Goal: Task Accomplishment & Management: Complete application form

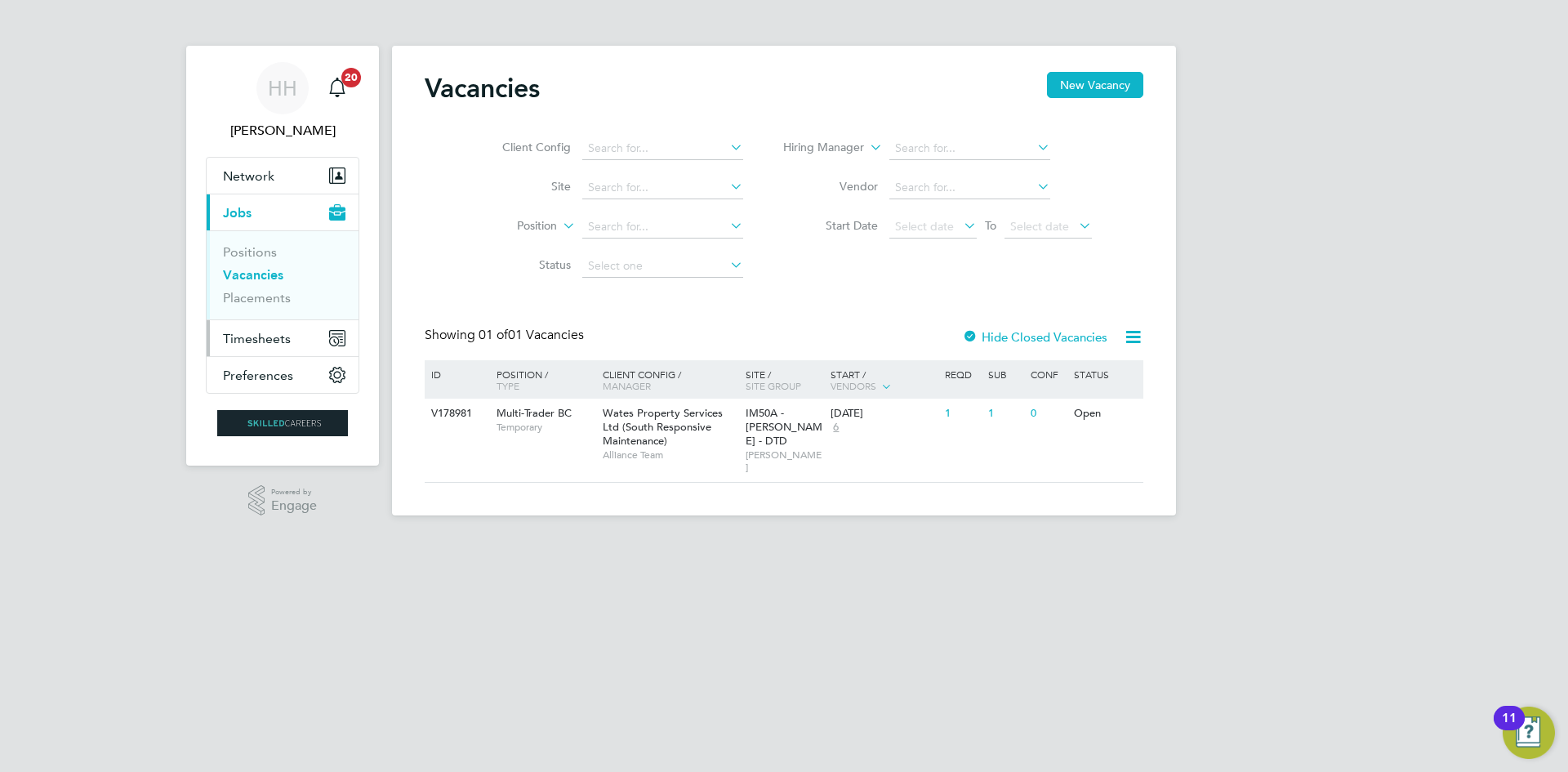
click at [260, 338] on span "Timesheets" at bounding box center [256, 339] width 68 height 15
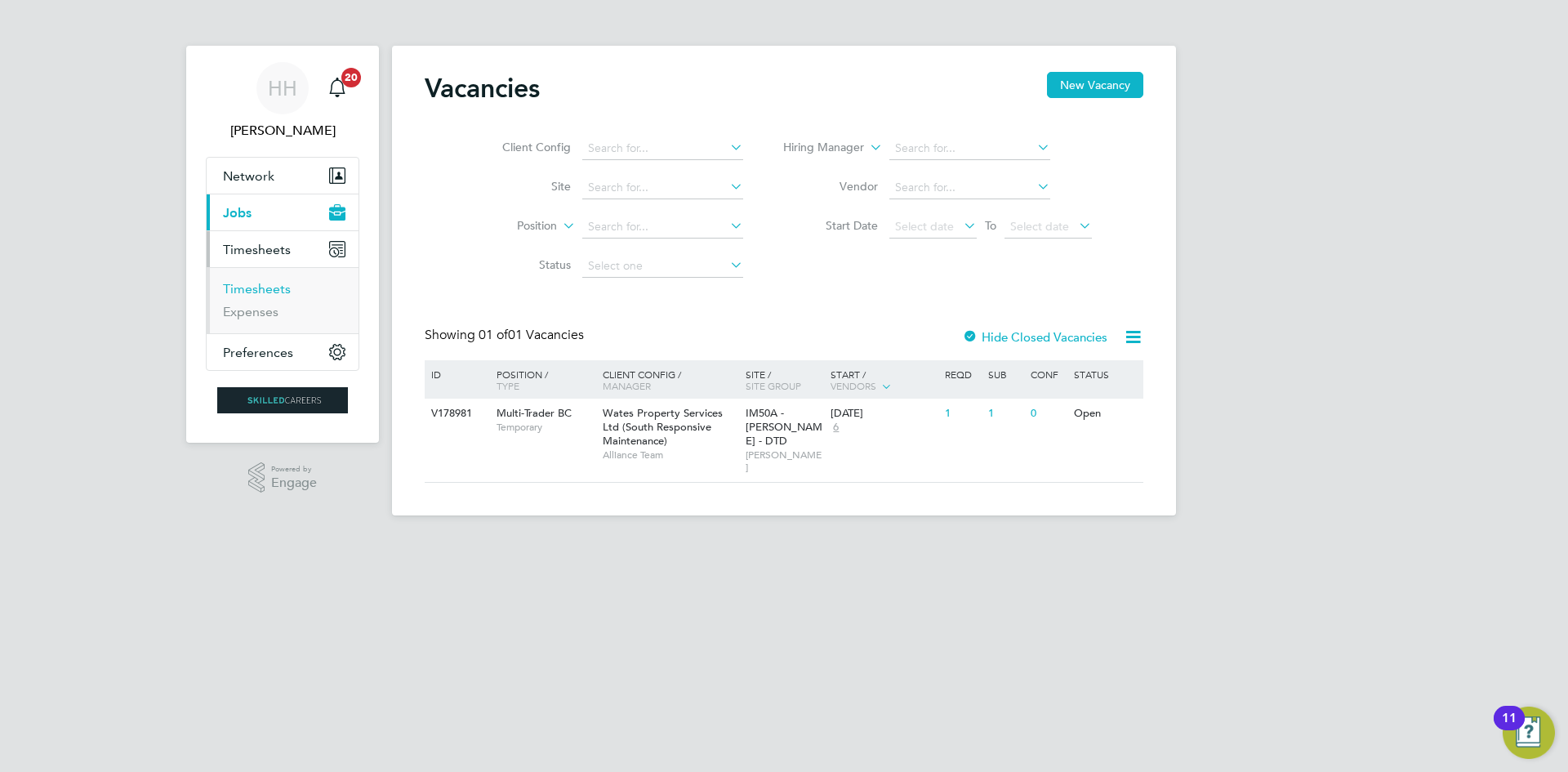
click at [255, 292] on link "Timesheets" at bounding box center [256, 289] width 68 height 15
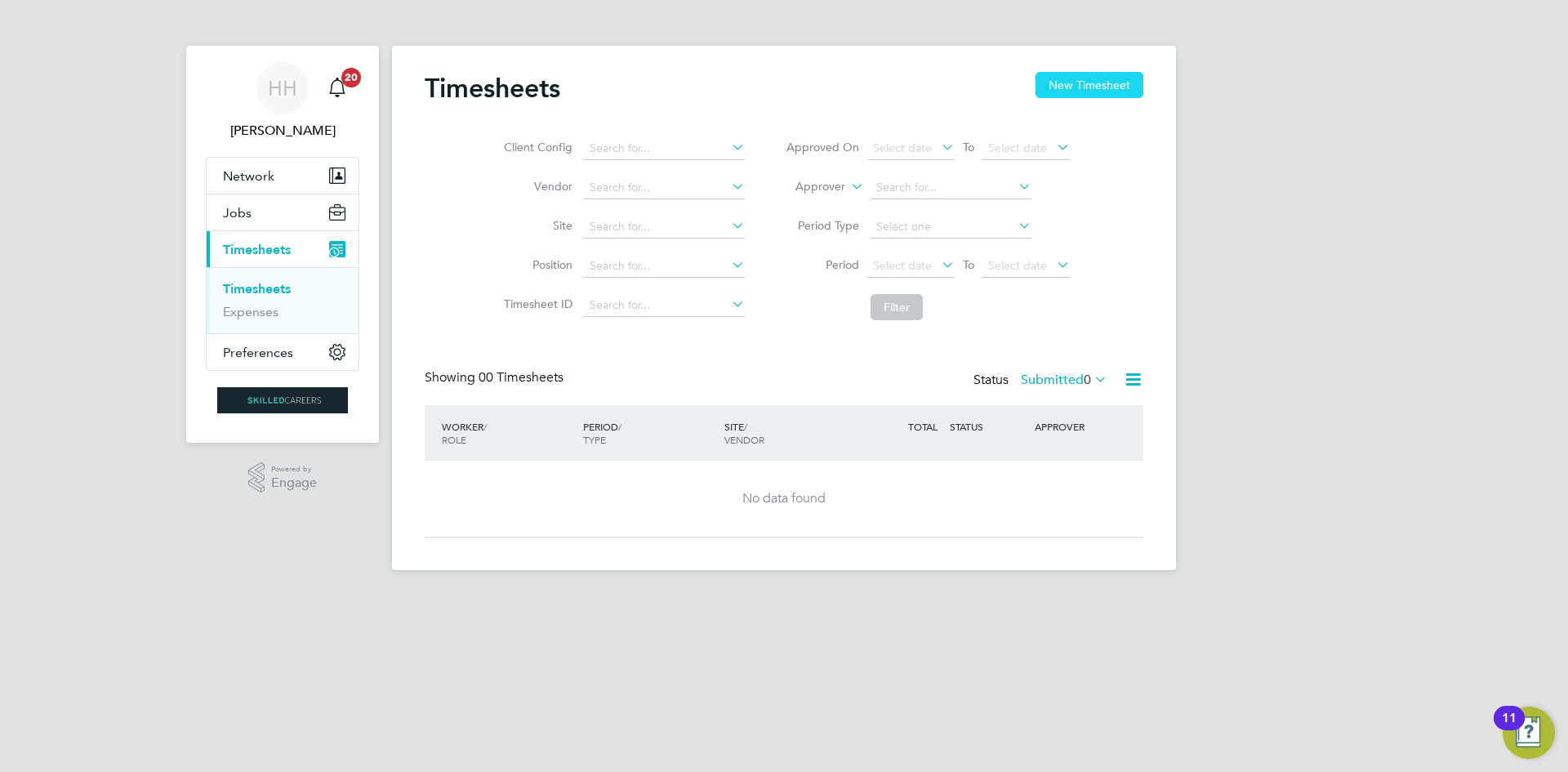
click at [1060, 85] on button "New Timesheet" at bounding box center [1089, 84] width 108 height 26
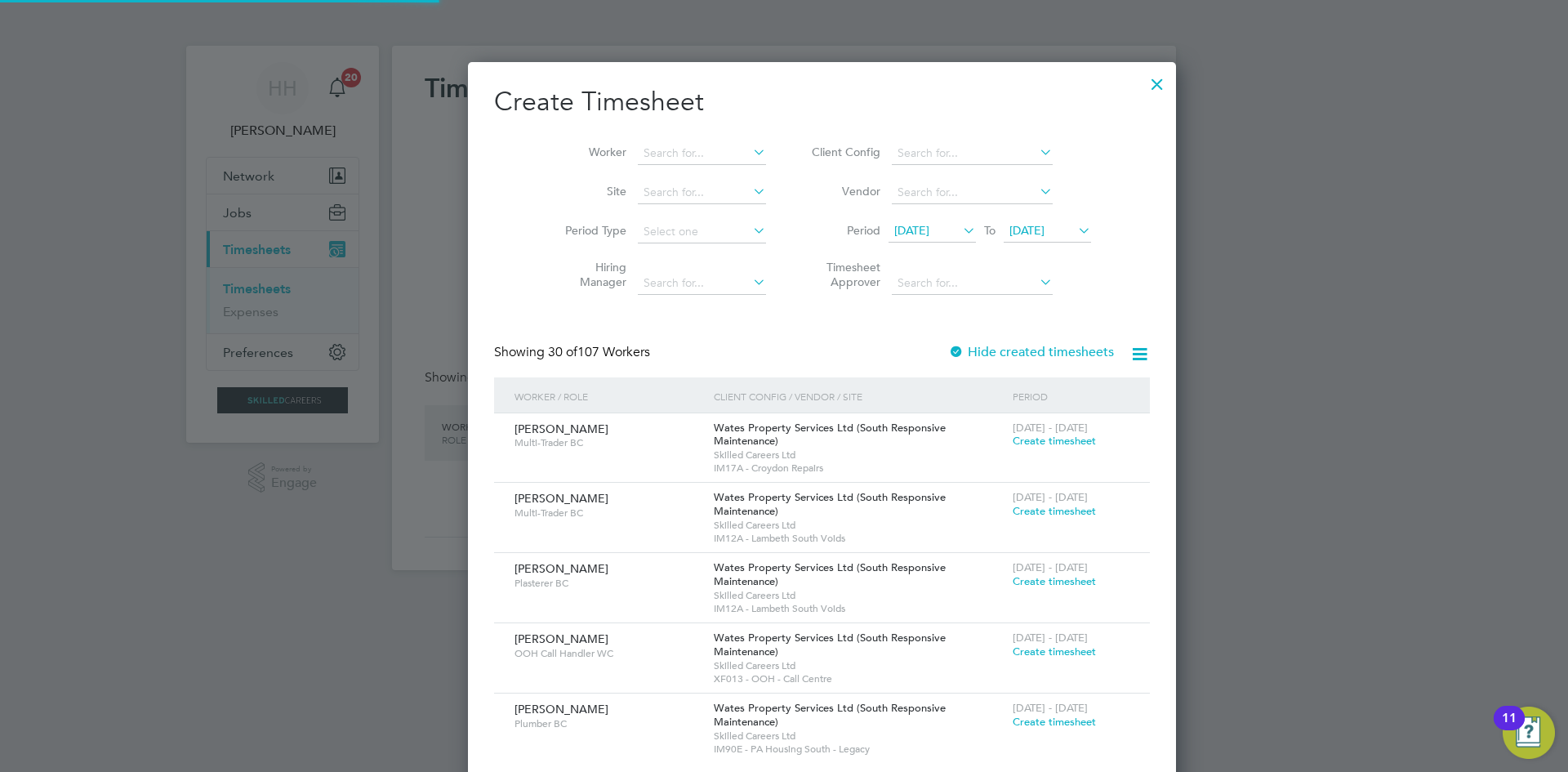
scroll to position [2595, 632]
click at [638, 150] on input at bounding box center [702, 154] width 128 height 23
click at [703, 168] on b "Day" at bounding box center [713, 175] width 21 height 14
type input "[PERSON_NAME]"
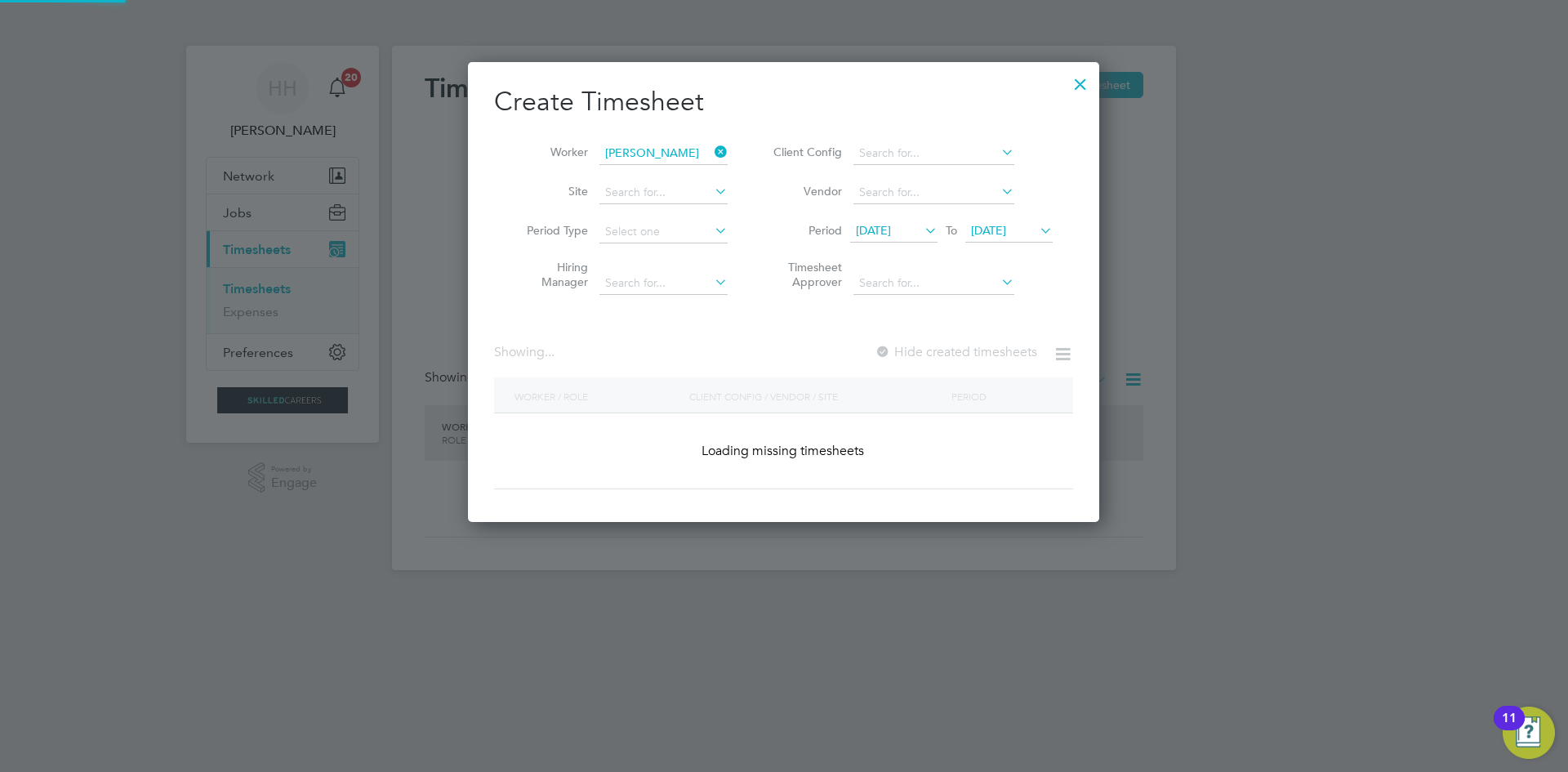
scroll to position [455, 632]
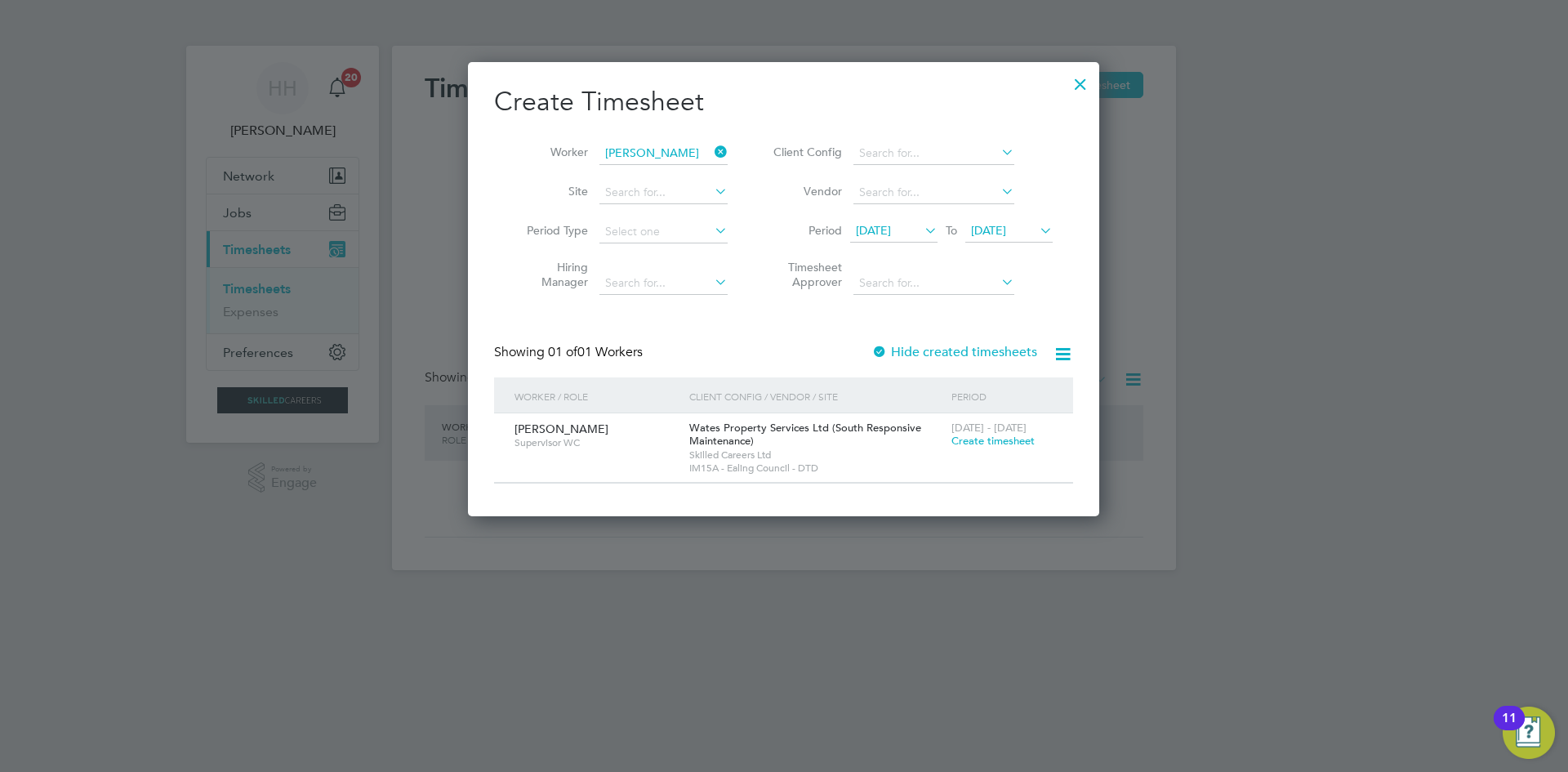
click at [988, 441] on span "Create timesheet" at bounding box center [992, 440] width 83 height 14
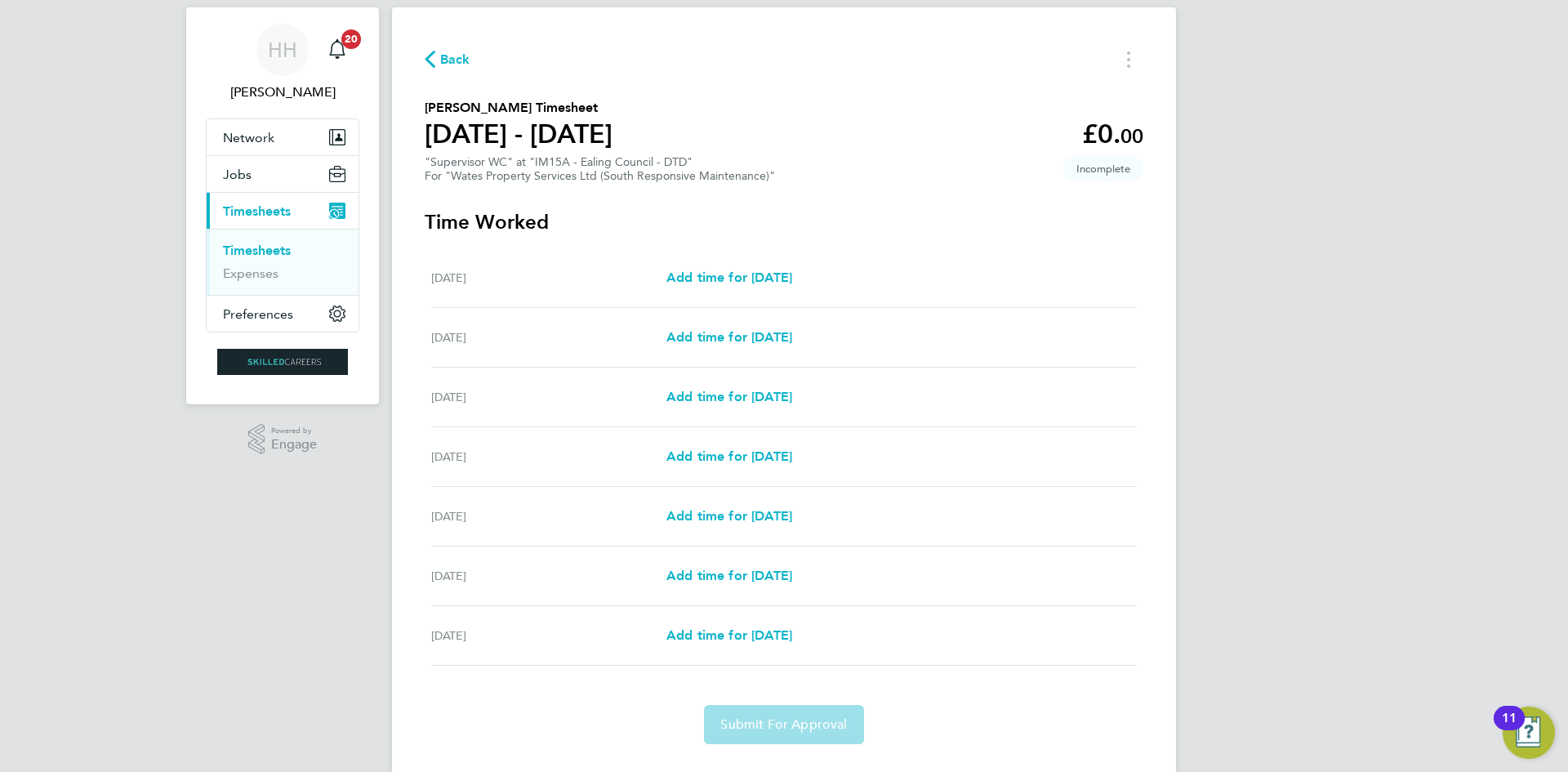
scroll to position [76, 0]
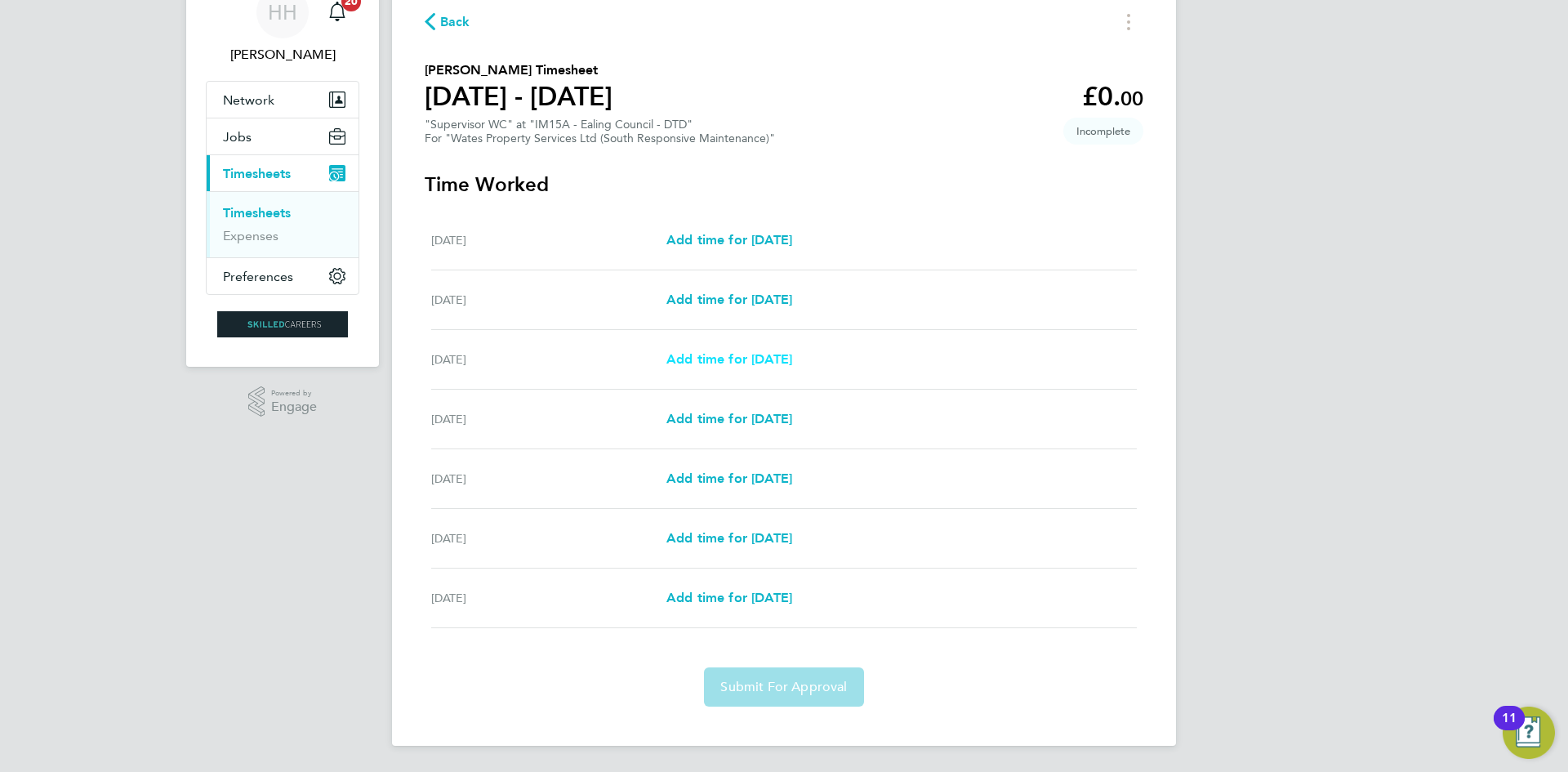
click at [792, 360] on span "Add time for [DATE]" at bounding box center [730, 359] width 126 height 15
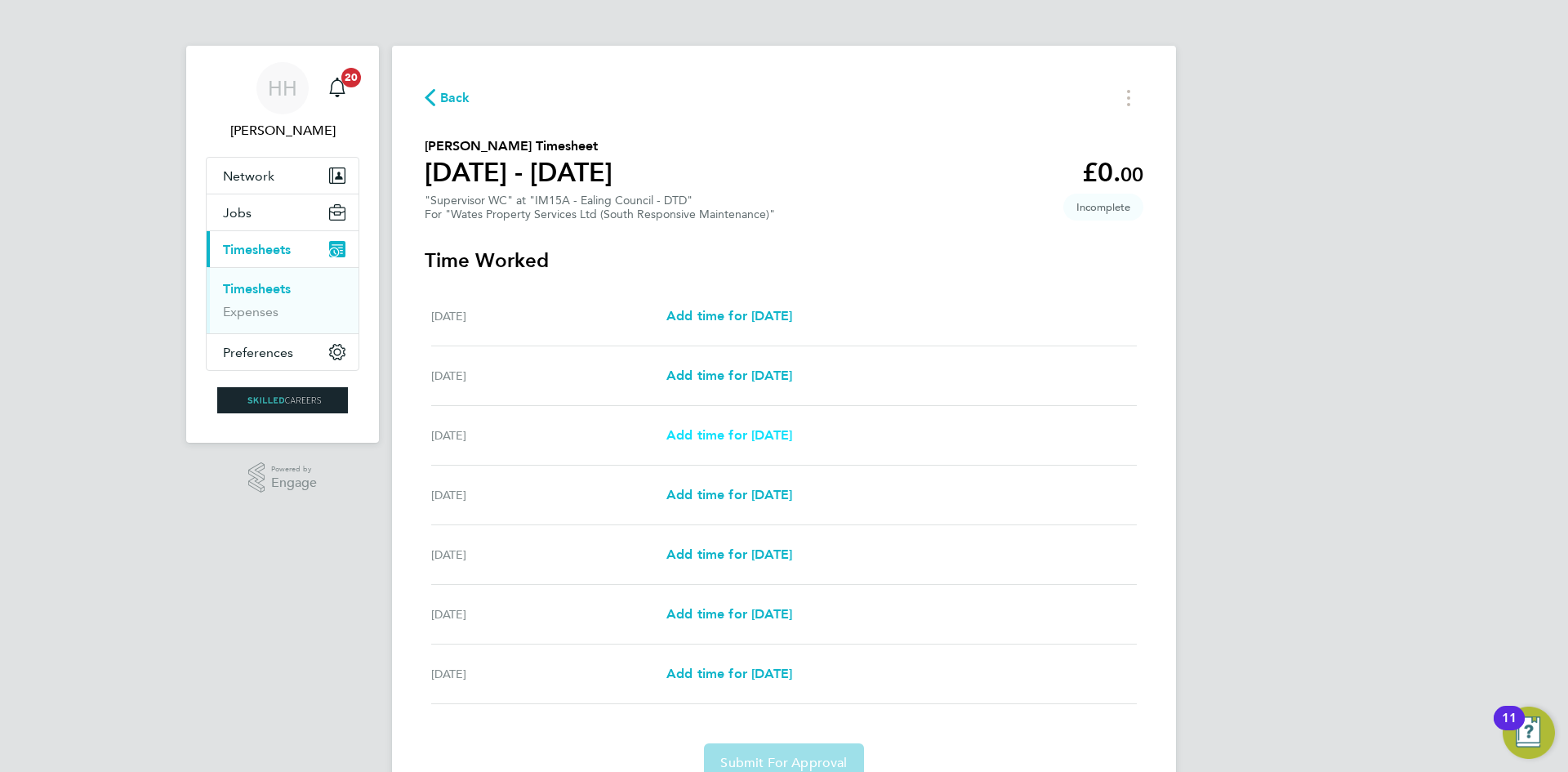
select select "30"
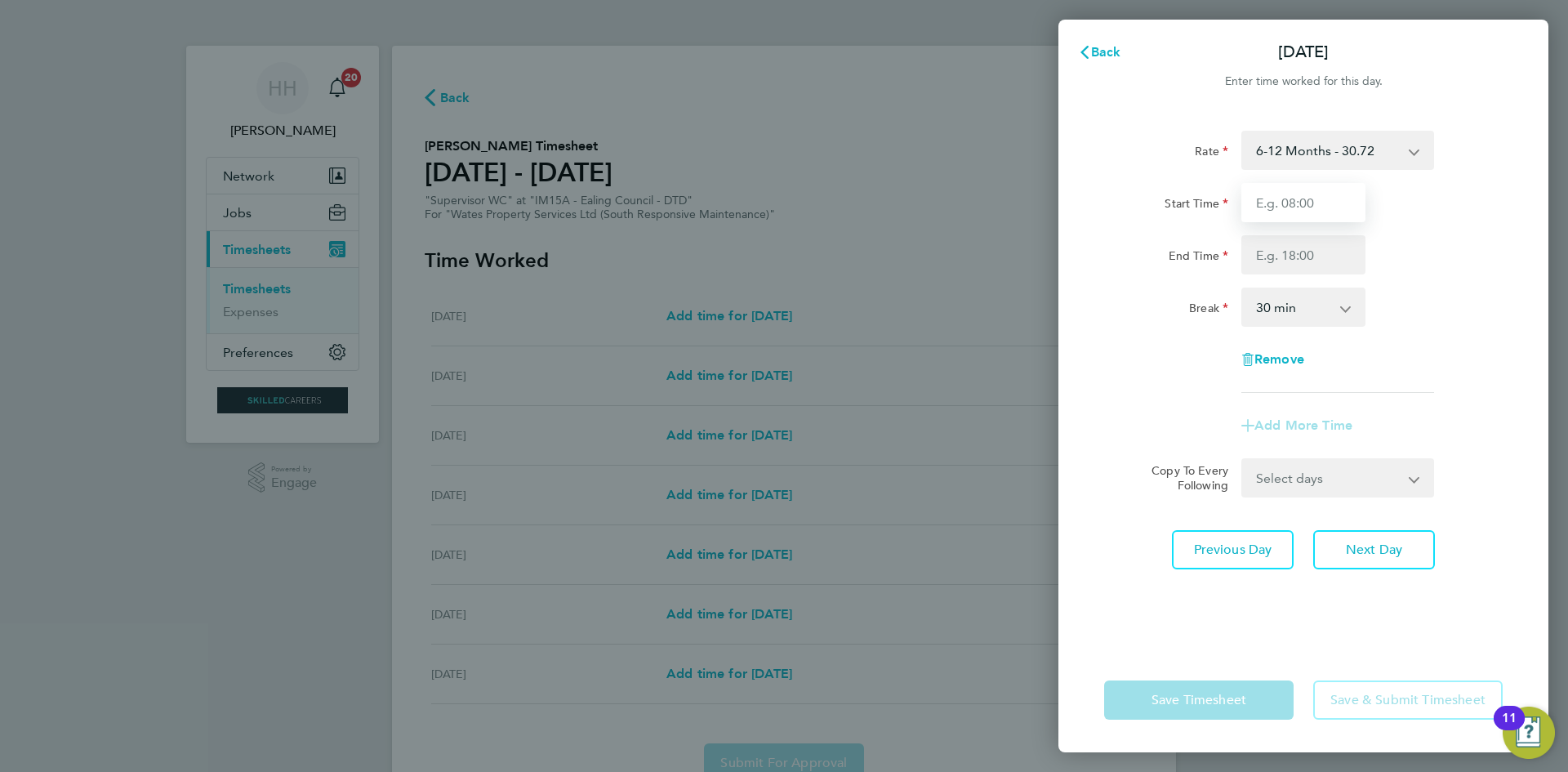
click at [1310, 199] on input "Start Time" at bounding box center [1303, 202] width 124 height 39
click at [1322, 199] on input "Start Time" at bounding box center [1303, 202] width 124 height 39
type input "08:00"
click at [1278, 254] on input "End Time" at bounding box center [1303, 254] width 124 height 39
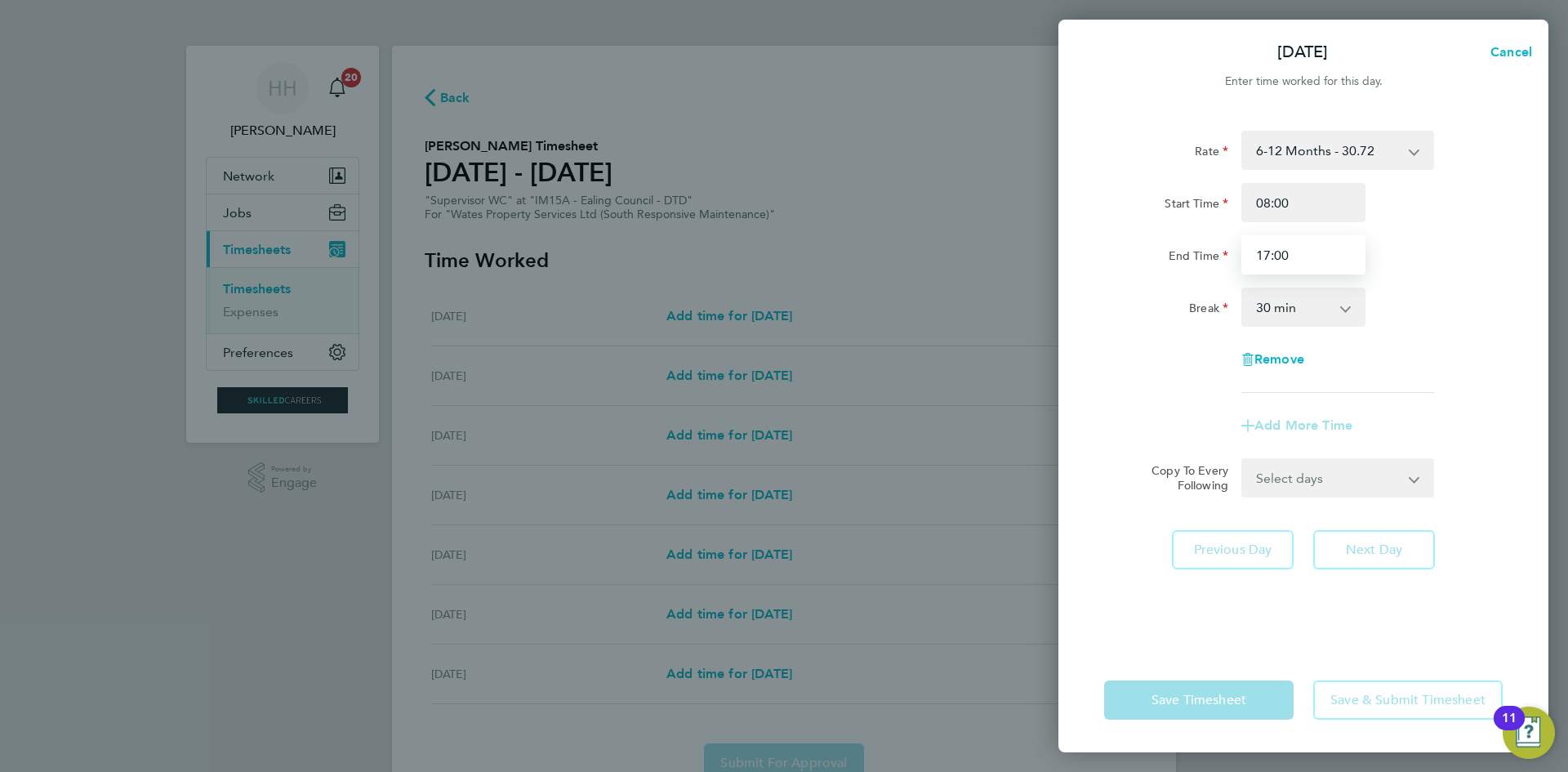
type input "17:00"
click at [1323, 299] on select "0 min 15 min 30 min 45 min 60 min 75 min 90 min" at bounding box center [1294, 307] width 101 height 36
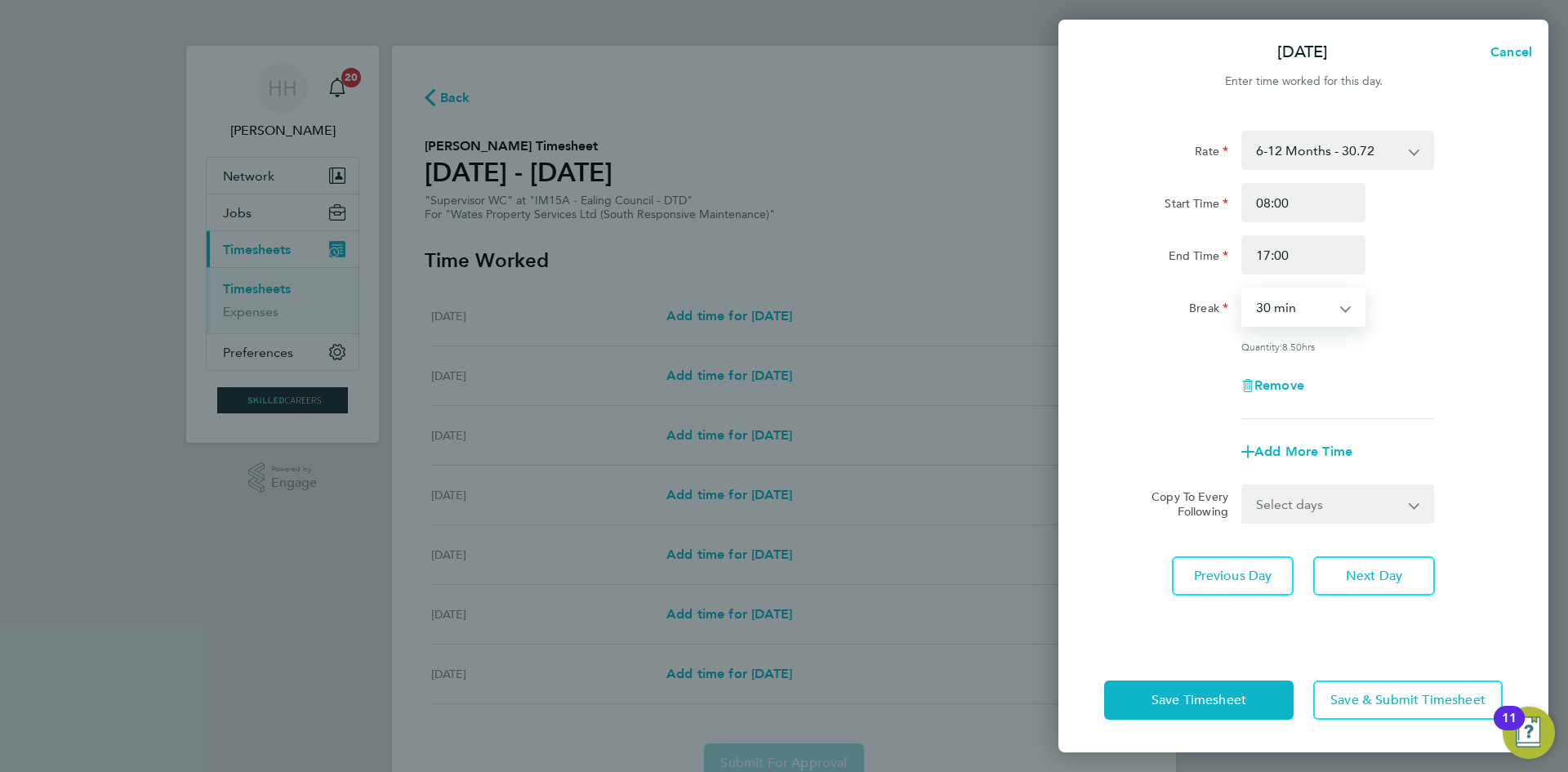
click at [1323, 299] on select "0 min 15 min 30 min 45 min 60 min 75 min 90 min" at bounding box center [1294, 307] width 101 height 36
click at [1339, 487] on select "Select days Day [DATE] [DATE] [DATE] [DATE]" at bounding box center [1328, 504] width 171 height 36
click at [1467, 430] on app-timesheet-line-form-group "Rate 6-12 Months - 30.72 Start Time 08:00 End Time 17:00 Break 0 min 15 min 30 …" at bounding box center [1303, 301] width 399 height 341
click at [1320, 506] on select "Select days Day [DATE] [DATE] [DATE] [DATE]" at bounding box center [1328, 504] width 171 height 36
select select "FRI"
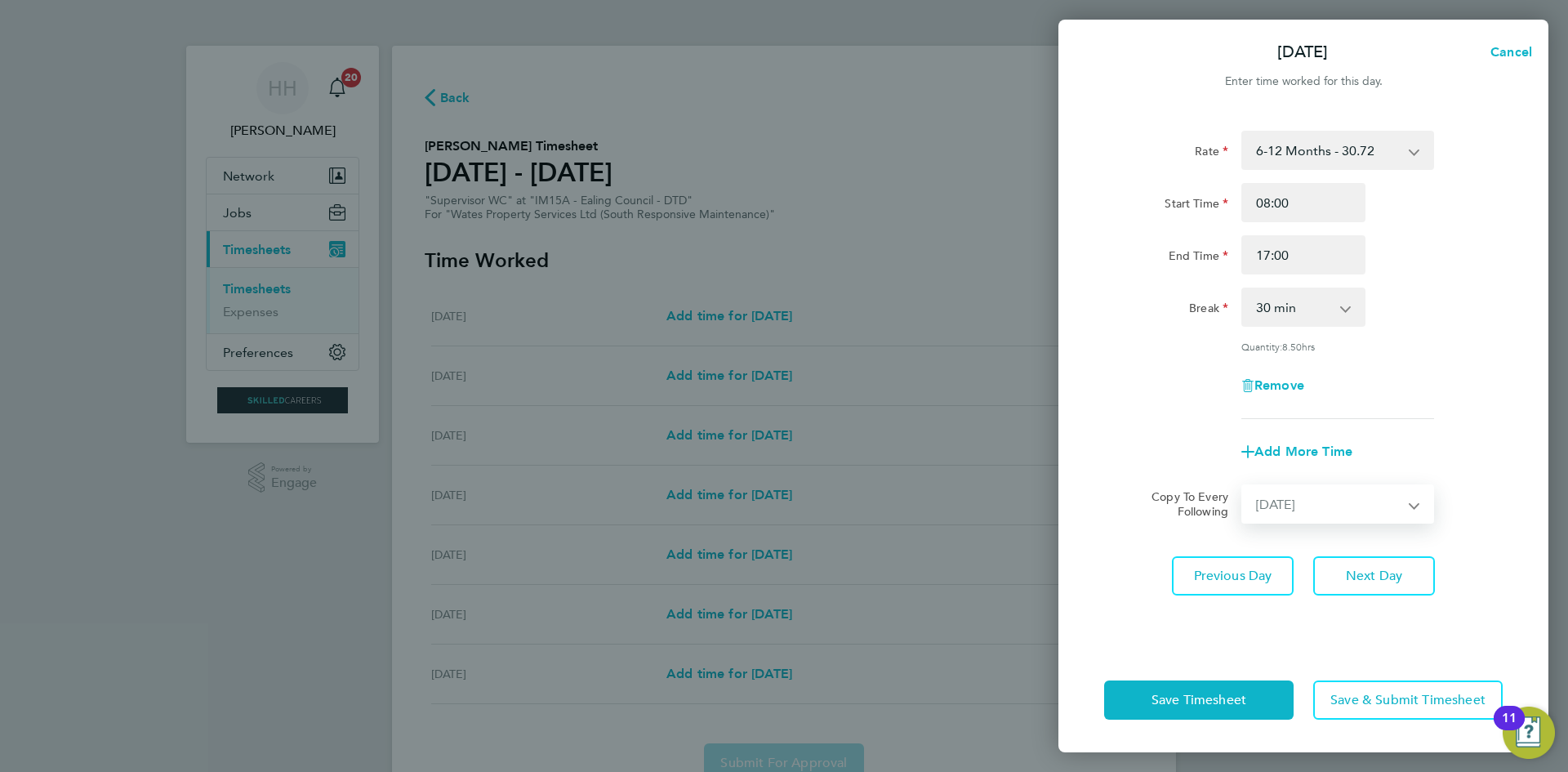
click at [1243, 486] on select "Select days Day [DATE] [DATE] [DATE] [DATE]" at bounding box center [1328, 504] width 171 height 36
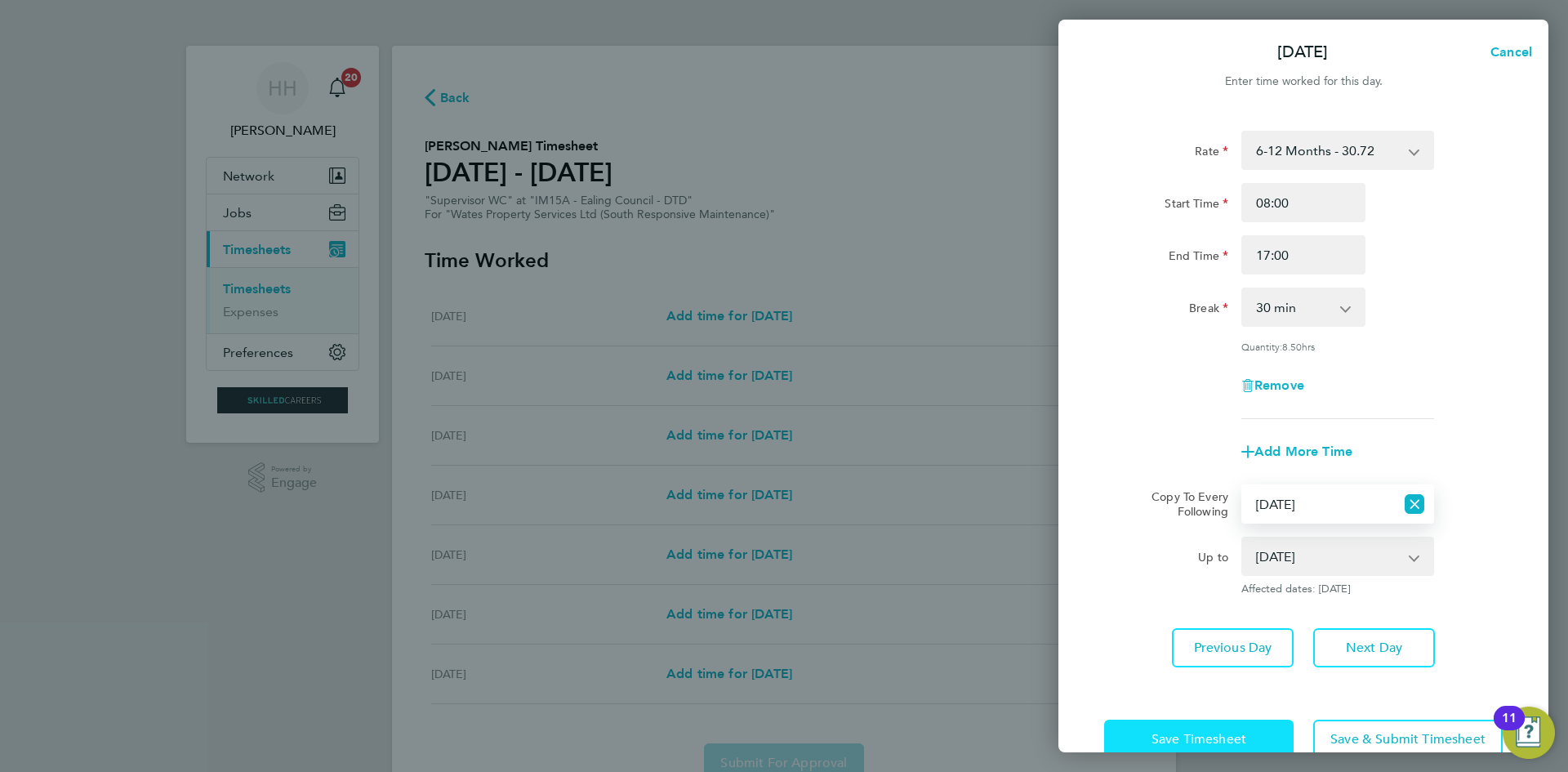
click at [1223, 739] on span "Save Timesheet" at bounding box center [1198, 739] width 95 height 16
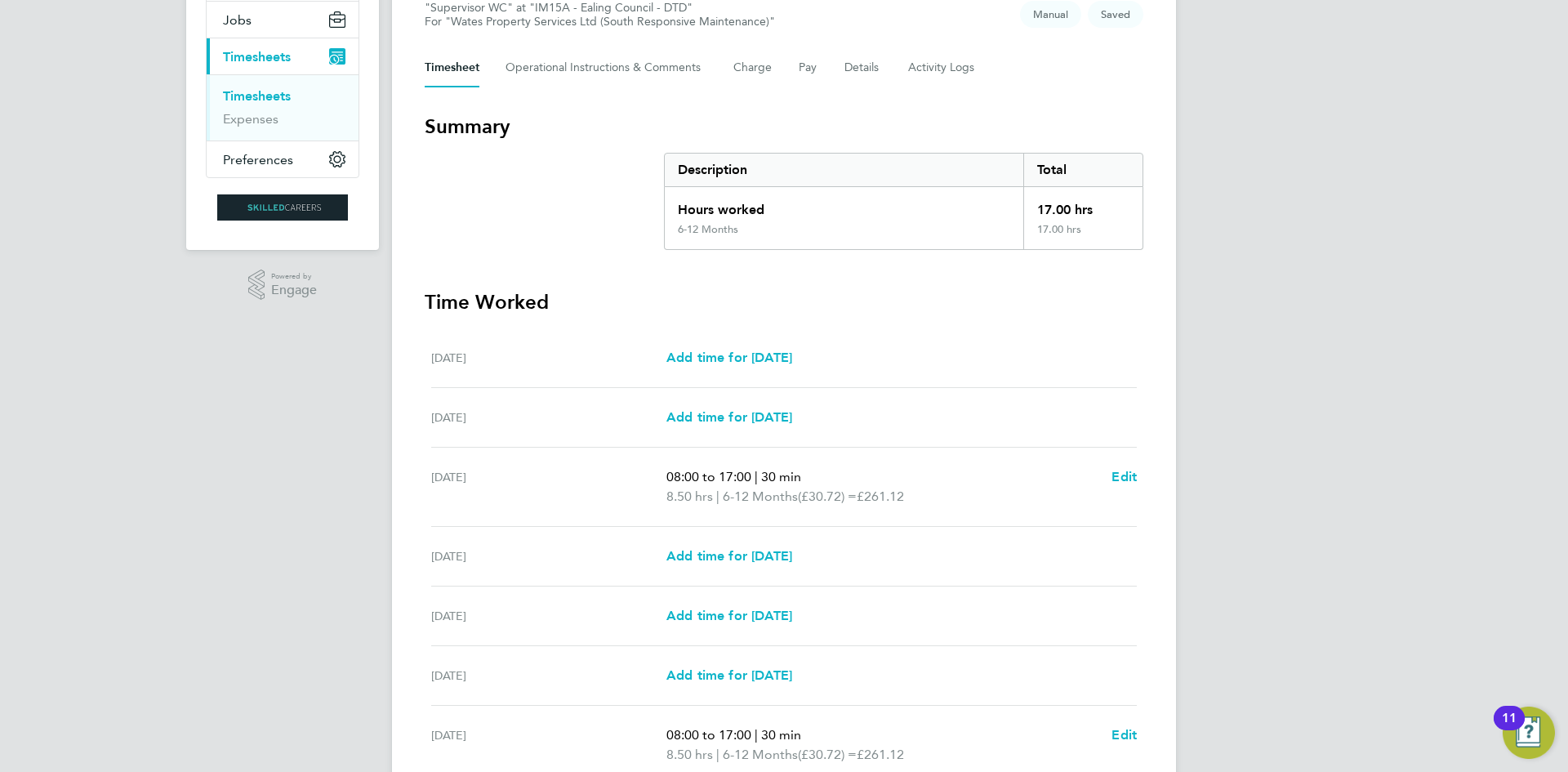
scroll to position [245, 0]
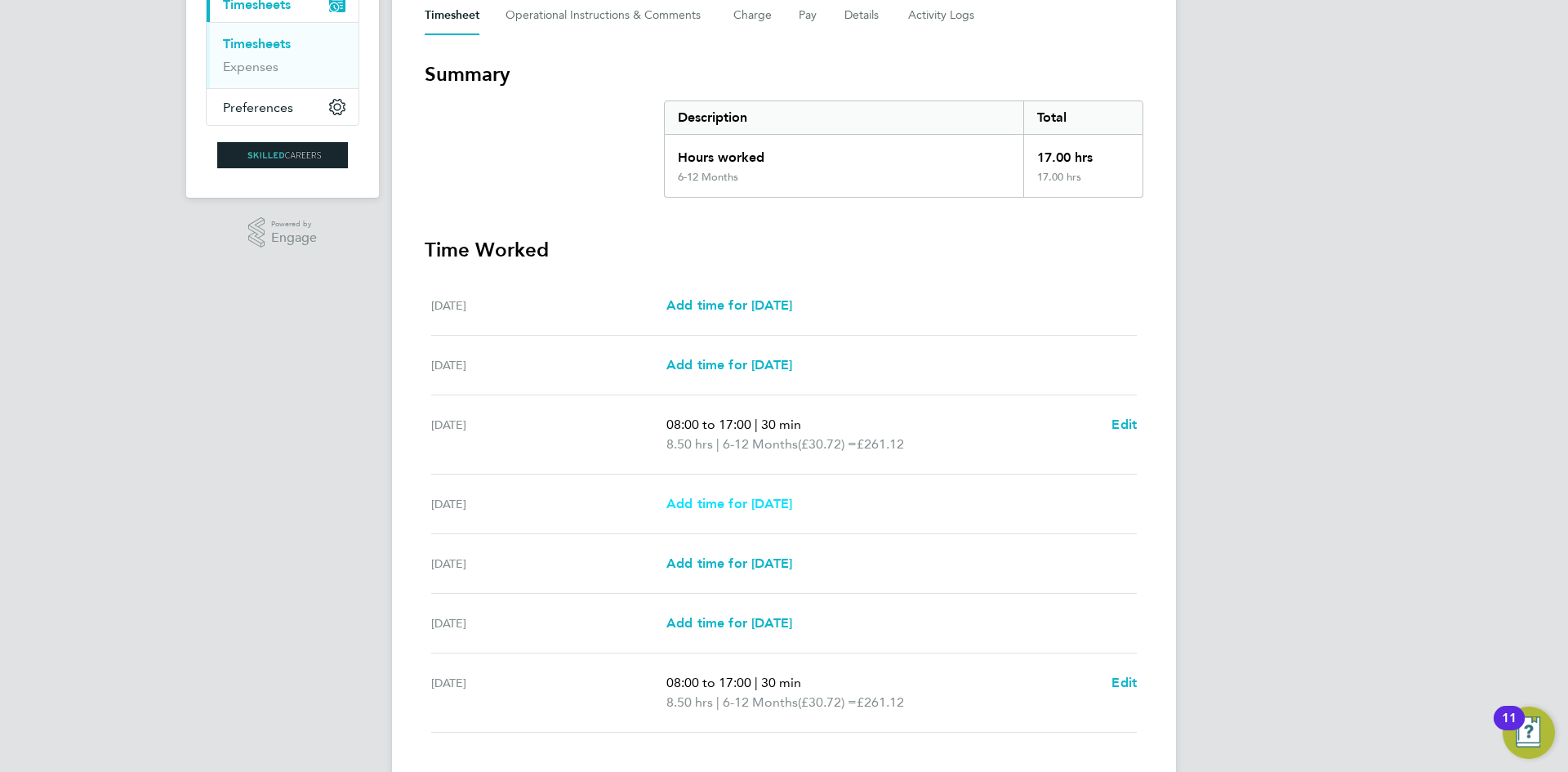
click at [735, 500] on span "Add time for [DATE]" at bounding box center [730, 503] width 126 height 15
select select "30"
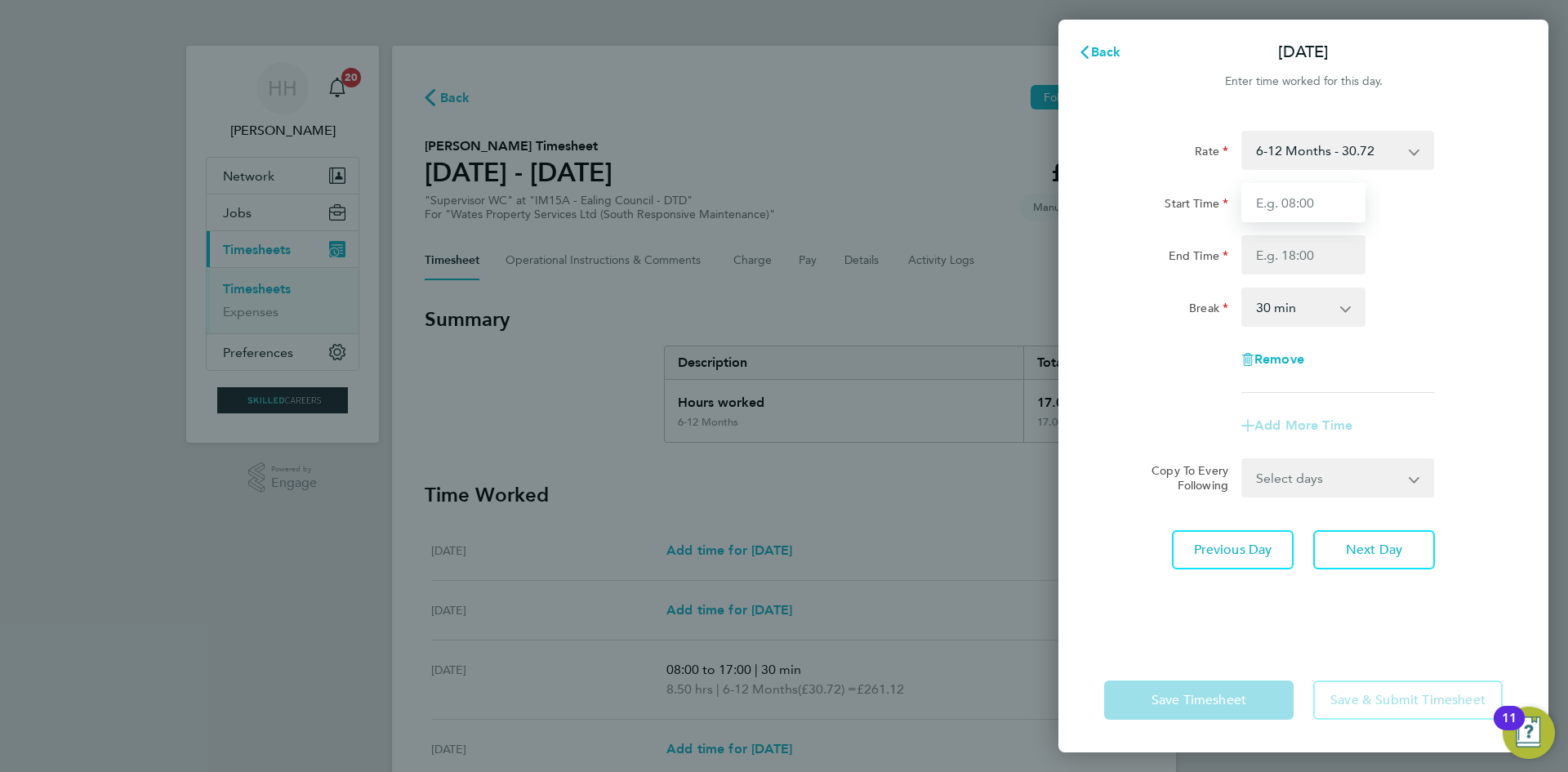
click at [1300, 213] on input "Start Time" at bounding box center [1303, 202] width 124 height 39
type input "08:00"
click at [1296, 256] on input "End Time" at bounding box center [1303, 254] width 124 height 39
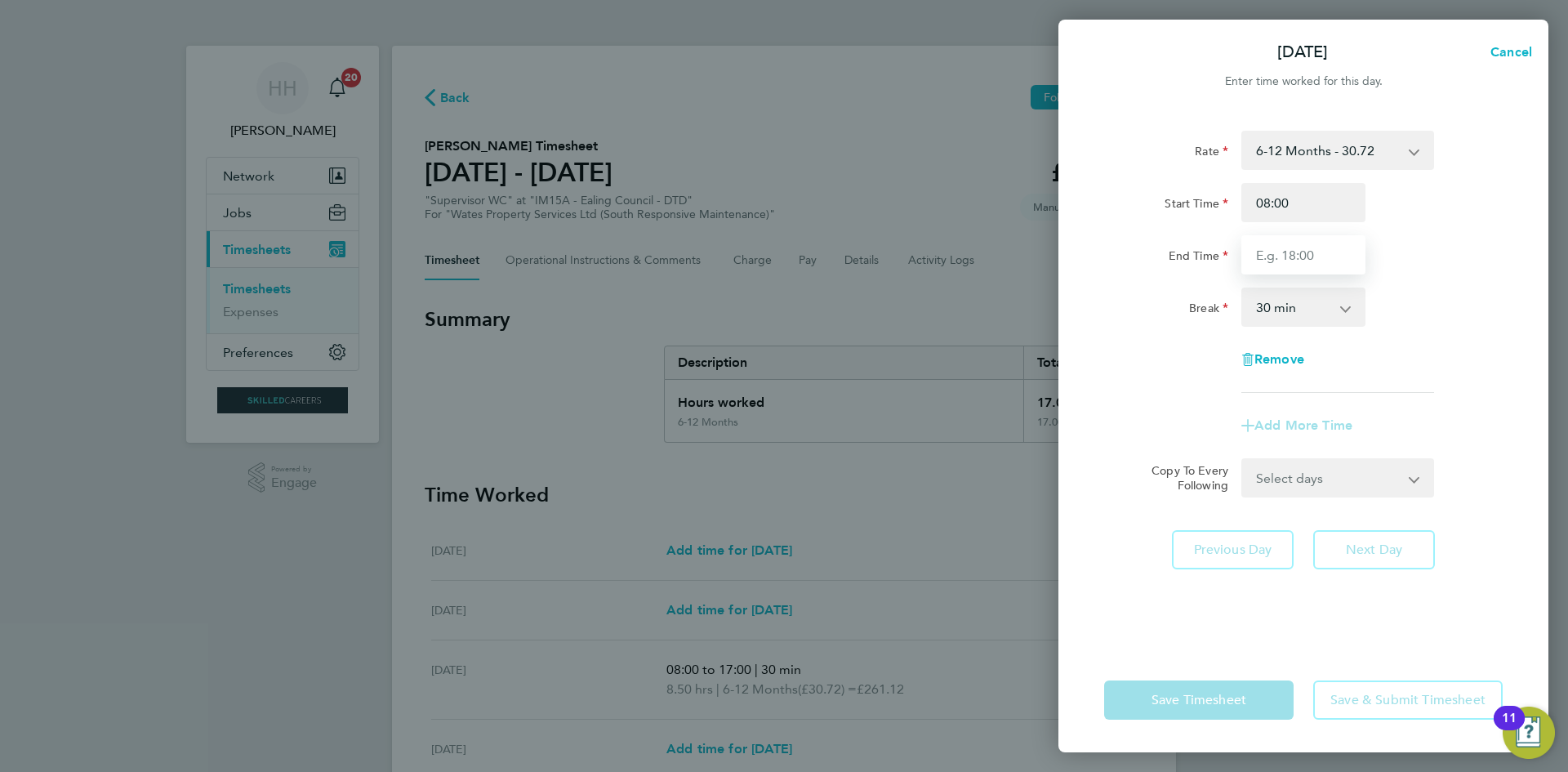
type input "17:00"
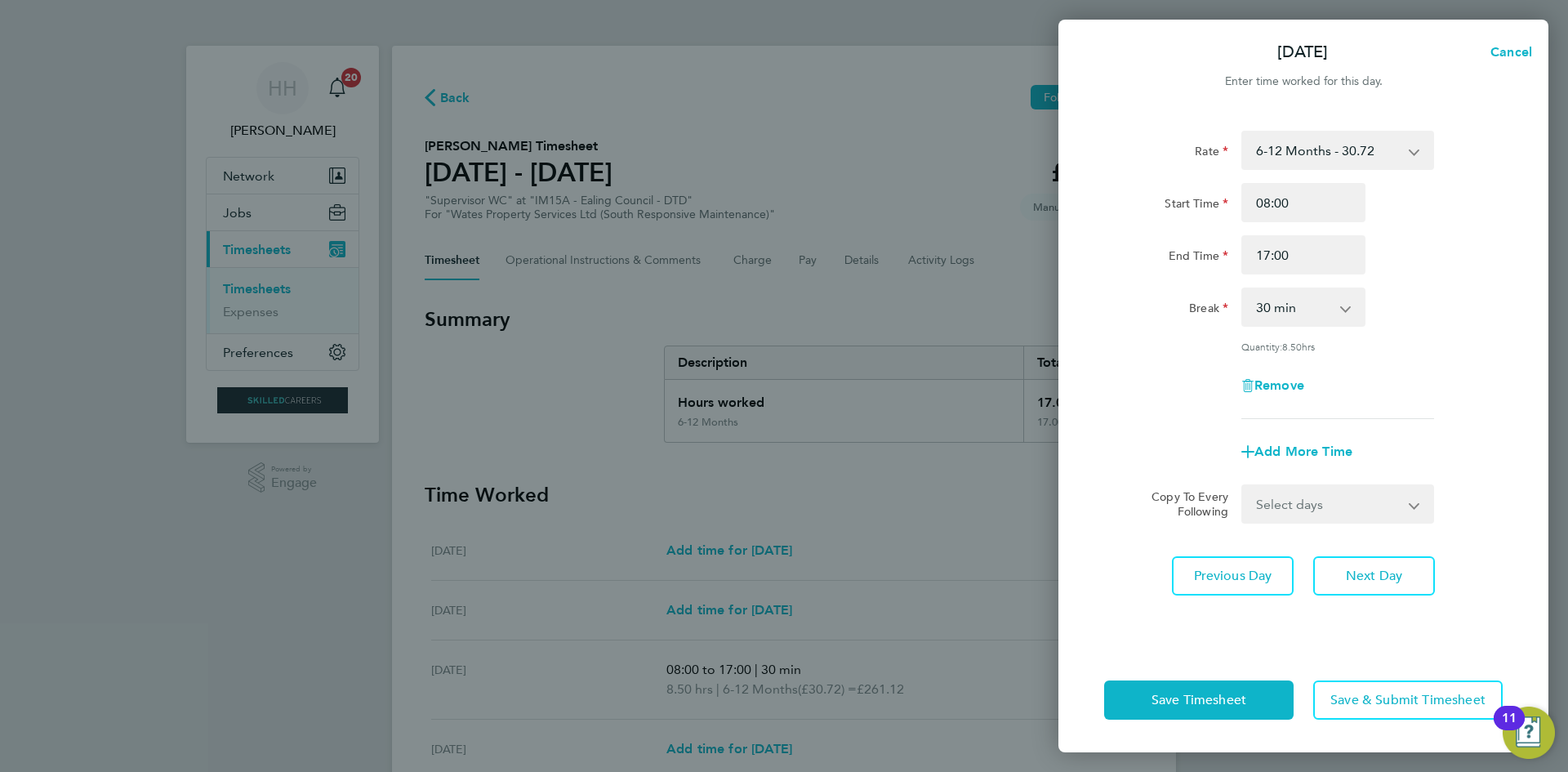
click at [1459, 372] on div "Remove" at bounding box center [1303, 386] width 411 height 39
click at [1223, 697] on span "Save Timesheet" at bounding box center [1198, 699] width 95 height 16
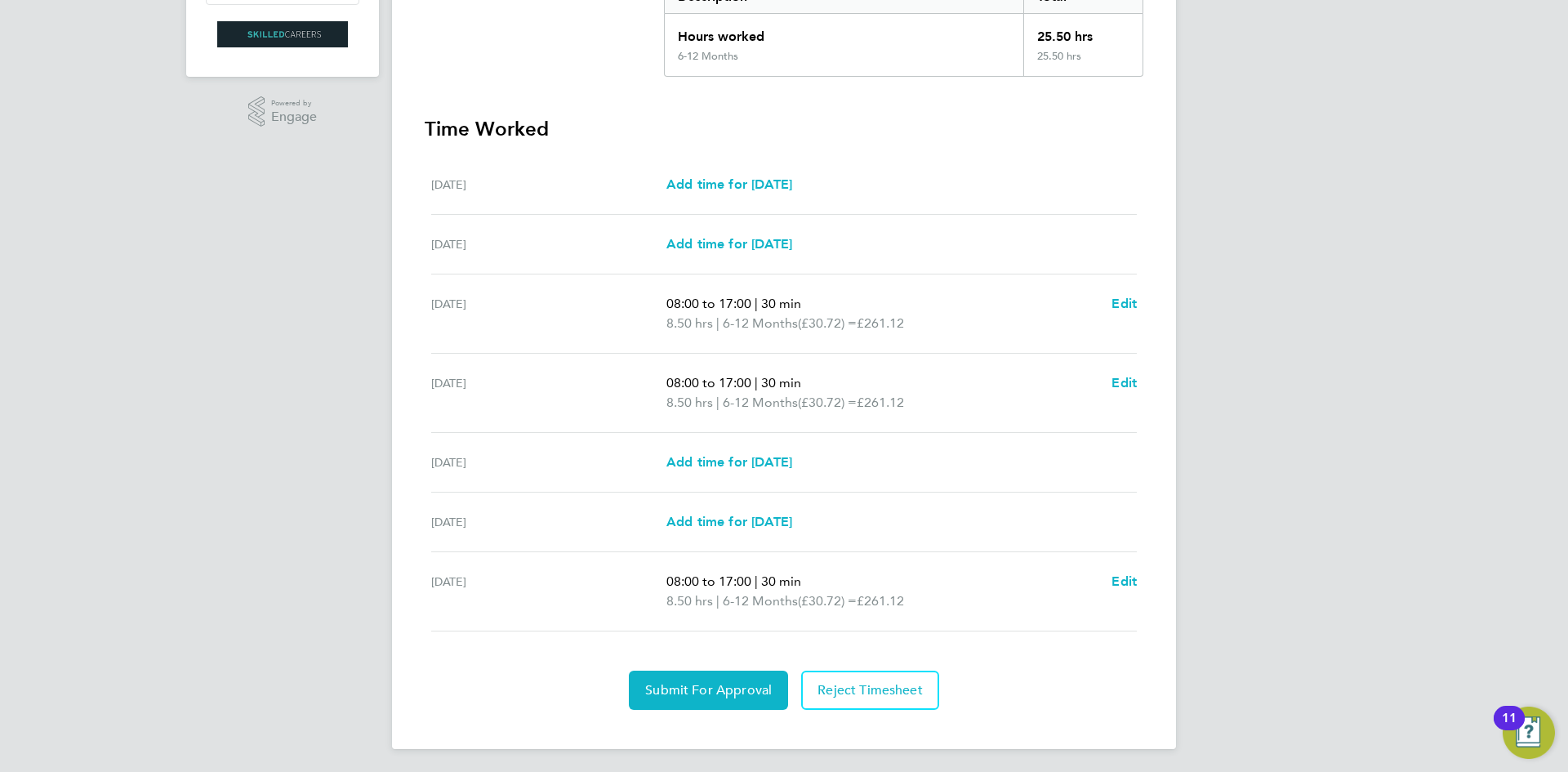
scroll to position [369, 0]
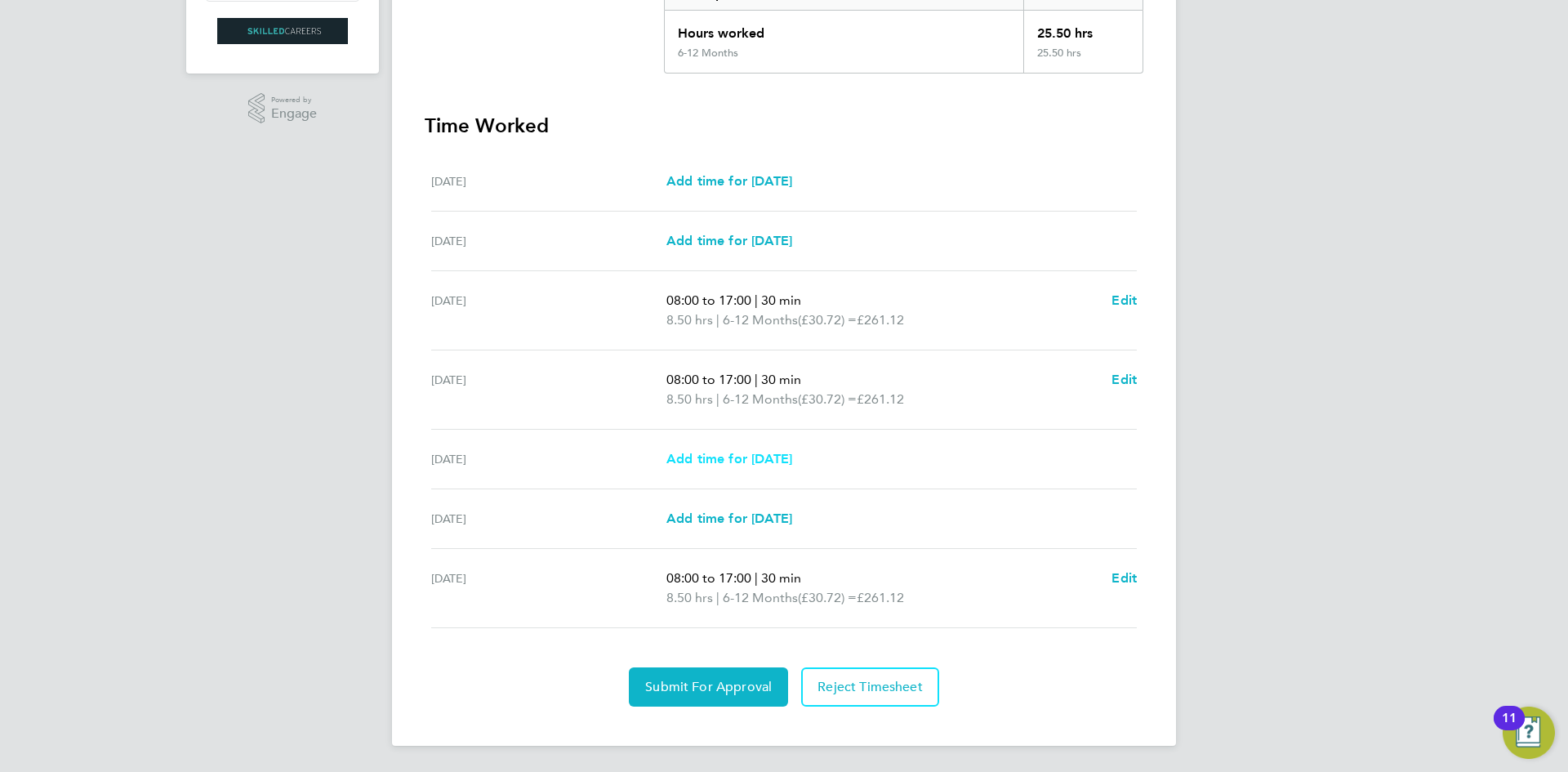
click at [740, 462] on span "Add time for [DATE]" at bounding box center [730, 458] width 126 height 15
select select "30"
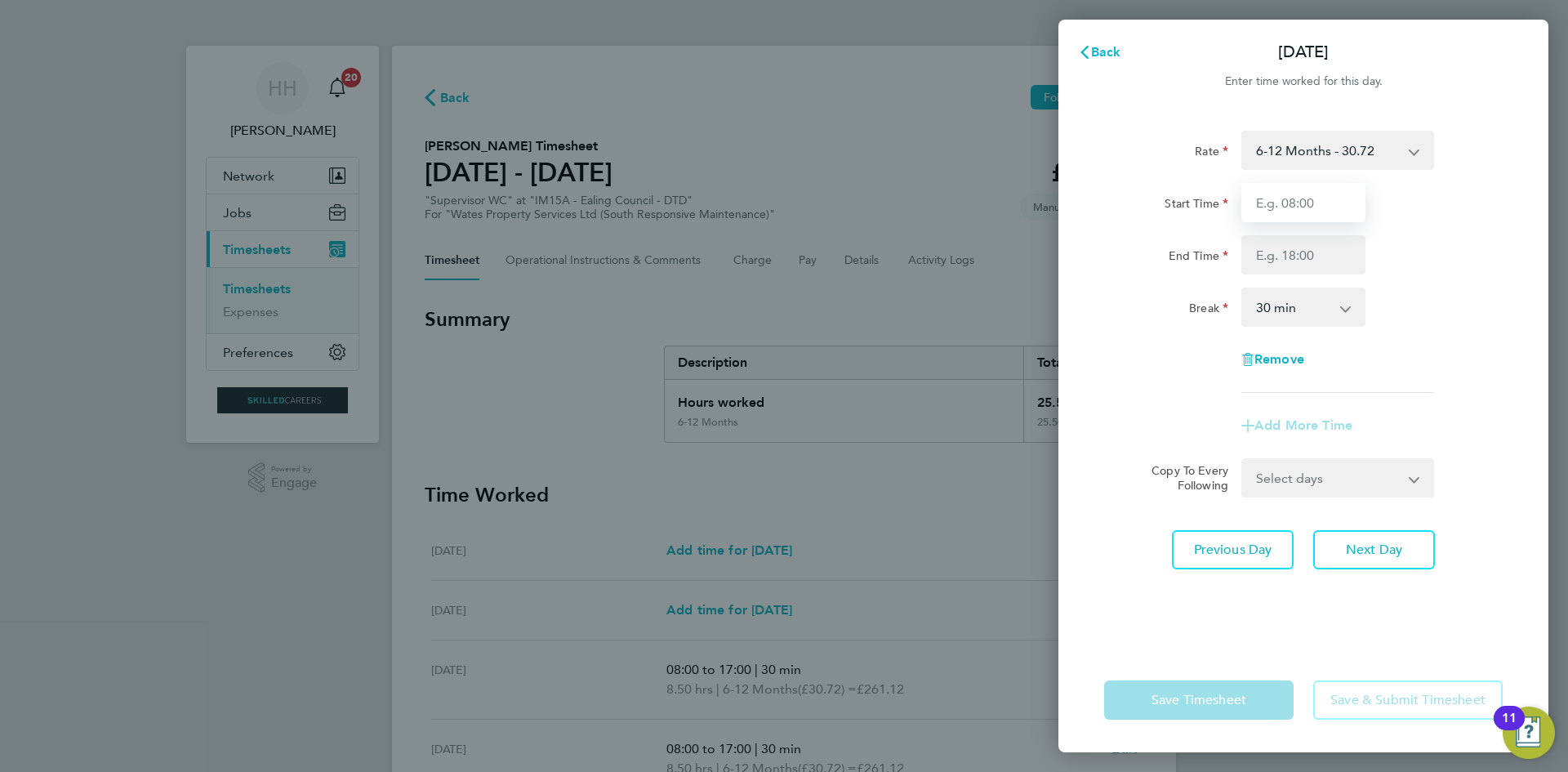
click at [1314, 213] on input "Start Time" at bounding box center [1303, 202] width 124 height 39
type input "08:00"
click at [1288, 258] on input "End Time" at bounding box center [1303, 254] width 124 height 39
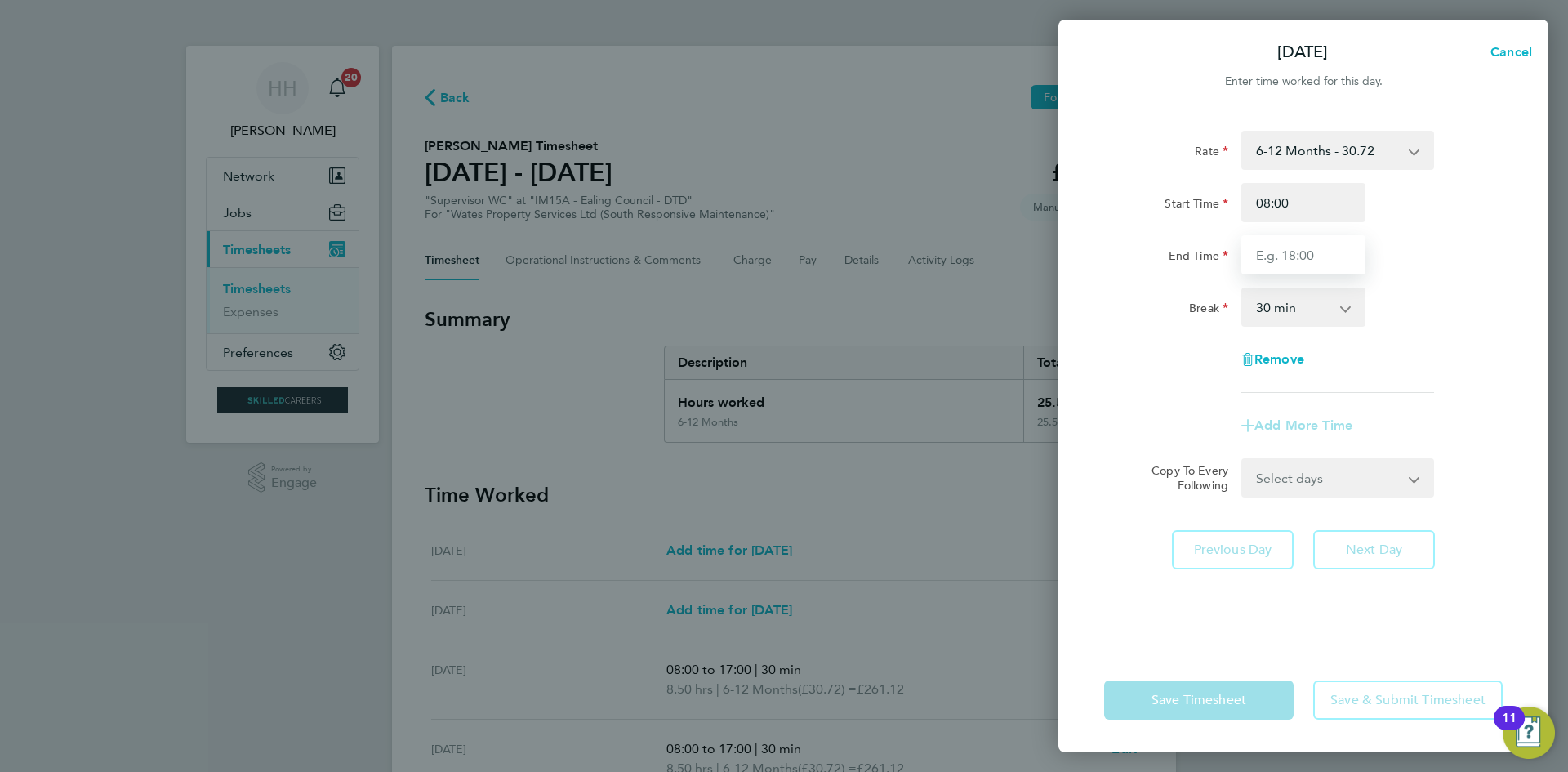
type input "17:00"
click at [1448, 313] on div "Break 0 min 15 min 30 min 45 min 60 min 75 min 90 min" at bounding box center [1303, 307] width 411 height 39
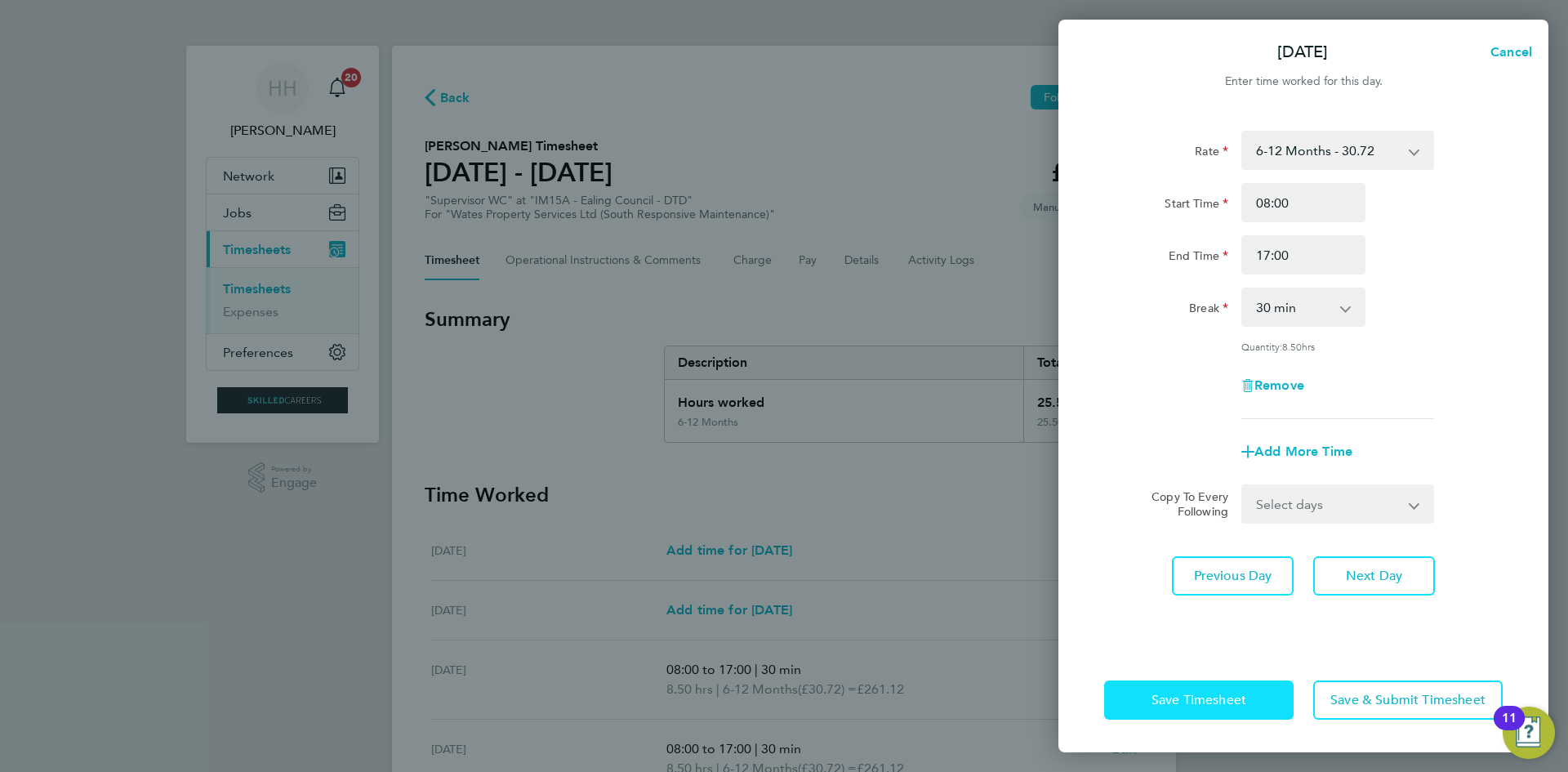
click at [1251, 711] on button "Save Timesheet" at bounding box center [1199, 699] width 189 height 39
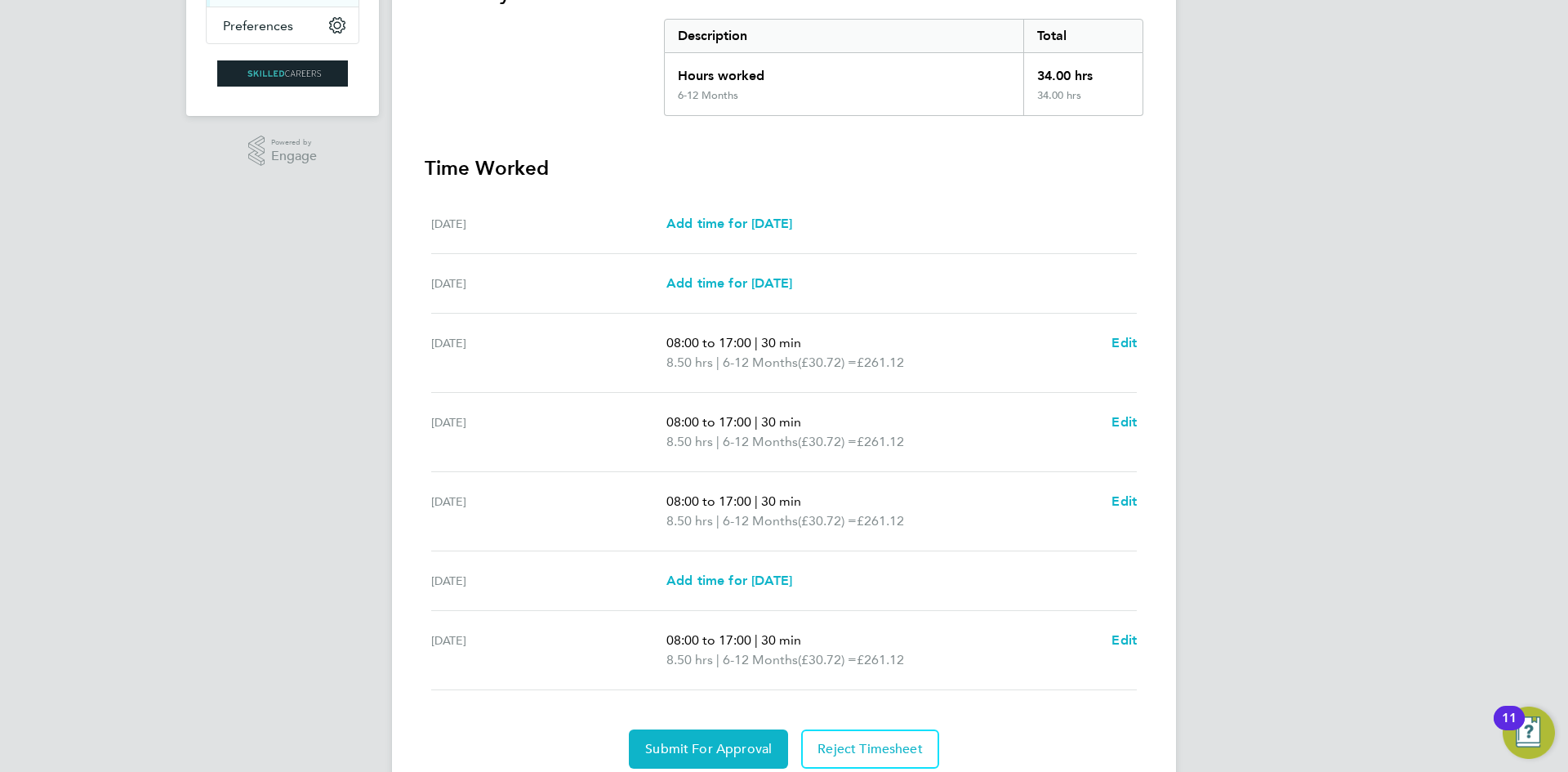
scroll to position [389, 0]
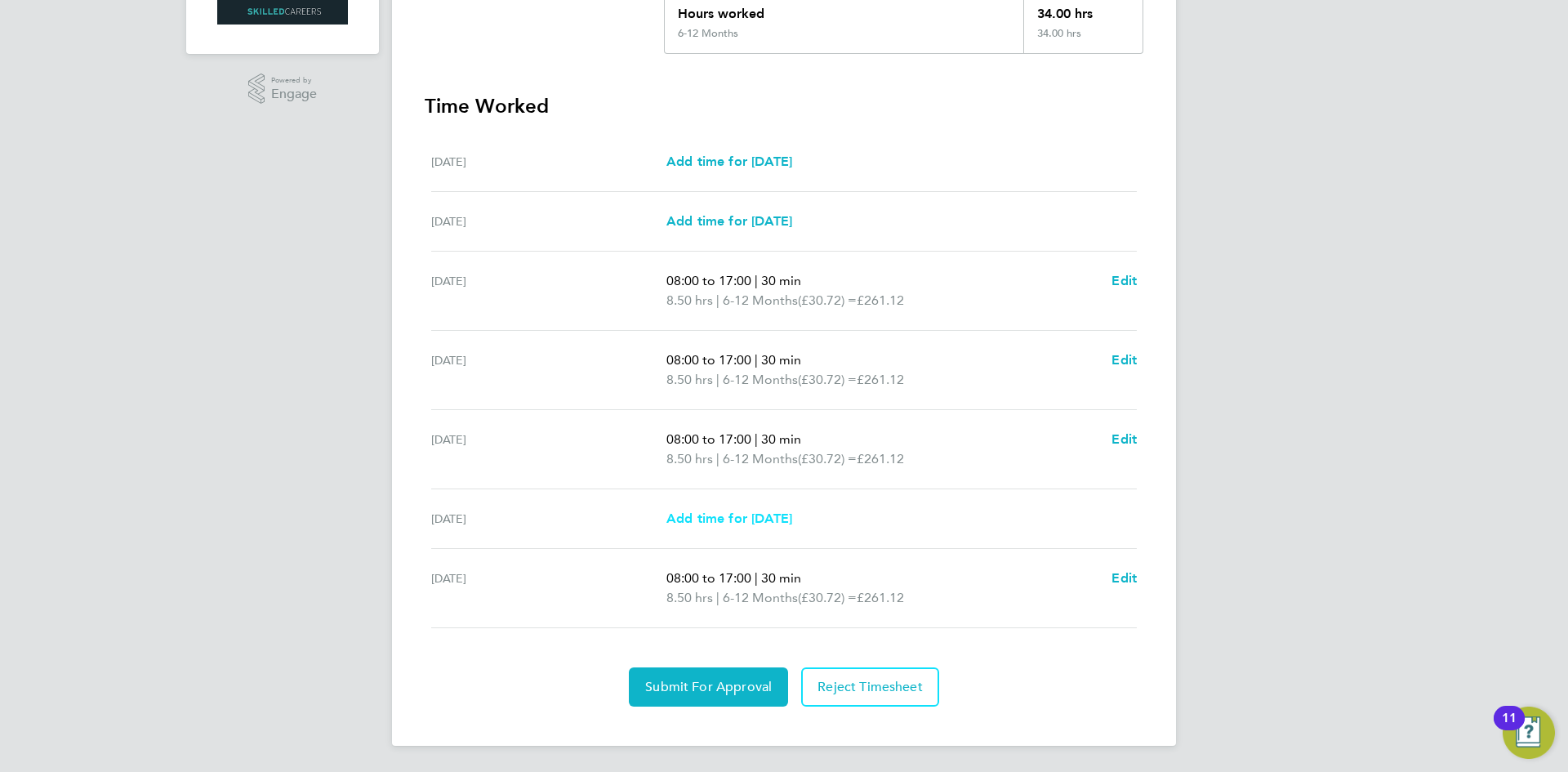
click at [780, 522] on span "Add time for [DATE]" at bounding box center [730, 518] width 126 height 15
select select "30"
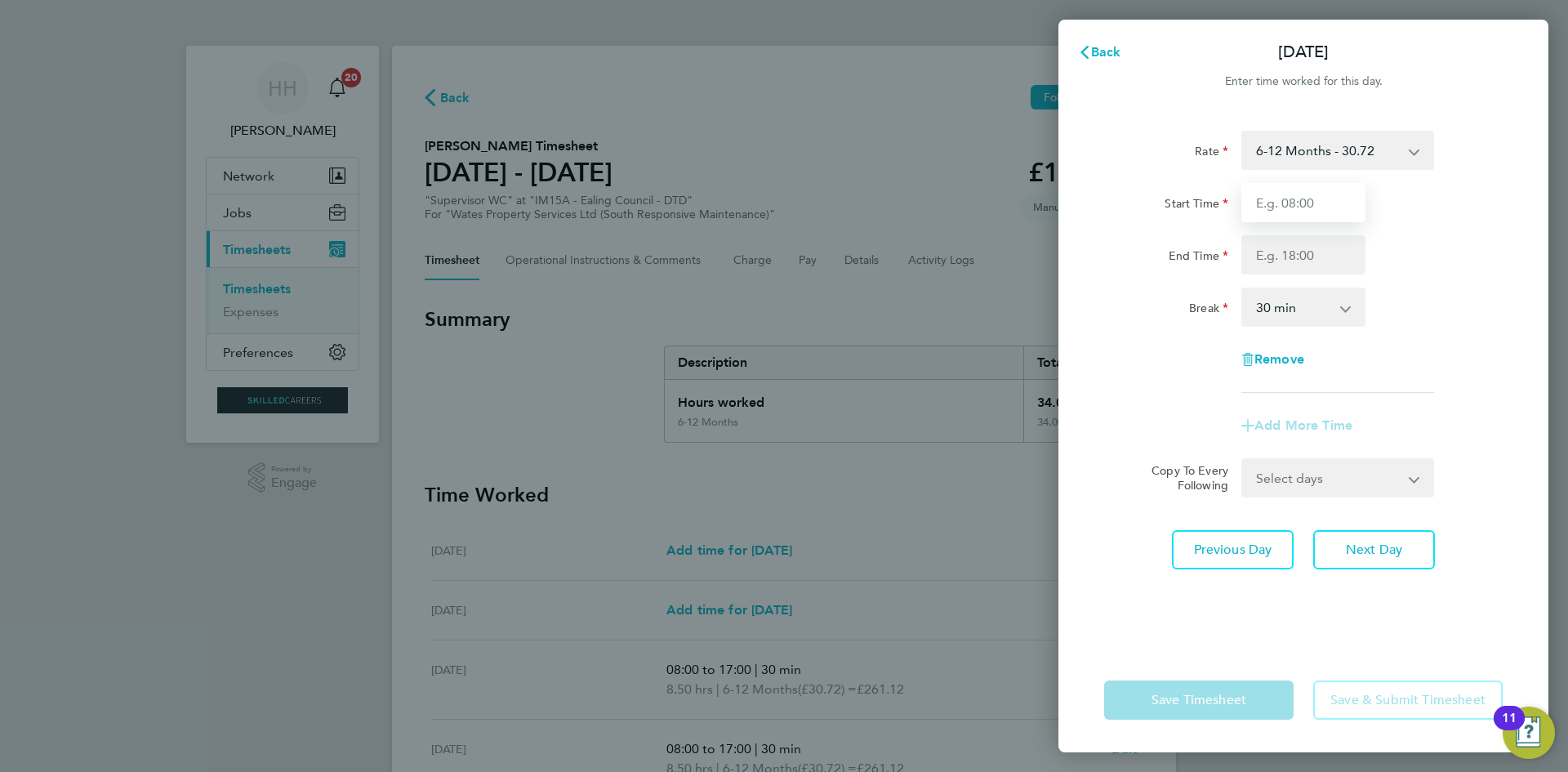
click at [1313, 209] on input "Start Time" at bounding box center [1303, 202] width 124 height 39
type input "08:00"
click at [1309, 254] on input "End Time" at bounding box center [1303, 254] width 124 height 39
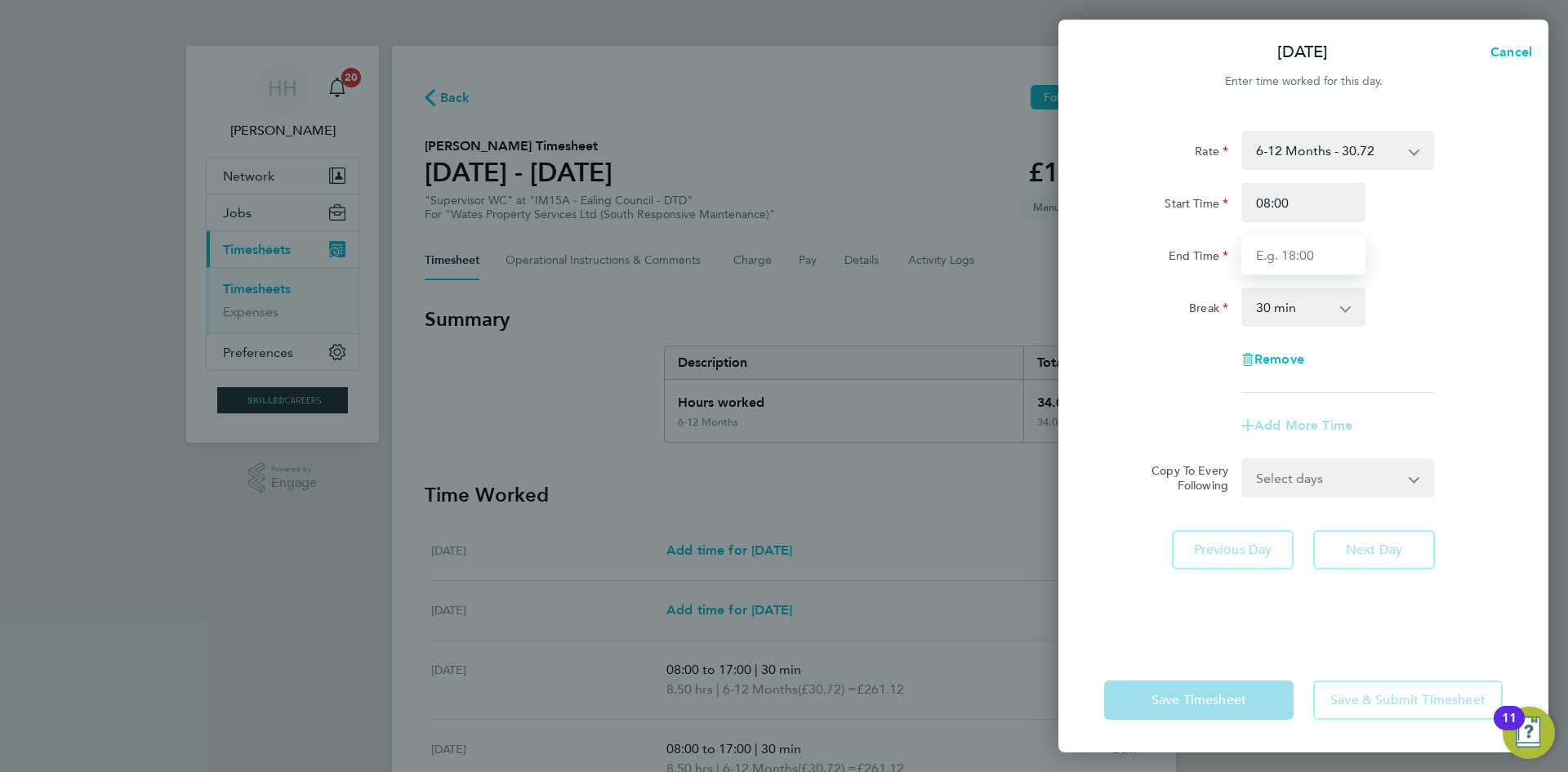
type input "17:00"
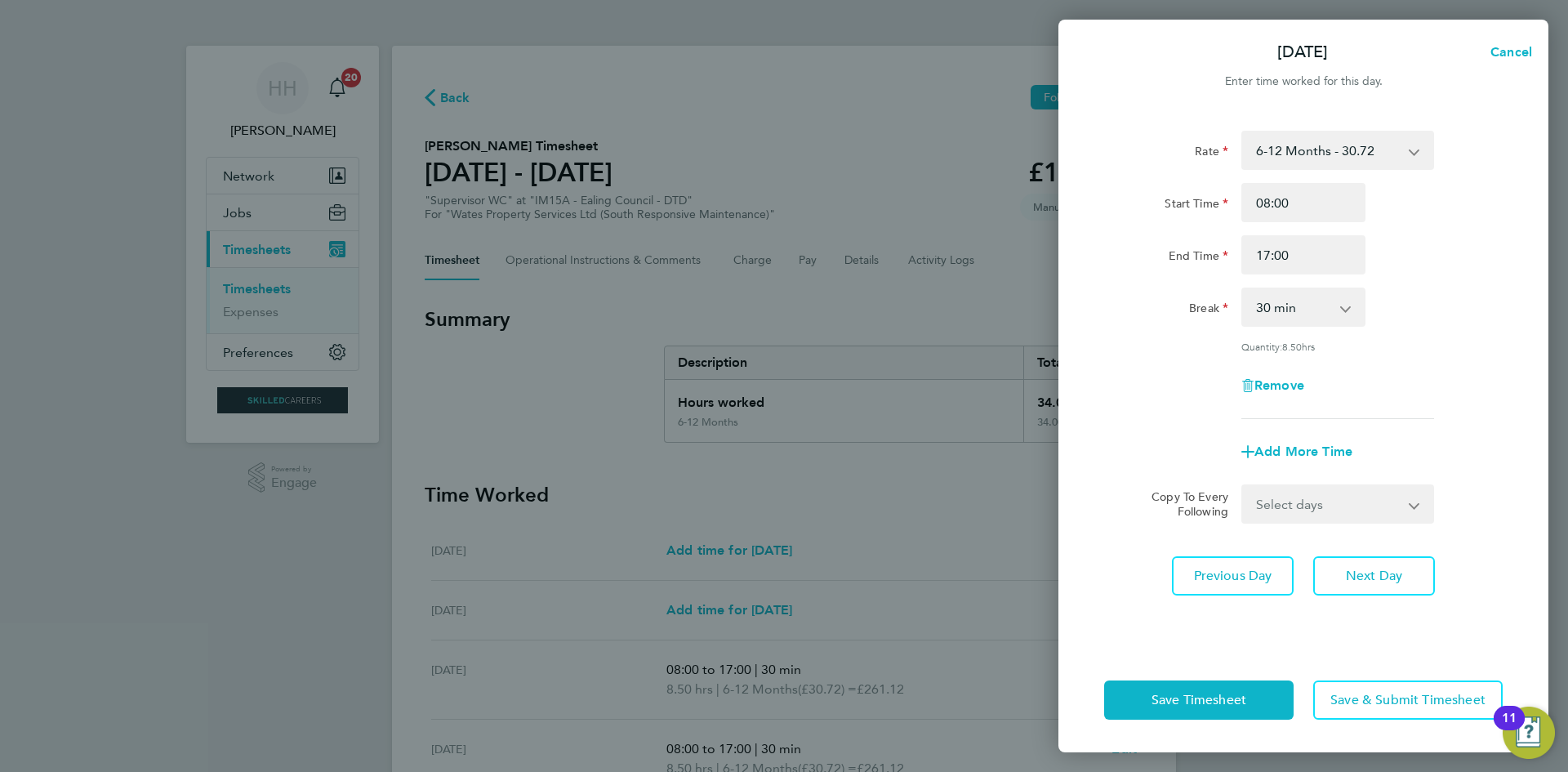
drag, startPoint x: 1407, startPoint y: 348, endPoint x: 1284, endPoint y: 515, distance: 207.4
click at [1407, 349] on div "Rate 6-12 Months - 30.72 Start Time 08:00 End Time 17:00 Break 0 min 15 min 30 …" at bounding box center [1303, 275] width 399 height 288
click at [1206, 702] on span "Save Timesheet" at bounding box center [1198, 699] width 95 height 16
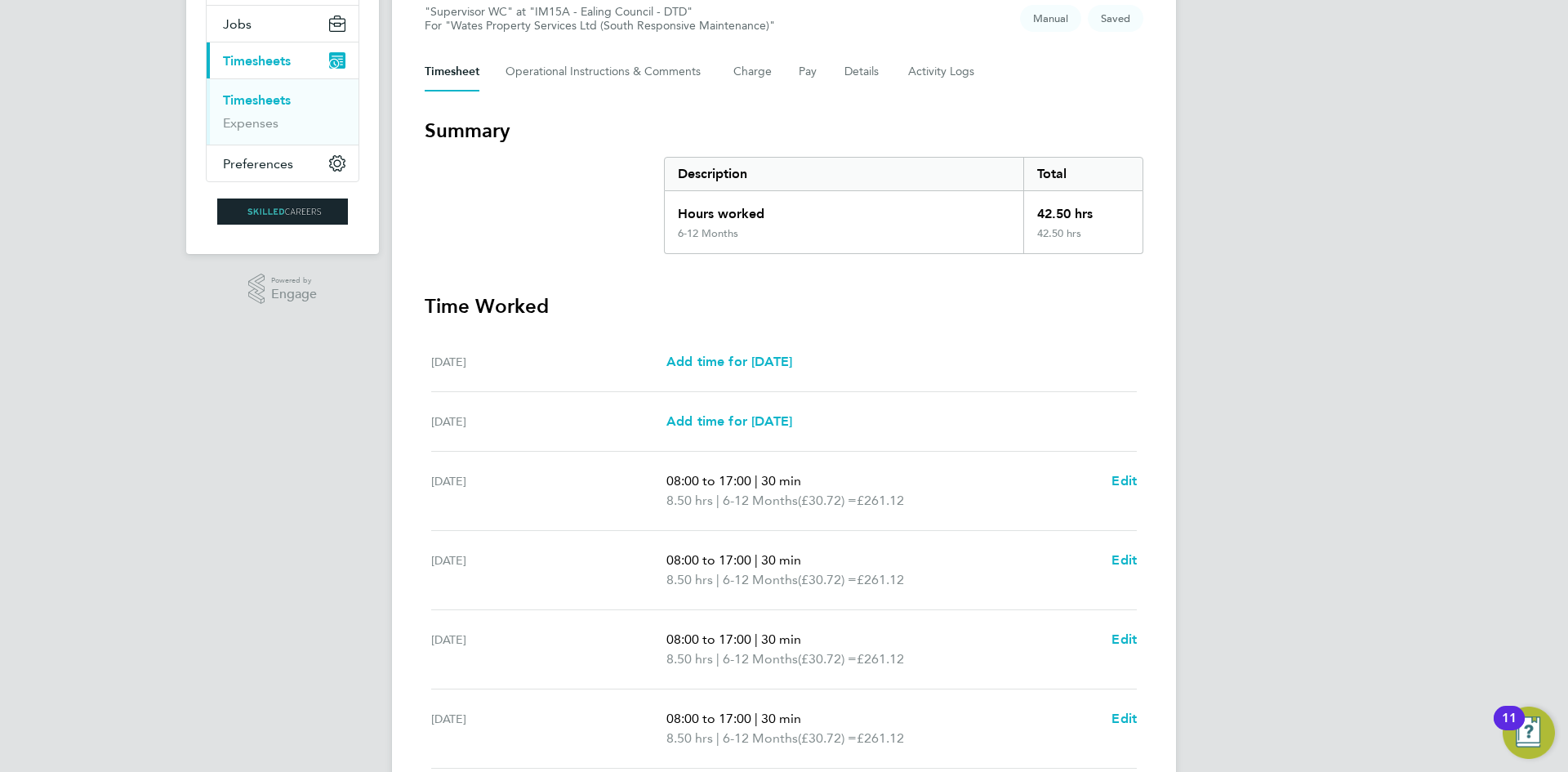
scroll to position [408, 0]
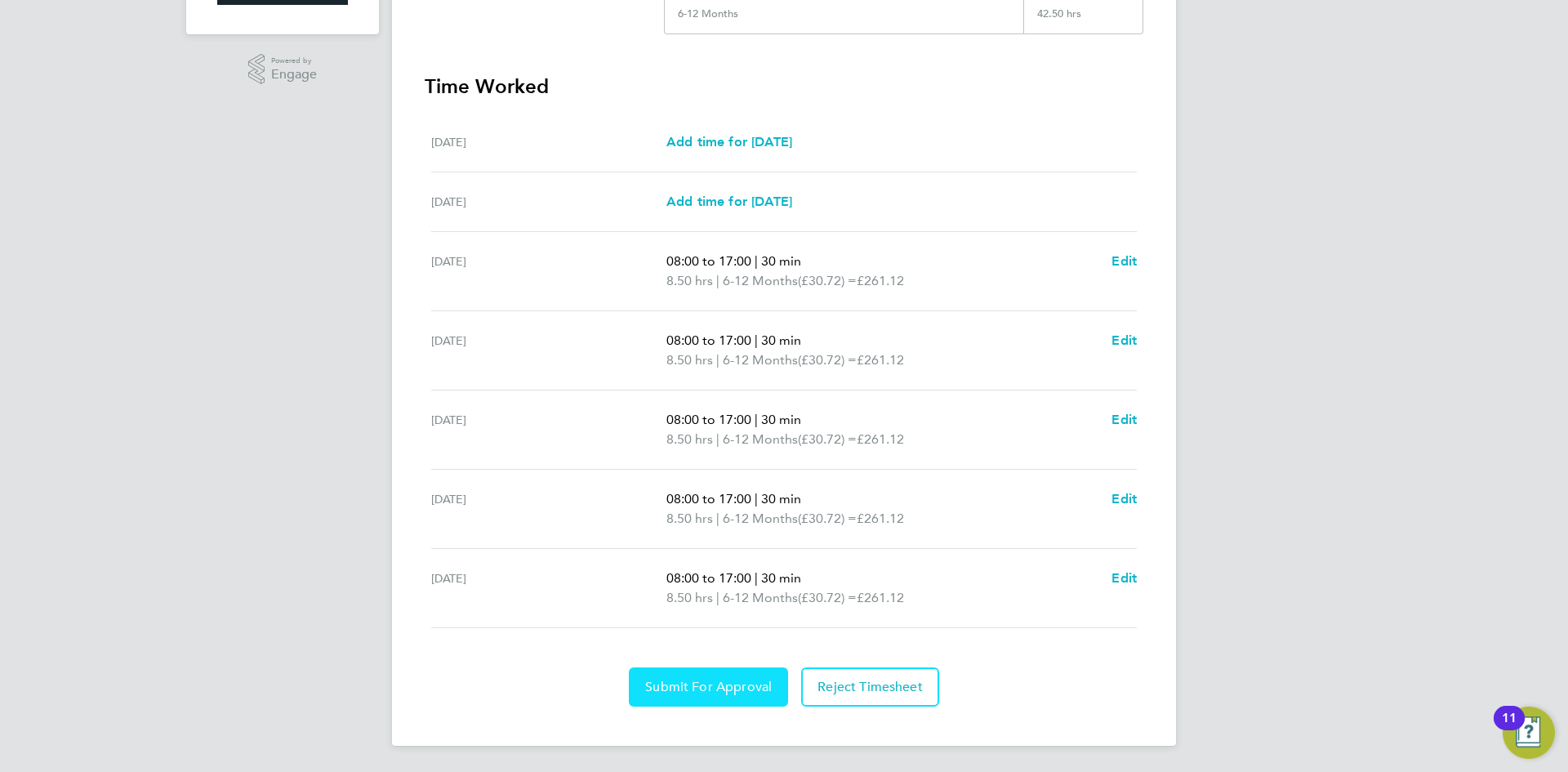
click at [739, 676] on button "Submit For Approval" at bounding box center [708, 687] width 160 height 39
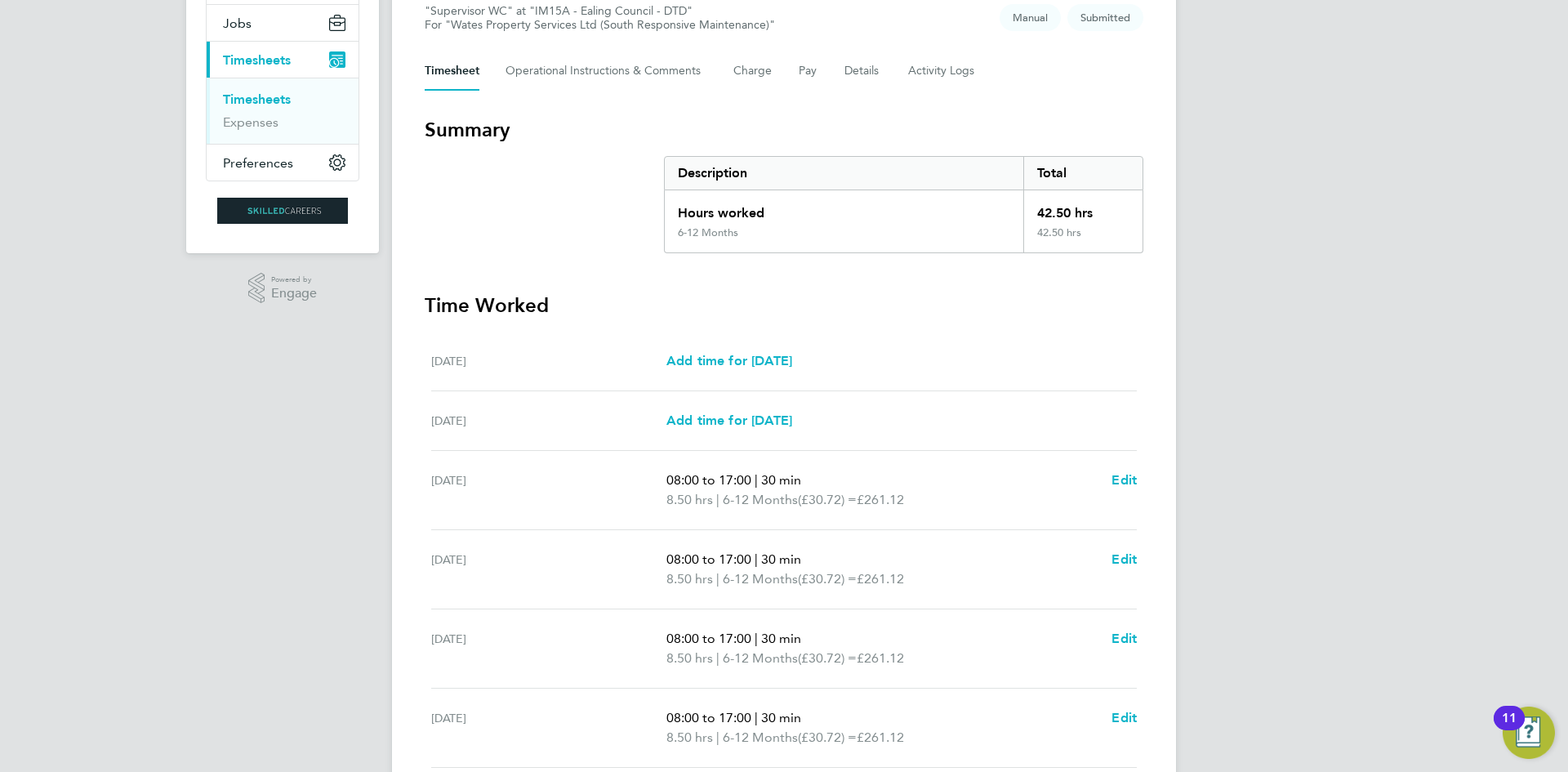
scroll to position [0, 0]
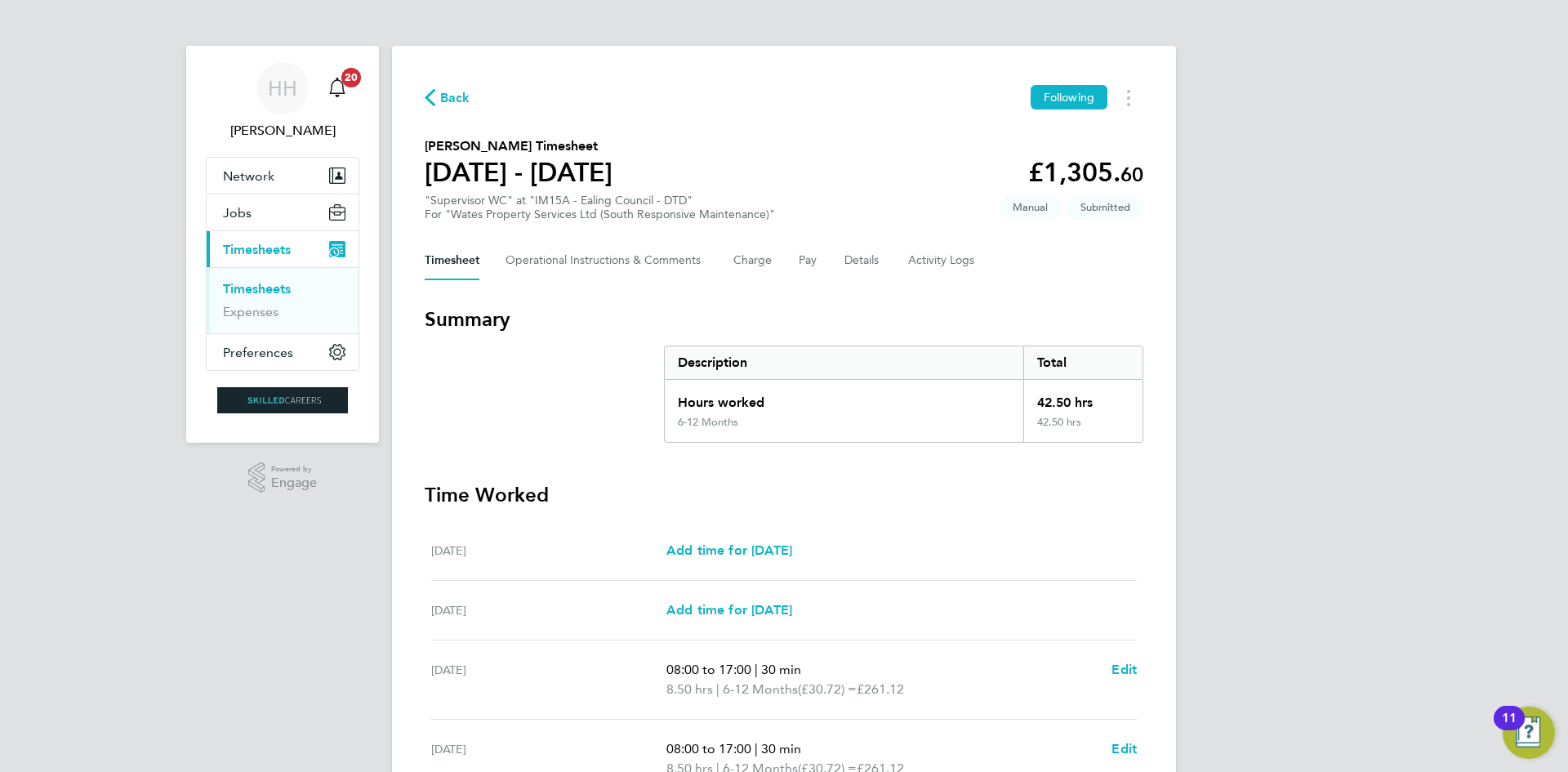
click at [261, 287] on link "Timesheets" at bounding box center [256, 289] width 68 height 15
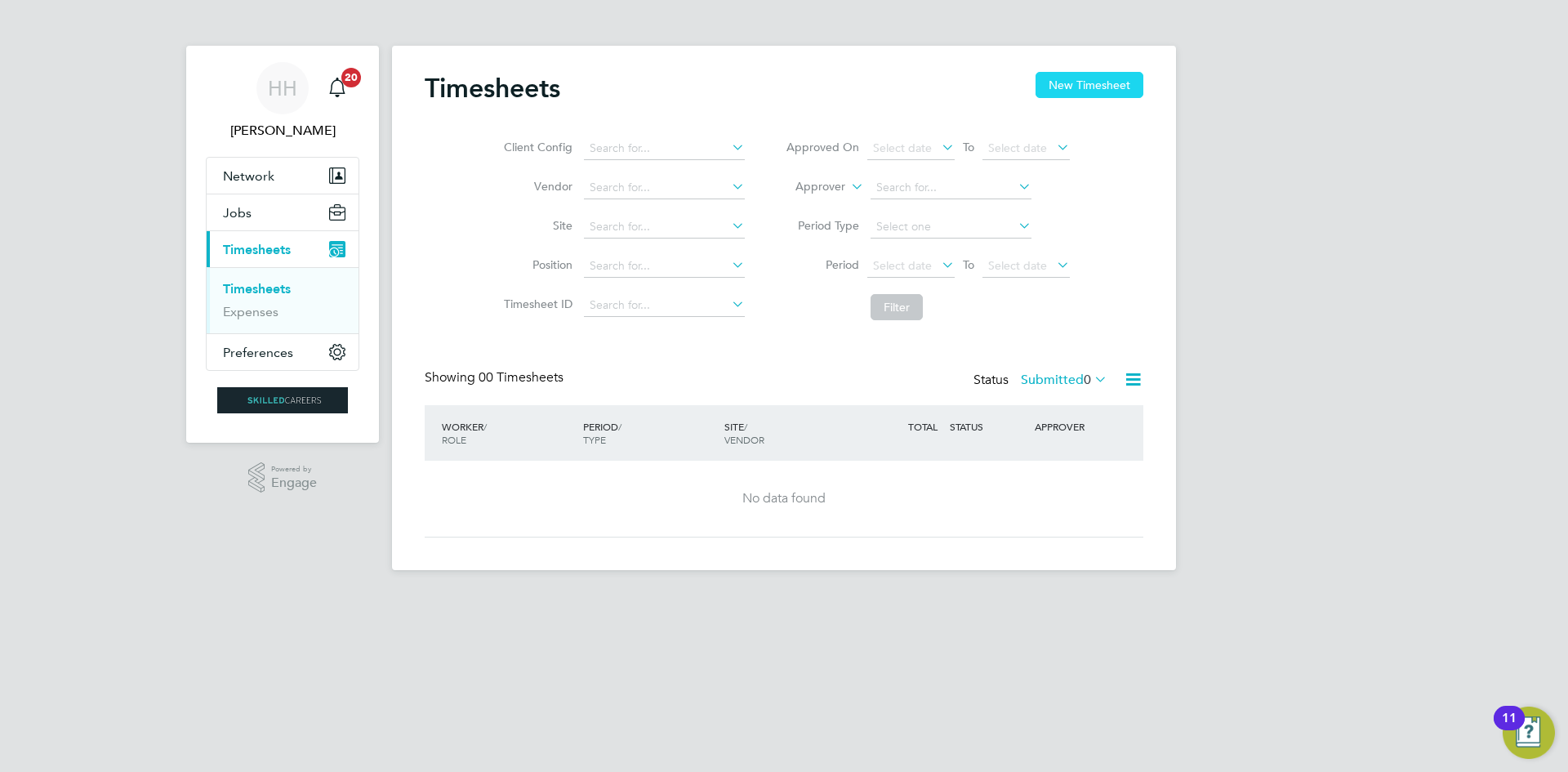
click at [1080, 90] on button "New Timesheet" at bounding box center [1089, 84] width 108 height 26
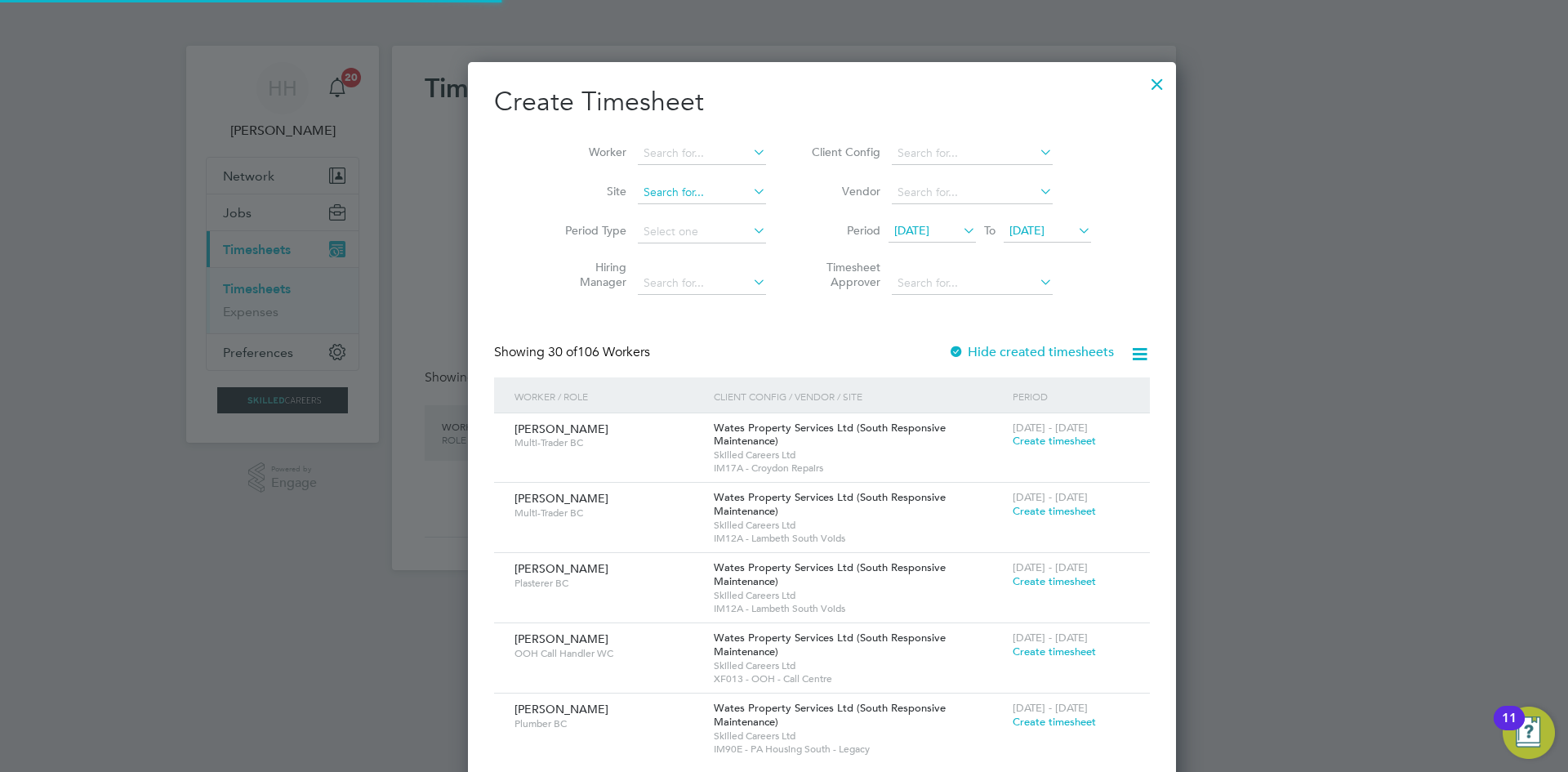
scroll to position [2583, 632]
click at [674, 153] on input at bounding box center [702, 154] width 128 height 23
click at [667, 170] on li "[PERSON_NAME] ny" at bounding box center [672, 175] width 148 height 22
type input "[PERSON_NAME]"
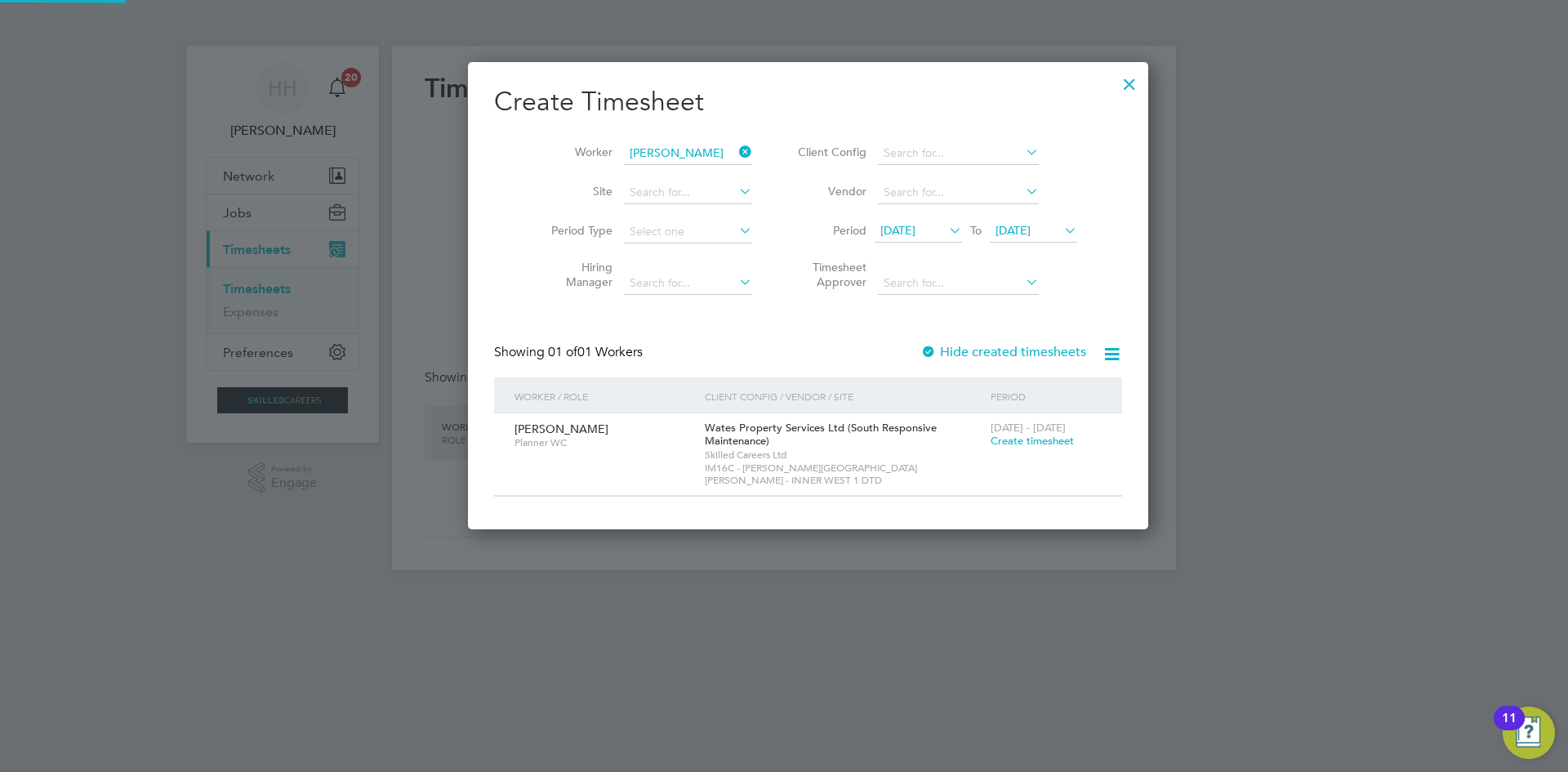
scroll to position [9, 9]
click at [993, 441] on span "Create timesheet" at bounding box center [1032, 440] width 83 height 14
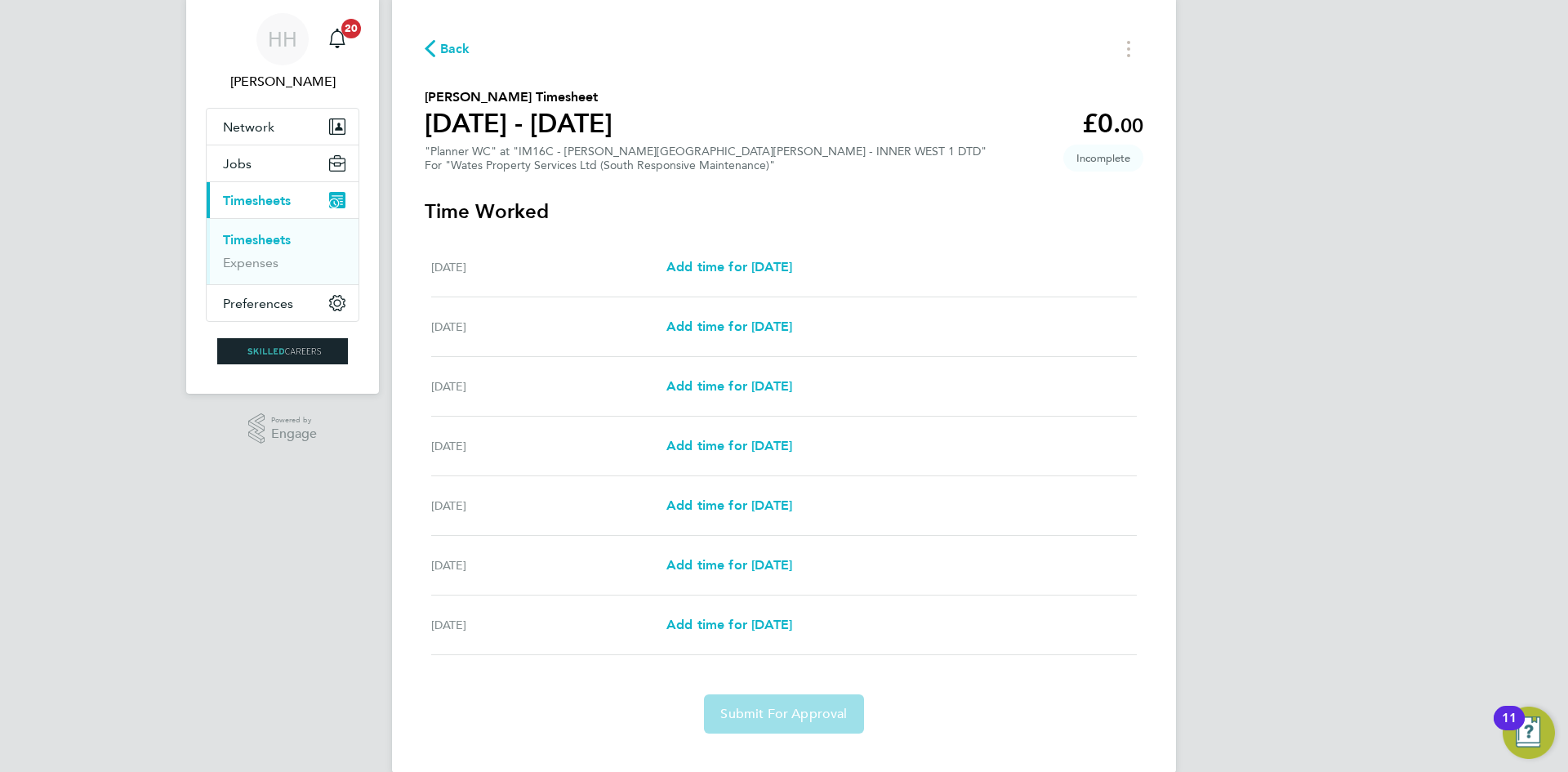
scroll to position [76, 0]
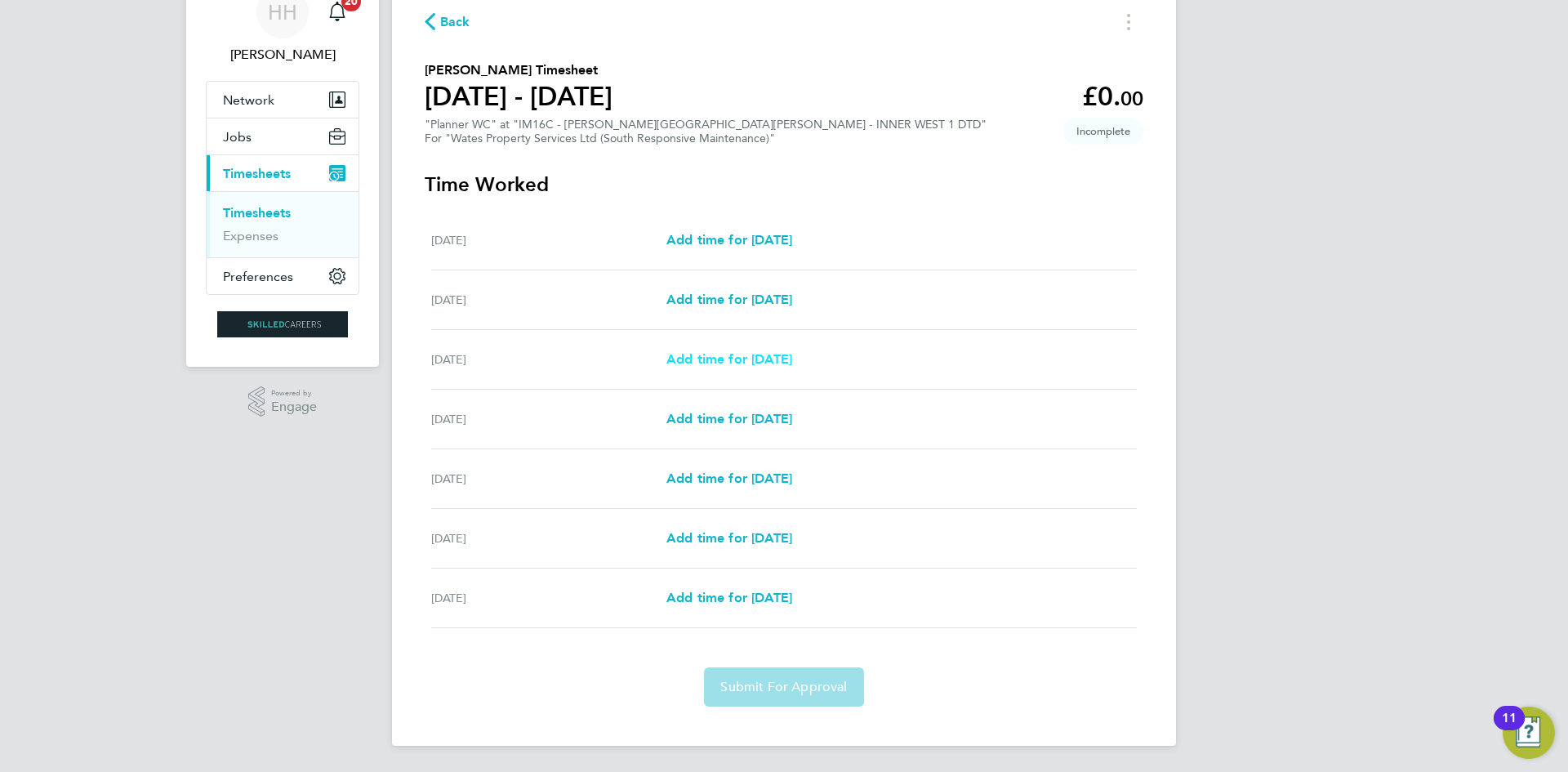
click at [792, 354] on span "Add time for [DATE]" at bounding box center [730, 359] width 126 height 15
select select "30"
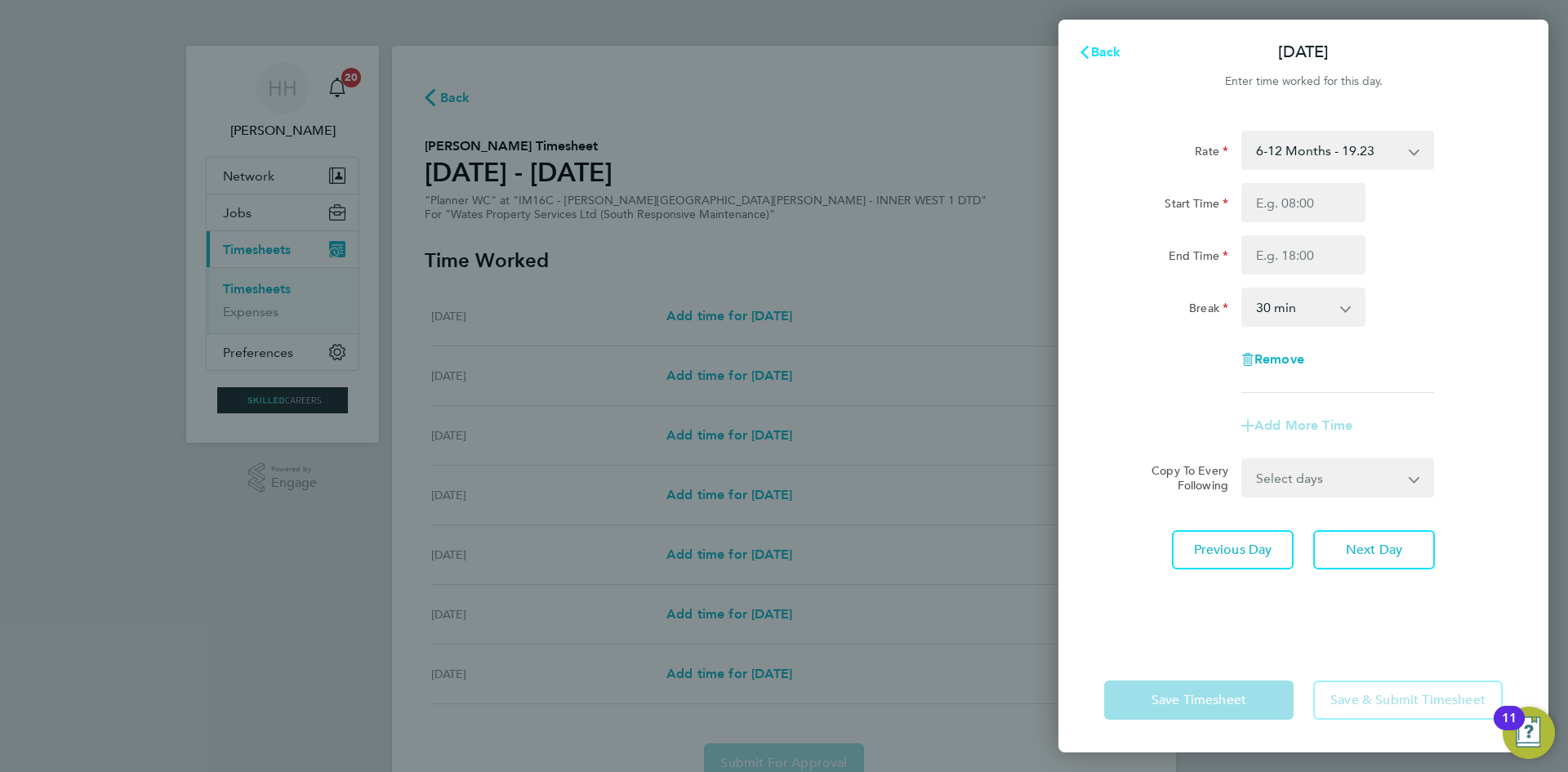
click at [1092, 47] on span "Back" at bounding box center [1106, 52] width 31 height 15
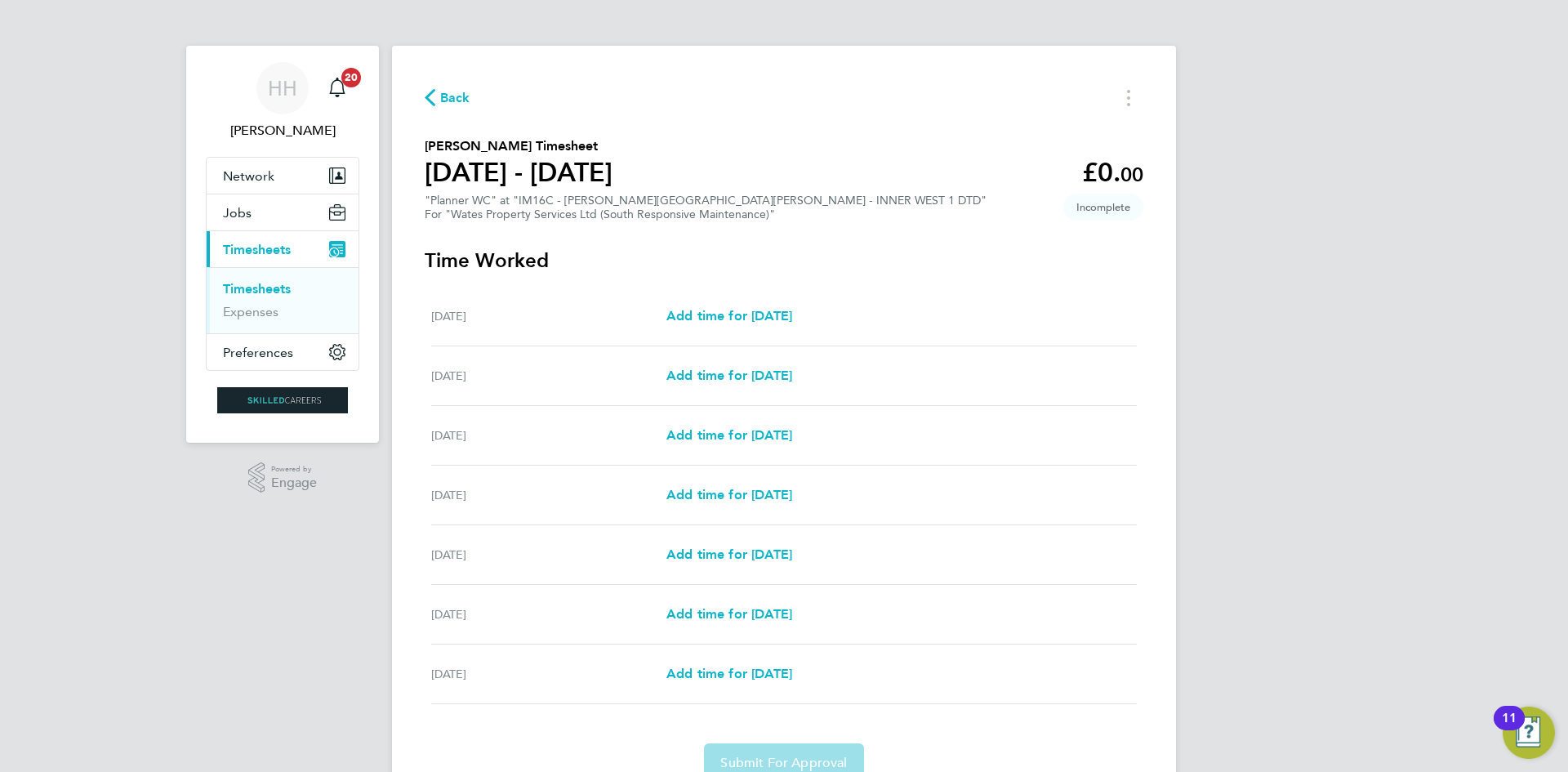
scroll to position [76, 0]
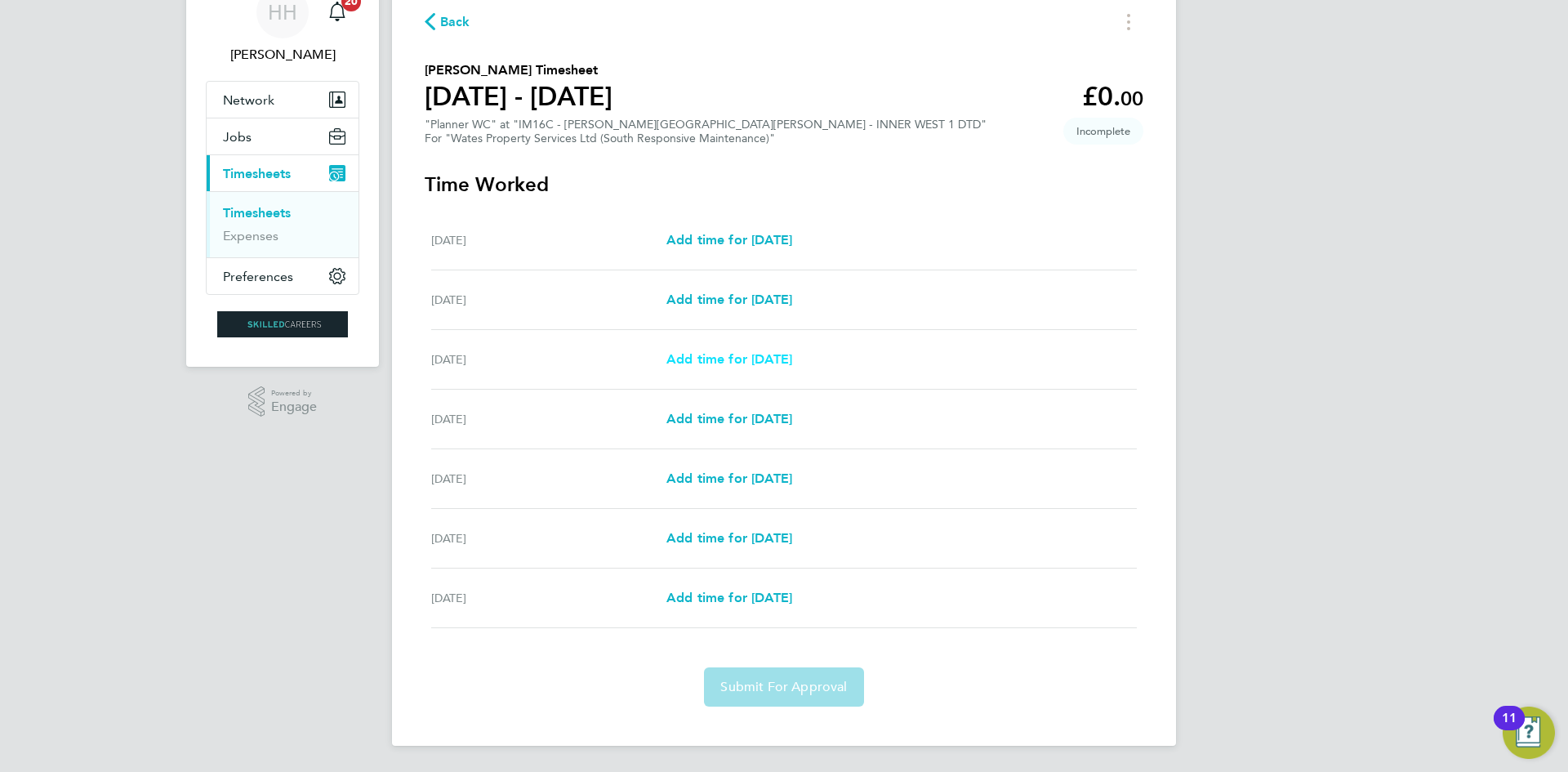
click at [769, 366] on link "Add time for [DATE]" at bounding box center [730, 360] width 126 height 19
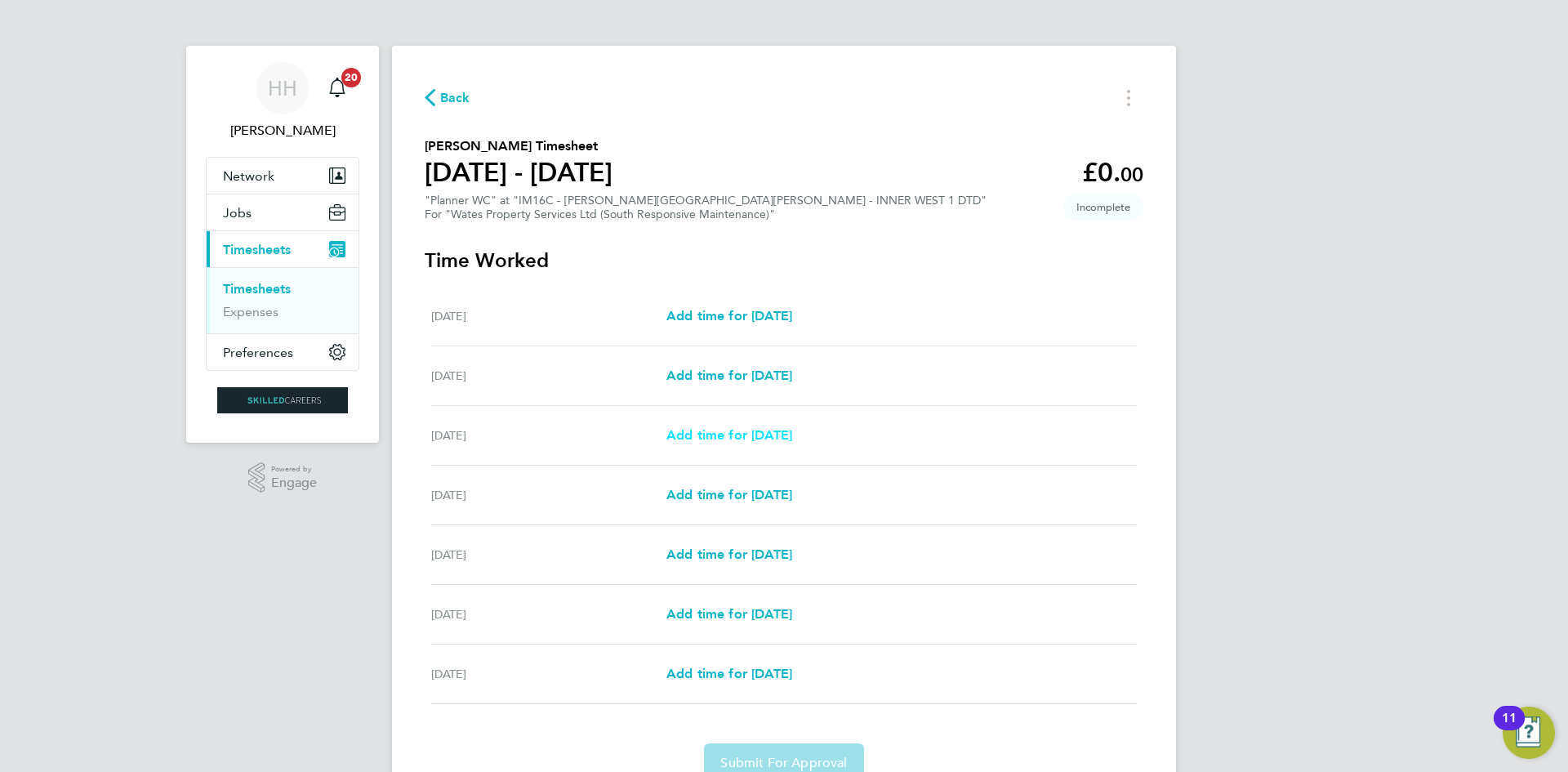
select select "30"
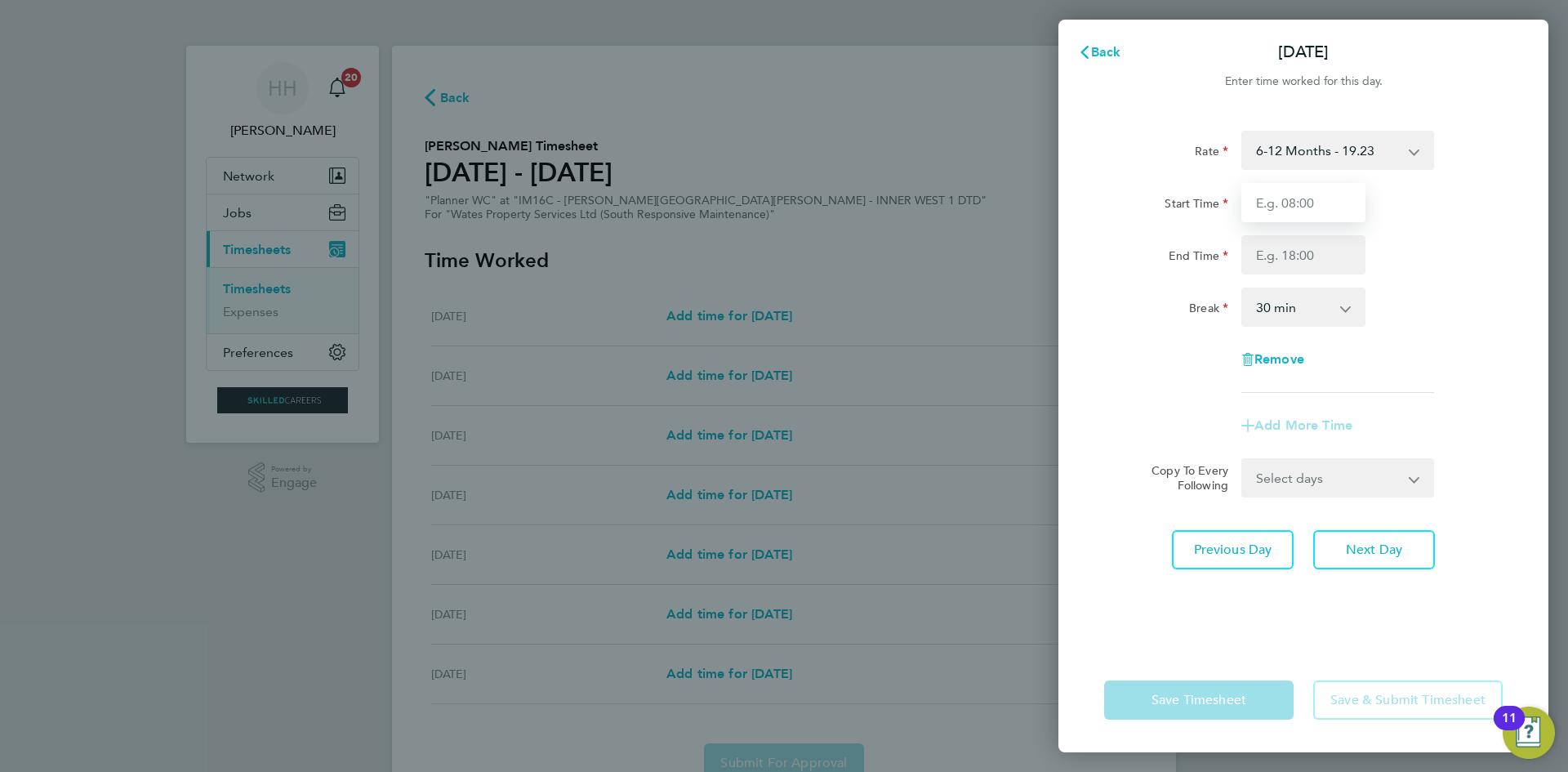
click at [1344, 215] on input "Start Time" at bounding box center [1303, 202] width 124 height 39
type input "08:00"
drag, startPoint x: 1471, startPoint y: 281, endPoint x: 1450, endPoint y: 265, distance: 26.4
click at [1471, 280] on div "Rate 6-12 Months - 19.23 Start Time 08:00 End Time Break 0 min 15 min 30 min 45…" at bounding box center [1303, 262] width 399 height 262
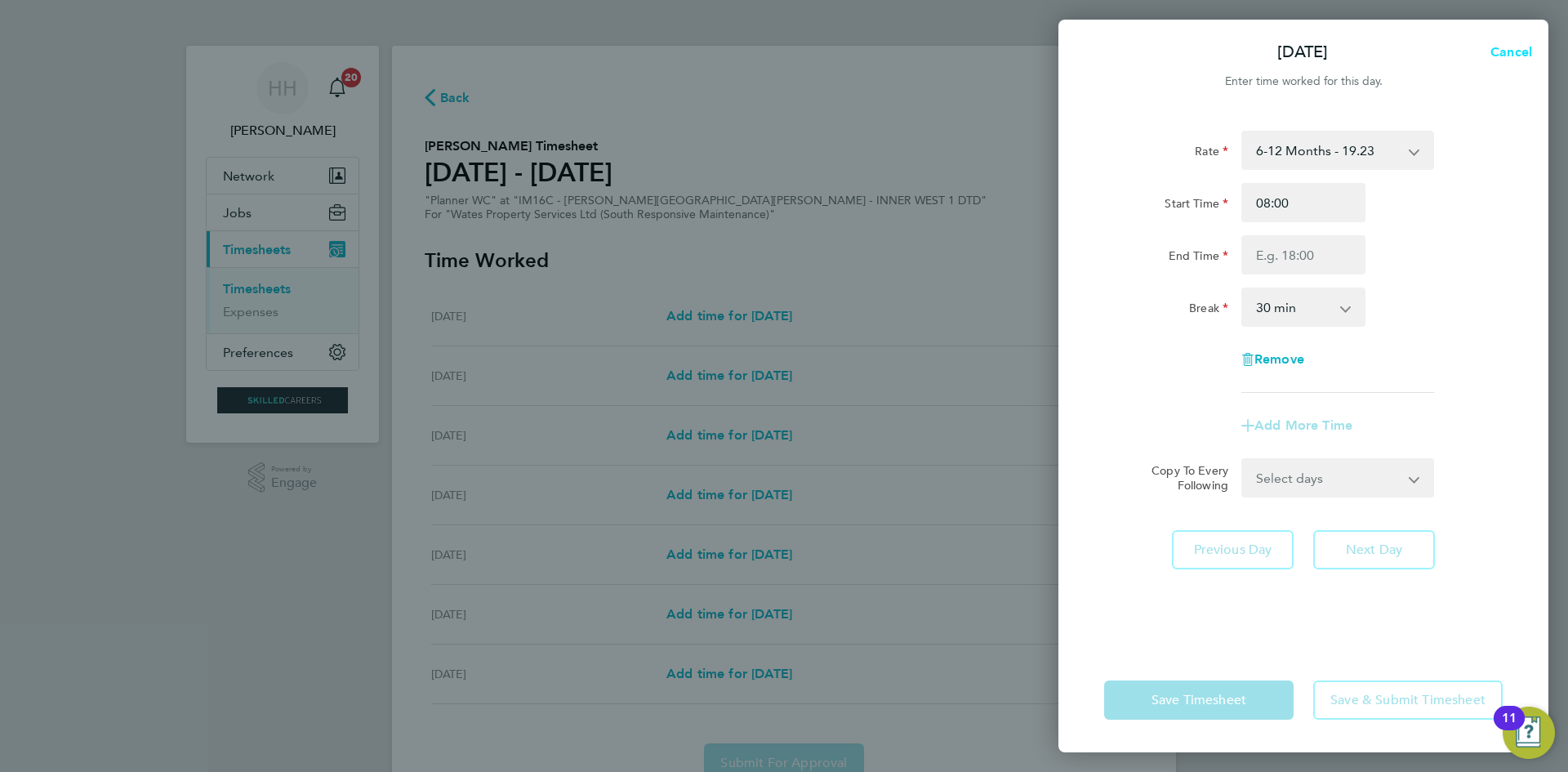
click at [1503, 55] on span "Cancel" at bounding box center [1509, 52] width 47 height 15
select select "30"
click at [1099, 52] on span "Back" at bounding box center [1106, 52] width 31 height 15
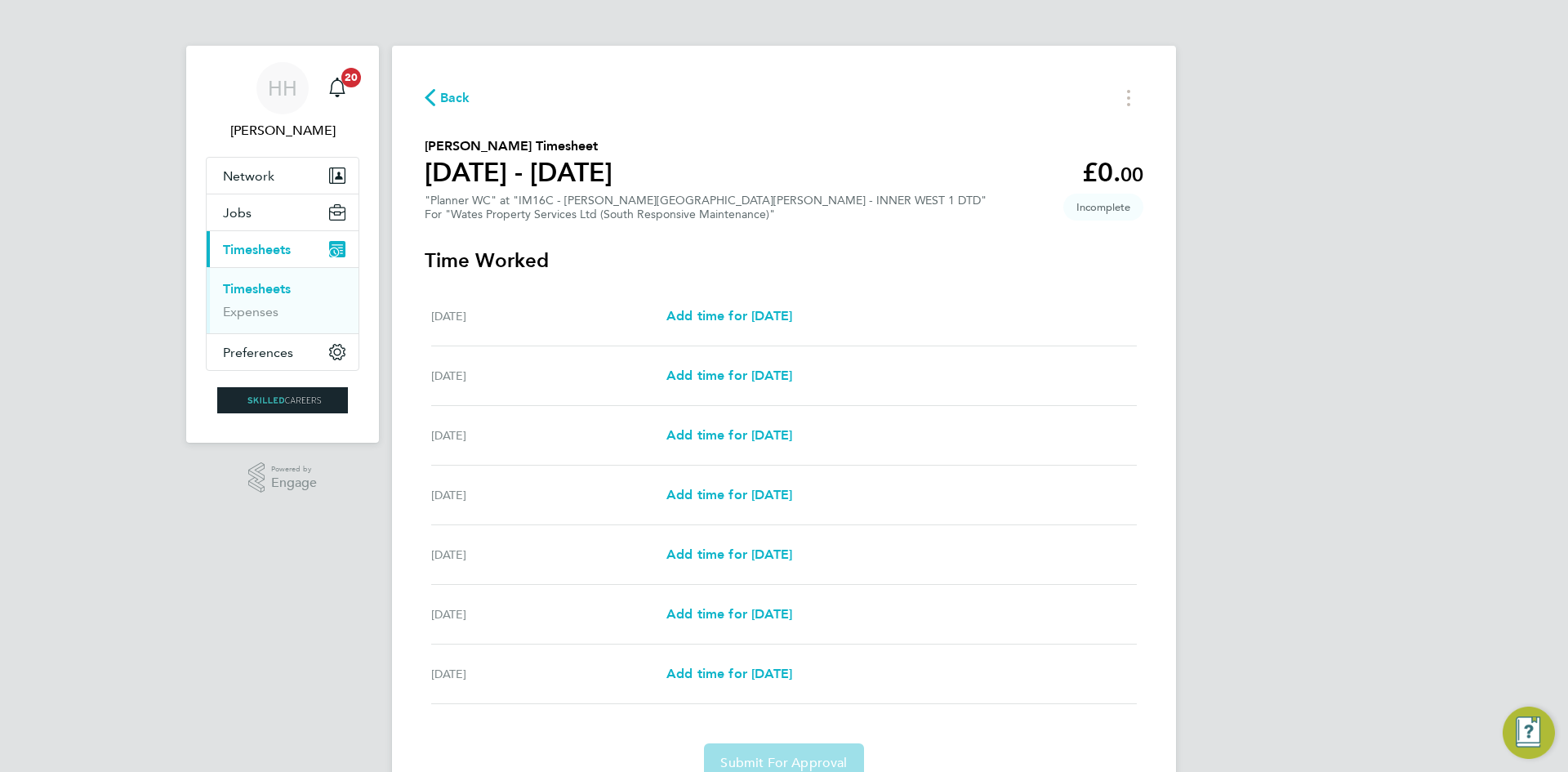
scroll to position [76, 0]
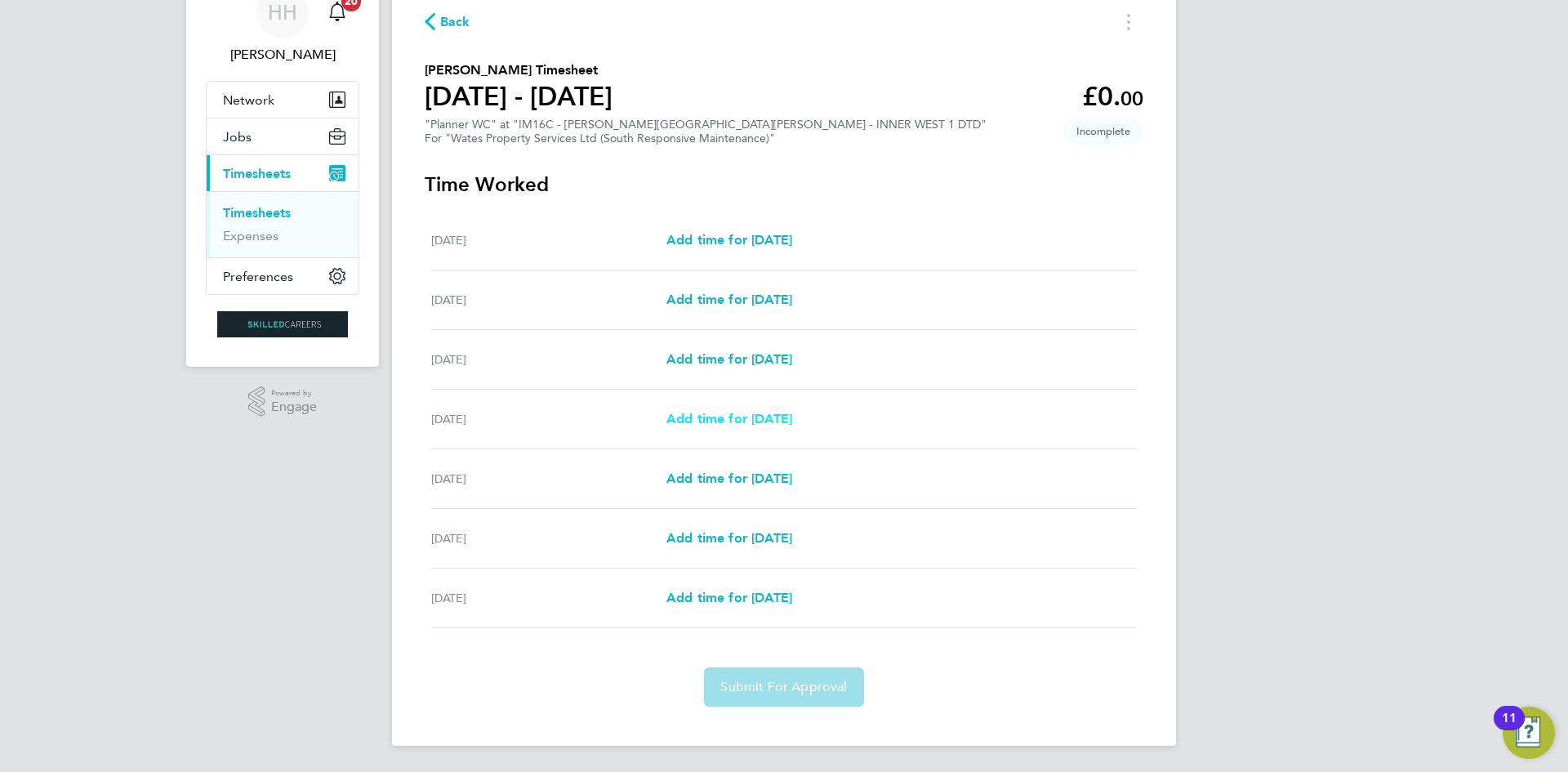
click at [781, 426] on span "Add time for [DATE]" at bounding box center [730, 419] width 126 height 15
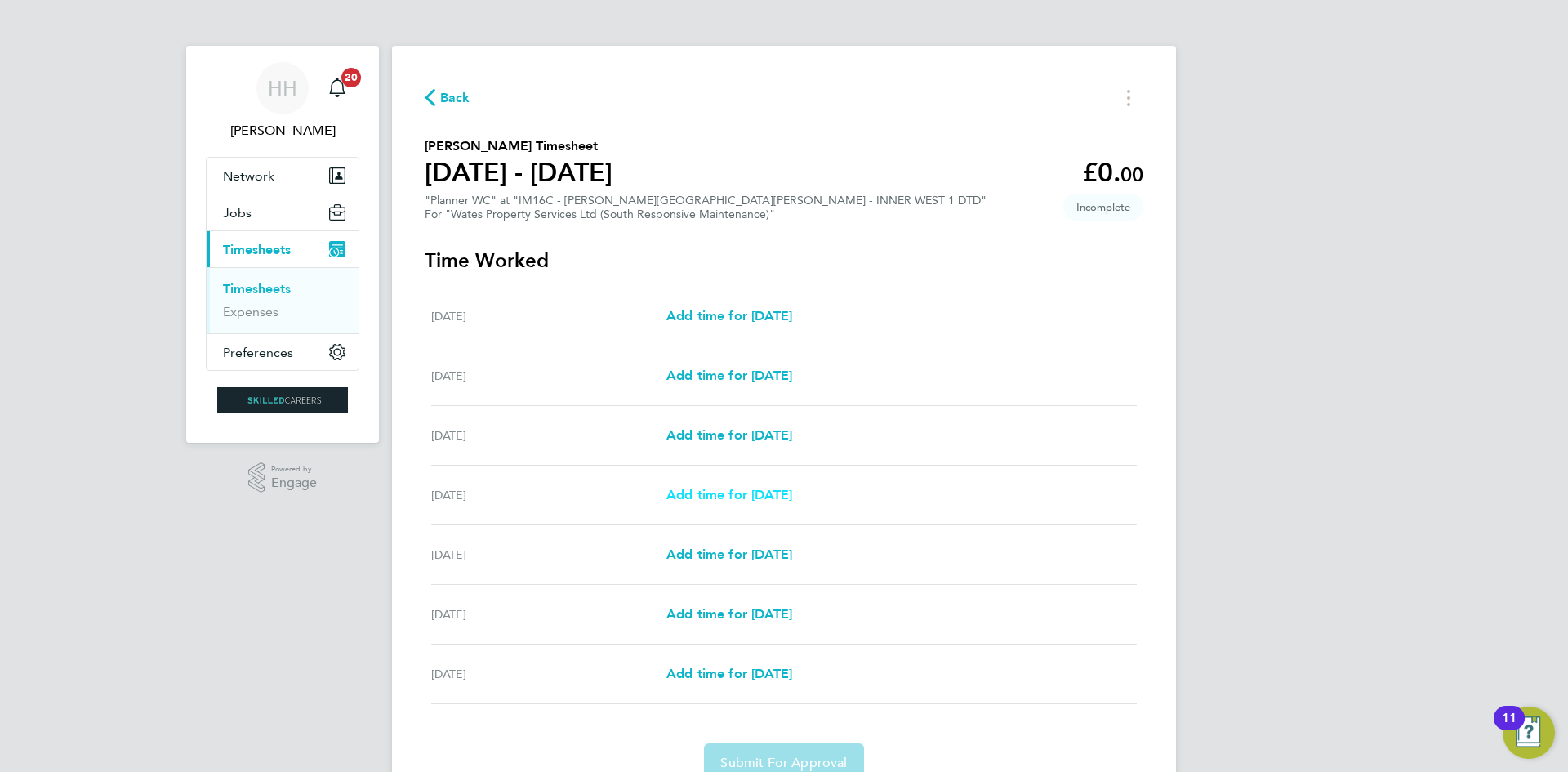
select select "30"
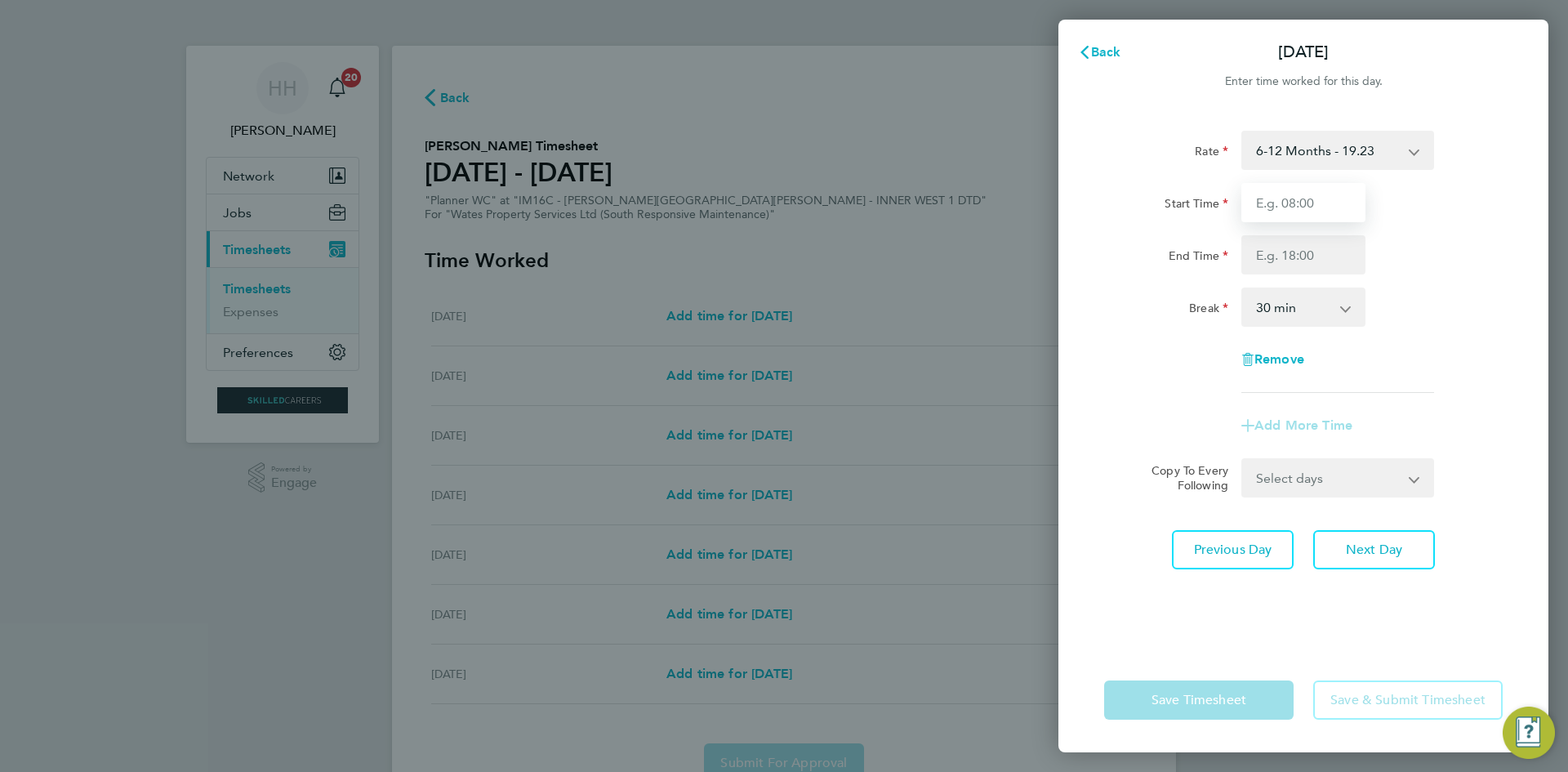
click at [1295, 202] on input "Start Time" at bounding box center [1303, 202] width 124 height 39
type input "08:00"
click at [1300, 257] on input "End Time" at bounding box center [1303, 254] width 124 height 39
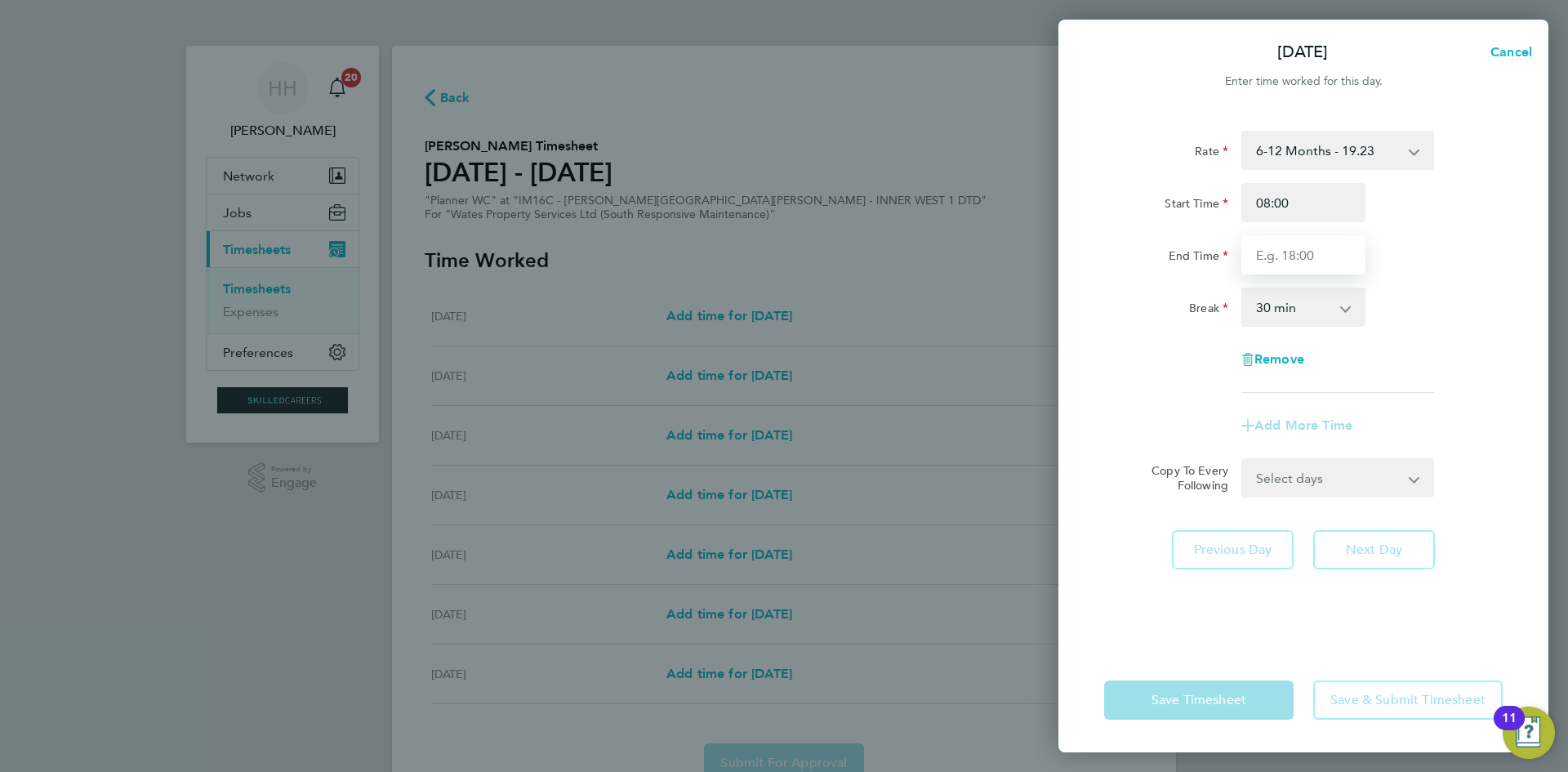
type input "17:00"
click at [1320, 312] on select "0 min 15 min 30 min 45 min 60 min 75 min 90 min" at bounding box center [1294, 307] width 101 height 36
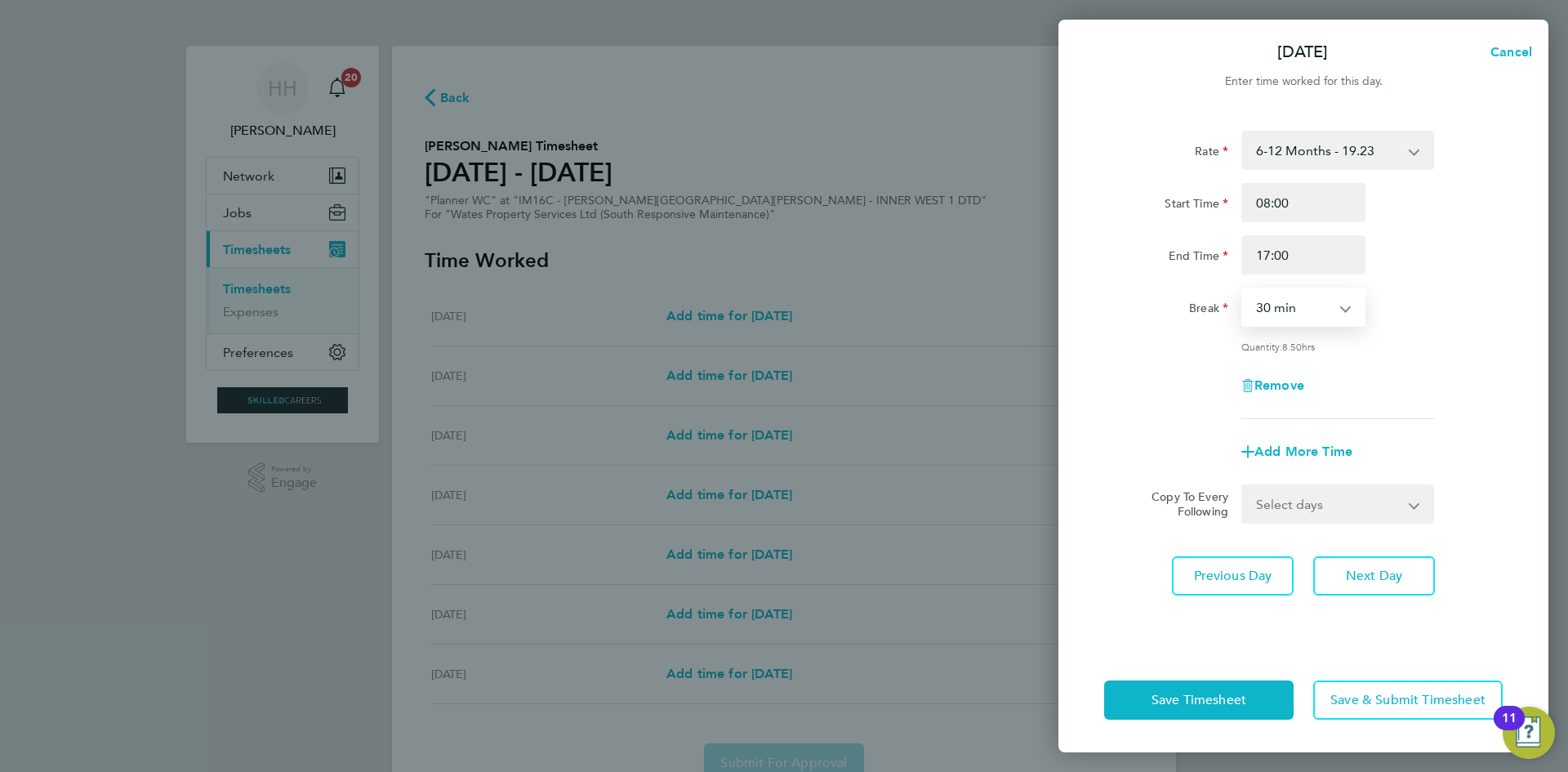
select select "60"
click at [1243, 289] on select "0 min 15 min 30 min 45 min 60 min 75 min 90 min" at bounding box center [1294, 307] width 101 height 36
click at [1405, 366] on div "Remove" at bounding box center [1303, 386] width 411 height 39
click at [1361, 583] on button "Next Day" at bounding box center [1373, 576] width 121 height 39
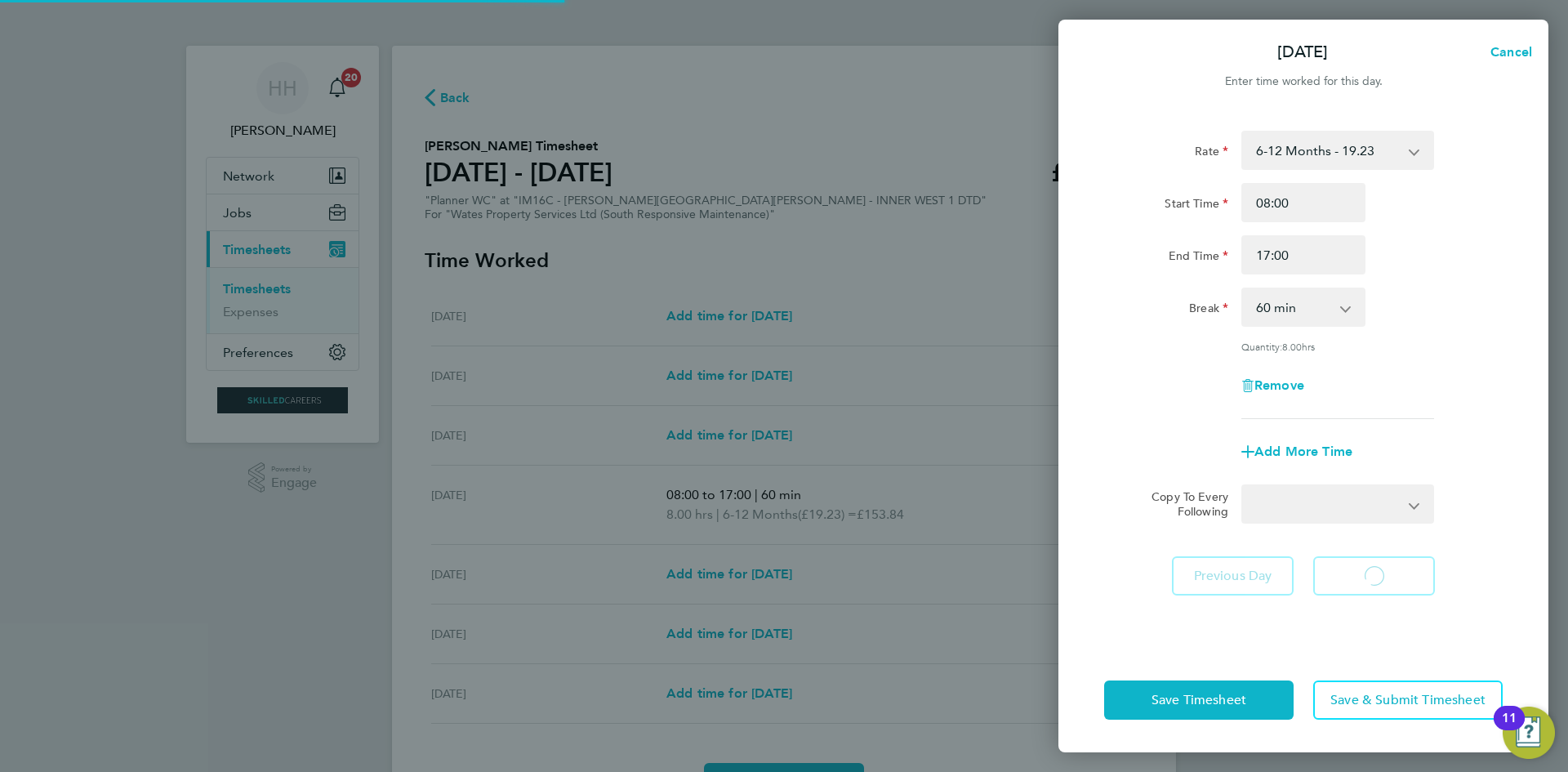
select select "30"
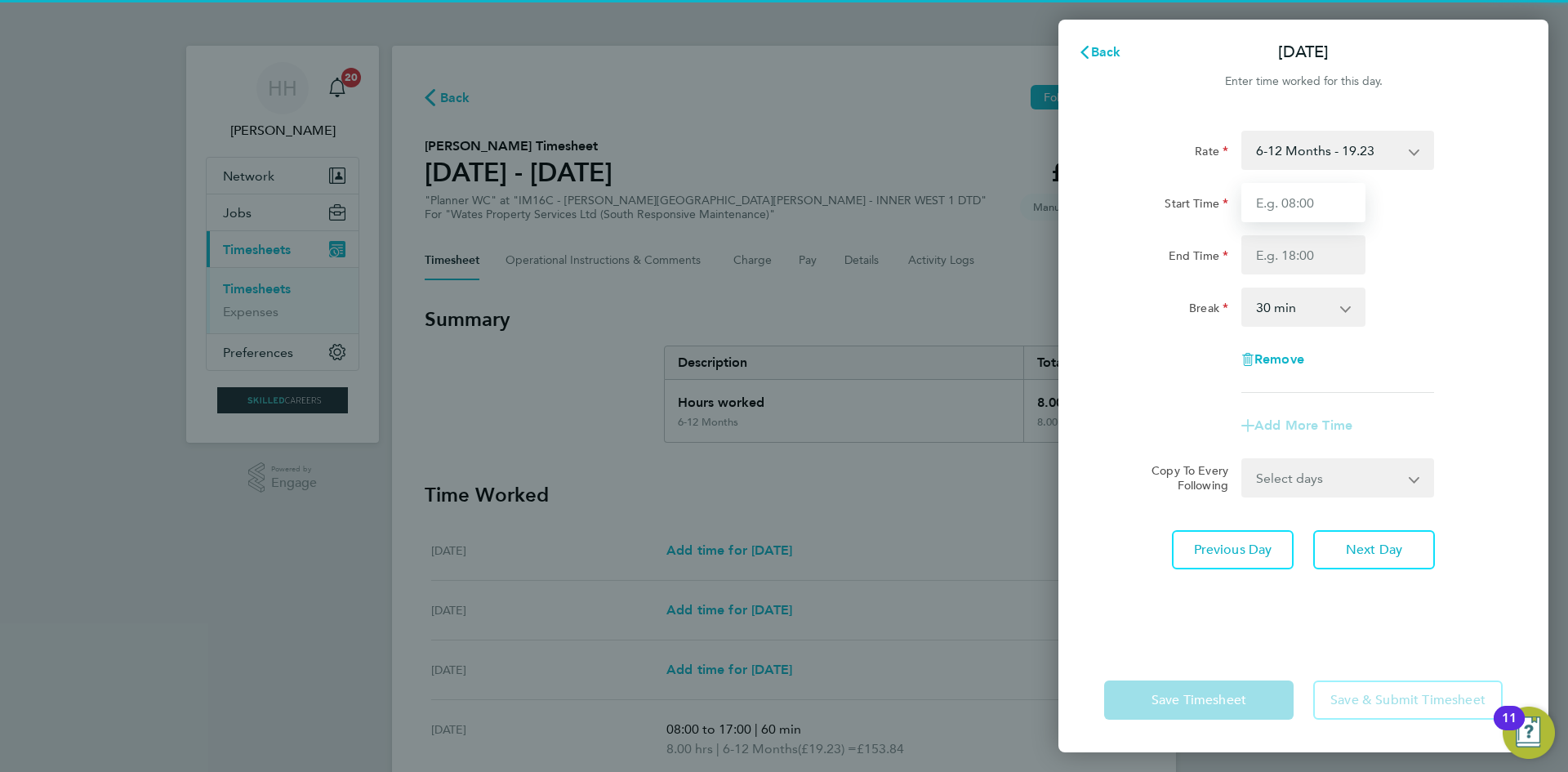
click at [1300, 193] on input "Start Time" at bounding box center [1303, 202] width 124 height 39
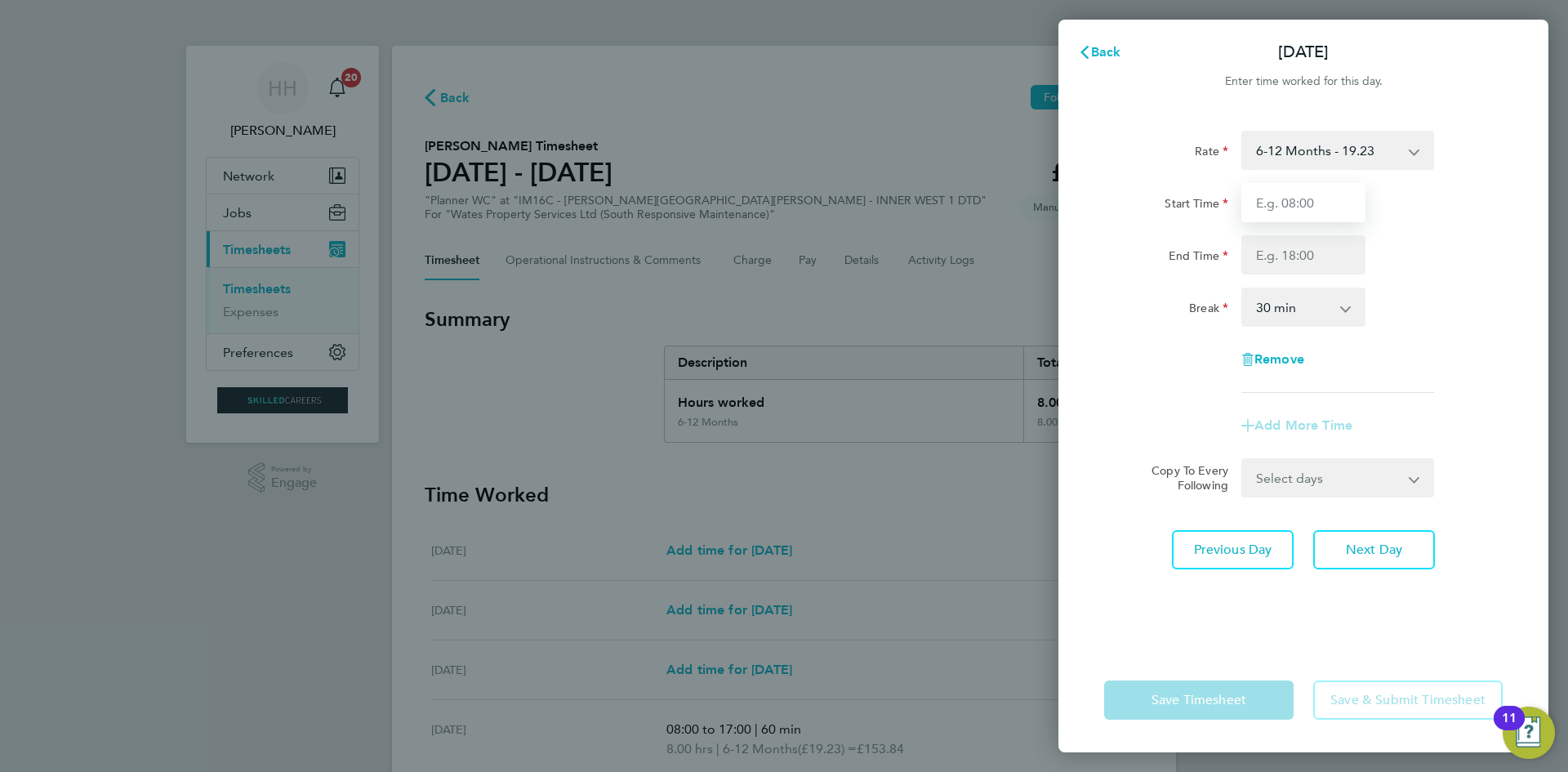
type input "08:00"
click at [1286, 260] on input "End Time" at bounding box center [1303, 254] width 124 height 39
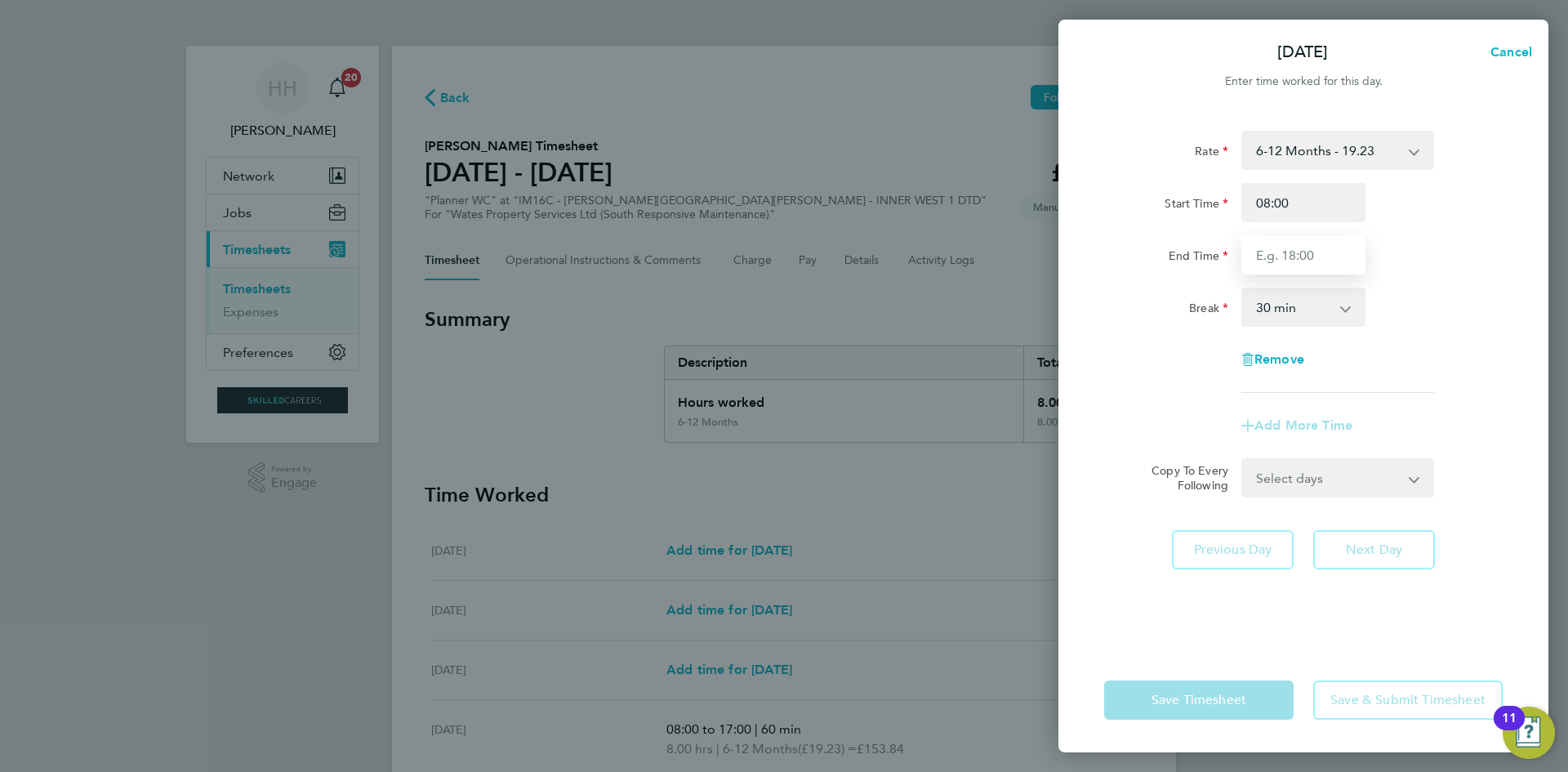
type input "17:00"
click at [1292, 313] on select "0 min 15 min 30 min 45 min 60 min 75 min 90 min" at bounding box center [1294, 307] width 101 height 36
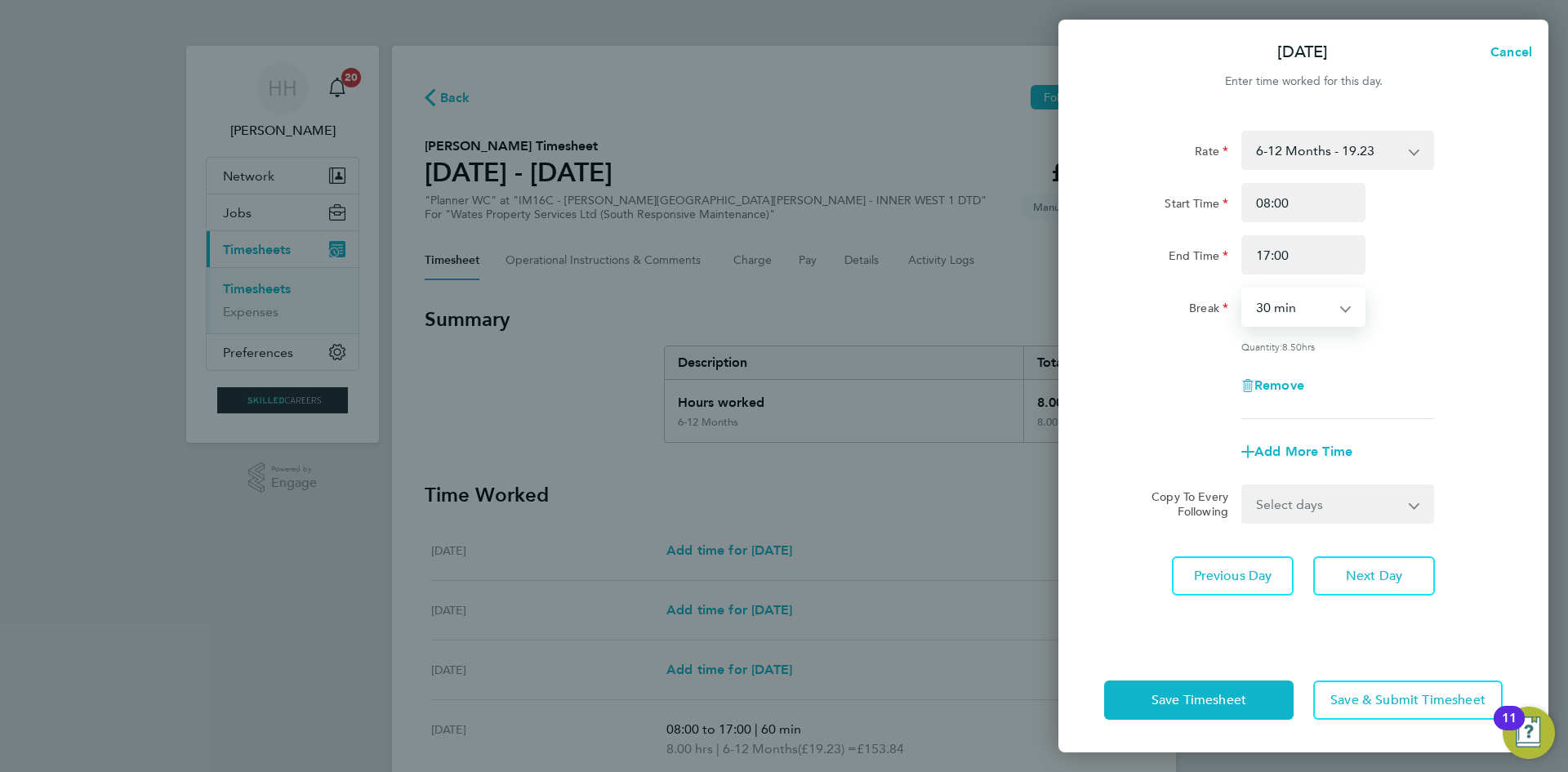
select select "60"
click at [1243, 289] on select "0 min 15 min 30 min 45 min 60 min 75 min 90 min" at bounding box center [1294, 307] width 101 height 36
click at [1368, 582] on span "Next Day" at bounding box center [1373, 576] width 56 height 16
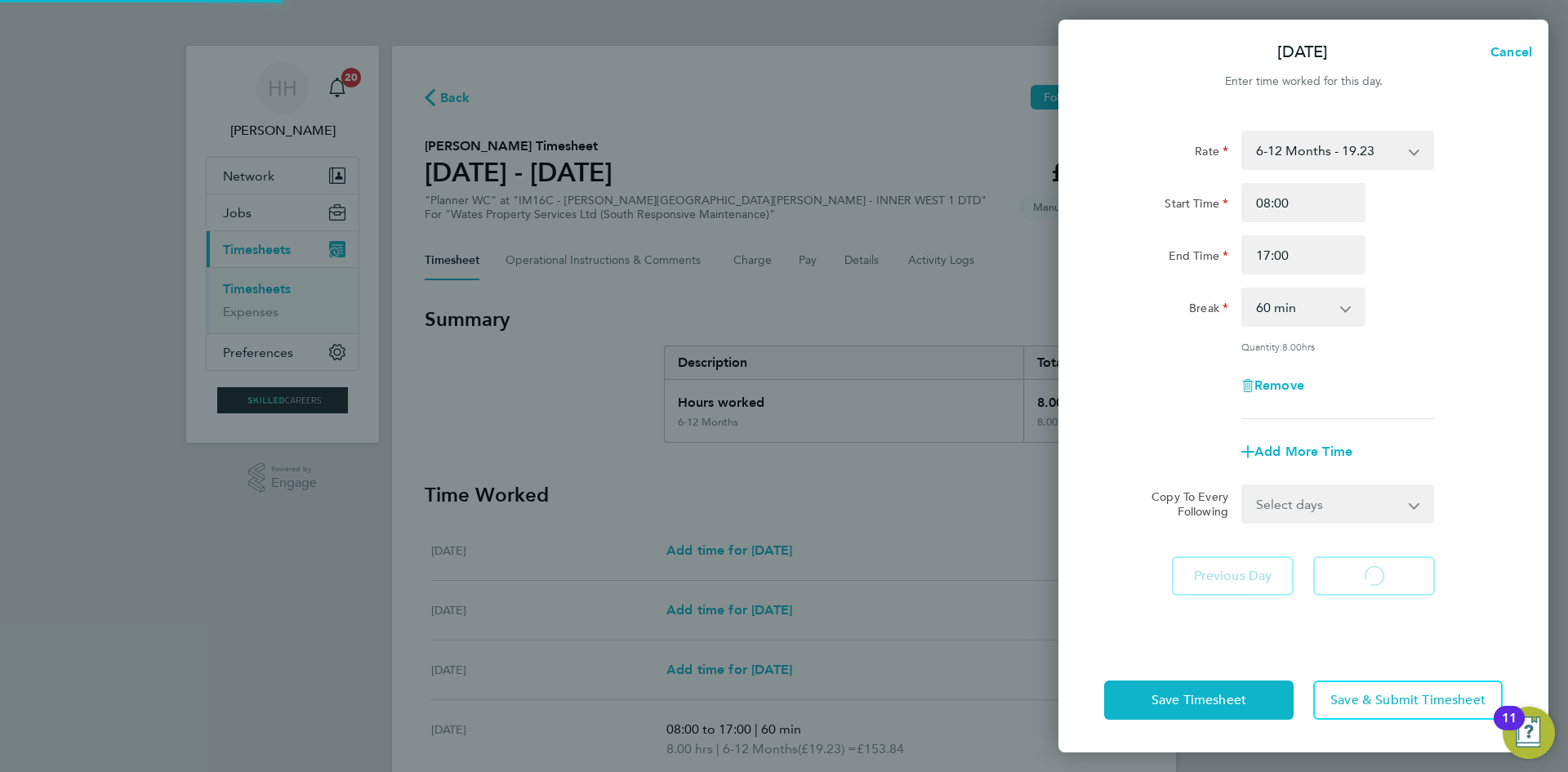
select select "30"
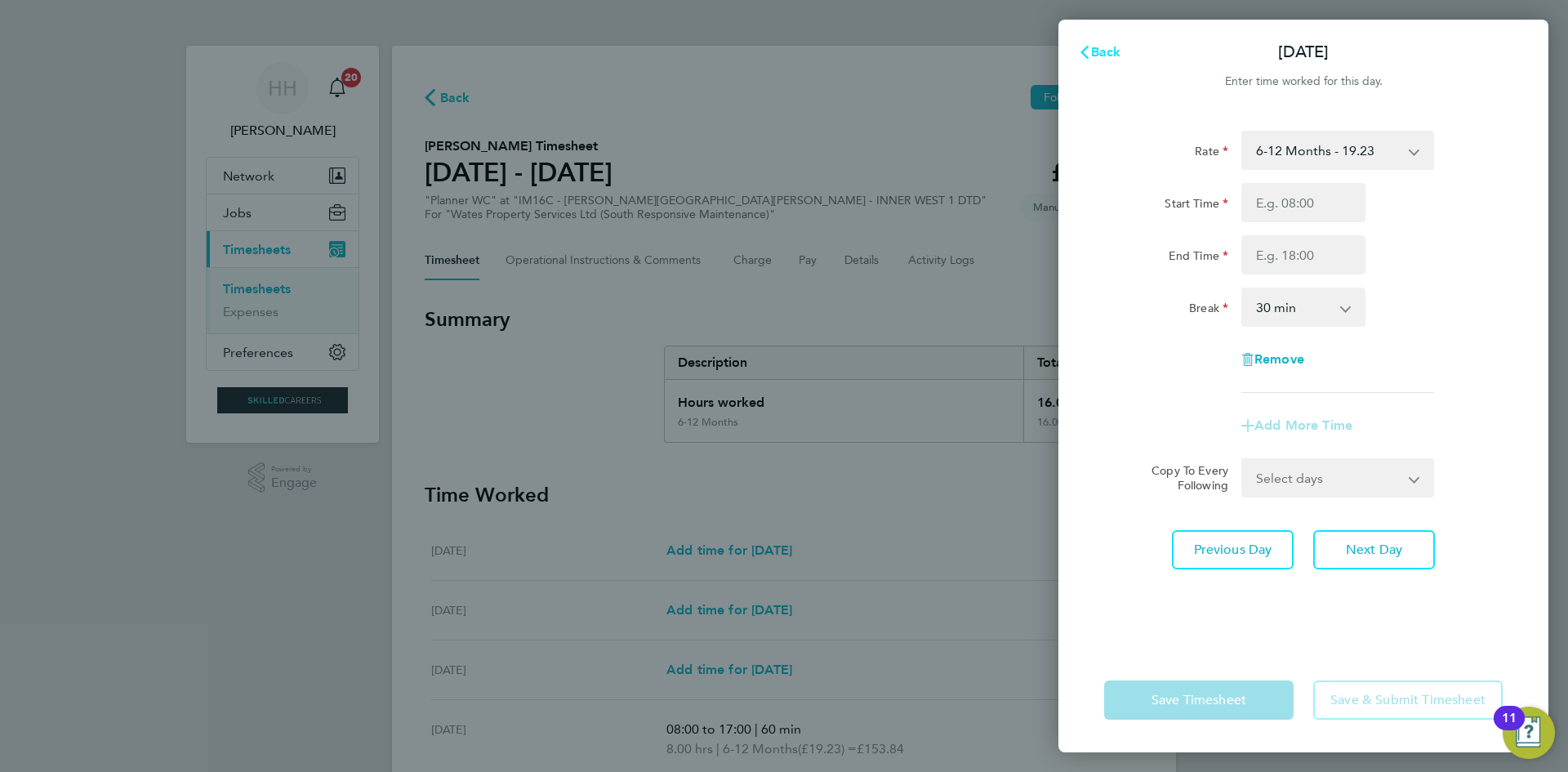
click at [1107, 48] on span "Back" at bounding box center [1106, 52] width 31 height 15
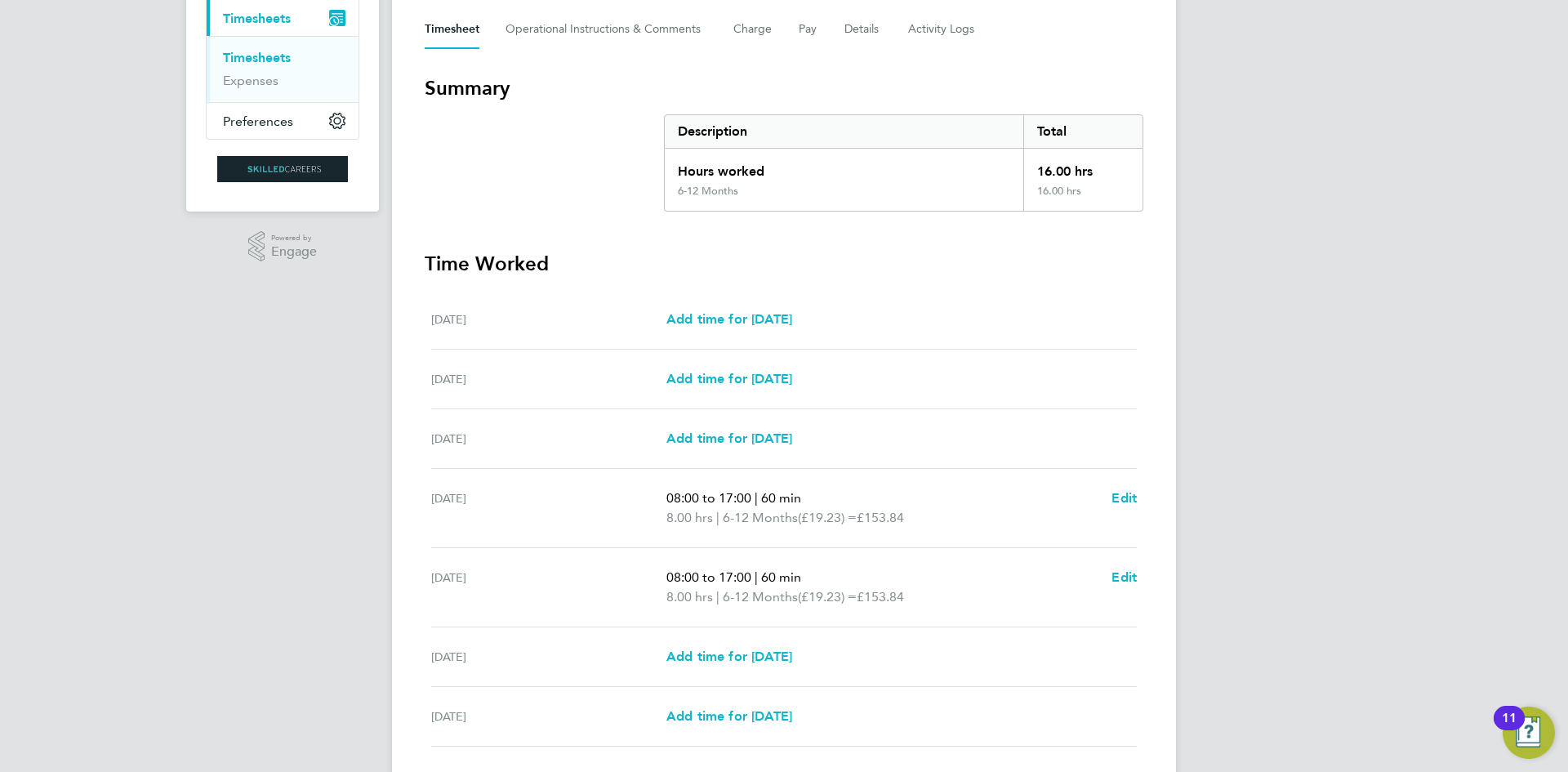
scroll to position [350, 0]
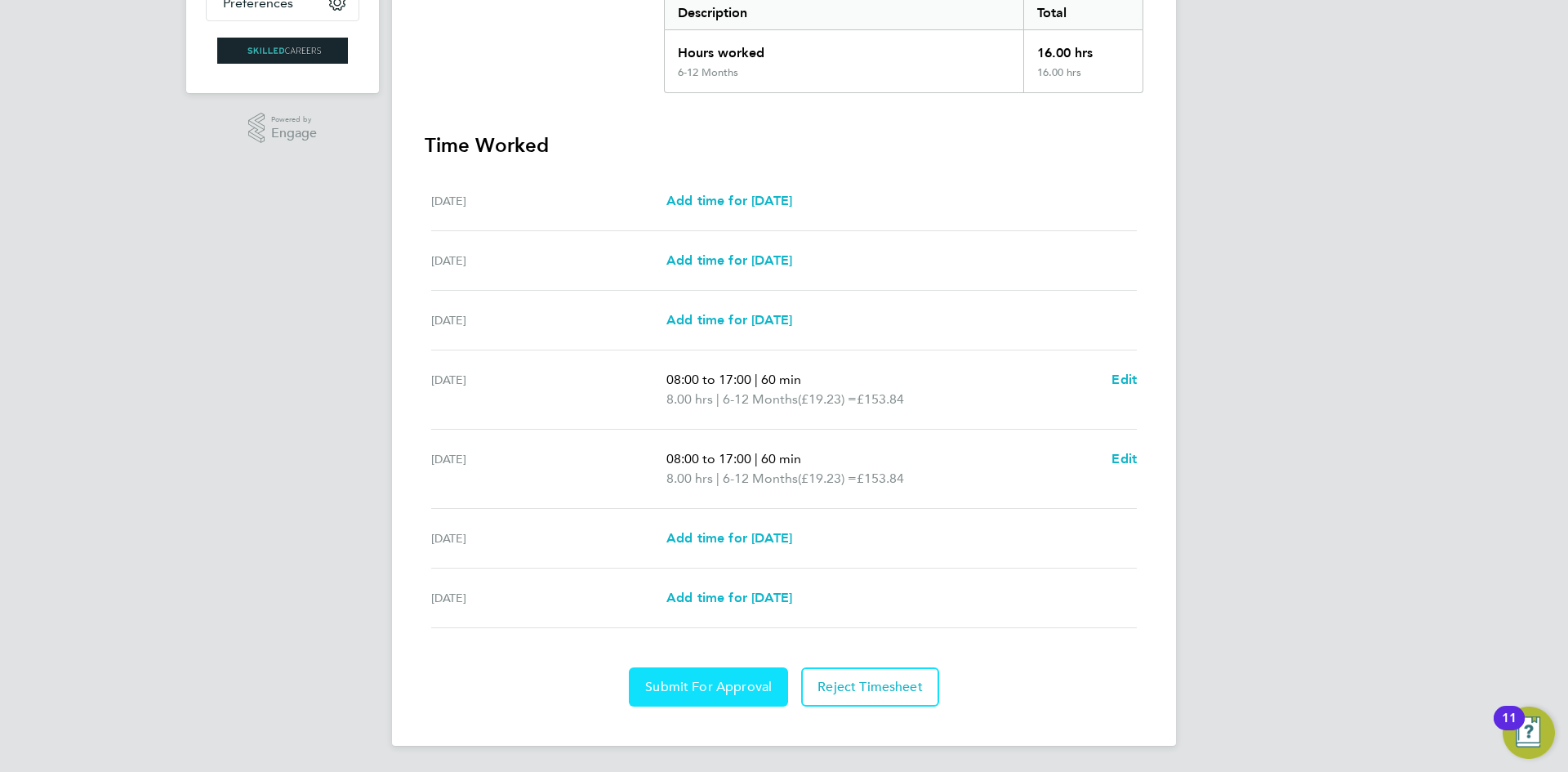
click at [765, 683] on span "Submit For Approval" at bounding box center [708, 687] width 126 height 16
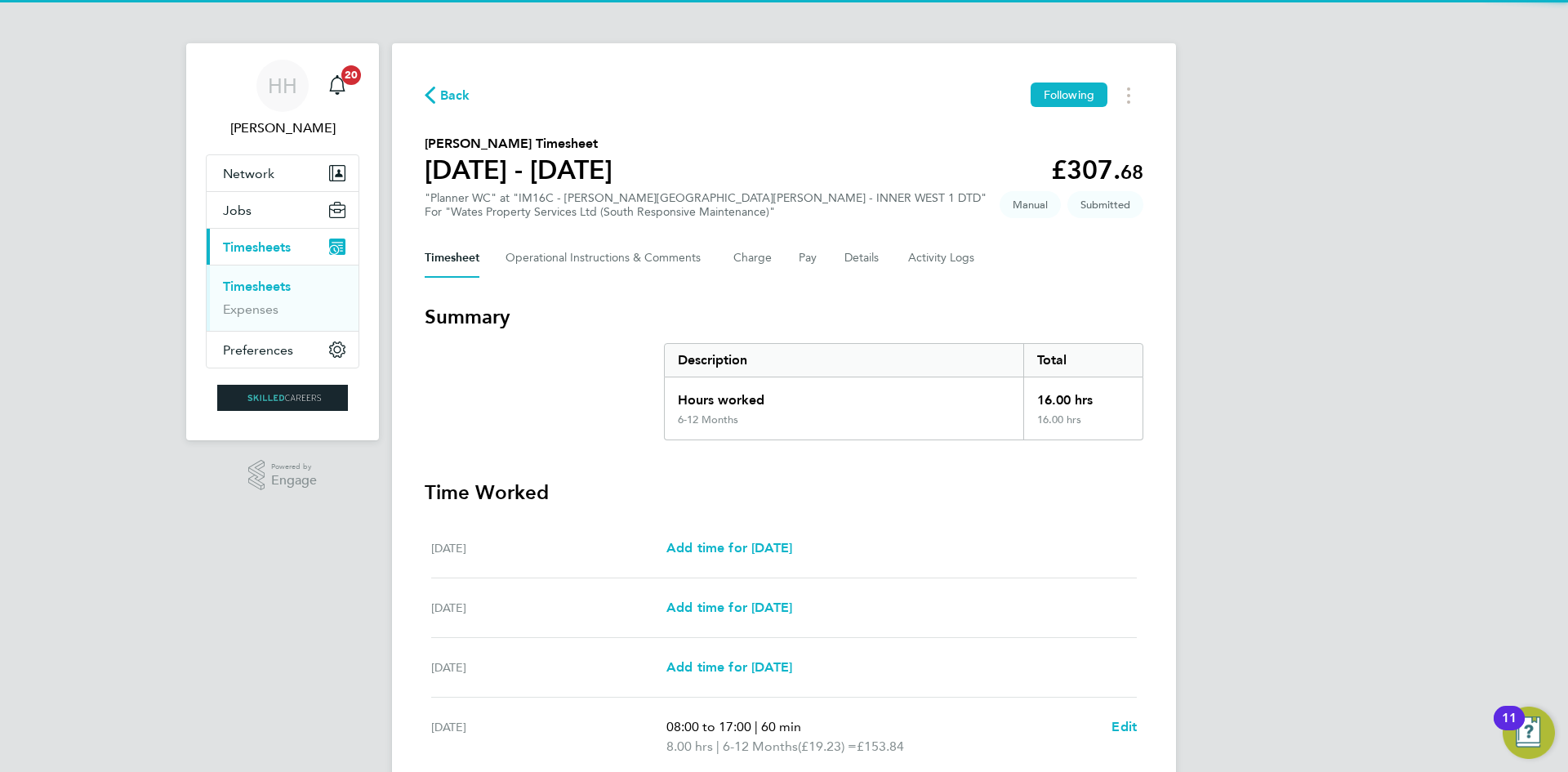
scroll to position [0, 0]
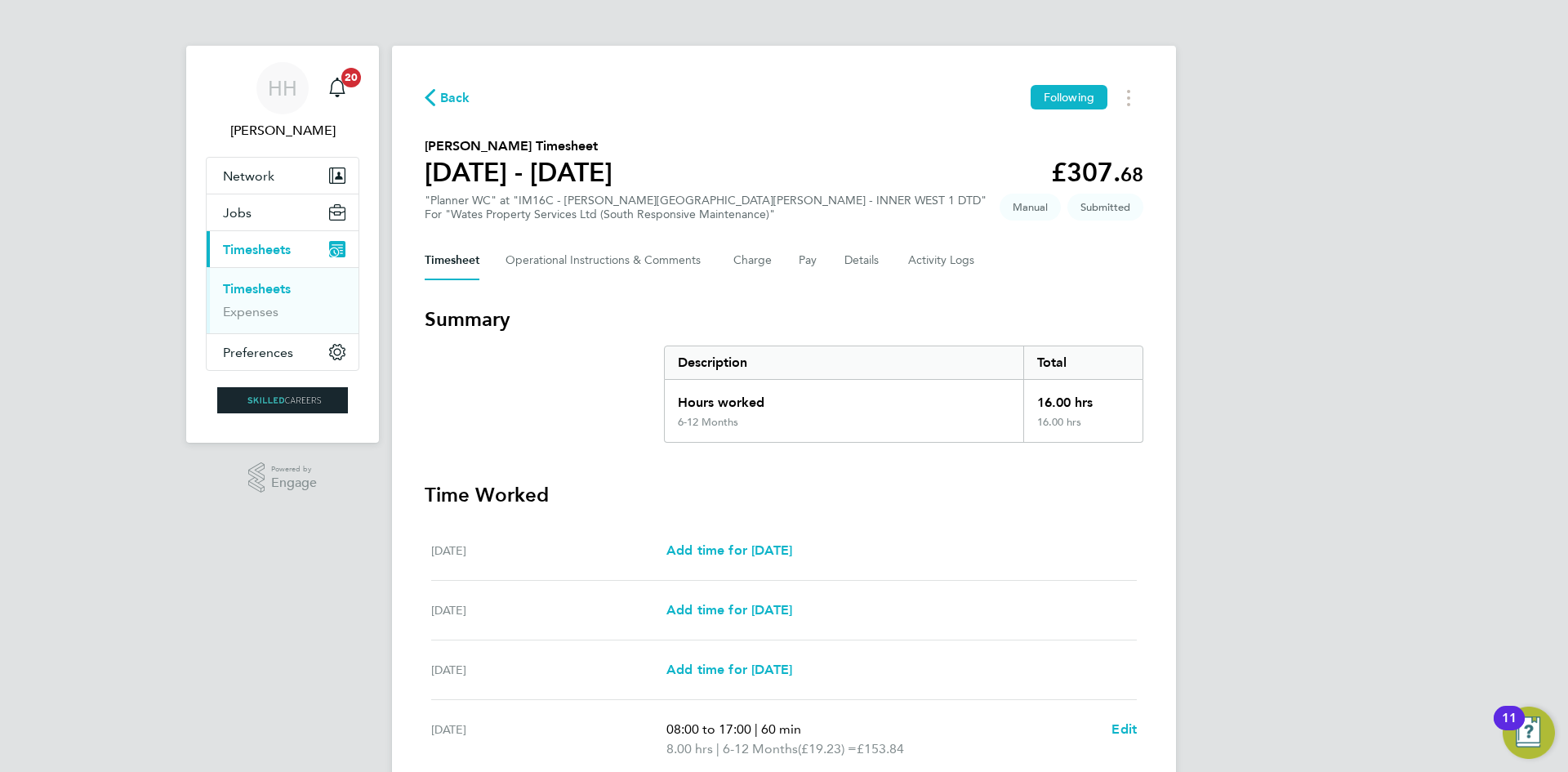
click at [437, 99] on span "Back" at bounding box center [447, 97] width 46 height 15
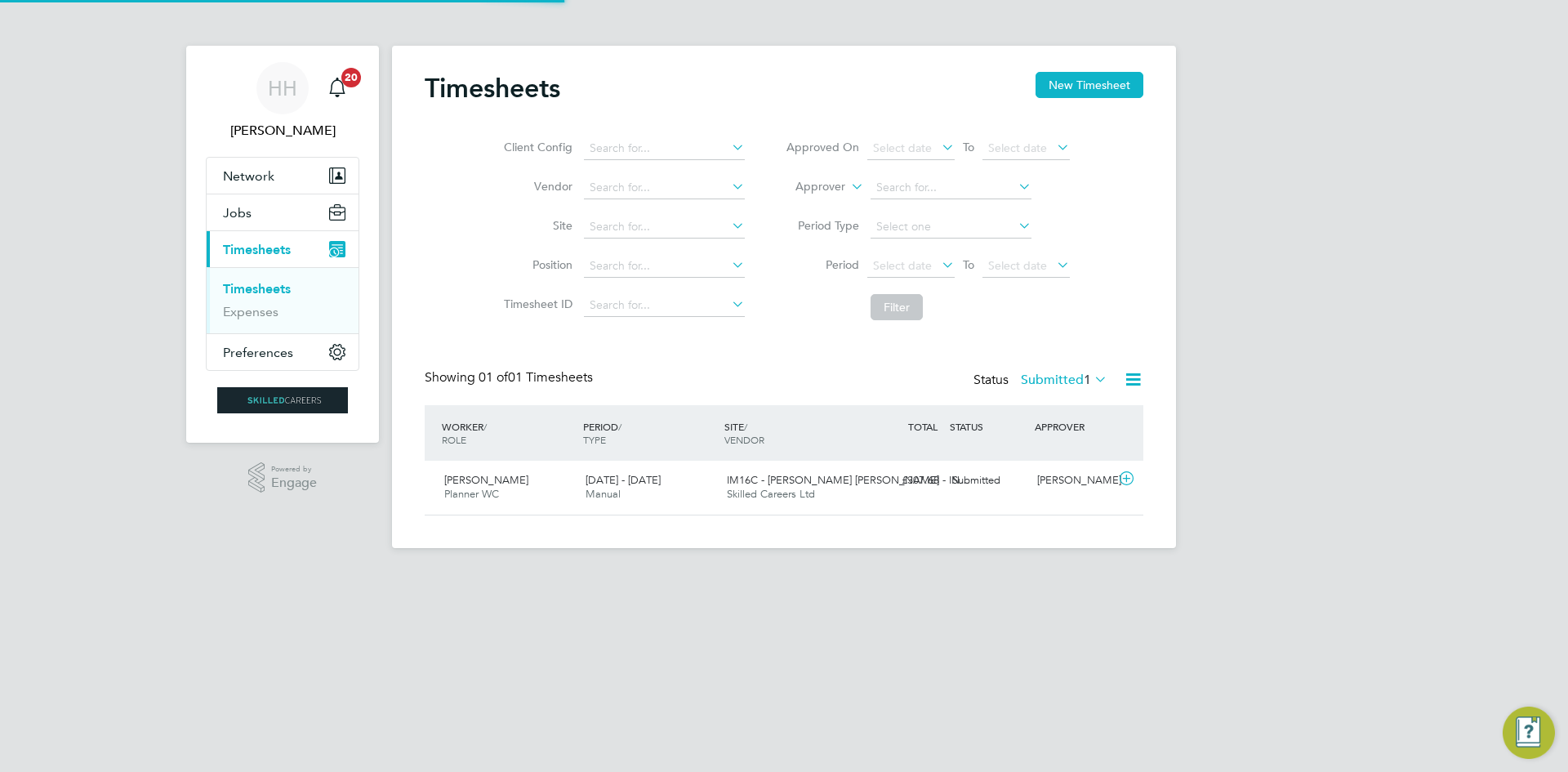
scroll to position [42, 142]
click at [356, 85] on span "20" at bounding box center [351, 77] width 19 height 19
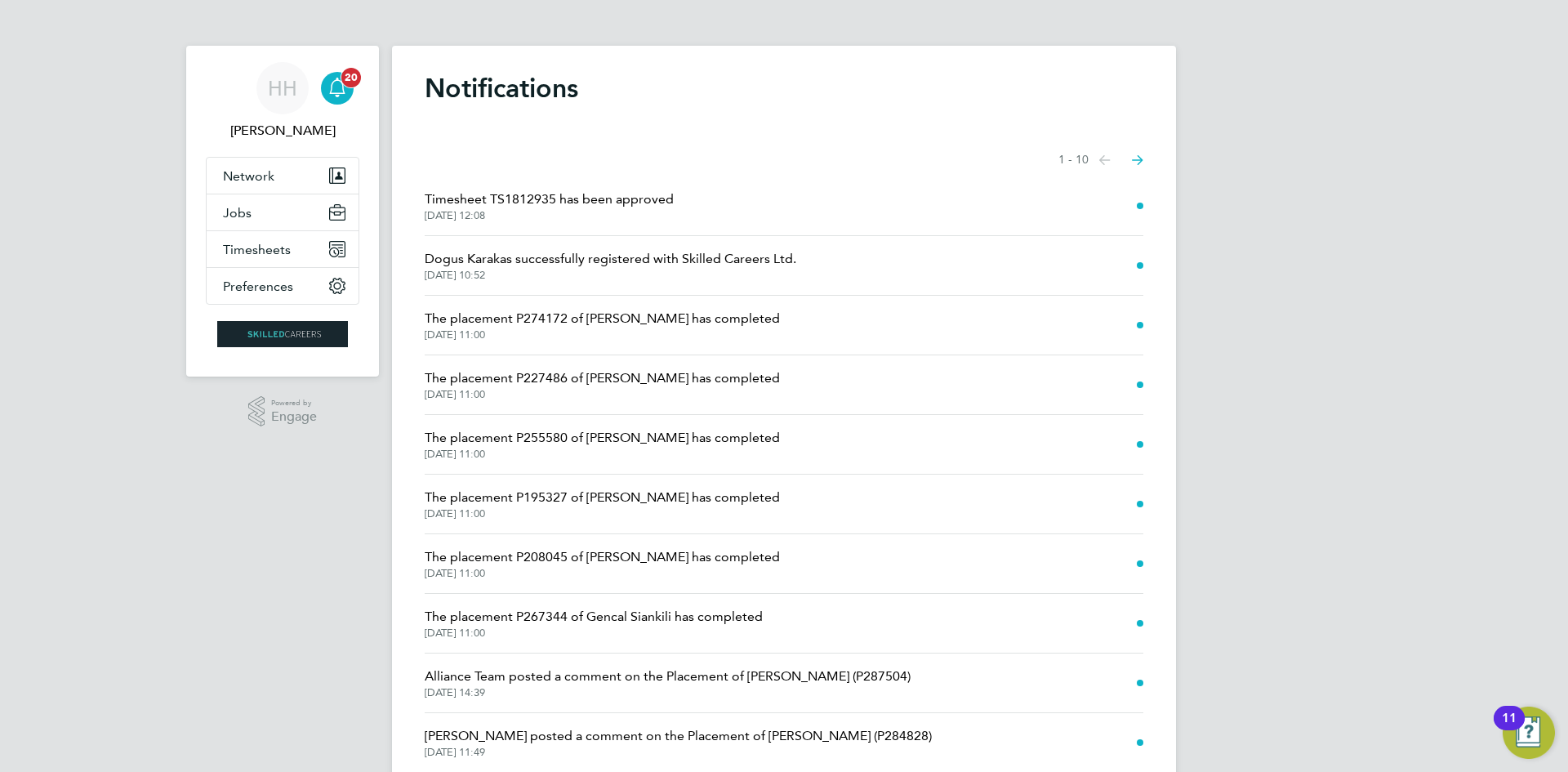
click at [343, 99] on div "Main navigation" at bounding box center [338, 88] width 33 height 33
click at [272, 254] on span "Timesheets" at bounding box center [256, 250] width 68 height 15
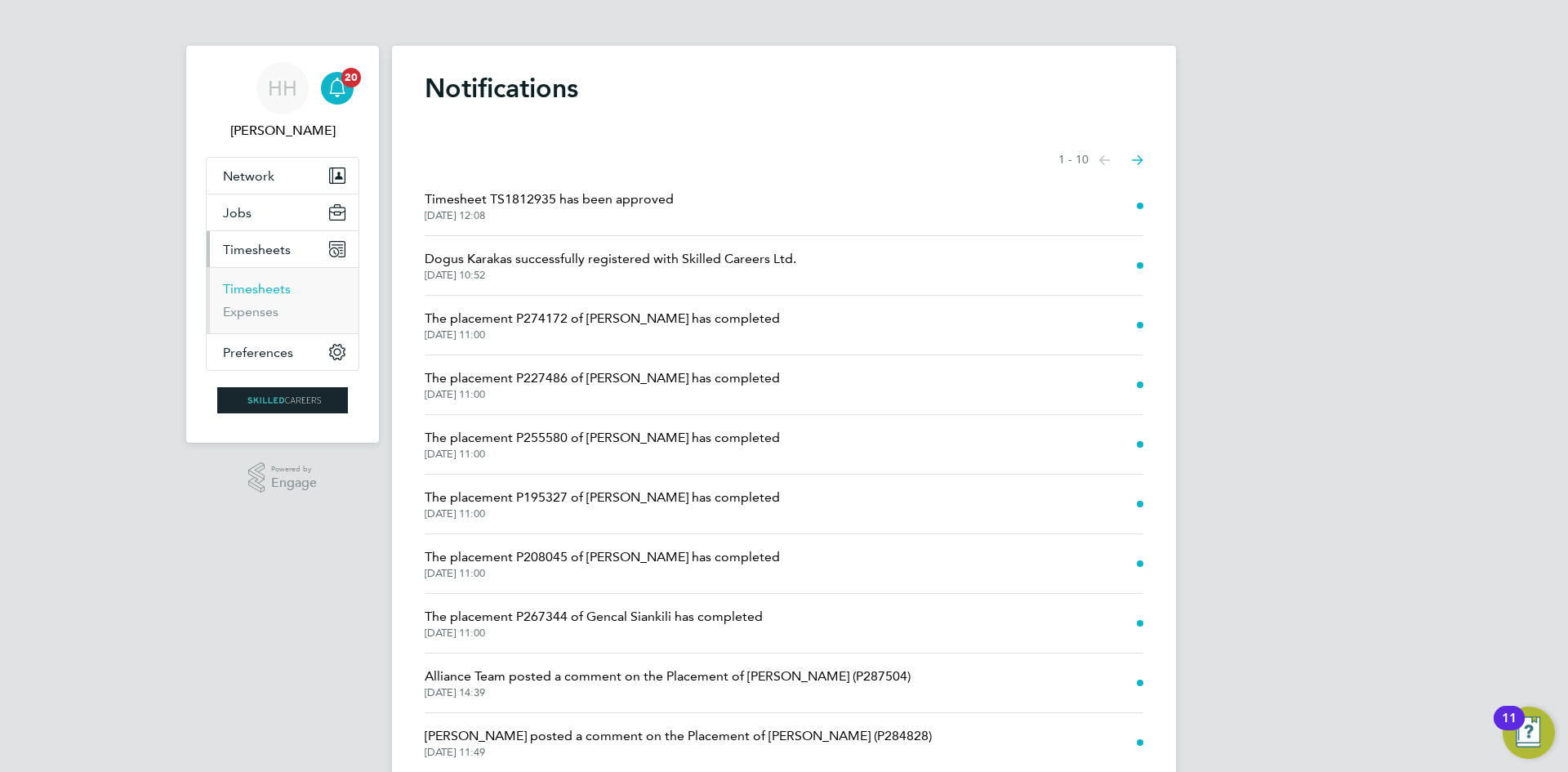
click at [279, 293] on link "Timesheets" at bounding box center [256, 289] width 68 height 15
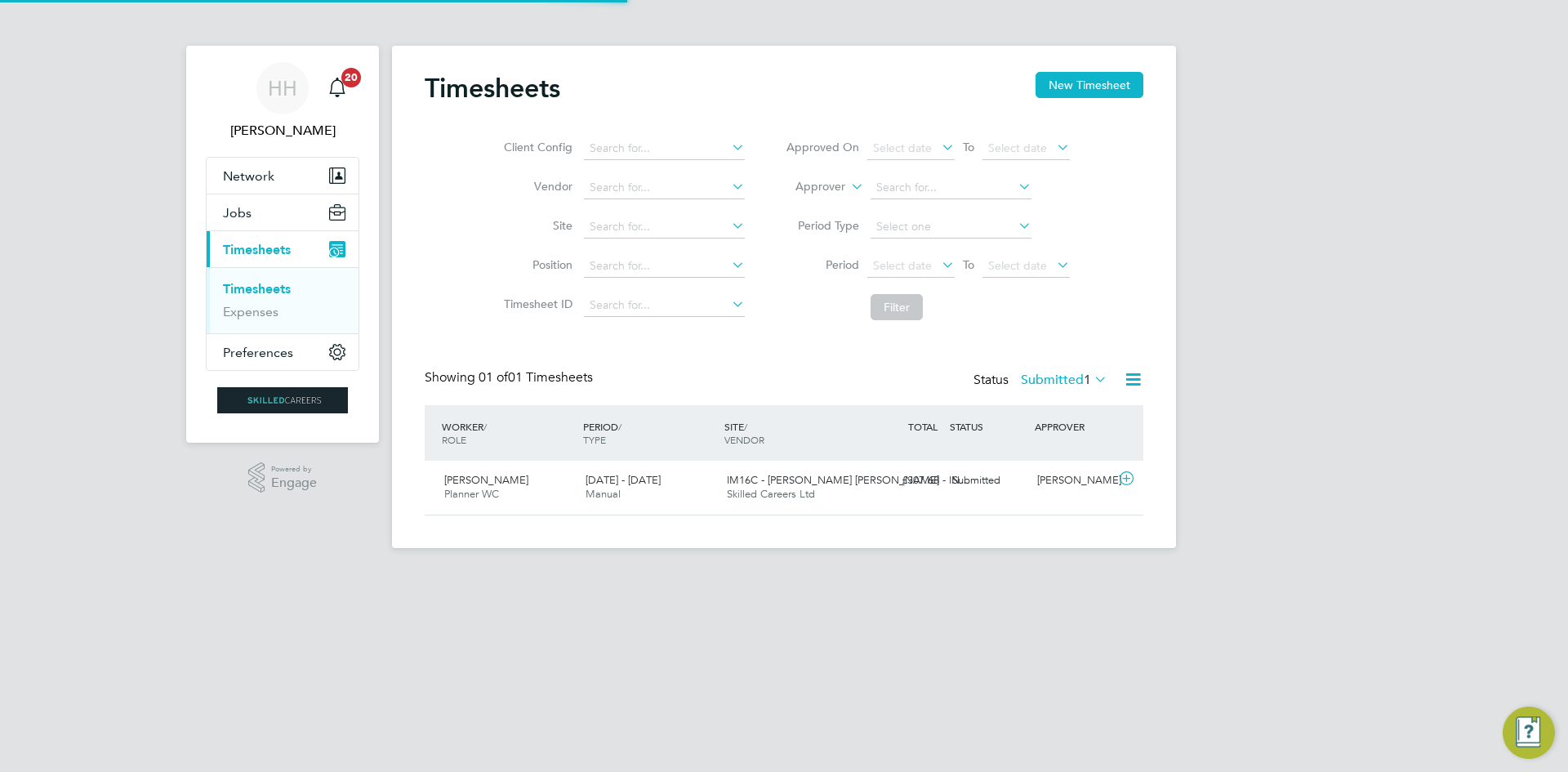
scroll to position [42, 142]
click at [1088, 83] on button "New Timesheet" at bounding box center [1089, 84] width 108 height 26
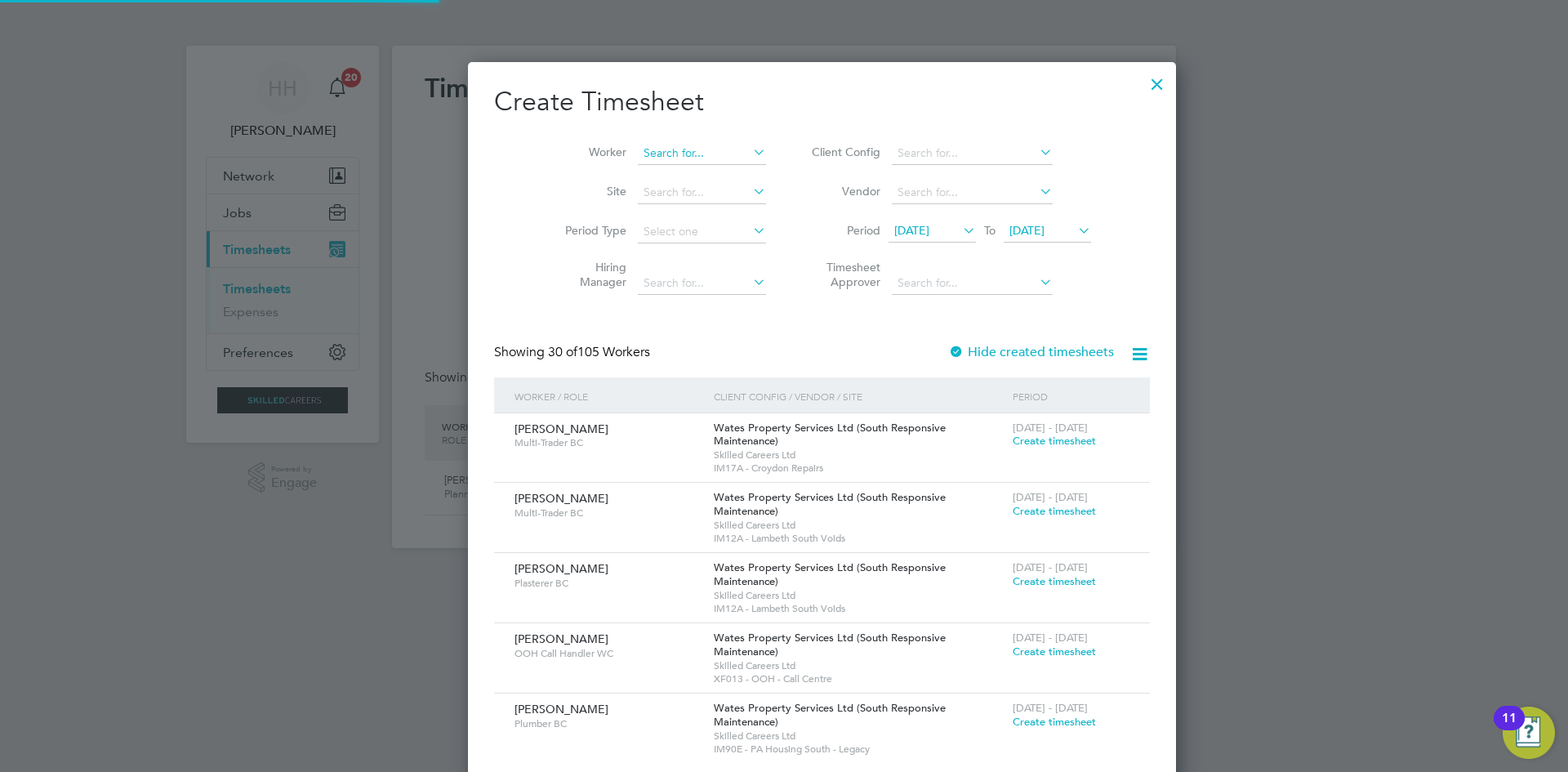
scroll to position [2583, 632]
click at [638, 159] on input at bounding box center [702, 154] width 128 height 23
click at [666, 170] on li "[PERSON_NAME]" at bounding box center [673, 175] width 150 height 22
type input "[PERSON_NAME]"
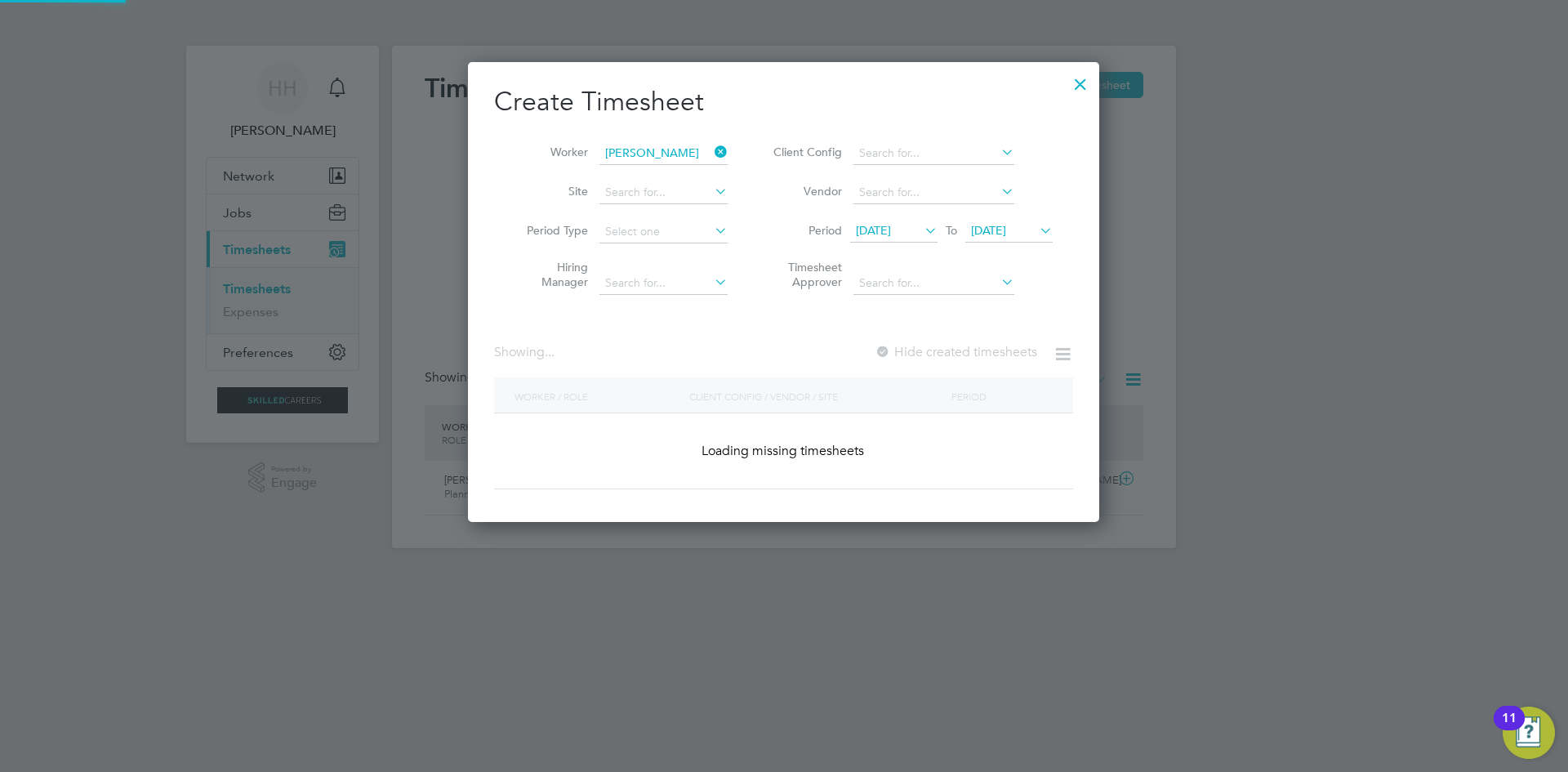
scroll to position [455, 632]
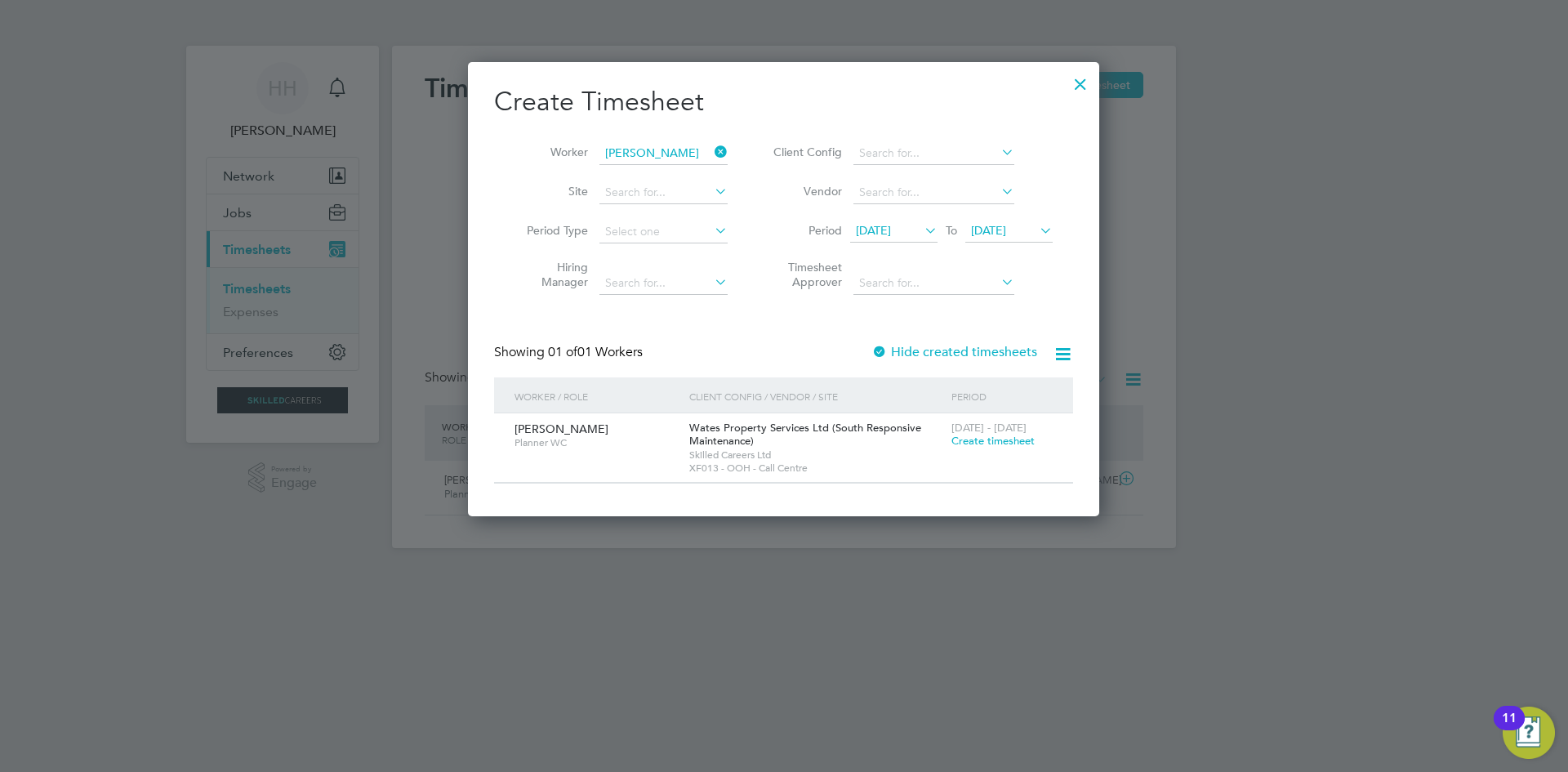
click at [998, 441] on span "Create timesheet" at bounding box center [992, 440] width 83 height 14
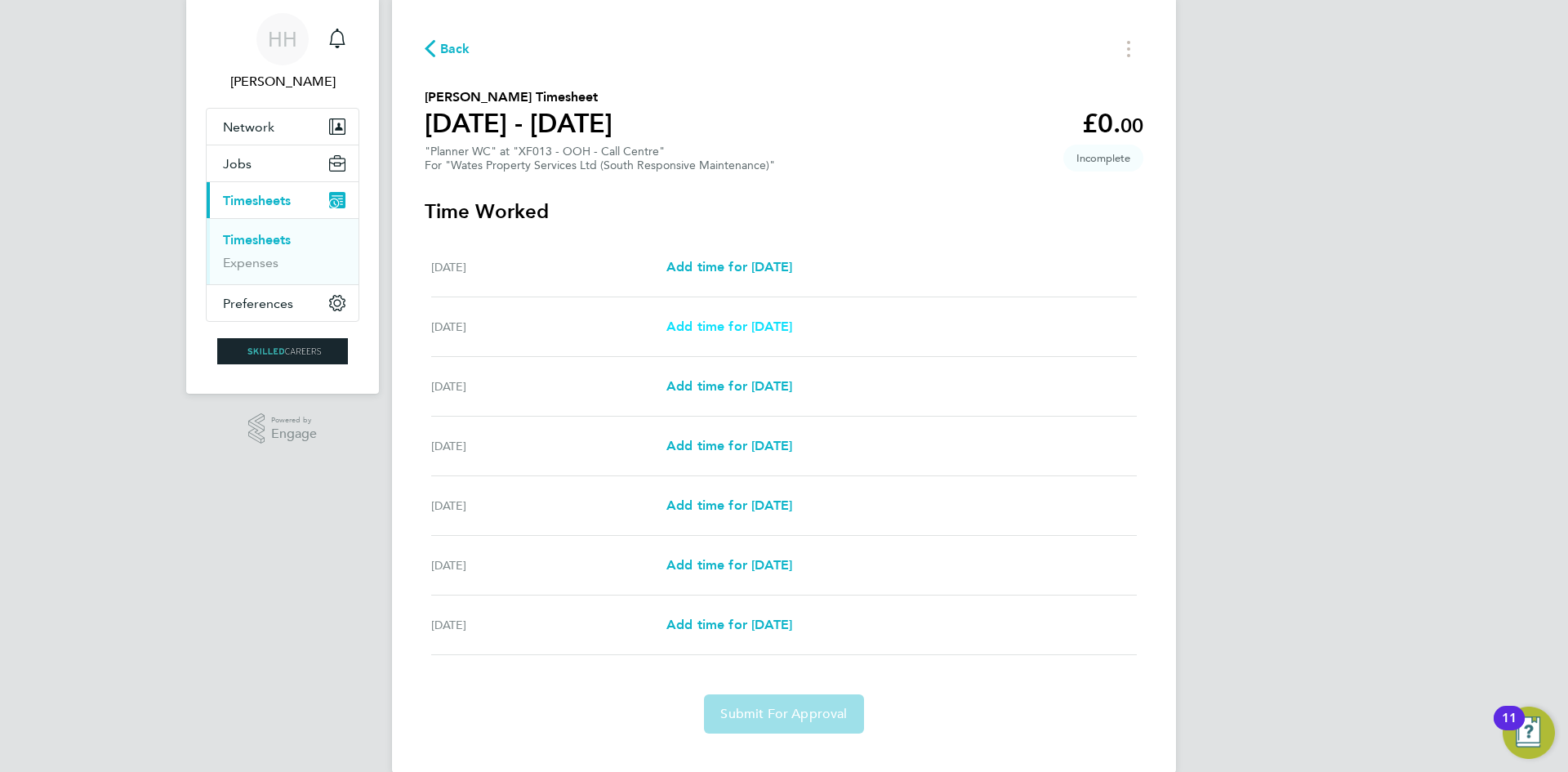
scroll to position [76, 0]
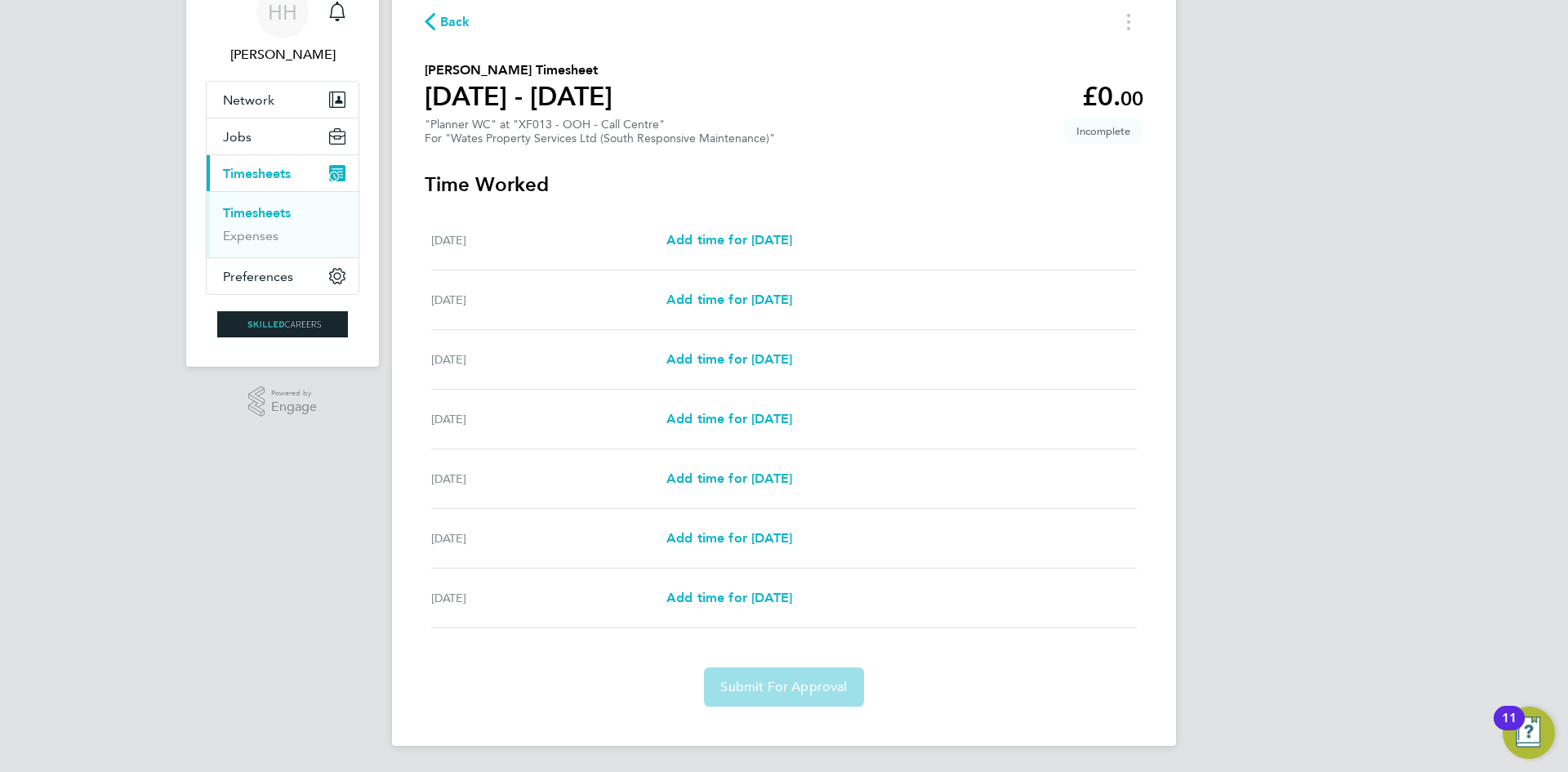
click at [265, 217] on link "Timesheets" at bounding box center [256, 212] width 68 height 15
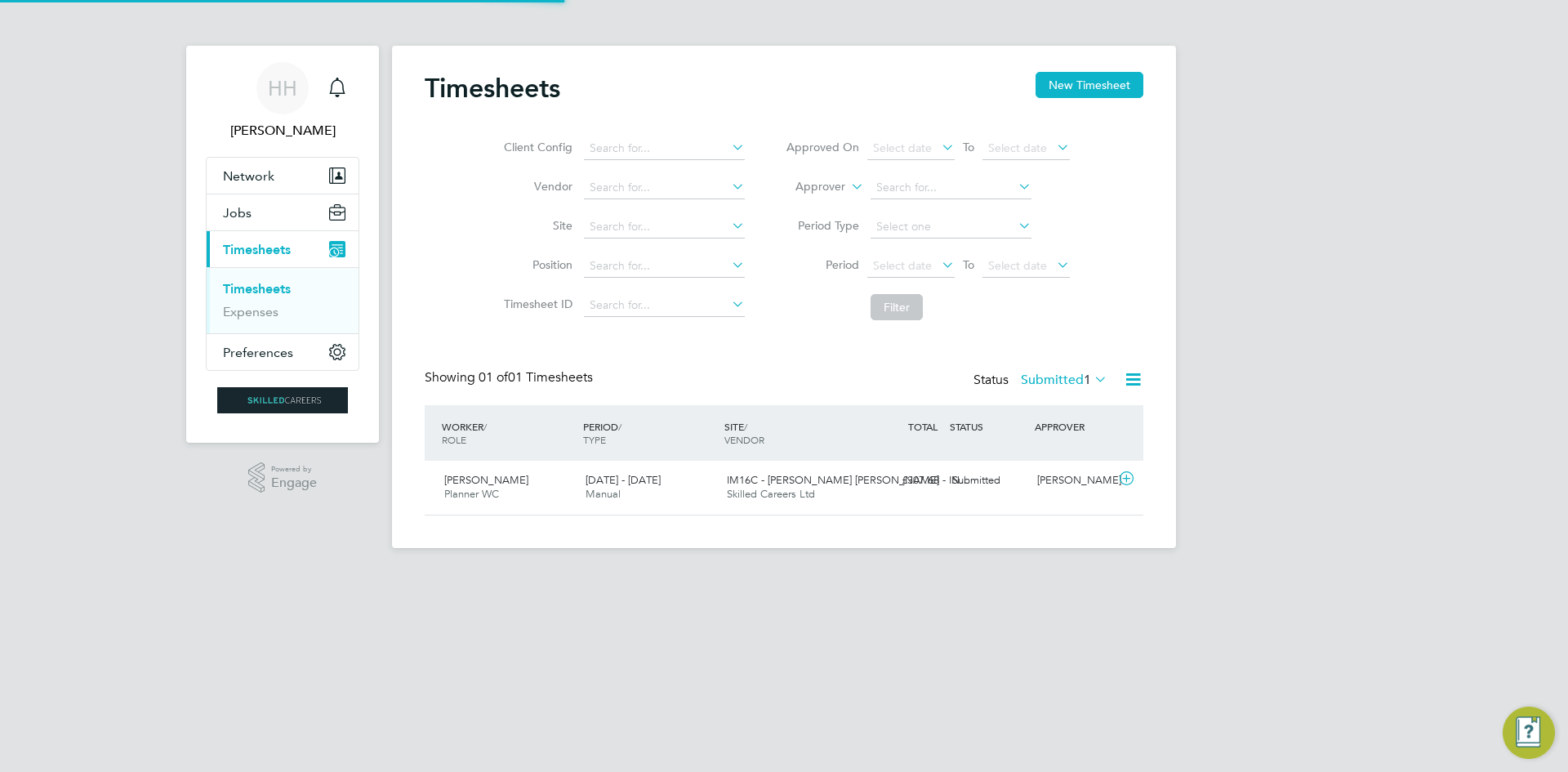
scroll to position [42, 142]
click at [1068, 66] on div "Timesheets New Timesheet Client Config Vendor Site Position Timesheet ID Approv…" at bounding box center [784, 297] width 784 height 502
click at [1076, 90] on button "New Timesheet" at bounding box center [1089, 84] width 108 height 26
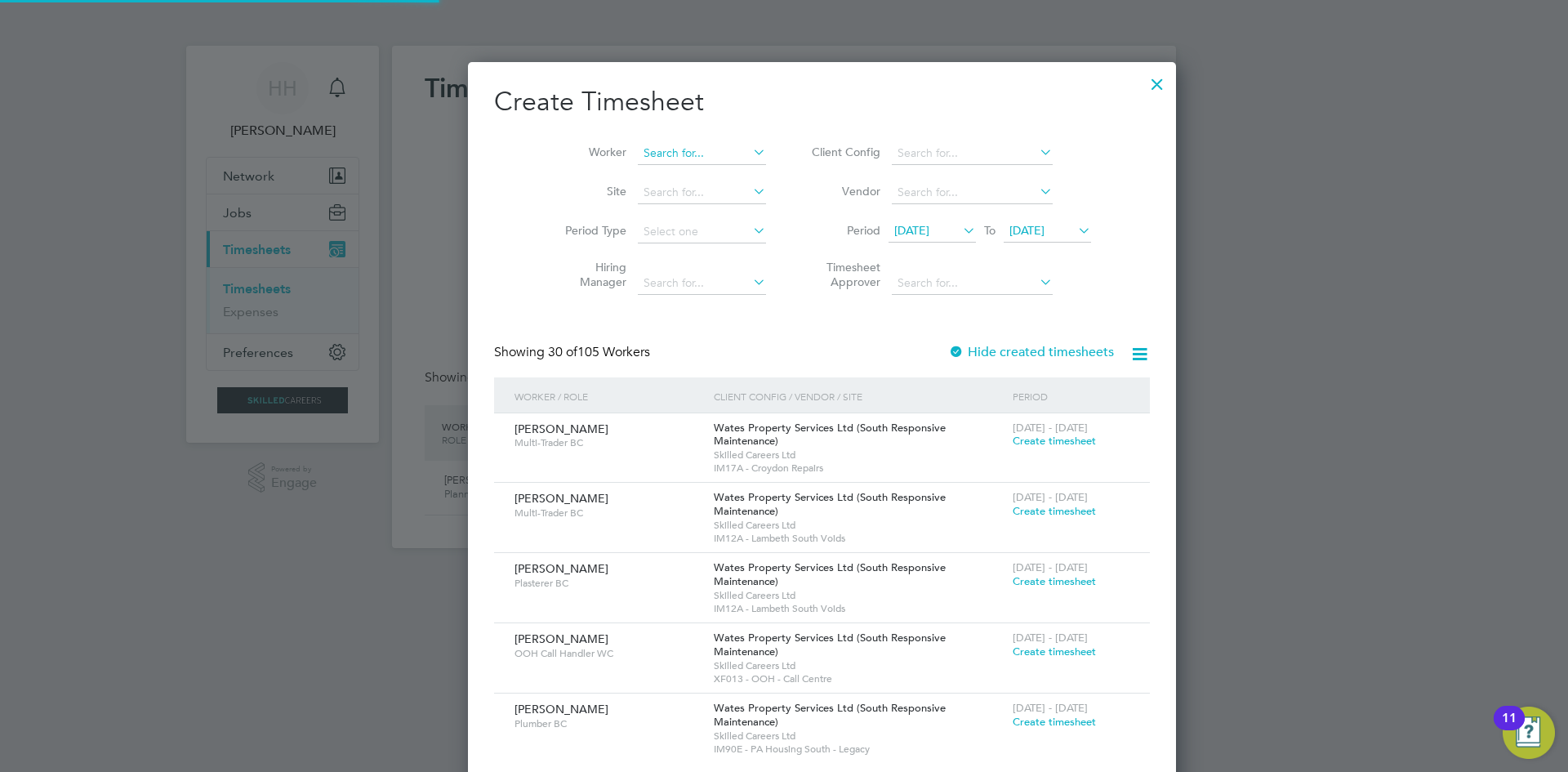
scroll to position [2583, 632]
click at [668, 145] on input at bounding box center [702, 154] width 128 height 23
click at [615, 183] on li "[PERSON_NAME]" at bounding box center [701, 175] width 206 height 22
type input "[PERSON_NAME]"
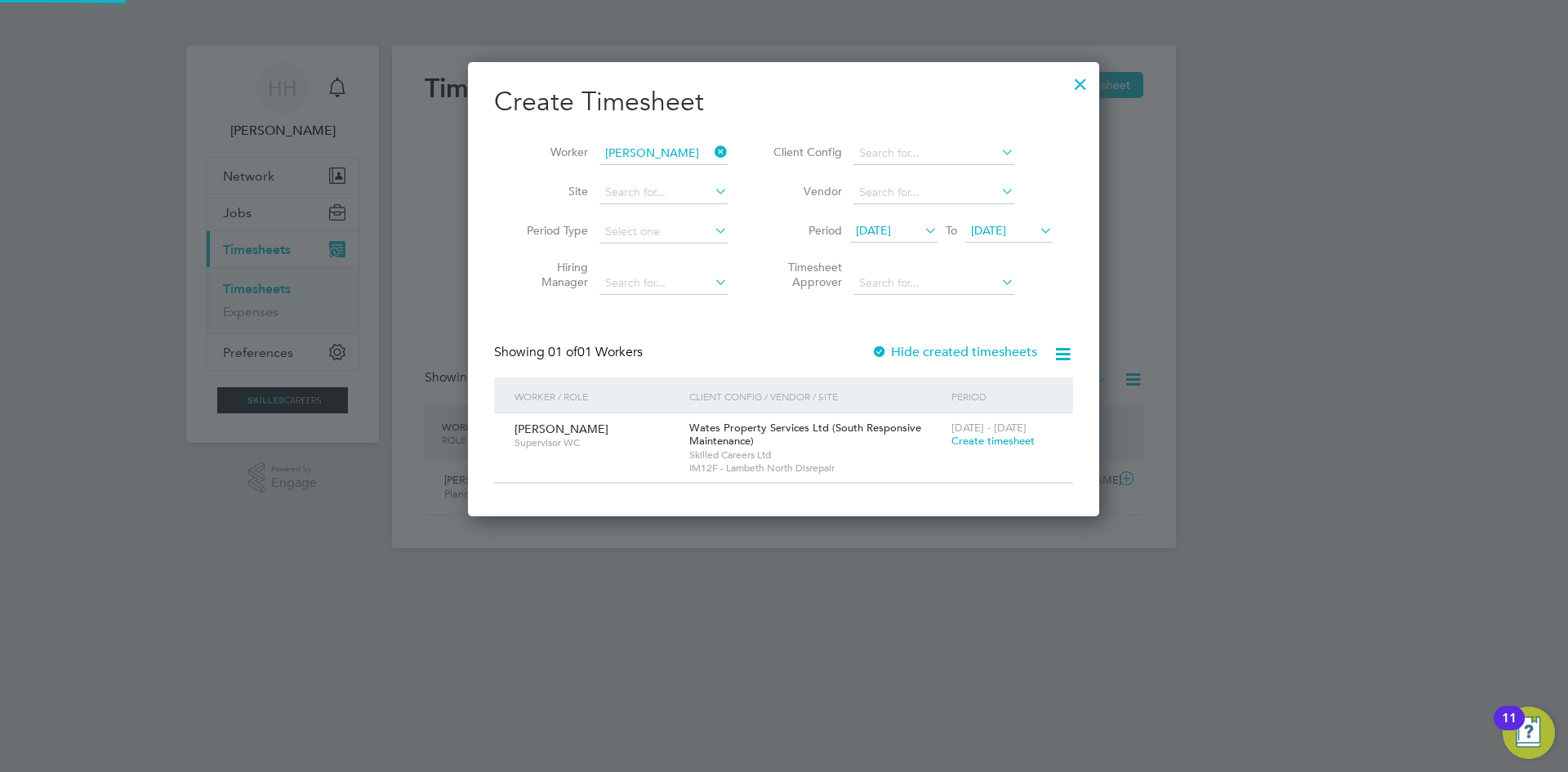
scroll to position [455, 632]
click at [997, 440] on span "Create timesheet" at bounding box center [992, 440] width 83 height 14
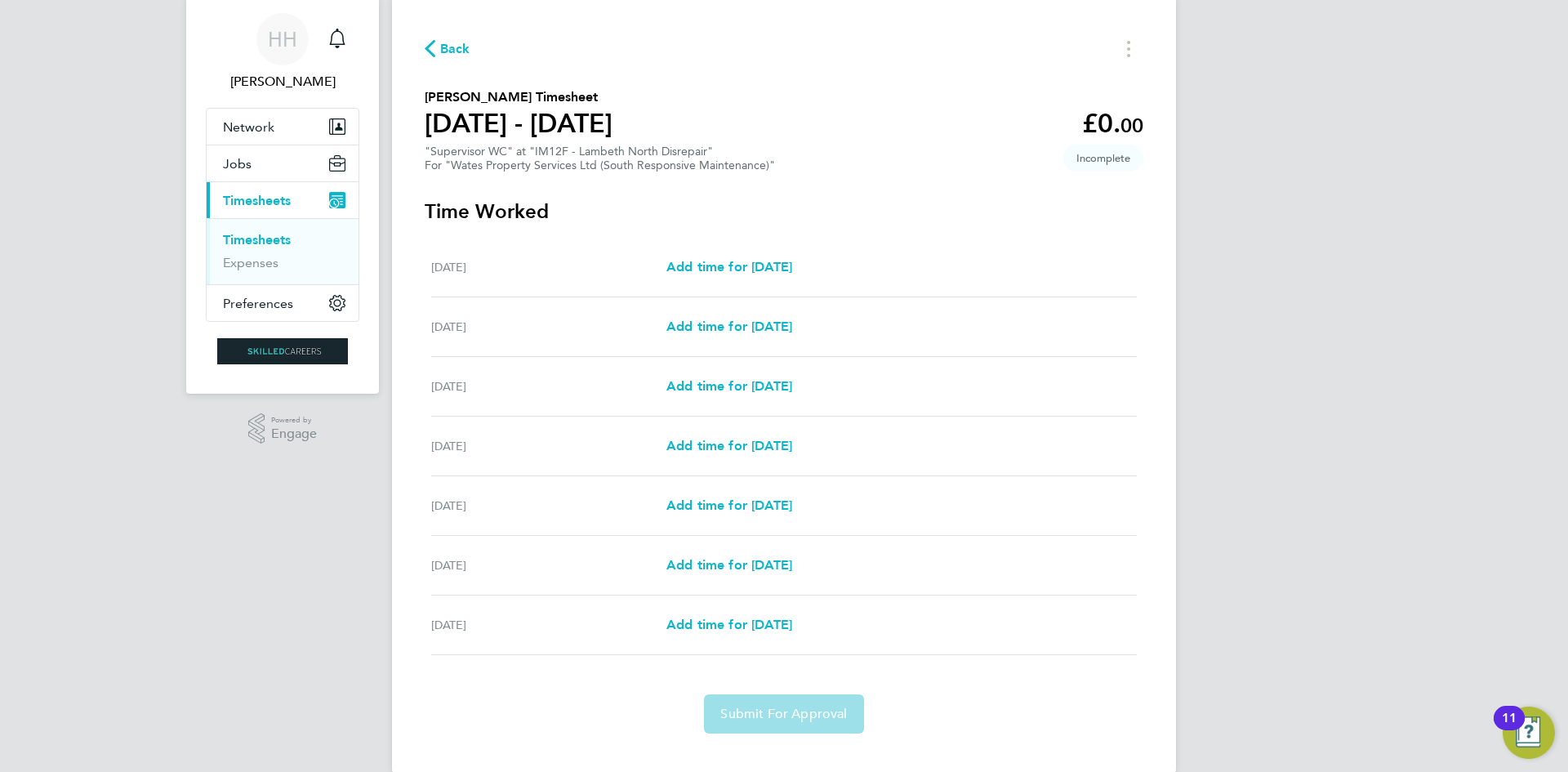
scroll to position [76, 0]
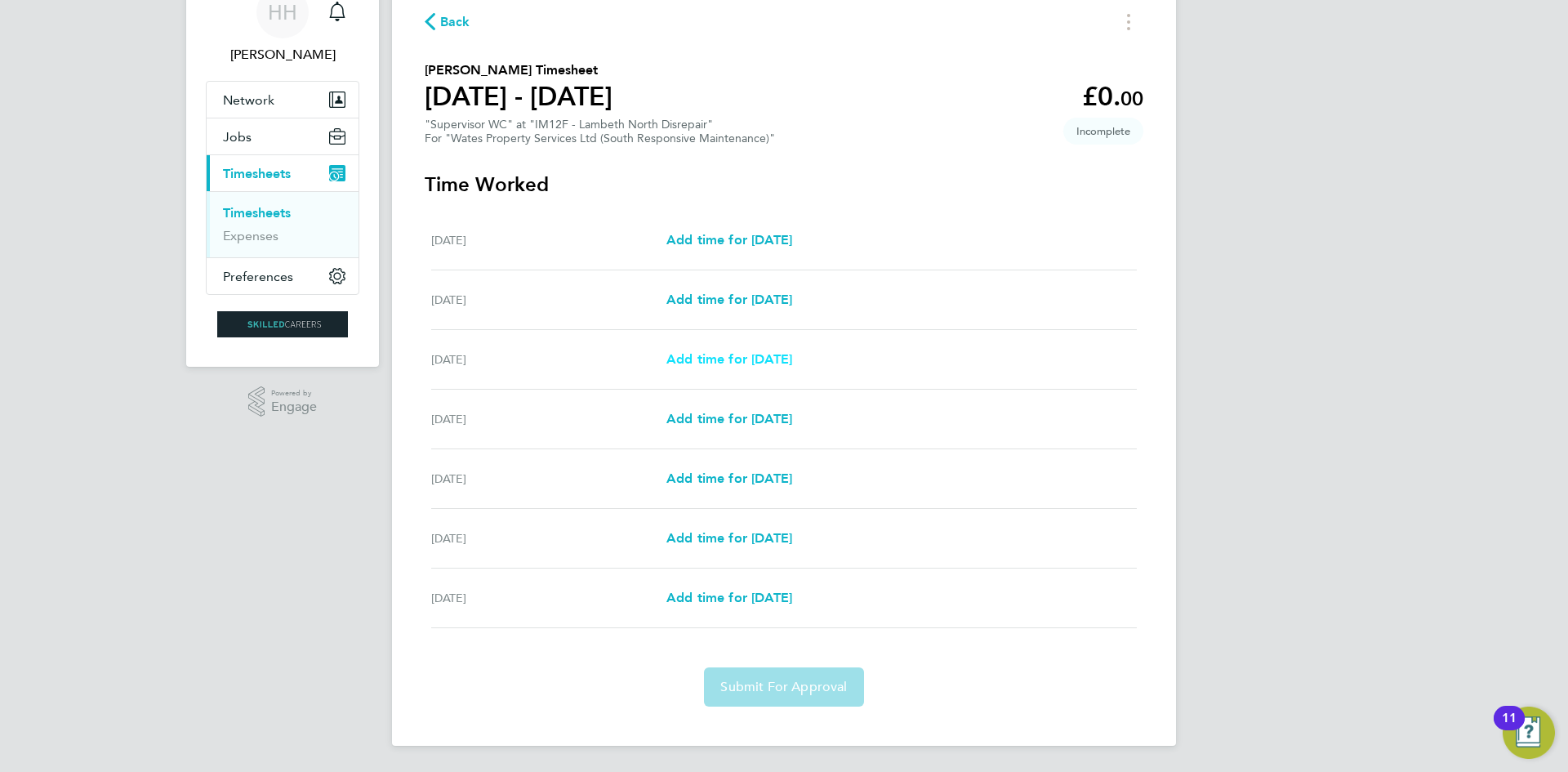
click at [773, 351] on span "Add time for [DATE]" at bounding box center [730, 359] width 126 height 15
select select "30"
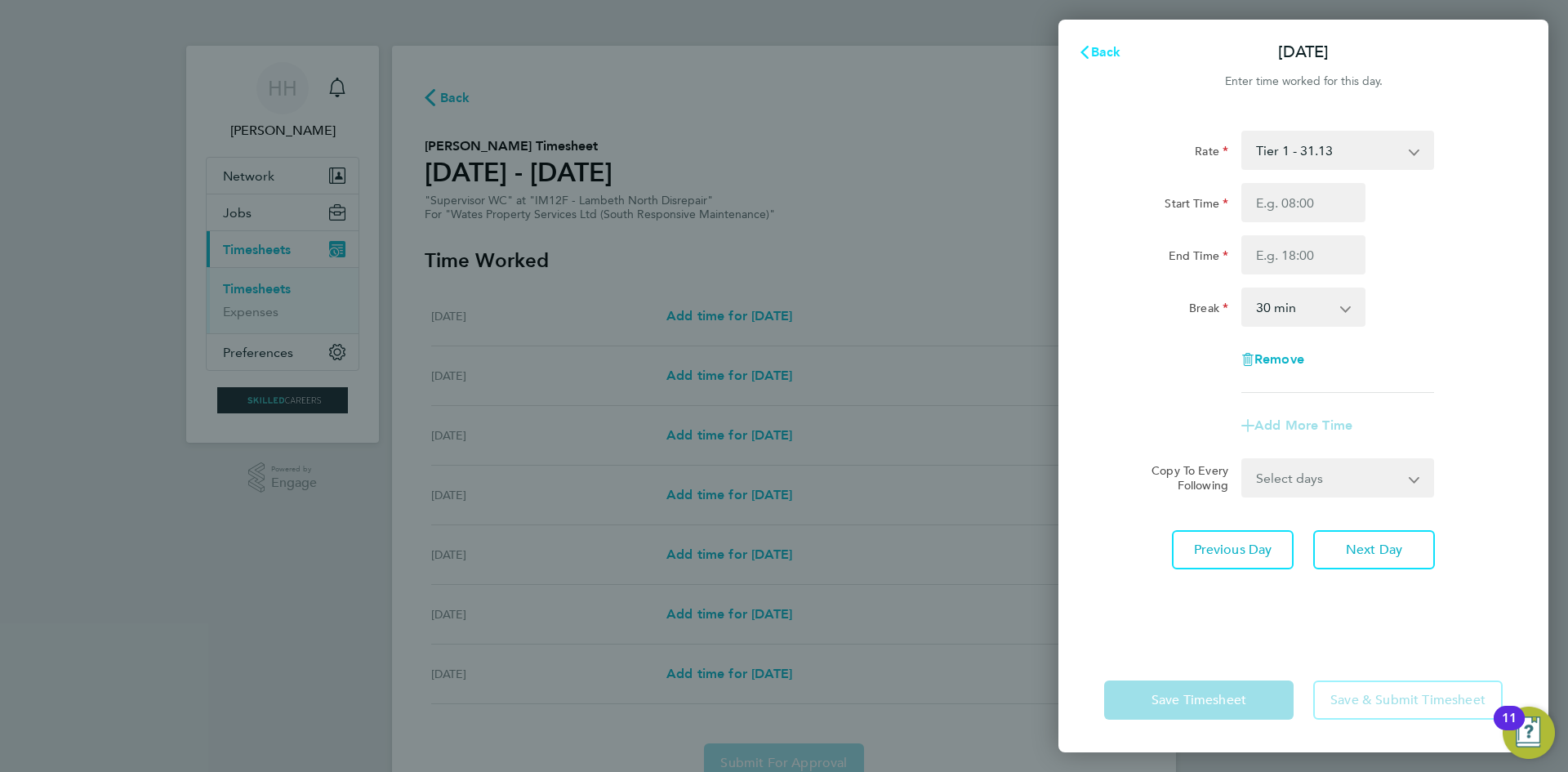
click at [1104, 51] on span "Back" at bounding box center [1106, 52] width 31 height 15
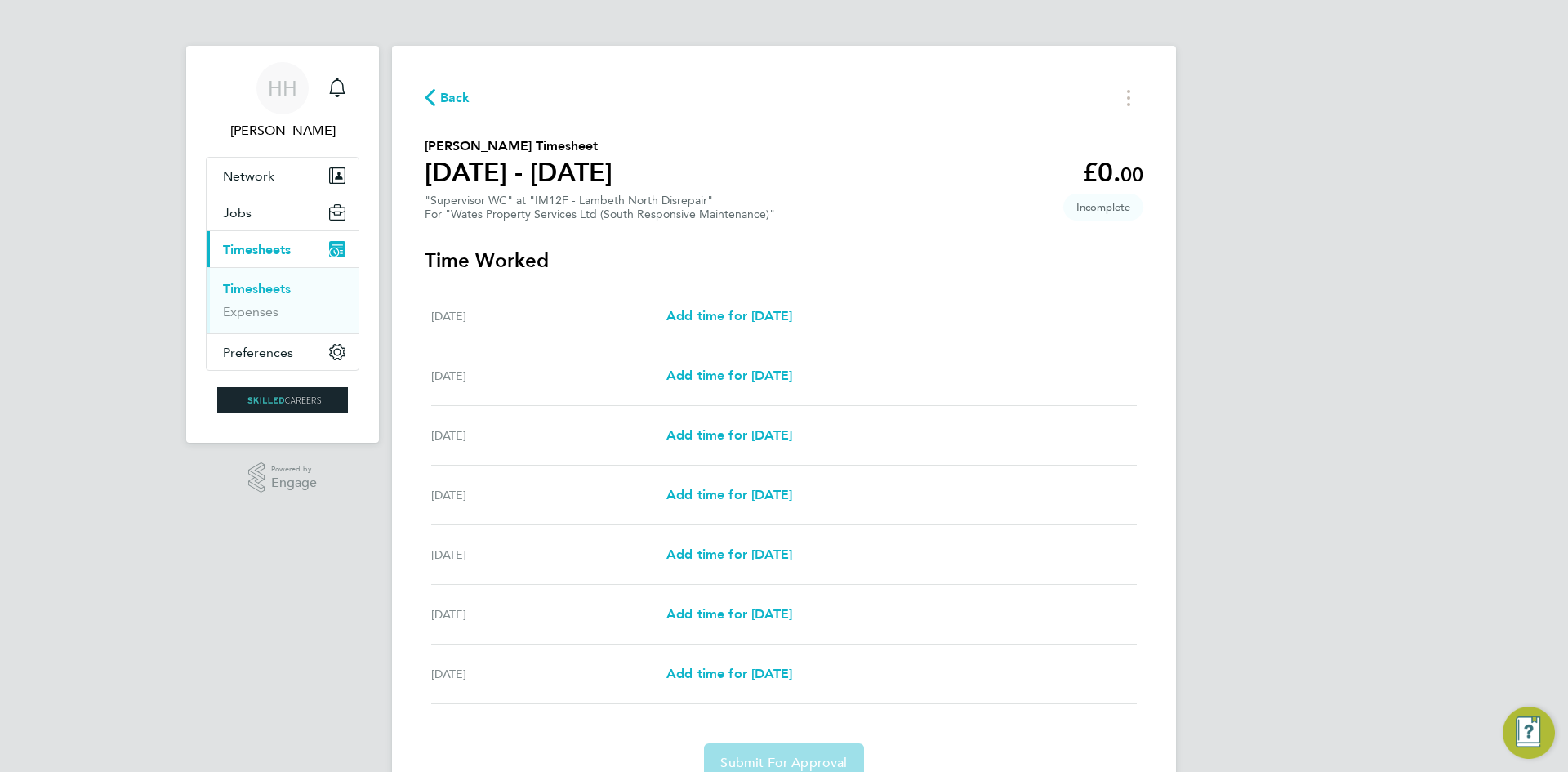
scroll to position [76, 0]
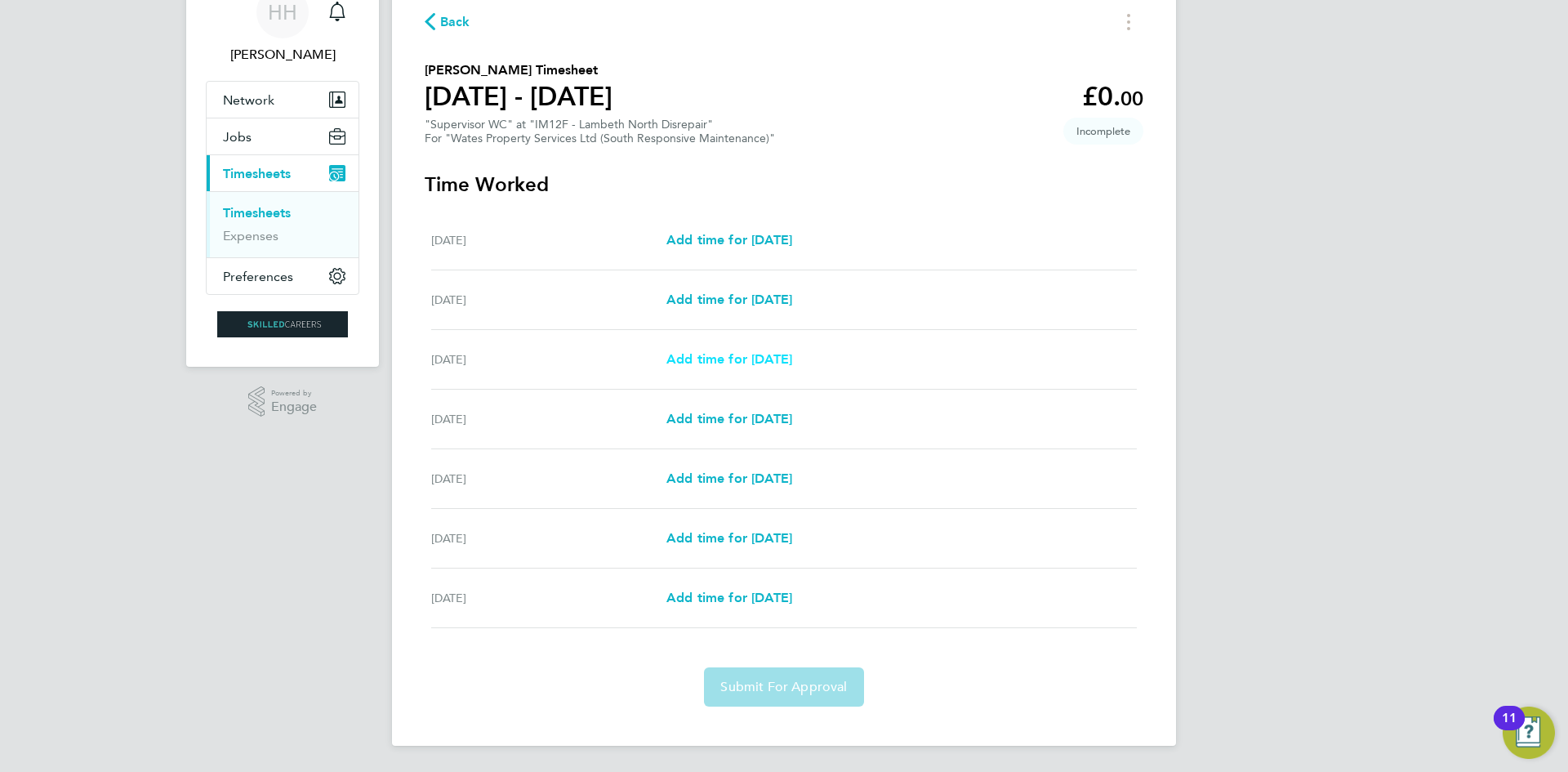
click at [792, 361] on span "Add time for [DATE]" at bounding box center [730, 359] width 126 height 15
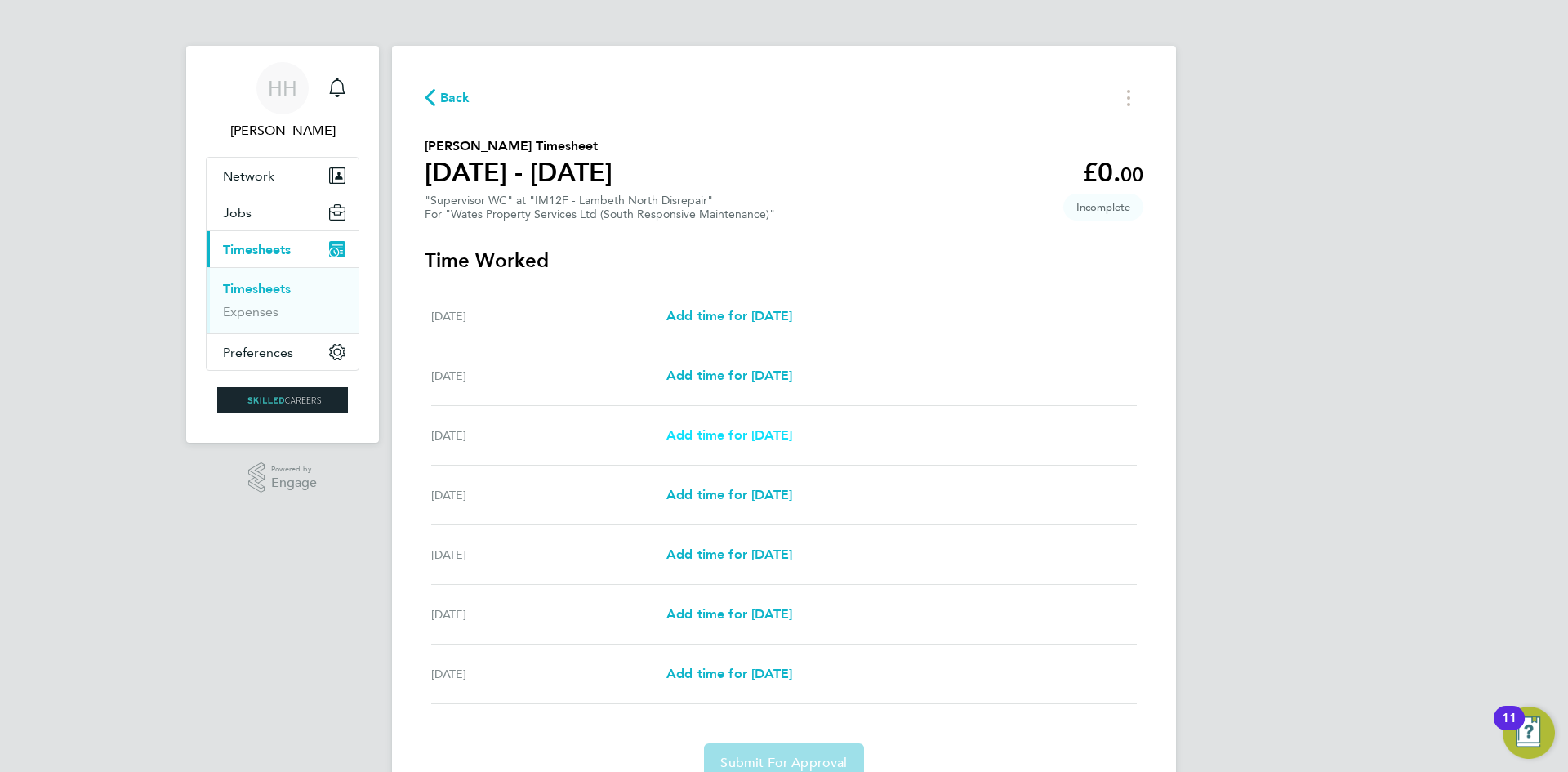
select select "30"
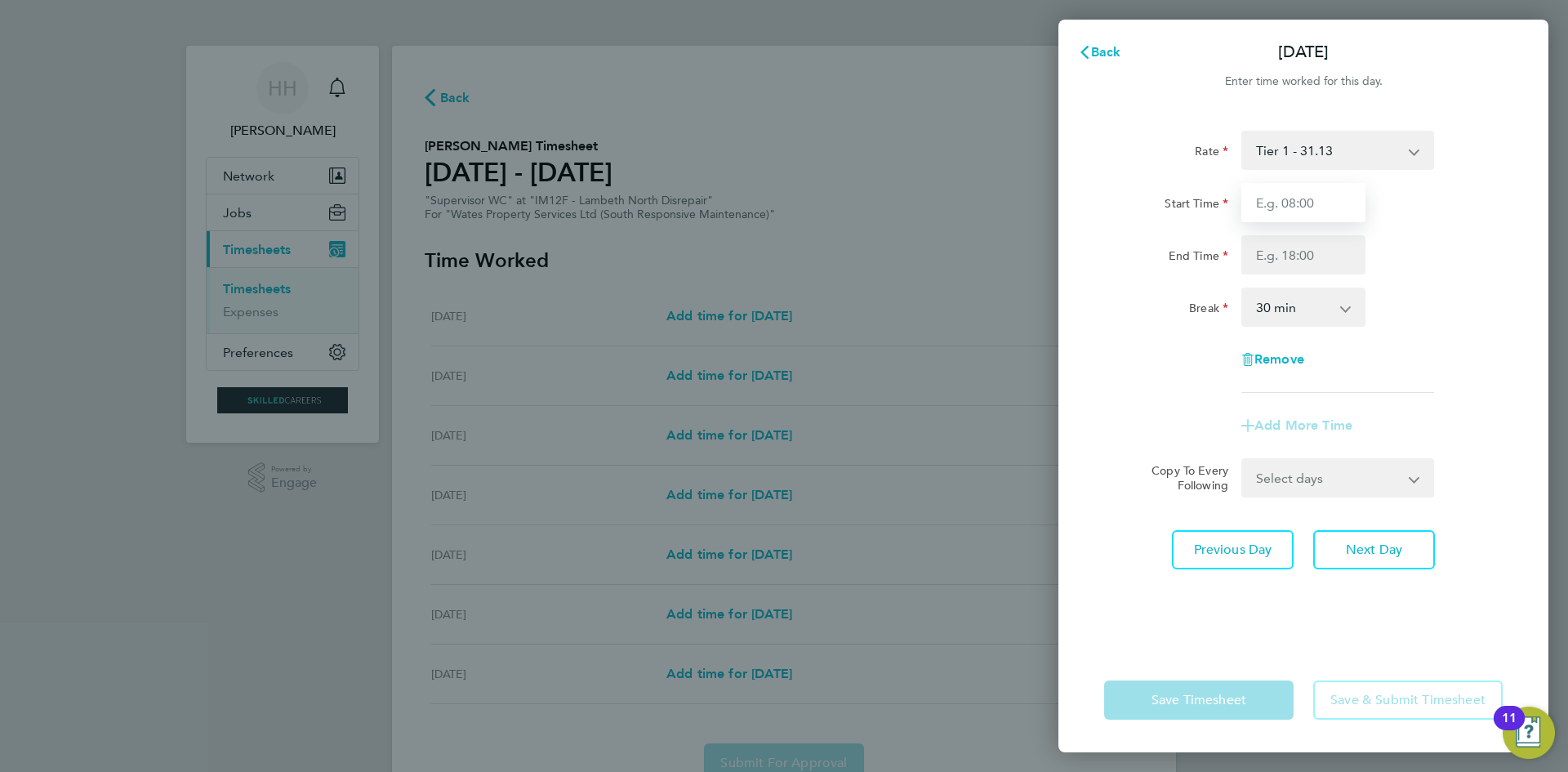
click at [1337, 206] on input "Start Time" at bounding box center [1303, 202] width 124 height 39
type input "08:00"
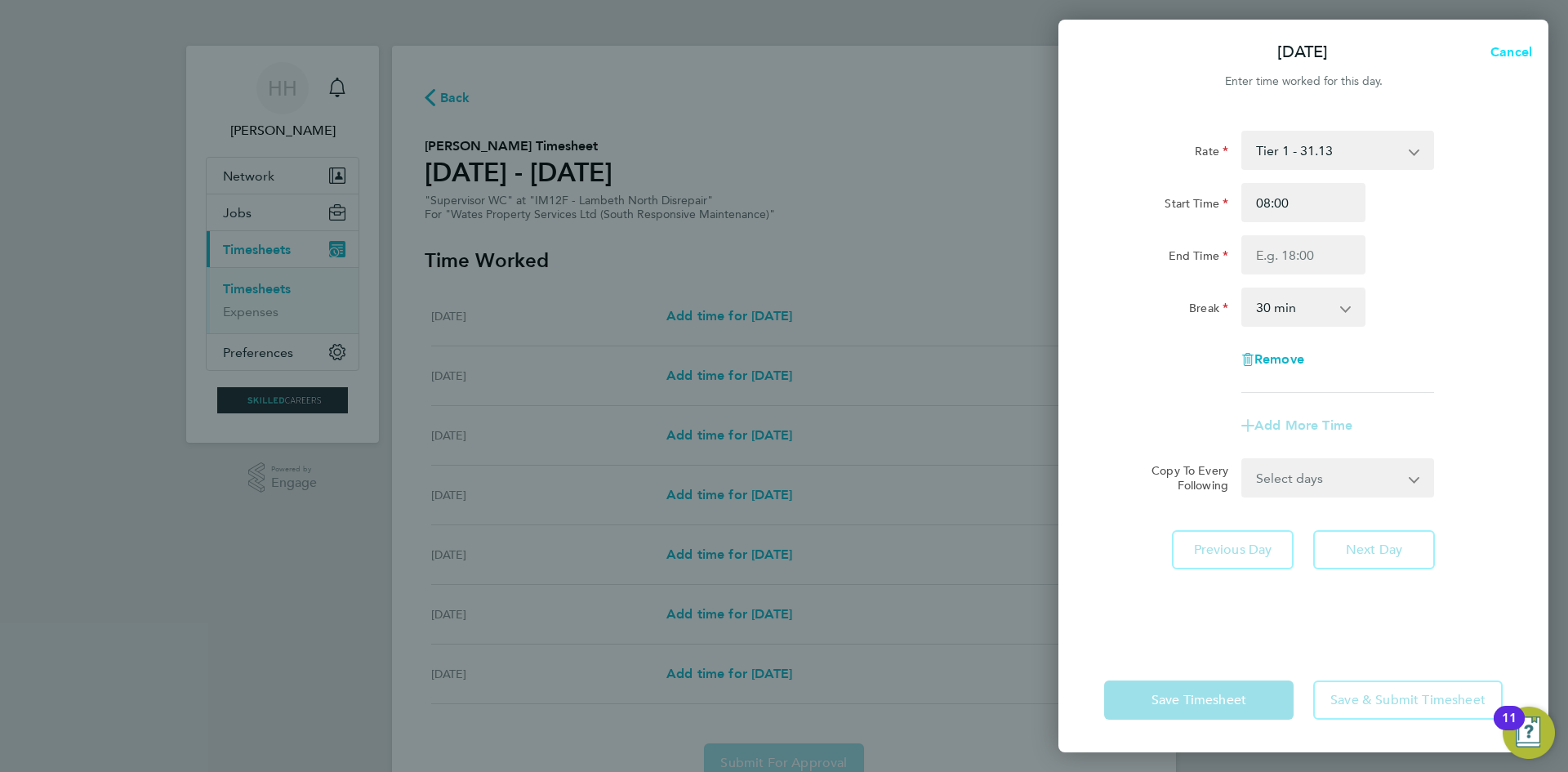
click at [1510, 44] on span "Cancel" at bounding box center [1509, 52] width 47 height 15
select select "30"
click at [1105, 48] on span "Back" at bounding box center [1106, 52] width 31 height 15
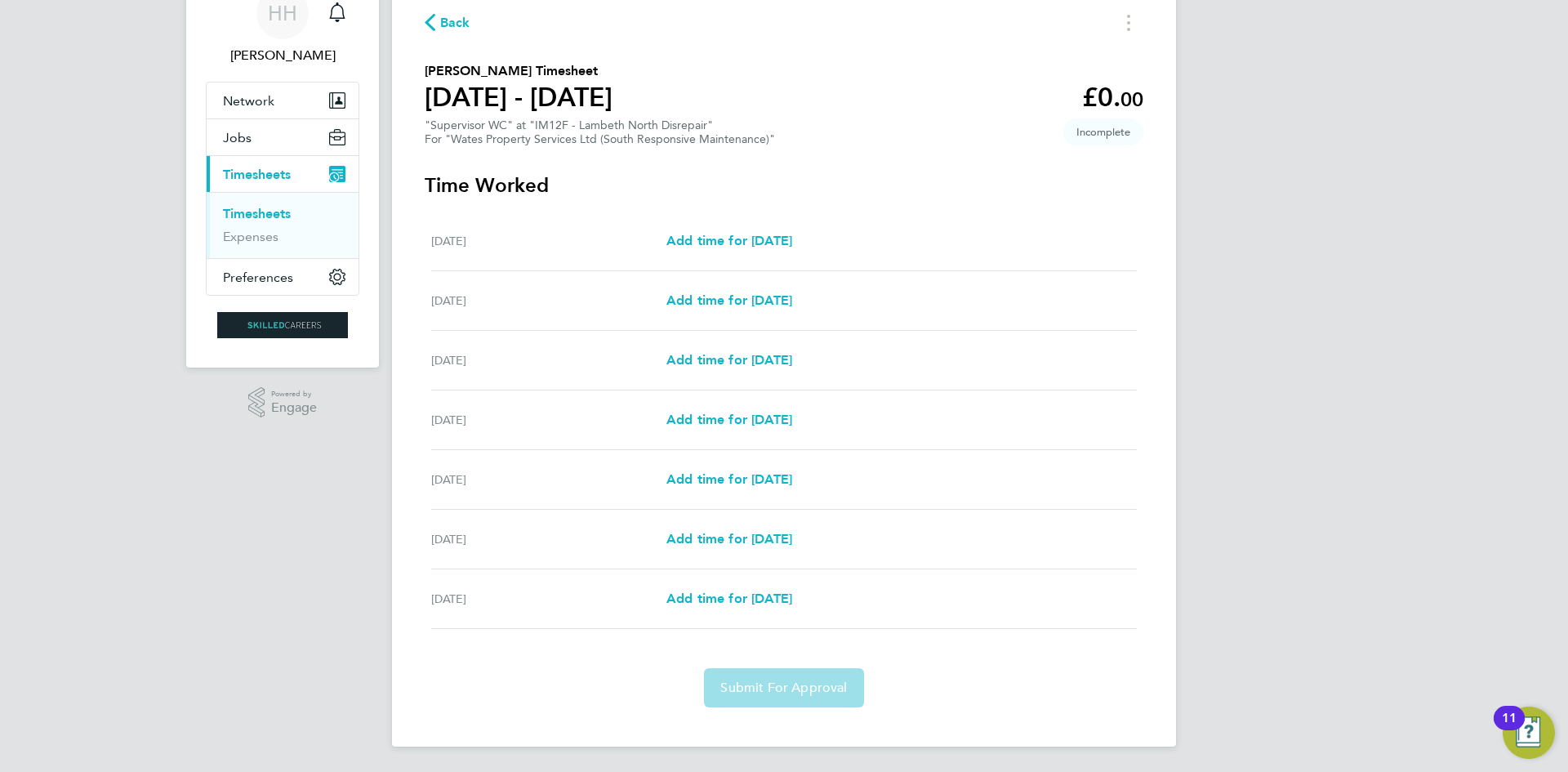
scroll to position [76, 0]
click at [741, 413] on span "Add time for [DATE]" at bounding box center [730, 419] width 126 height 15
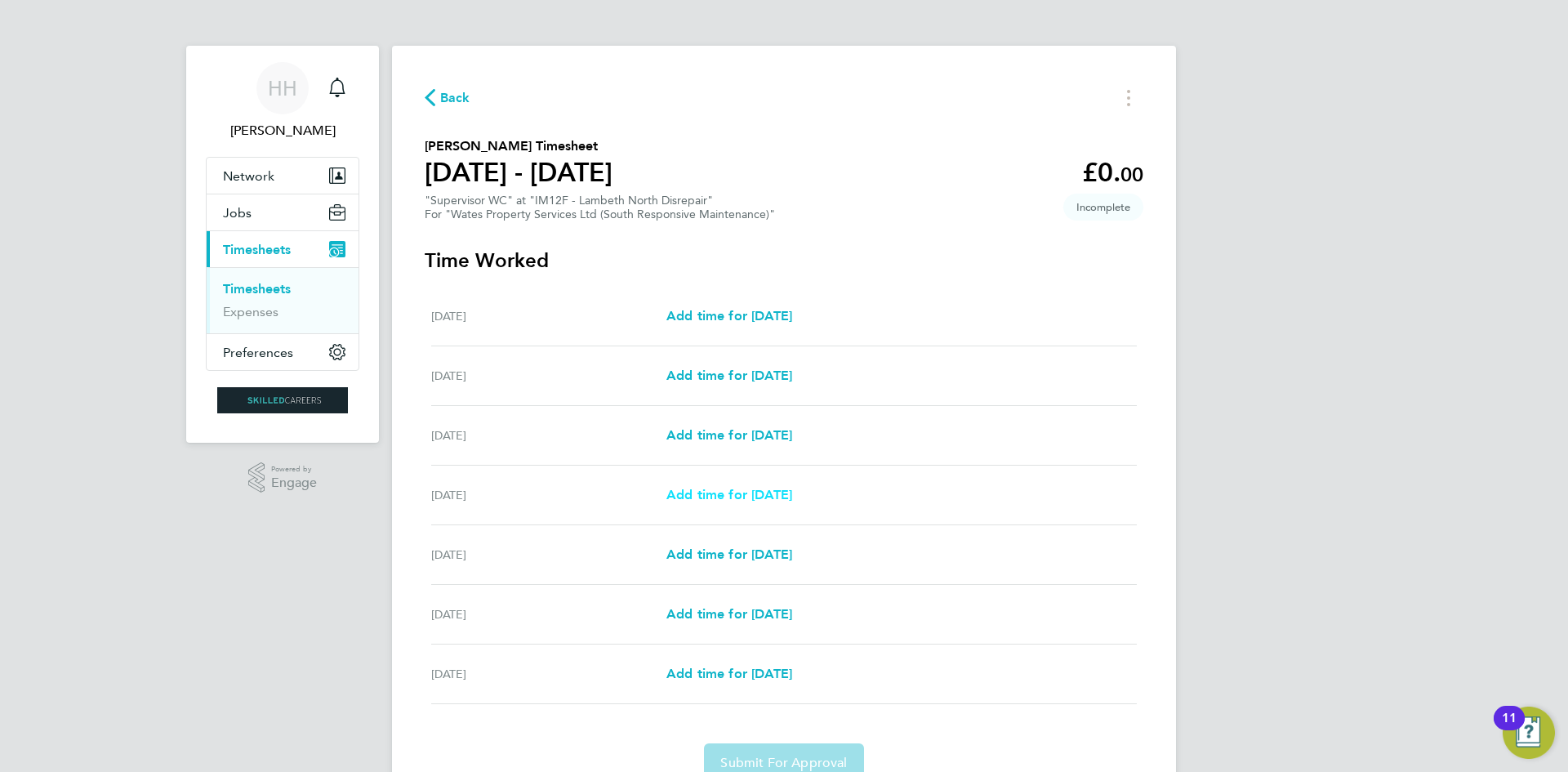
select select "30"
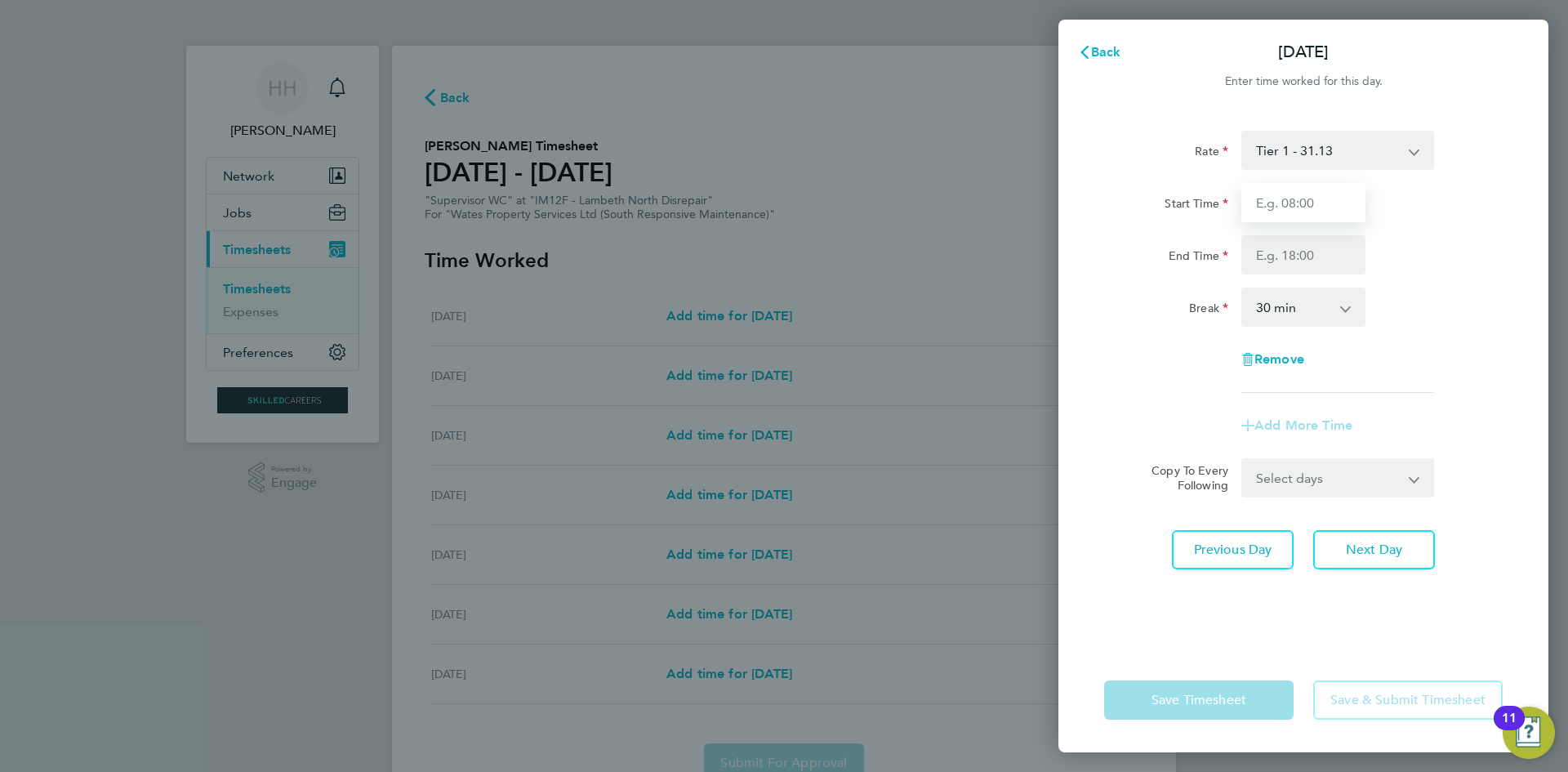
drag, startPoint x: 1302, startPoint y: 192, endPoint x: 1302, endPoint y: 209, distance: 17.0
click at [1302, 192] on input "Start Time" at bounding box center [1303, 202] width 124 height 39
type input "08:00"
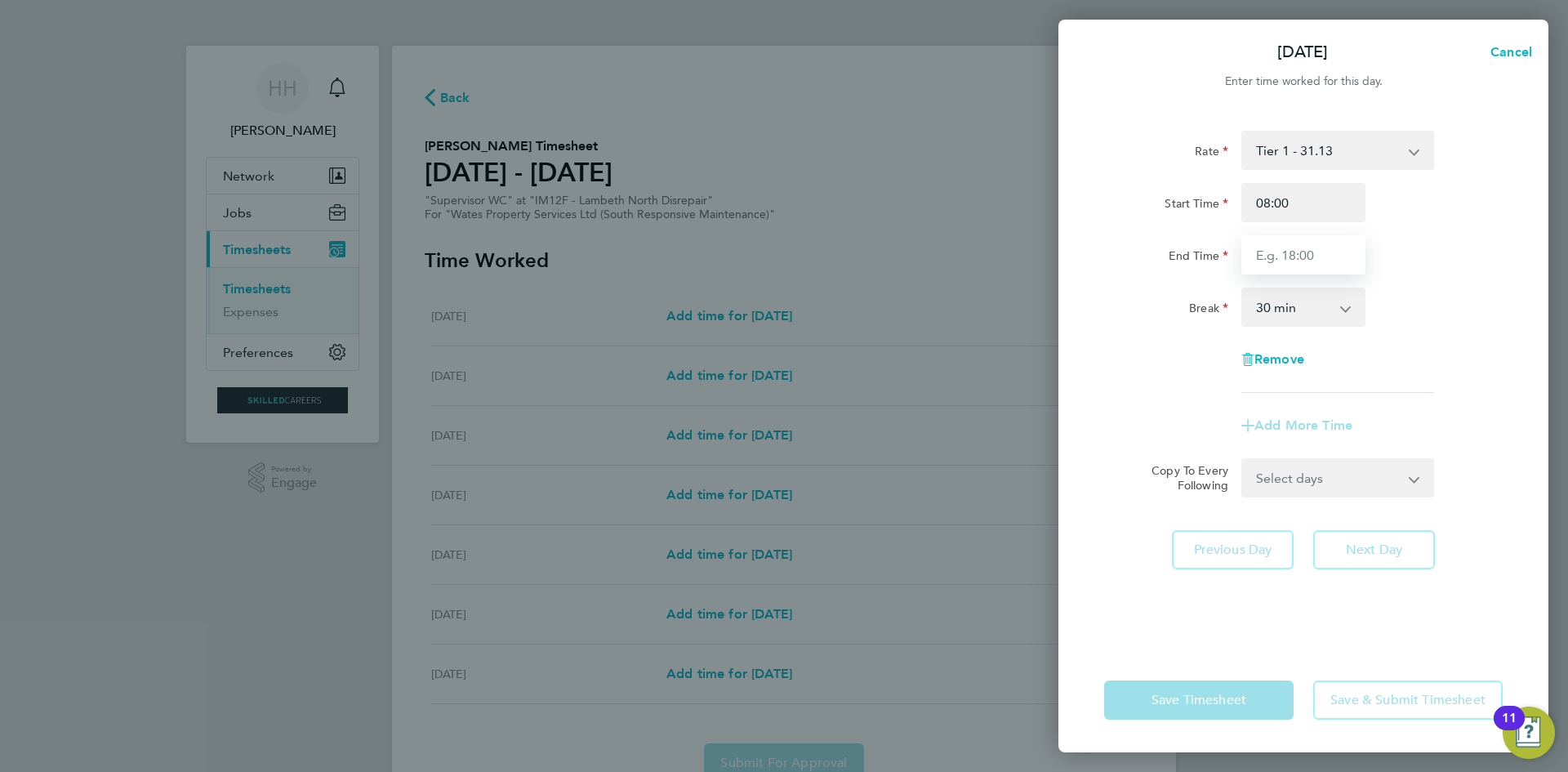
click at [1294, 257] on input "End Time" at bounding box center [1303, 254] width 124 height 39
type input "17:00"
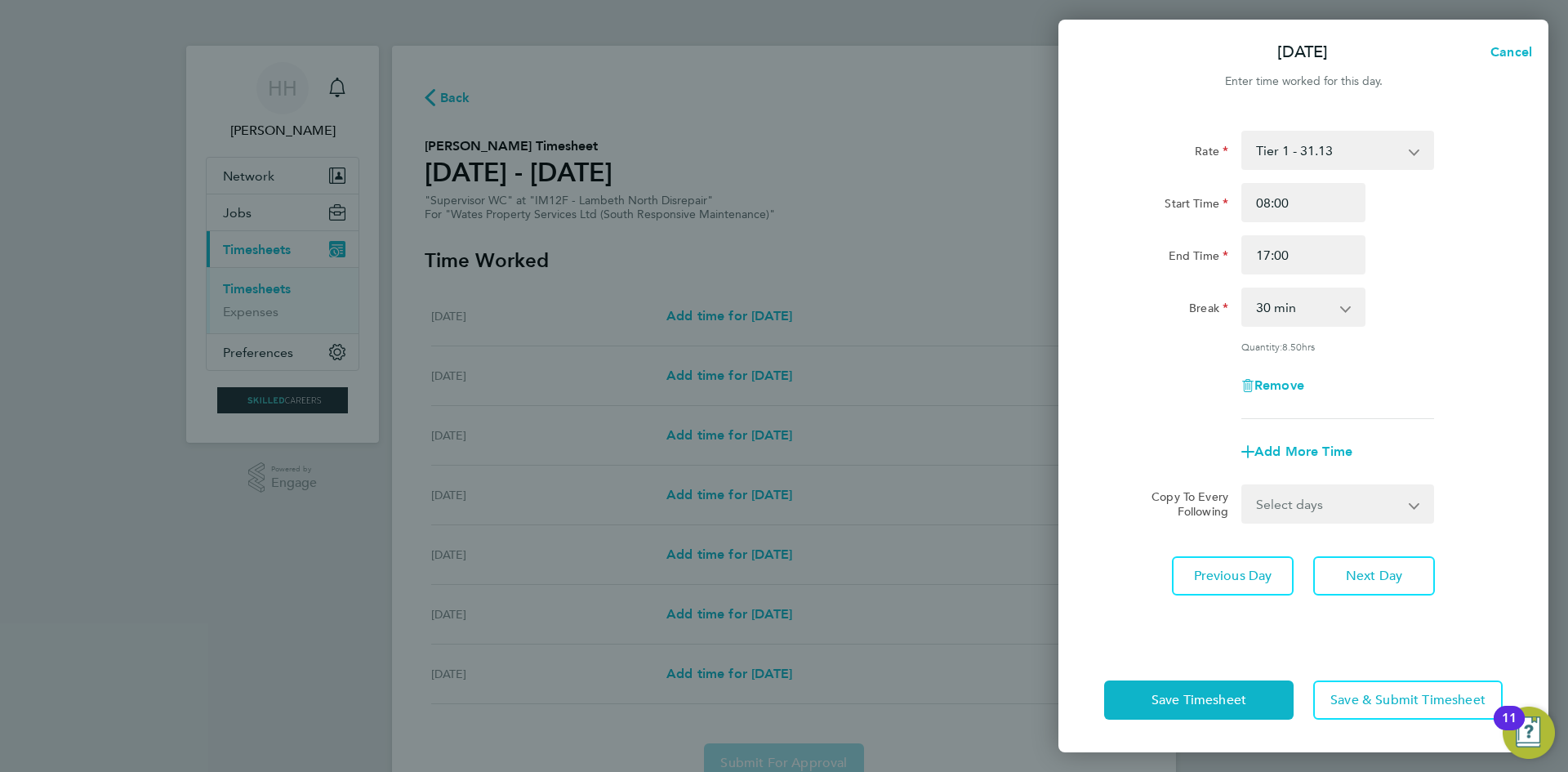
click at [1447, 504] on div "Rate Tier 1 - 31.13 Start Time 08:00 End Time 17:00 Break 0 min 15 min 30 min 4…" at bounding box center [1303, 379] width 490 height 537
click at [1422, 562] on button "Next Day" at bounding box center [1373, 576] width 121 height 39
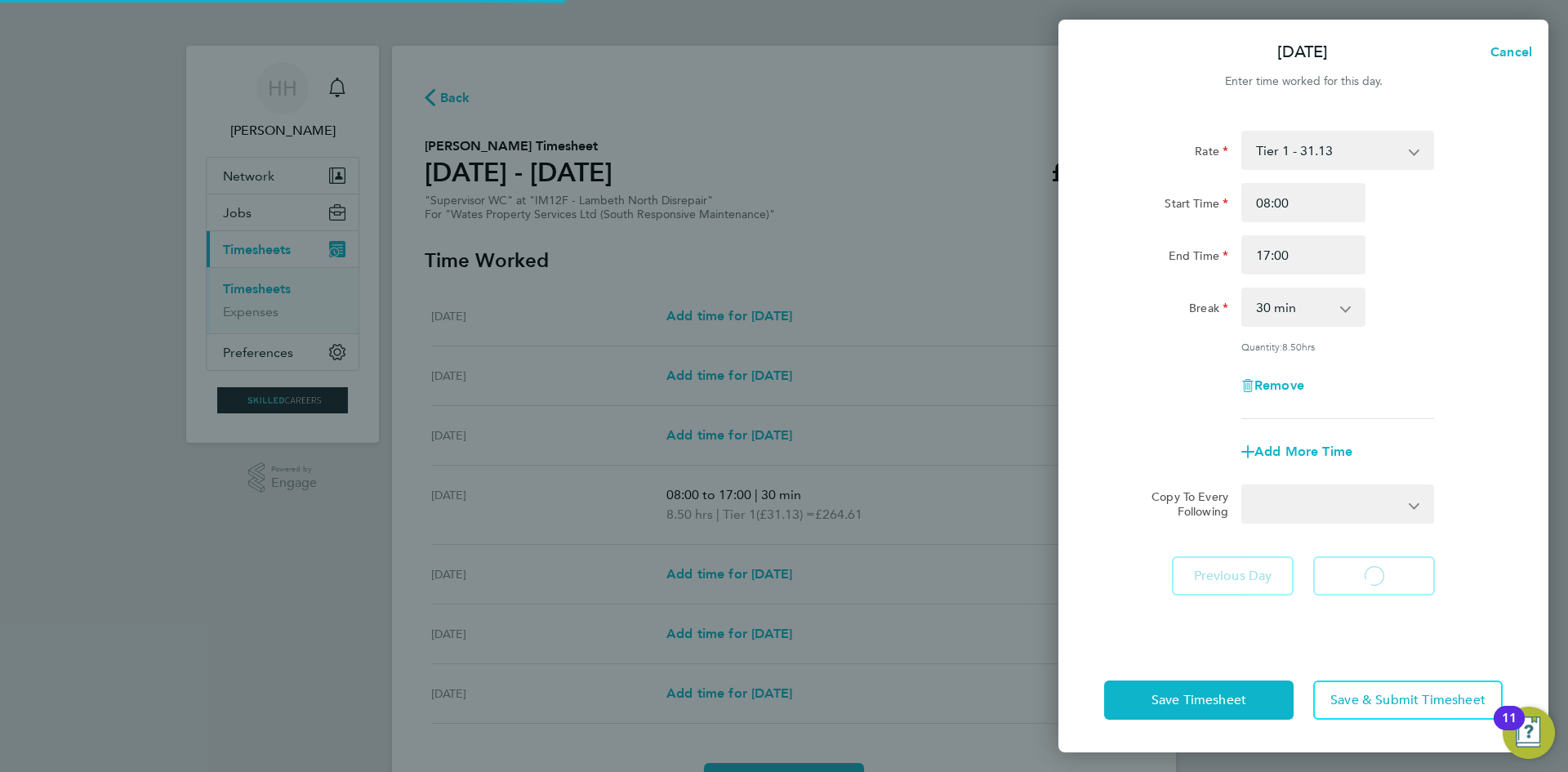
select select "30"
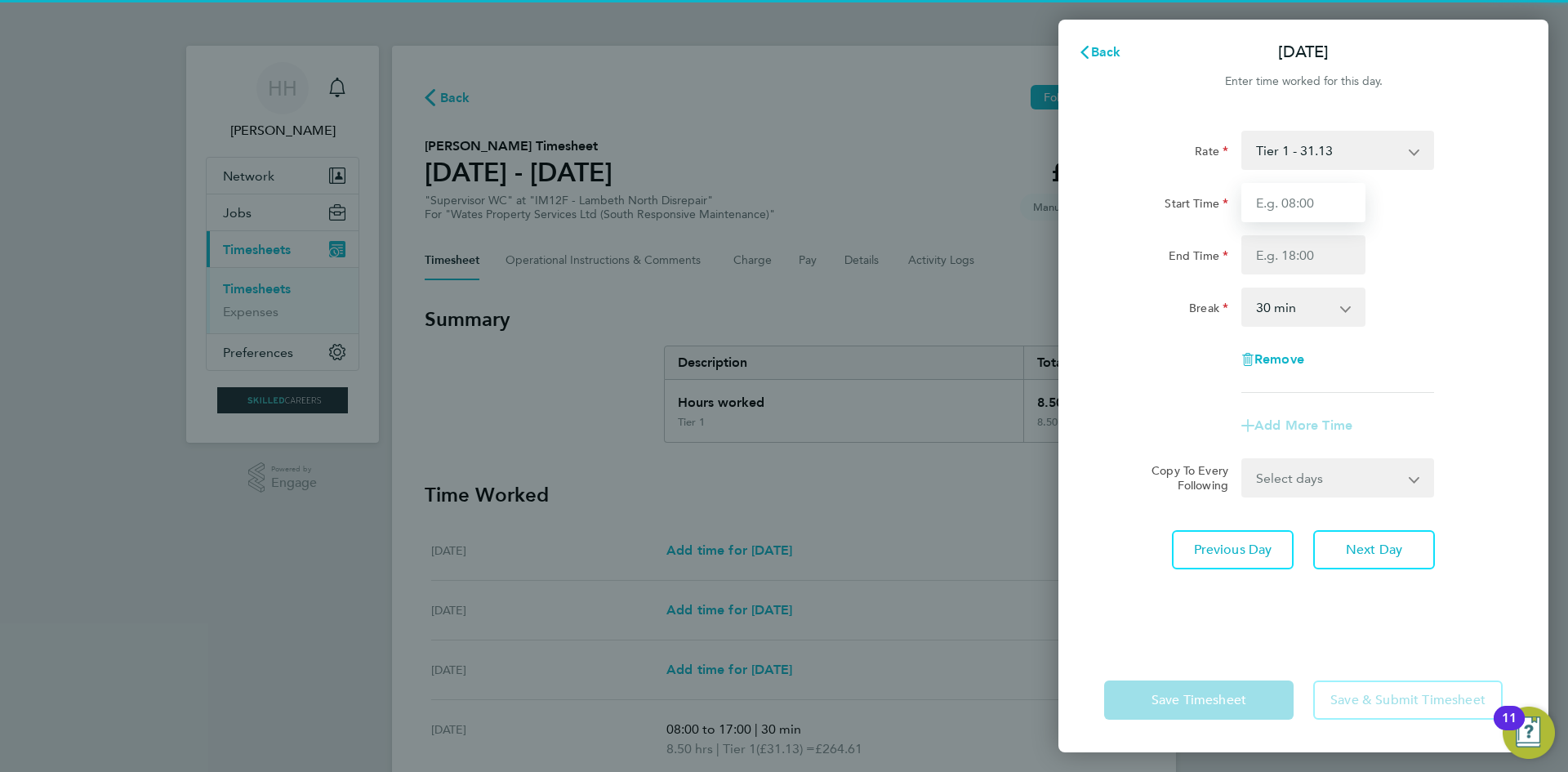
click at [1306, 203] on input "Start Time" at bounding box center [1303, 202] width 124 height 39
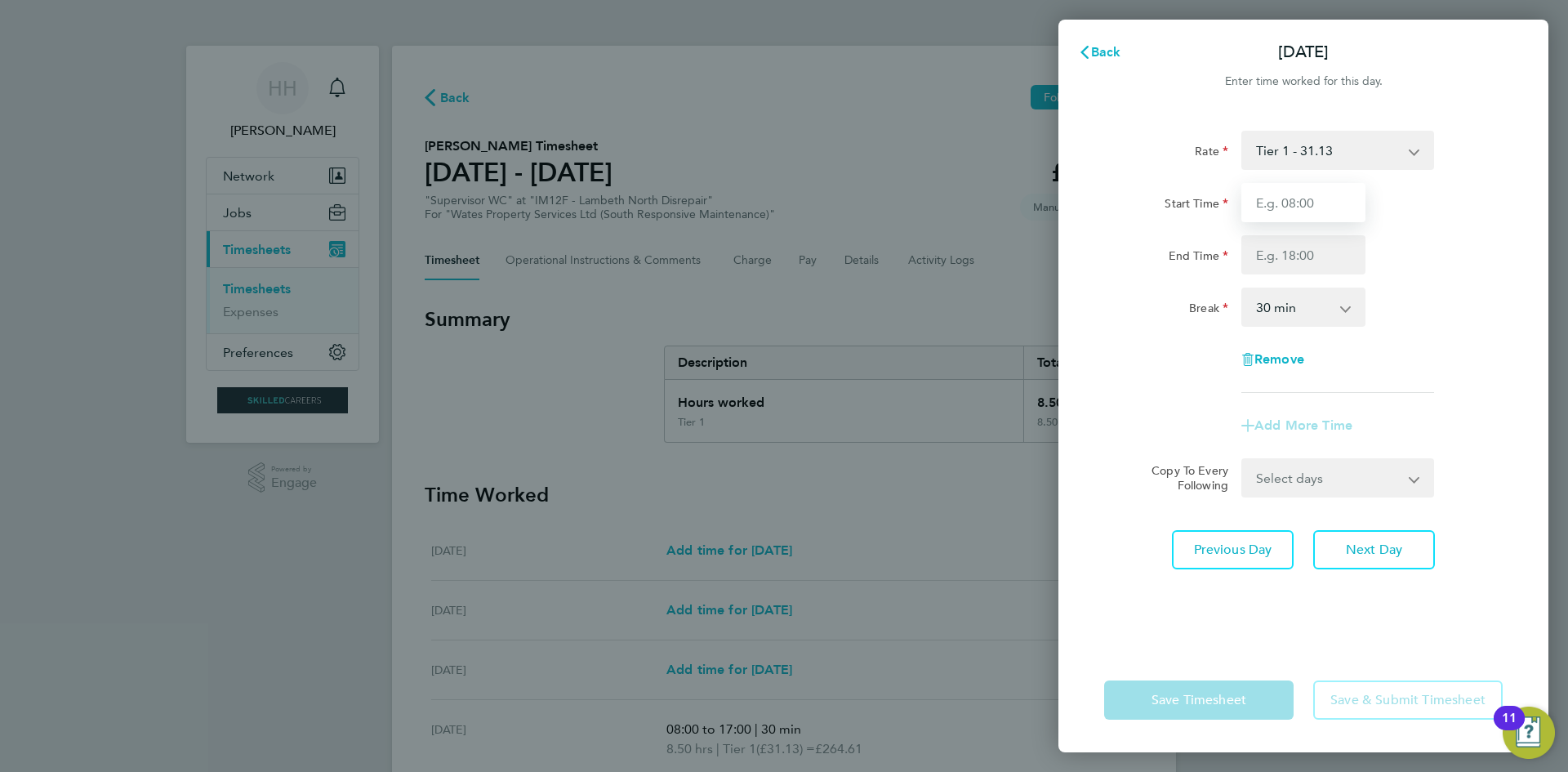
type input "08:00"
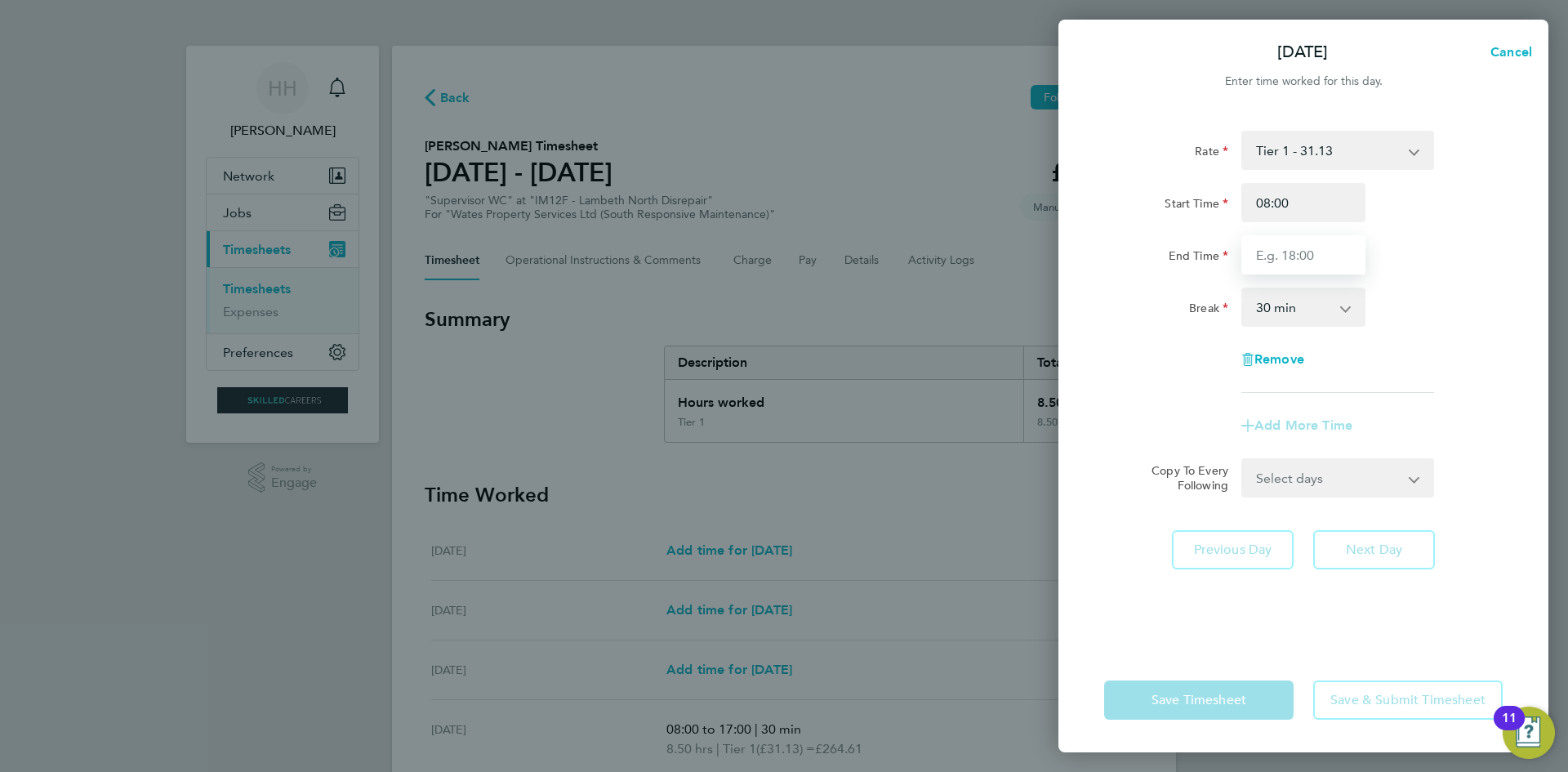
drag, startPoint x: 1295, startPoint y: 251, endPoint x: 1306, endPoint y: 274, distance: 25.5
click at [1295, 251] on input "End Time" at bounding box center [1303, 254] width 124 height 39
type input "17:00"
click at [1457, 291] on div "Break 0 min 15 min 30 min 45 min 60 min 75 min 90 min" at bounding box center [1303, 307] width 411 height 39
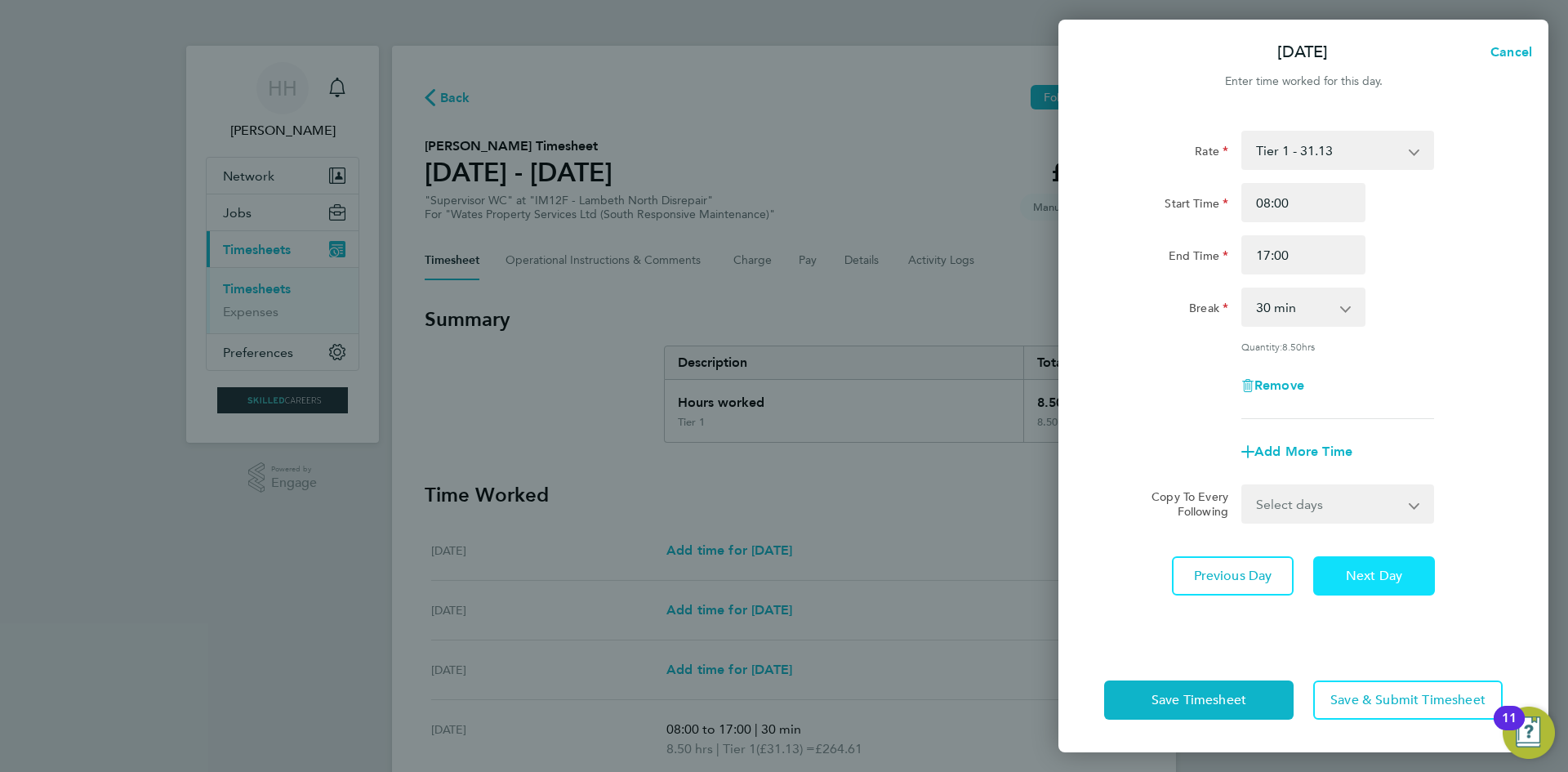
click at [1402, 562] on button "Next Day" at bounding box center [1373, 576] width 121 height 39
select select "30"
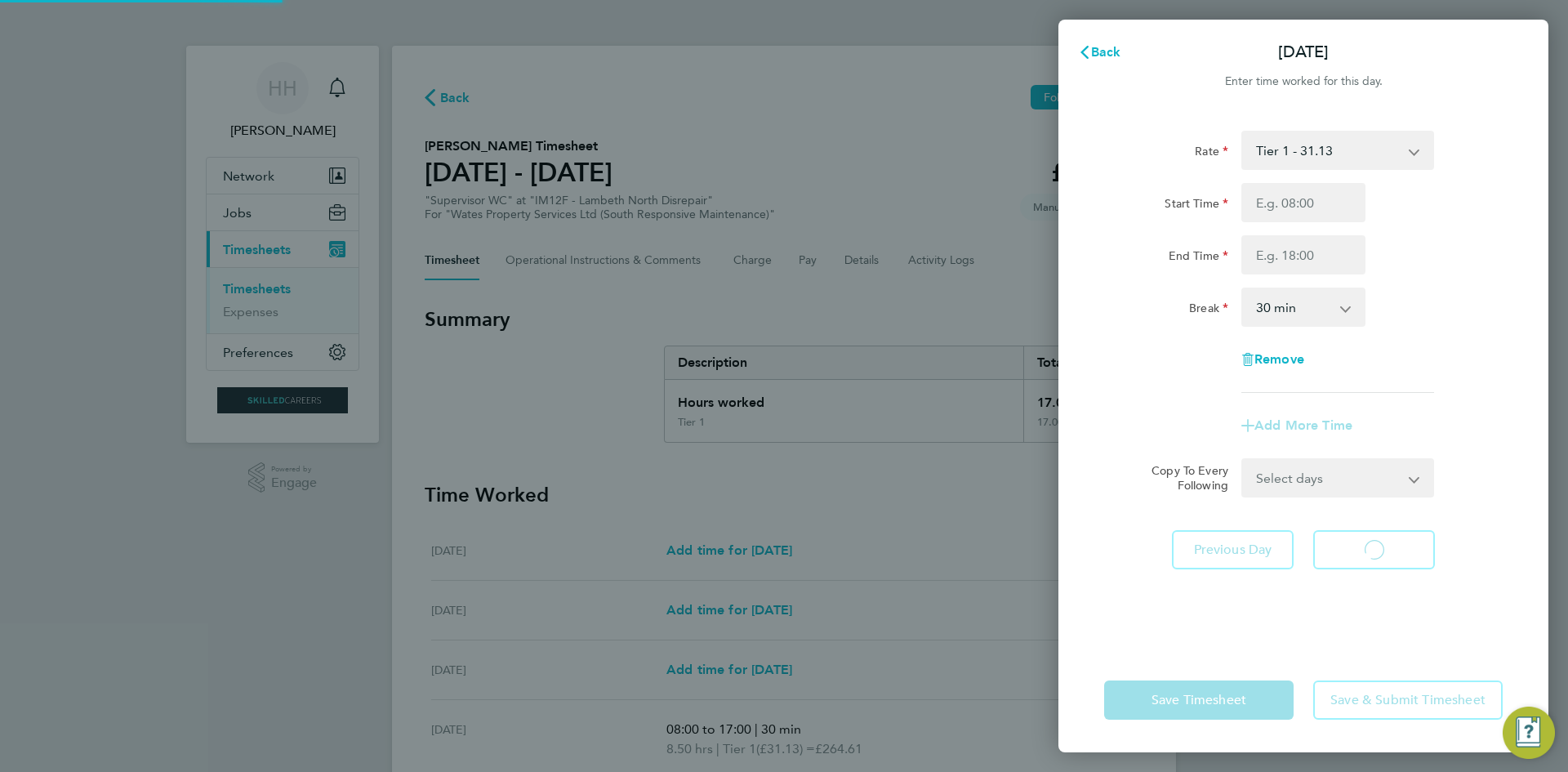
select select "30"
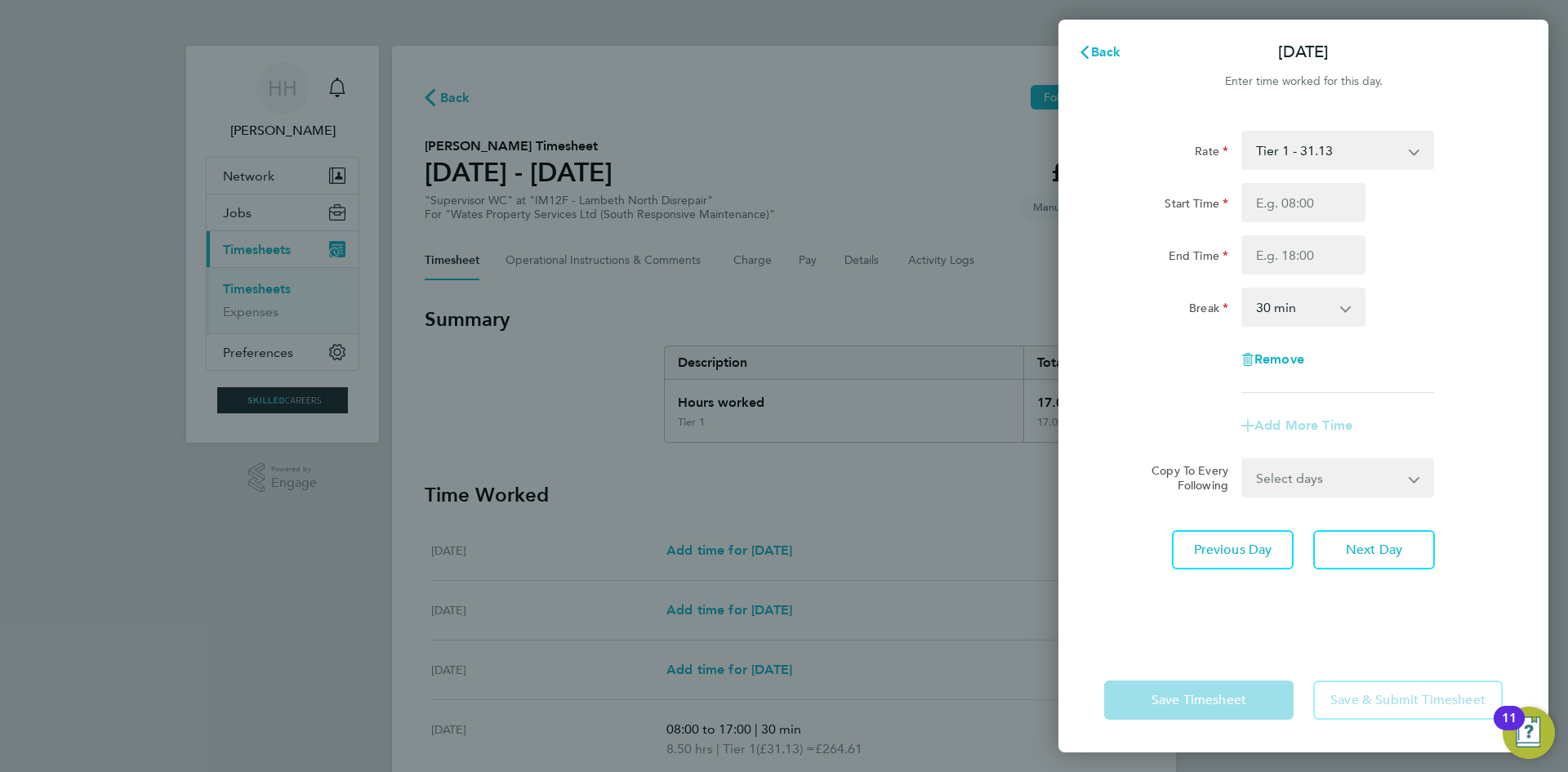
type input "08:00"
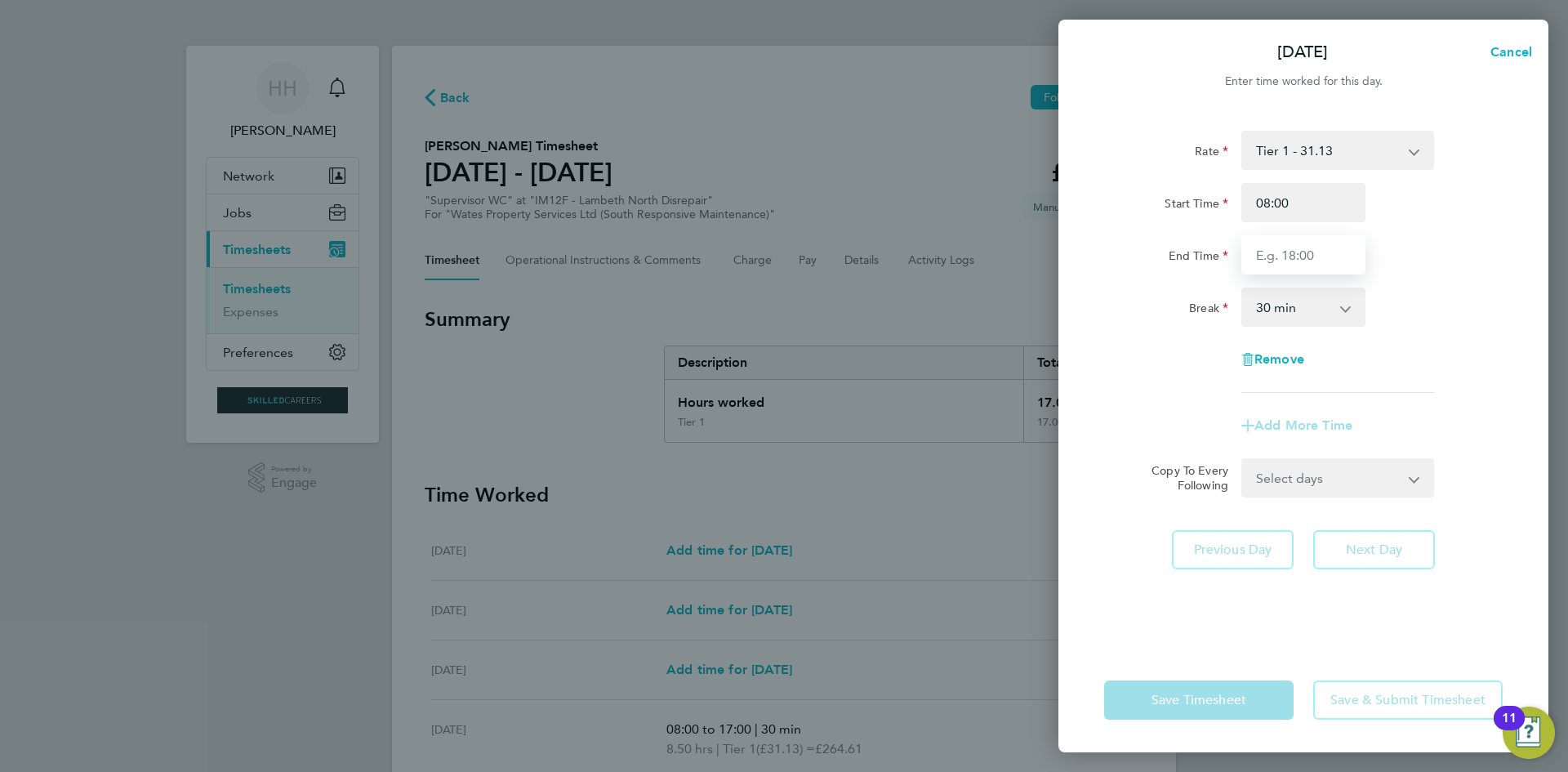
click at [1290, 256] on input "End Time" at bounding box center [1303, 254] width 124 height 39
type input "17:00"
drag, startPoint x: 1429, startPoint y: 296, endPoint x: 1436, endPoint y: 323, distance: 27.9
click at [1430, 296] on div "Break 0 min 15 min 30 min 45 min 60 min 75 min 90 min" at bounding box center [1303, 307] width 411 height 39
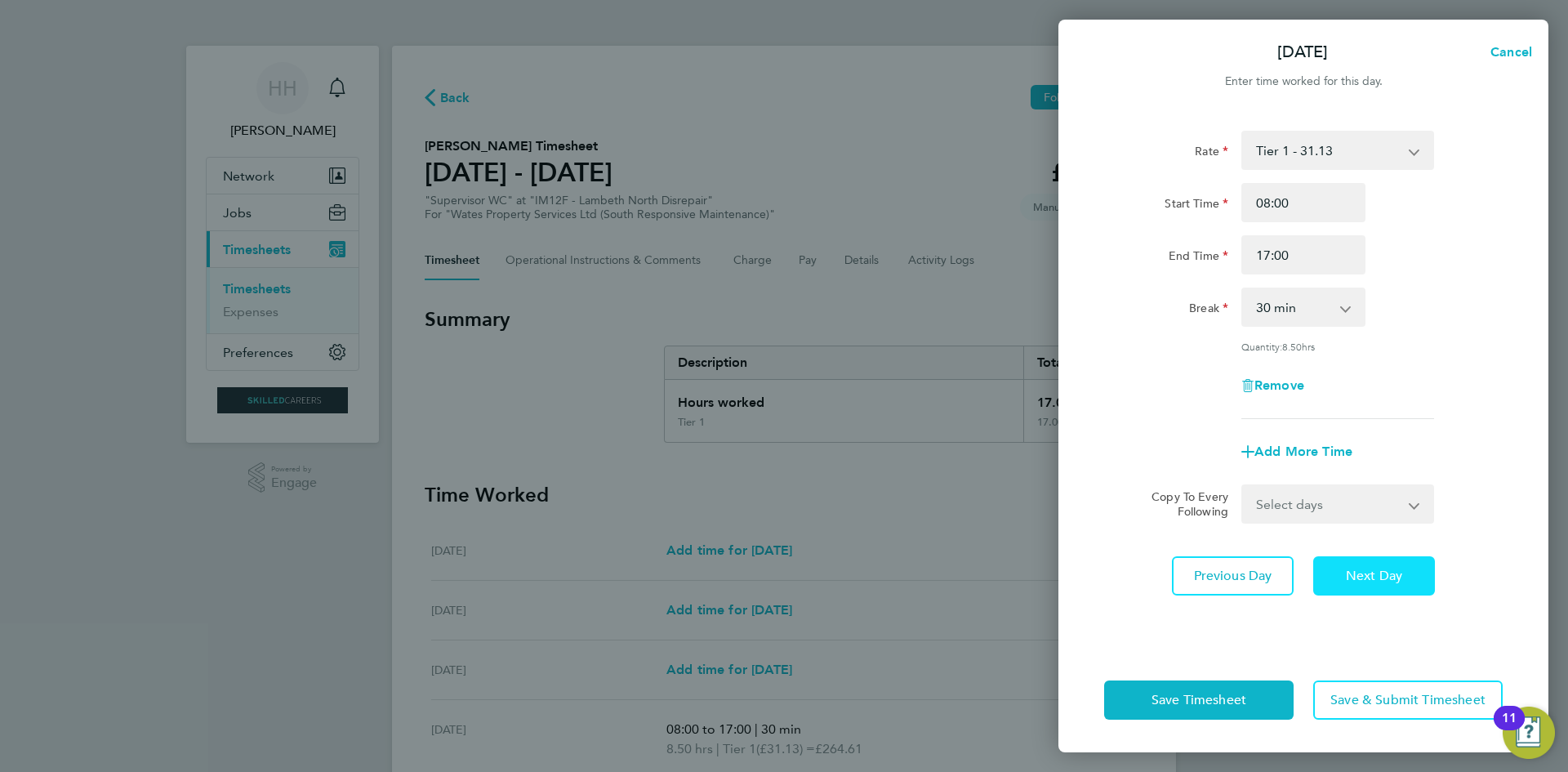
click at [1356, 592] on button "Next Day" at bounding box center [1373, 576] width 121 height 39
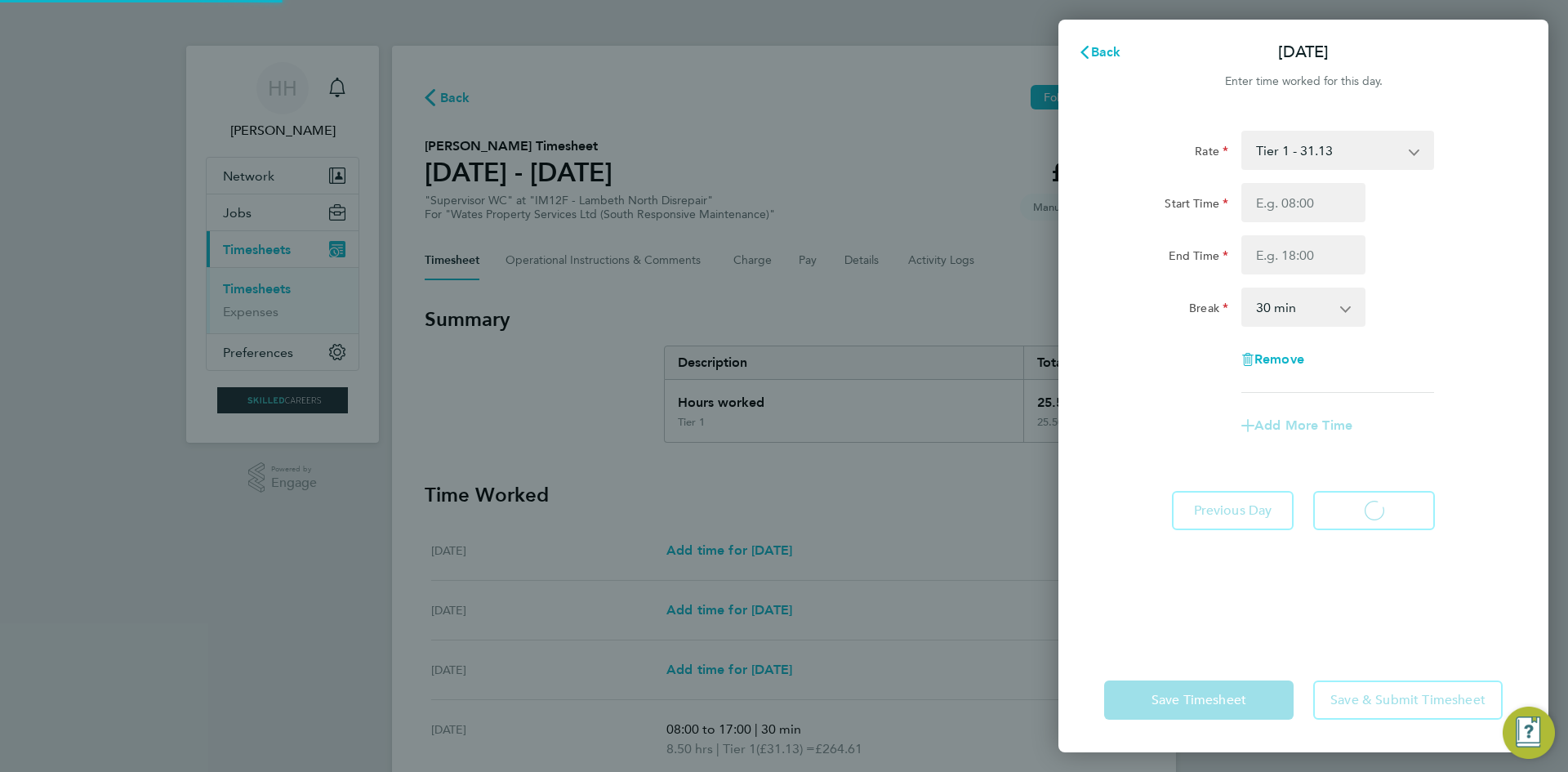
select select "30"
click at [1287, 195] on input "Start Time" at bounding box center [1303, 202] width 124 height 39
type input "08:00"
drag, startPoint x: 1282, startPoint y: 254, endPoint x: 1300, endPoint y: 273, distance: 26.2
click at [1282, 254] on input "End Time" at bounding box center [1303, 254] width 124 height 39
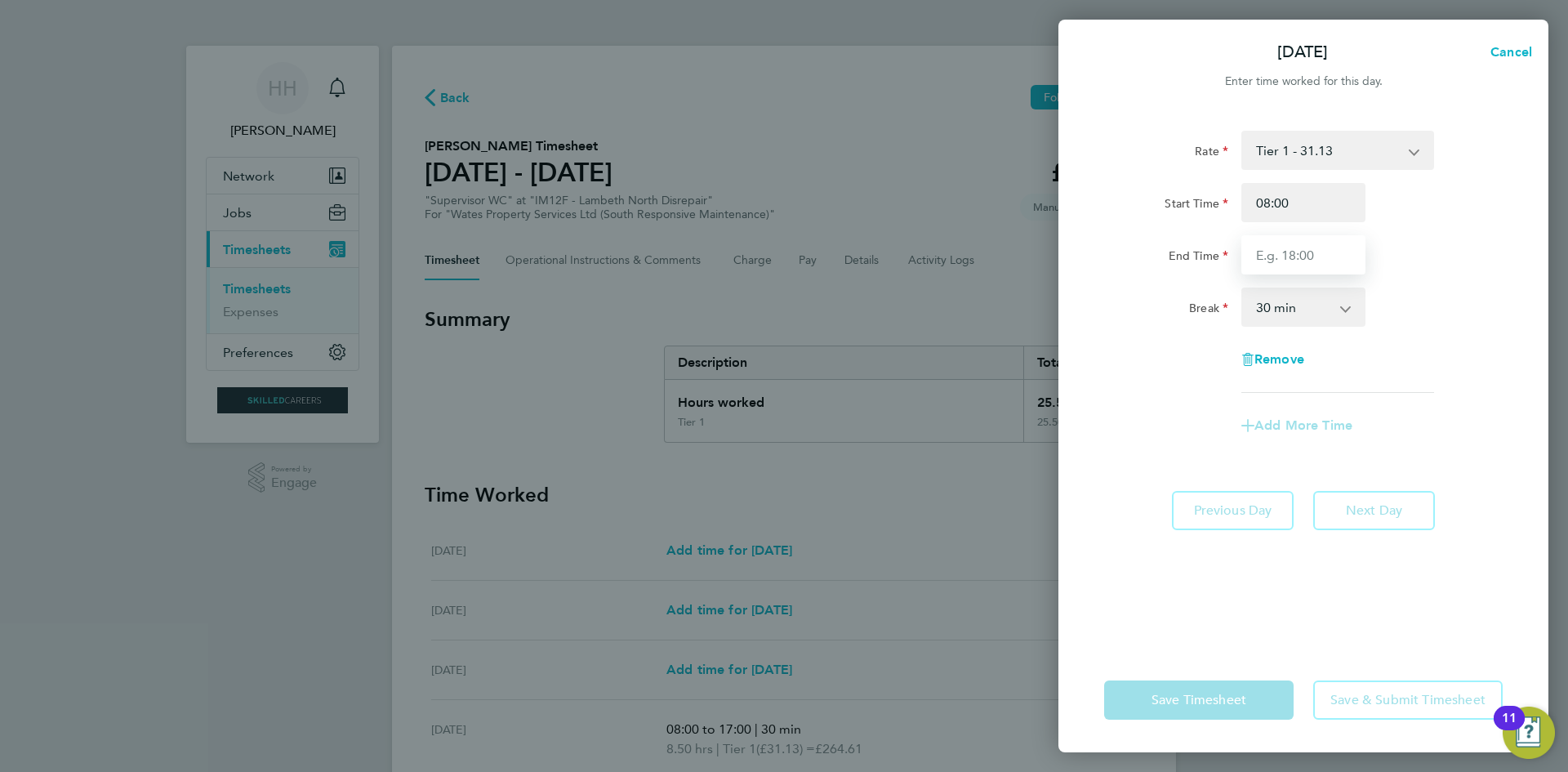
type input "17:00"
click at [1463, 321] on div "Break 0 min 15 min 30 min 45 min 60 min 75 min 90 min" at bounding box center [1303, 307] width 411 height 39
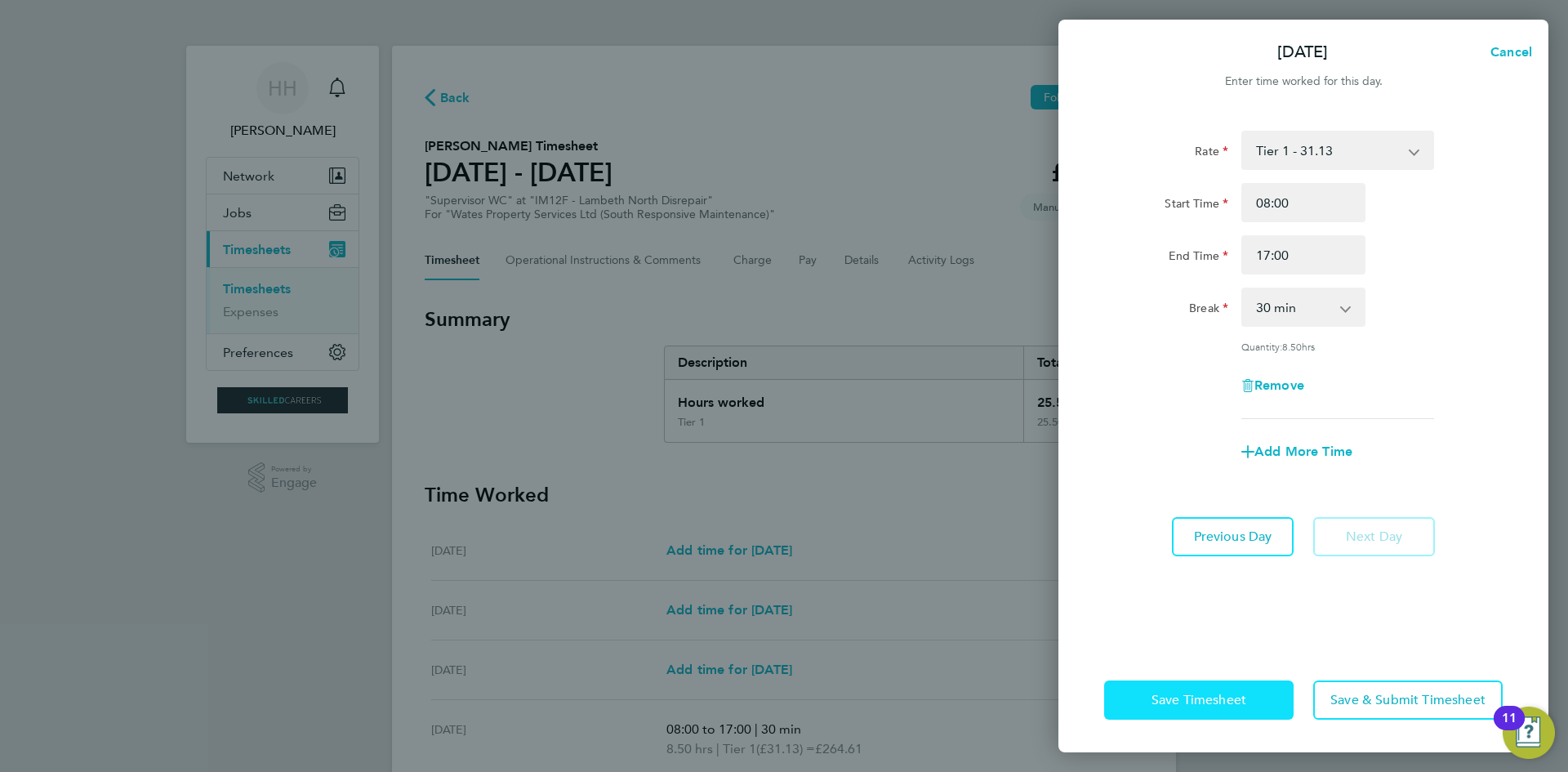
click at [1205, 701] on span "Save Timesheet" at bounding box center [1198, 699] width 95 height 16
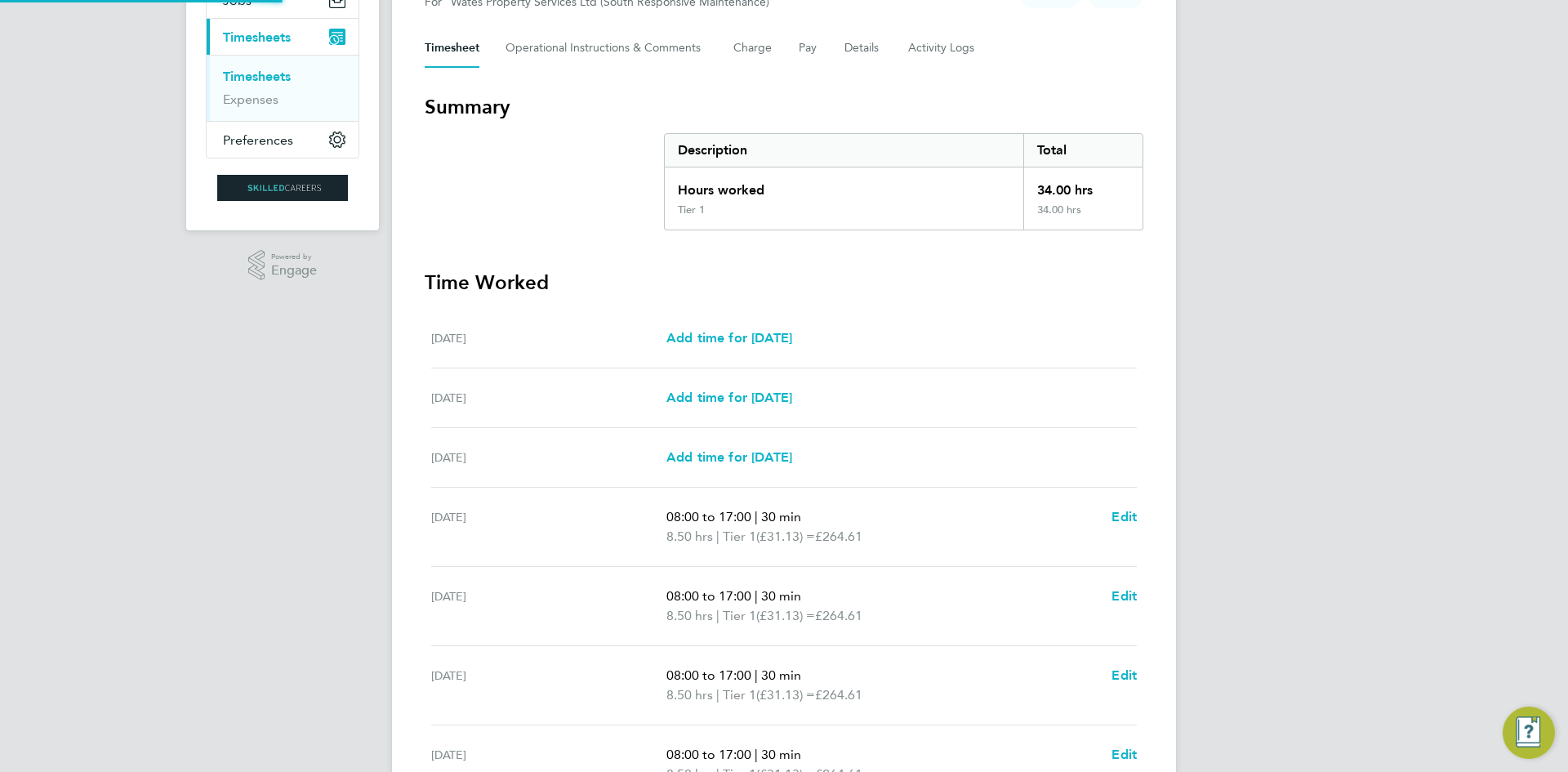
scroll to position [389, 0]
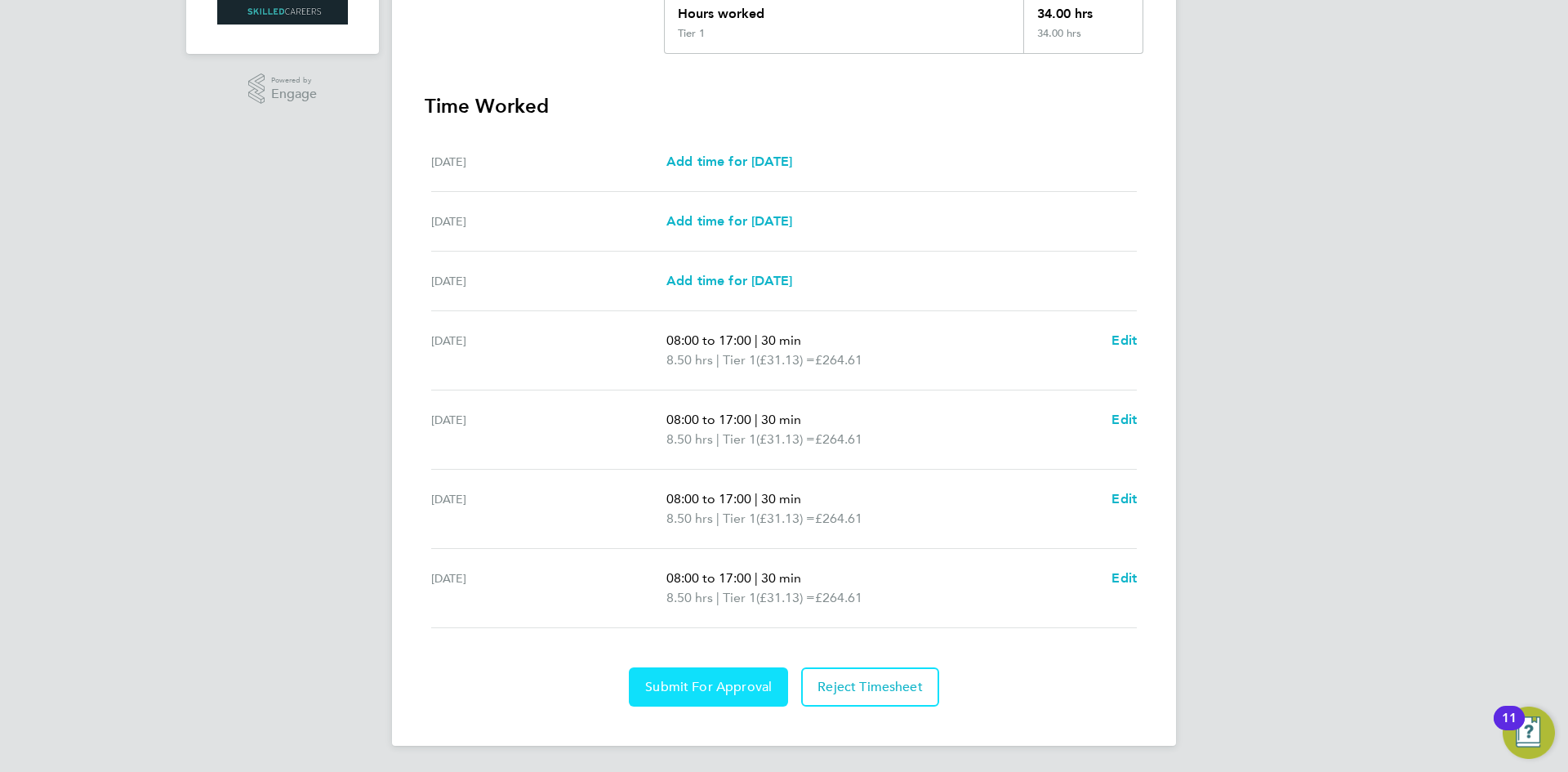
click at [707, 670] on button "Submit For Approval" at bounding box center [708, 687] width 160 height 39
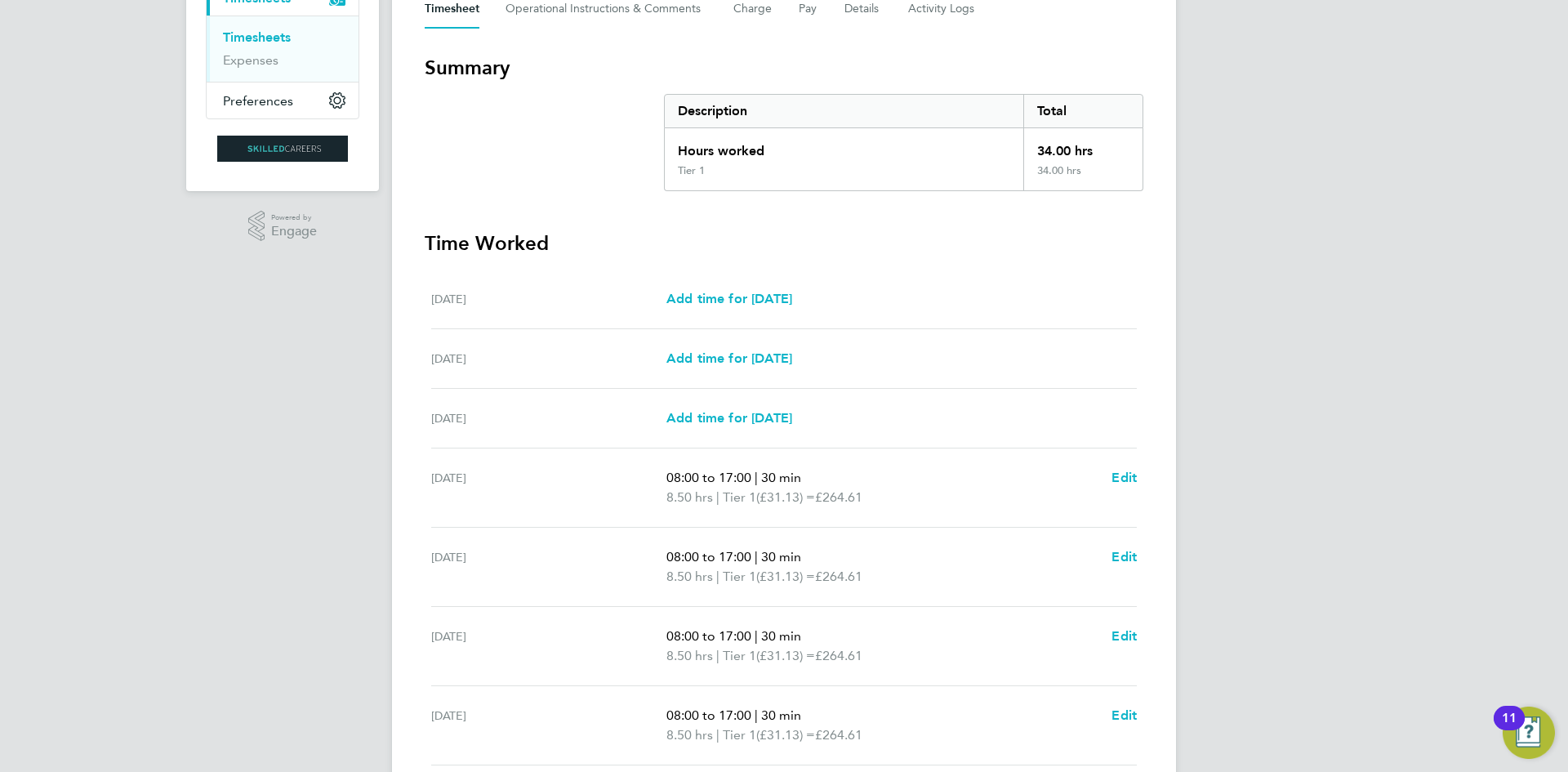
scroll to position [0, 0]
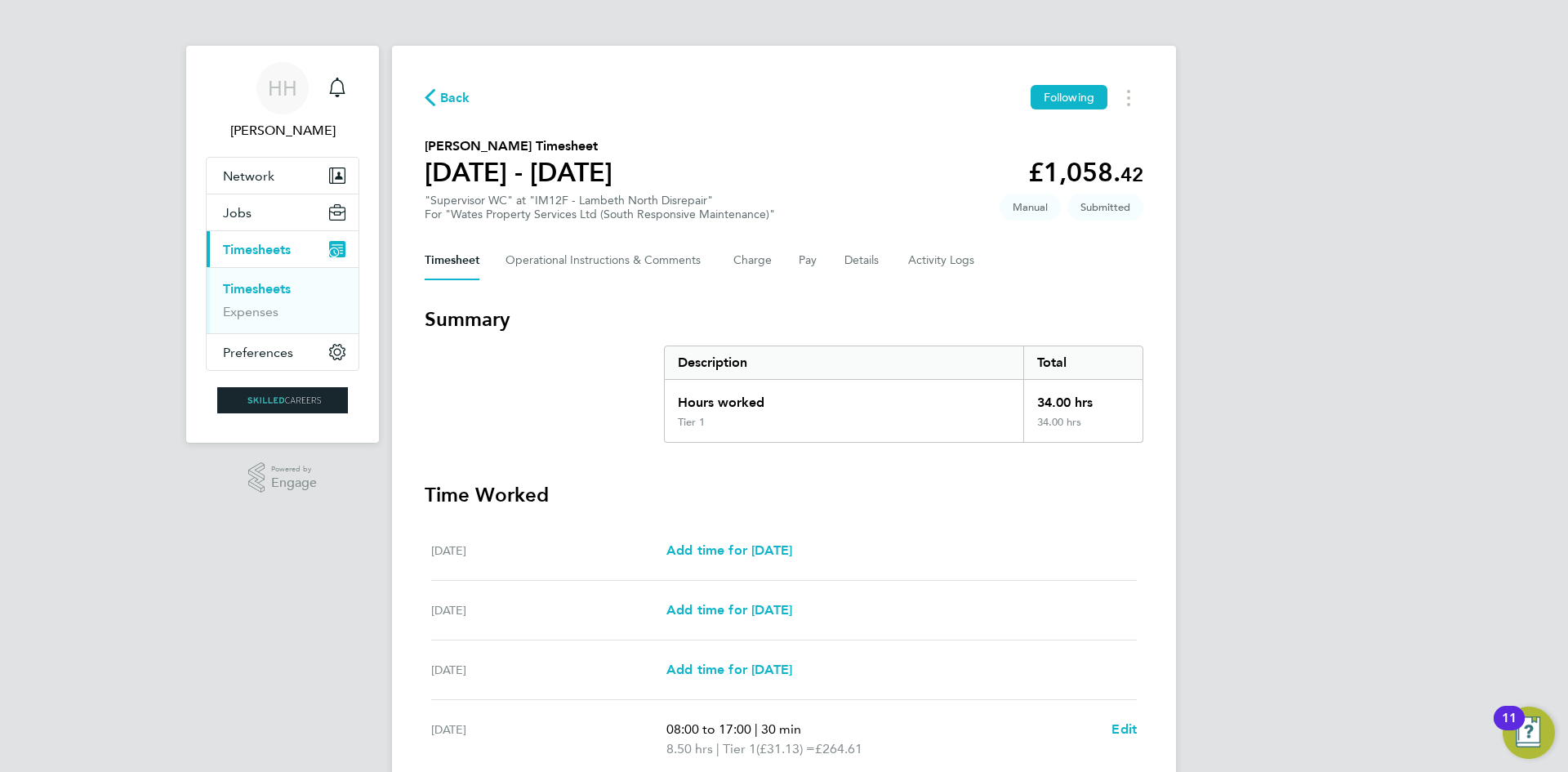
click at [278, 284] on link "Timesheets" at bounding box center [256, 289] width 68 height 15
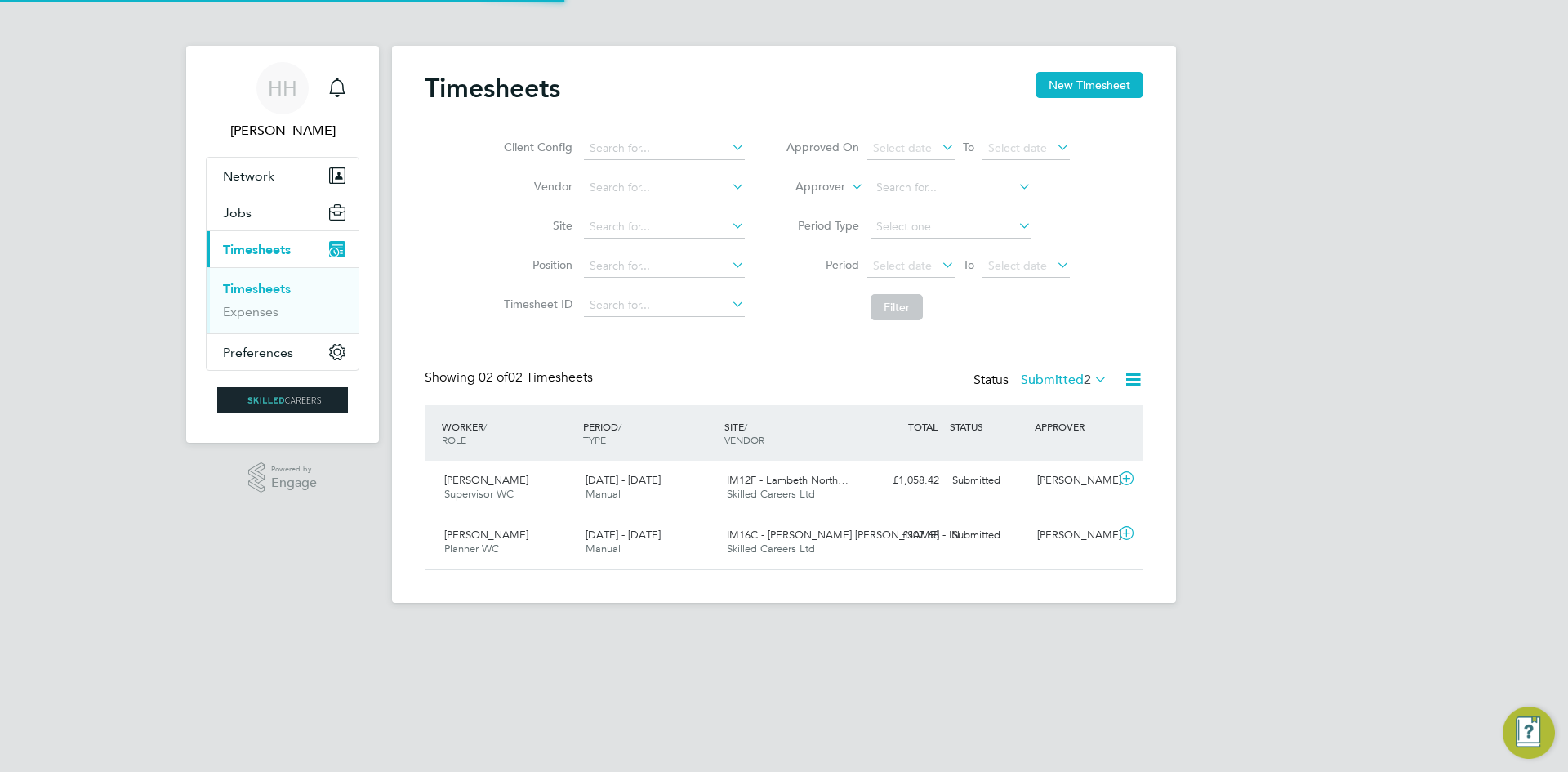
scroll to position [42, 142]
click at [1099, 91] on button "New Timesheet" at bounding box center [1089, 84] width 108 height 26
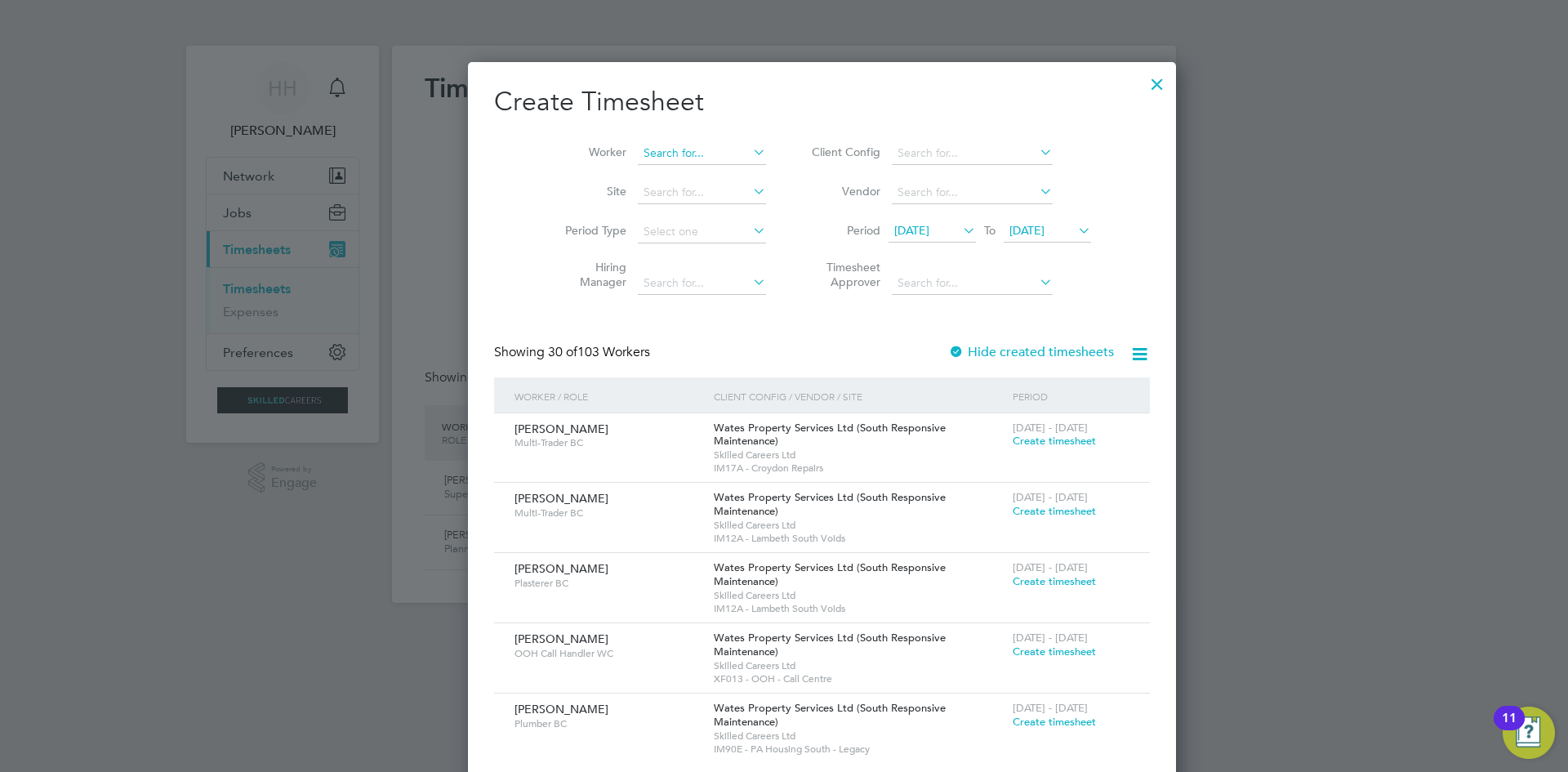
scroll to position [0, 0]
click at [649, 143] on input at bounding box center [702, 154] width 128 height 23
click at [647, 178] on li "[PERSON_NAME]" at bounding box center [699, 175] width 202 height 22
type input "[PERSON_NAME]"
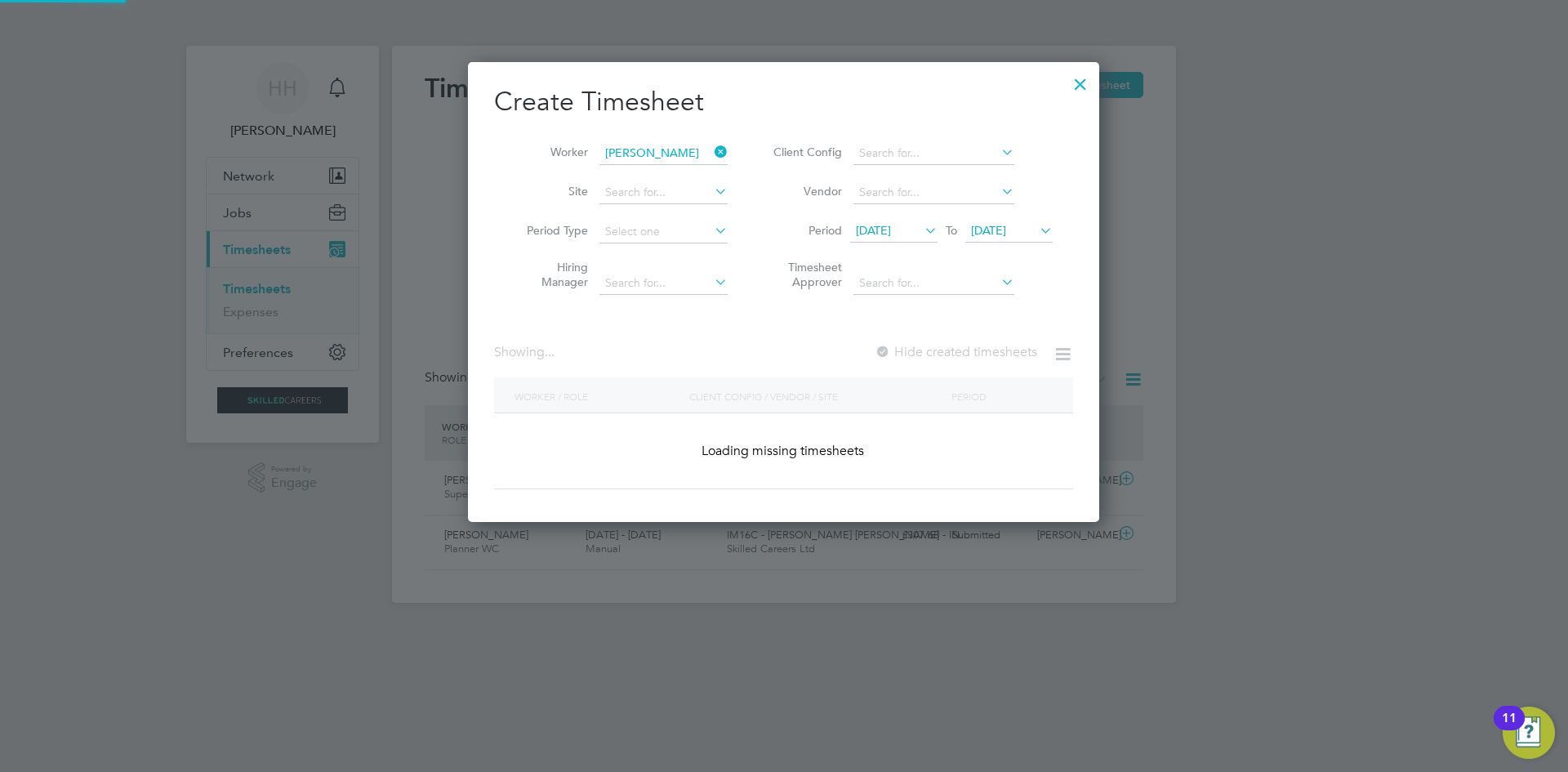
scroll to position [455, 632]
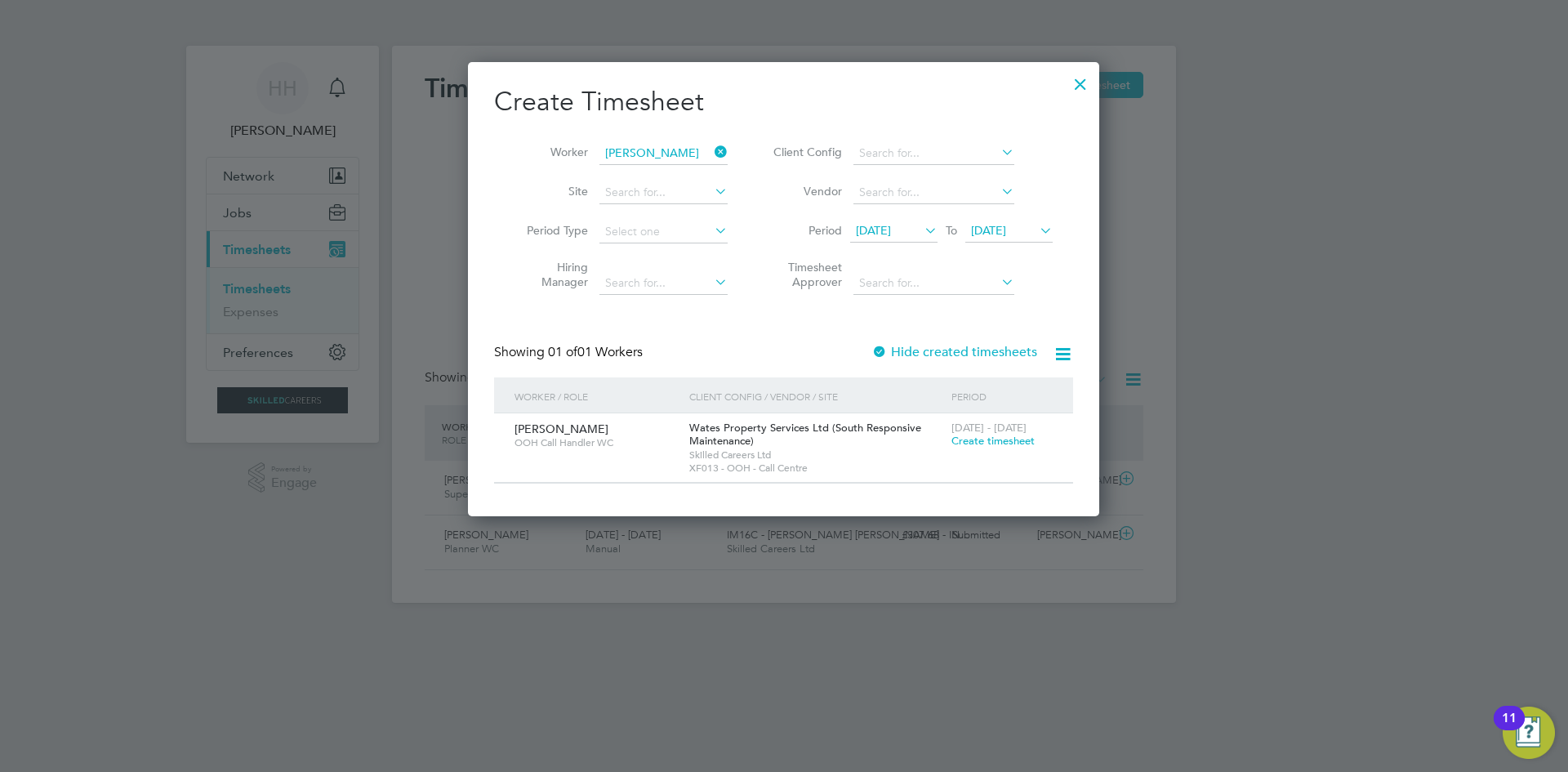
click at [984, 439] on span "Create timesheet" at bounding box center [992, 440] width 83 height 14
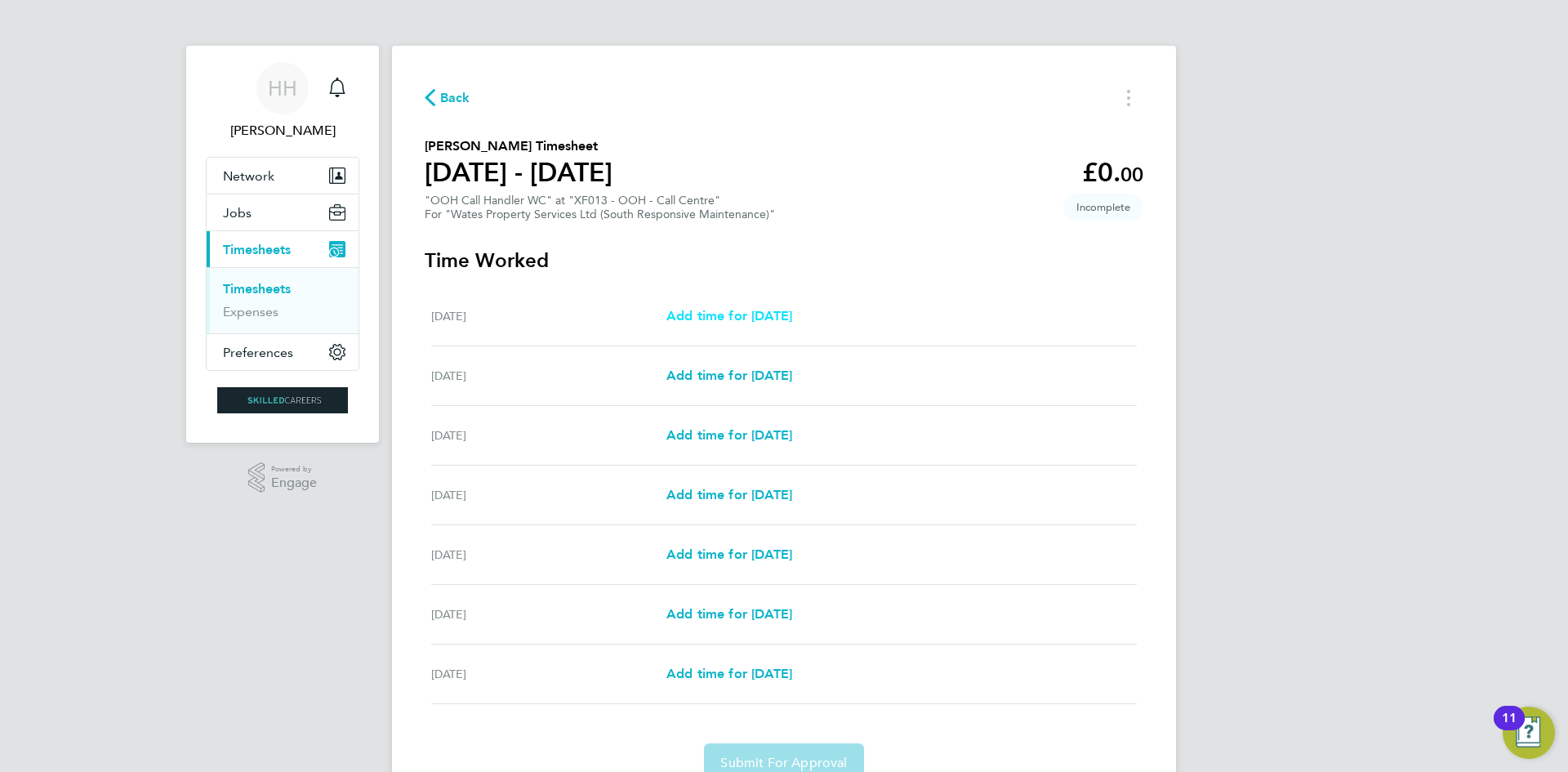
click at [750, 320] on span "Add time for [DATE]" at bounding box center [730, 316] width 126 height 15
select select "30"
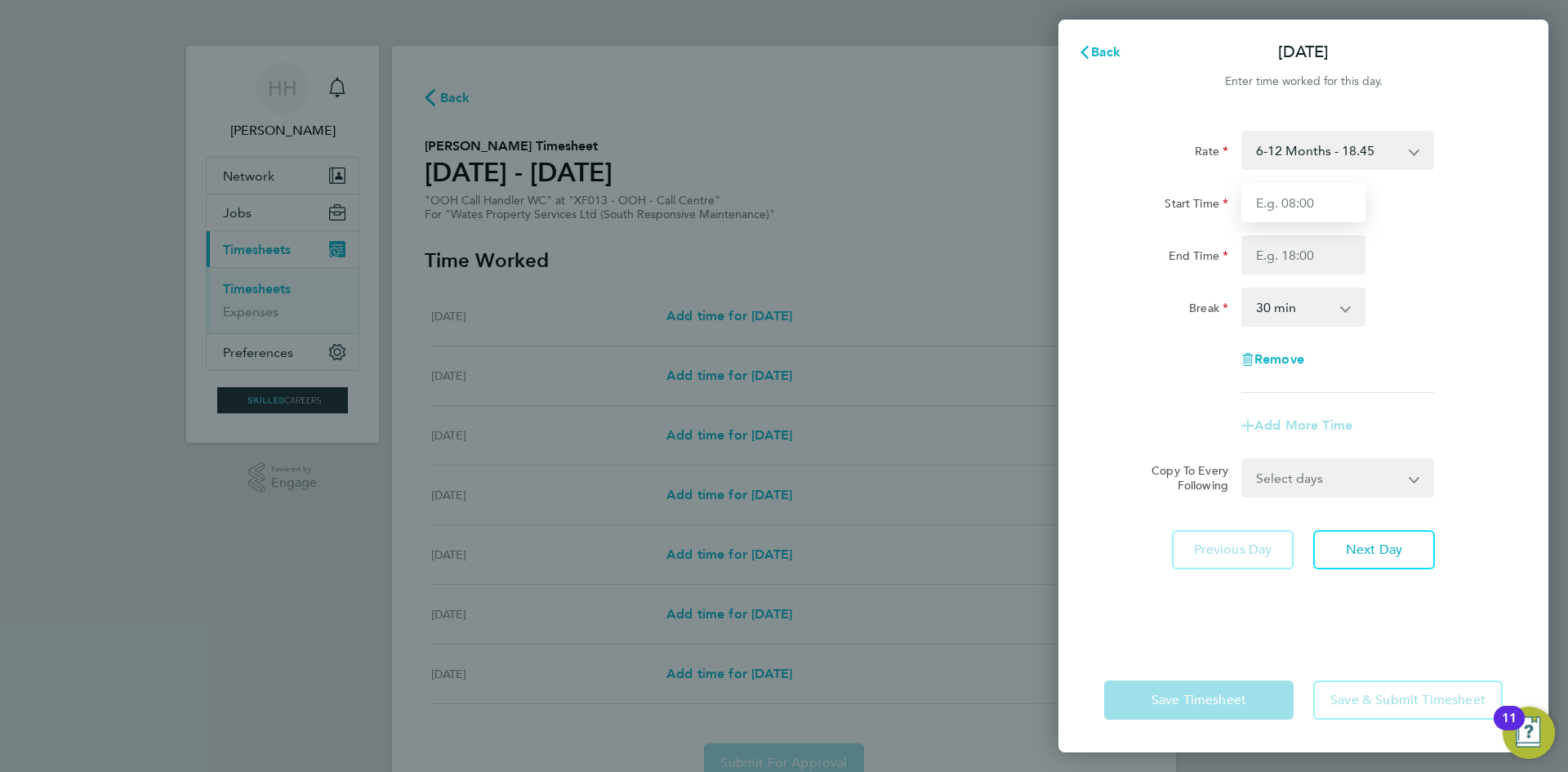
click at [1290, 213] on input "Start Time" at bounding box center [1303, 202] width 124 height 39
type input "08:00"
click at [1283, 252] on input "End Time" at bounding box center [1303, 254] width 124 height 39
type input "16:00"
click at [1332, 306] on select "0 min 15 min 30 min 45 min 60 min 75 min 90 min" at bounding box center [1294, 307] width 101 height 36
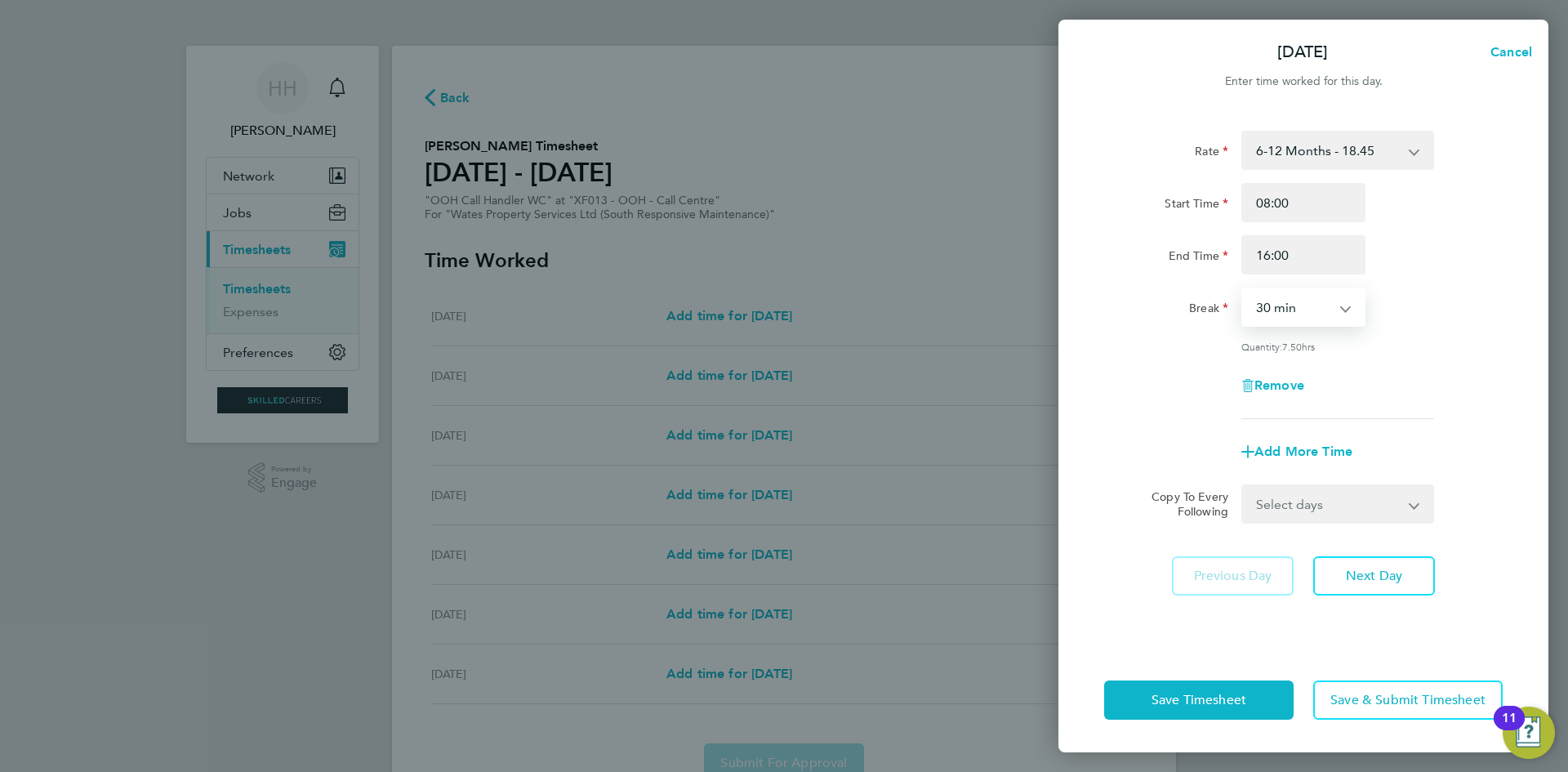
select select "0"
click at [1243, 289] on select "0 min 15 min 30 min 45 min 60 min 75 min 90 min" at bounding box center [1294, 307] width 101 height 36
click at [1399, 568] on span "Next Day" at bounding box center [1373, 576] width 56 height 16
select select "30"
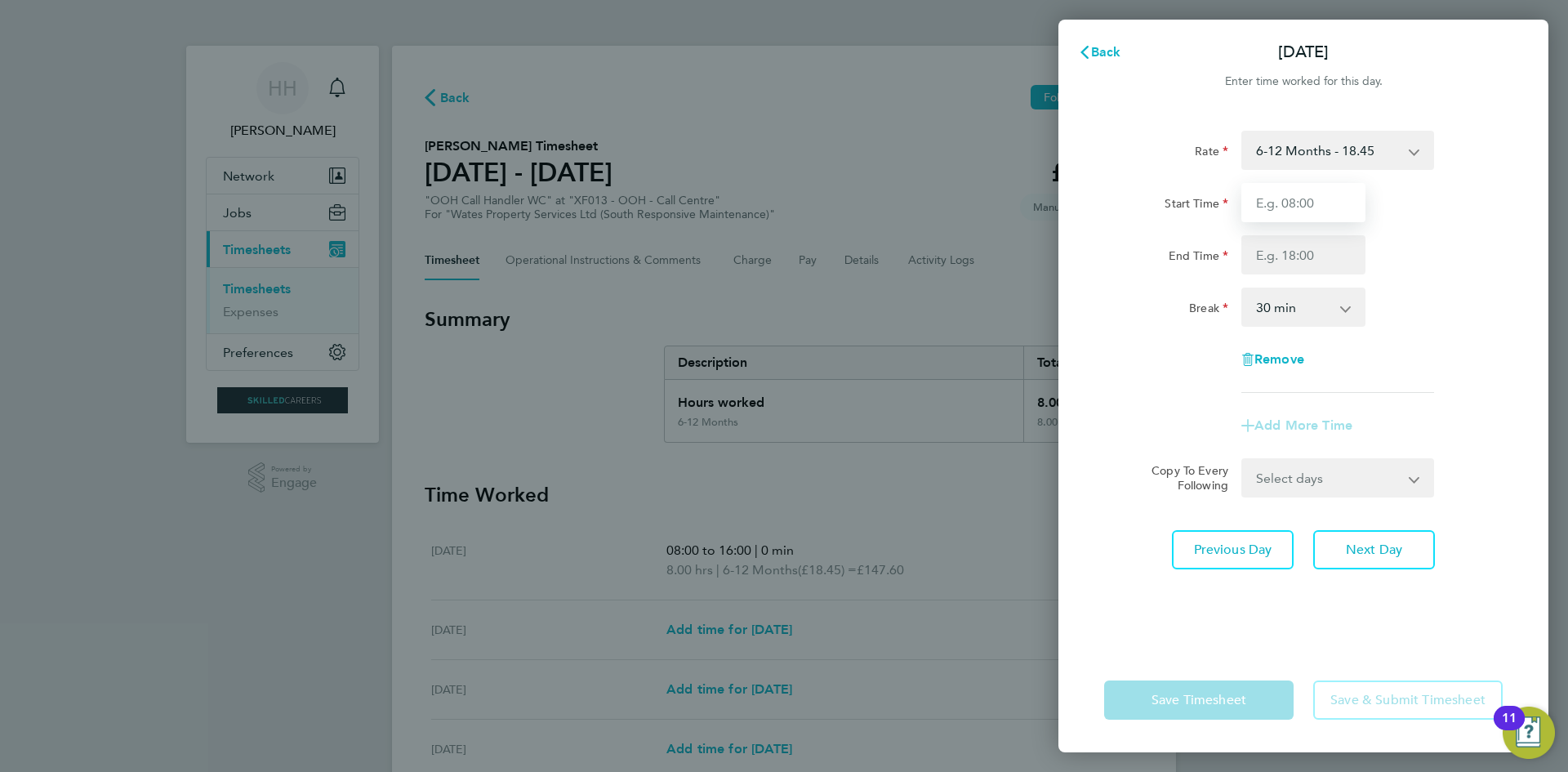
click at [1310, 204] on input "Start Time" at bounding box center [1303, 202] width 124 height 39
type input "08:00"
click at [1292, 259] on input "End Time" at bounding box center [1303, 254] width 124 height 39
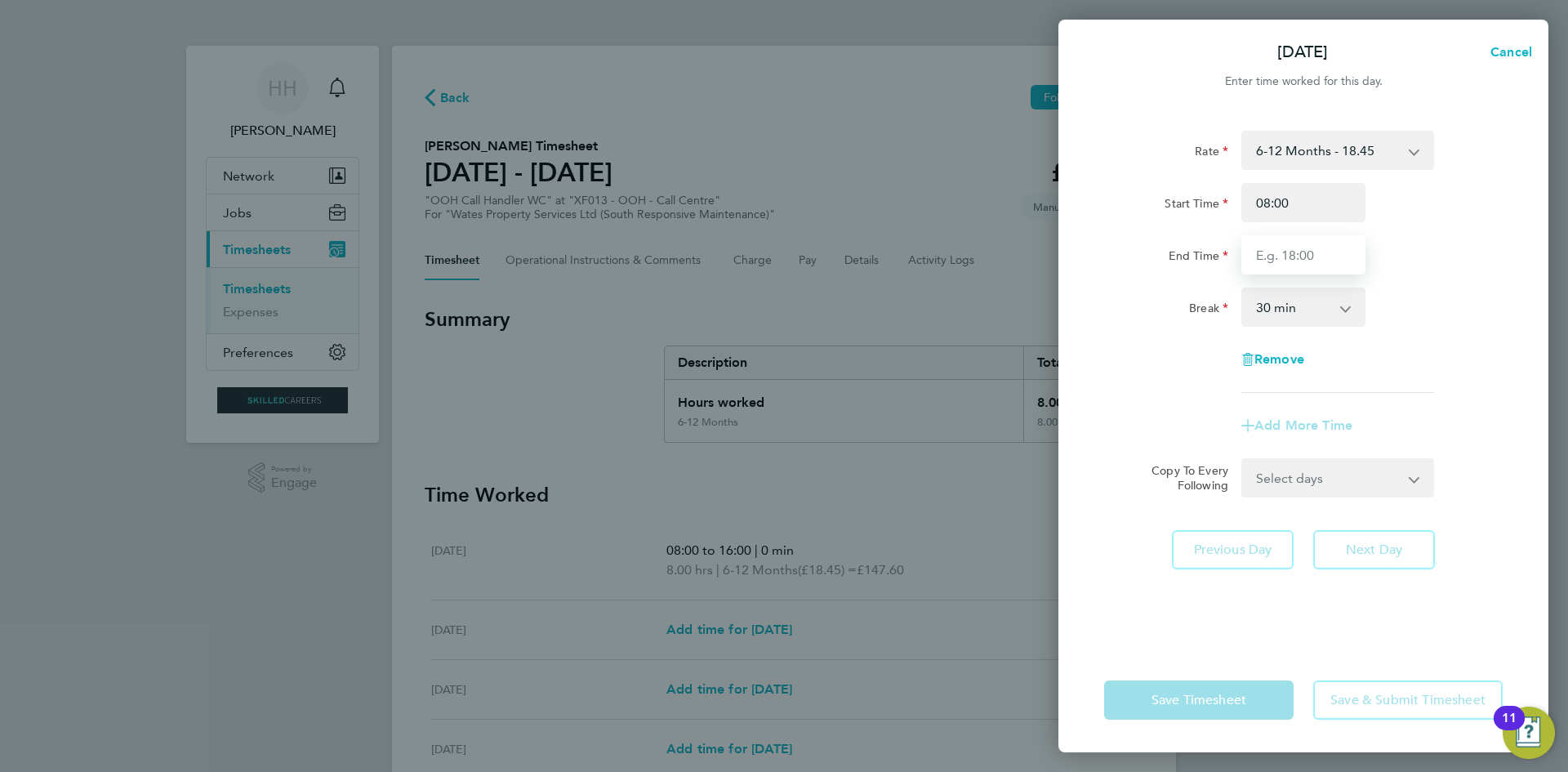
type input "16:00"
click at [1295, 315] on select "0 min 15 min 30 min 45 min 60 min 75 min 90 min" at bounding box center [1294, 307] width 101 height 36
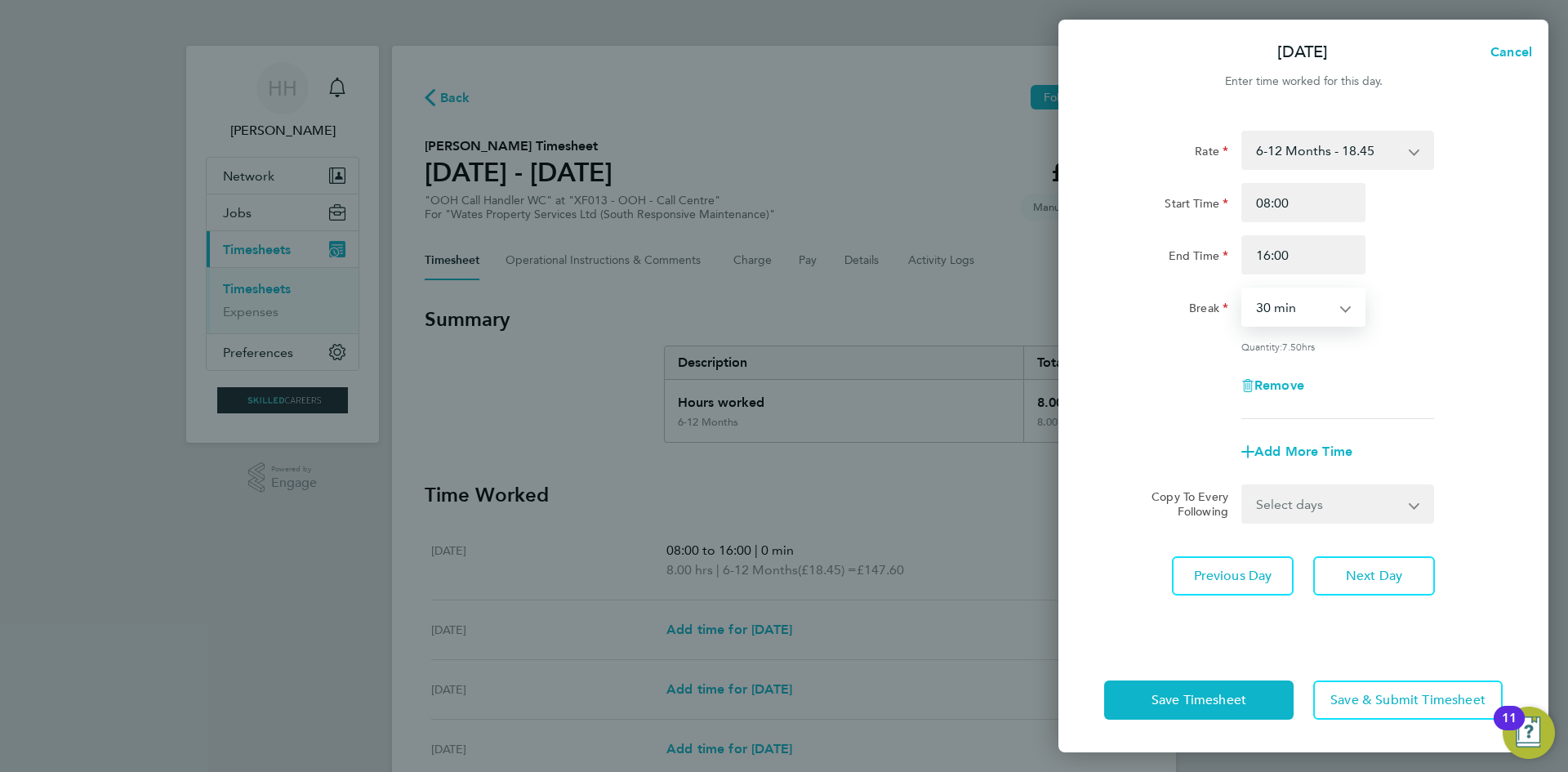
select select "0"
click at [1243, 289] on select "0 min 15 min 30 min 45 min 60 min 75 min 90 min" at bounding box center [1294, 307] width 101 height 36
click at [1241, 697] on span "Save Timesheet" at bounding box center [1198, 699] width 95 height 16
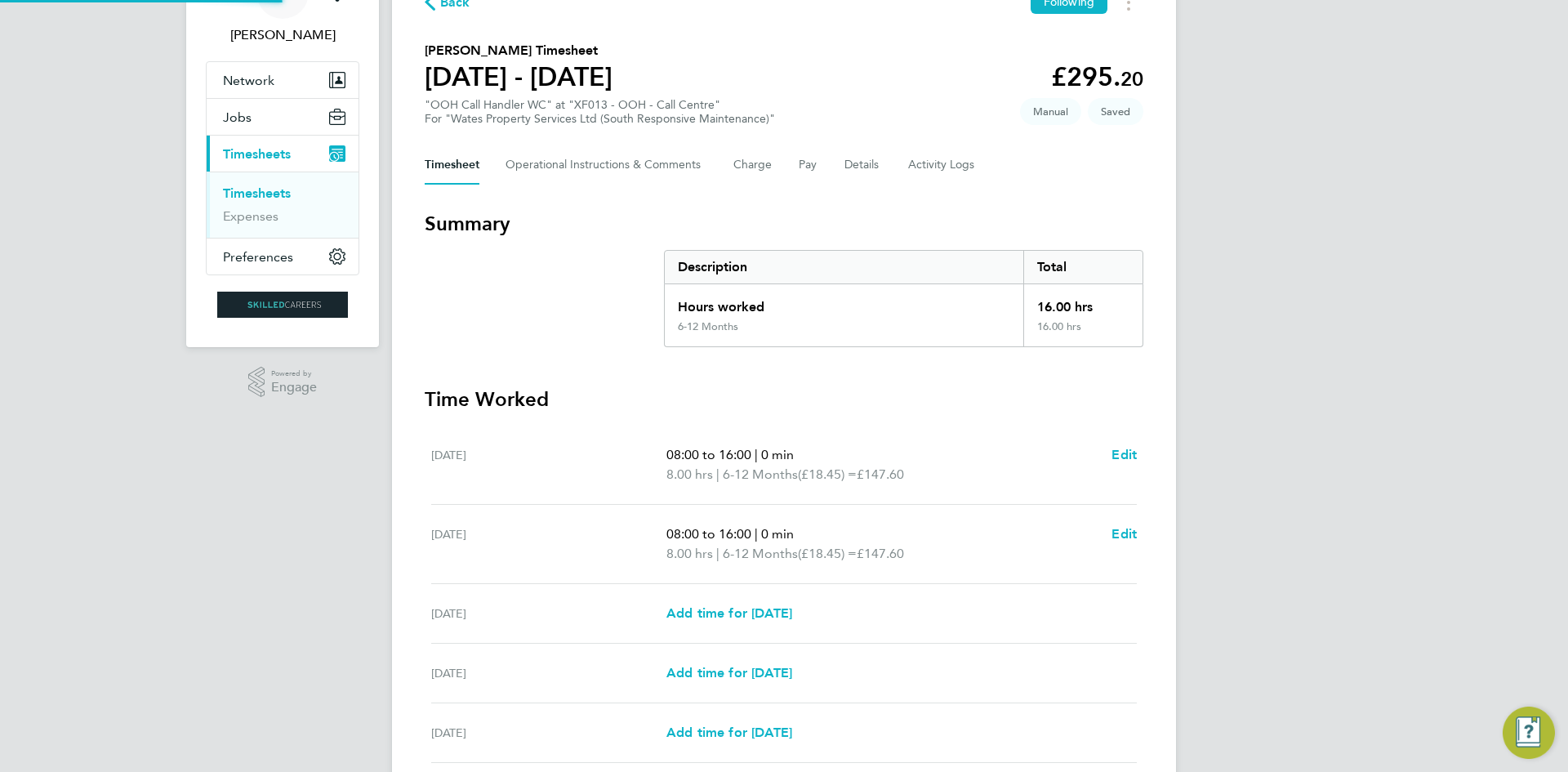
scroll to position [350, 0]
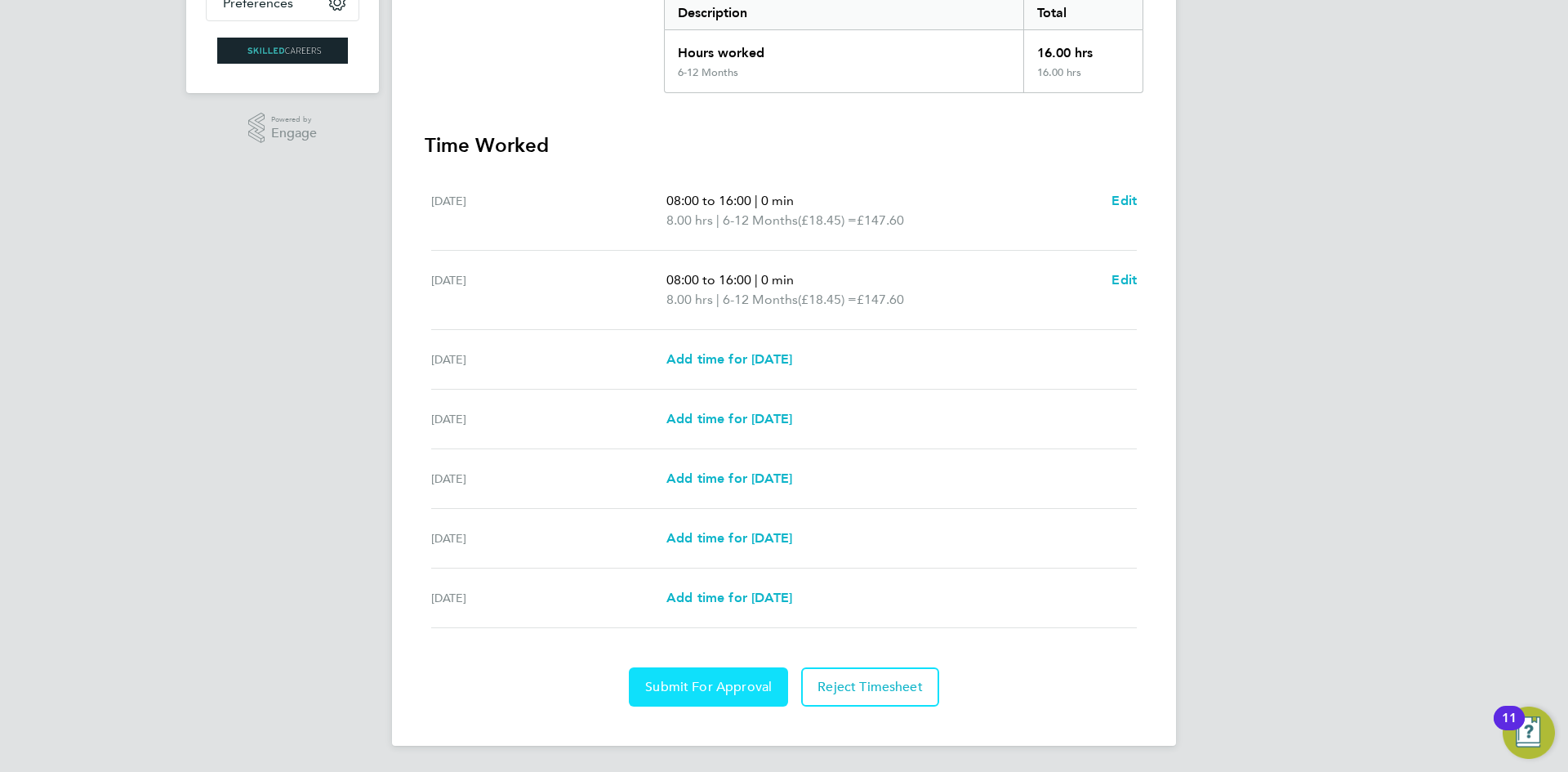
click at [744, 676] on button "Submit For Approval" at bounding box center [708, 687] width 160 height 39
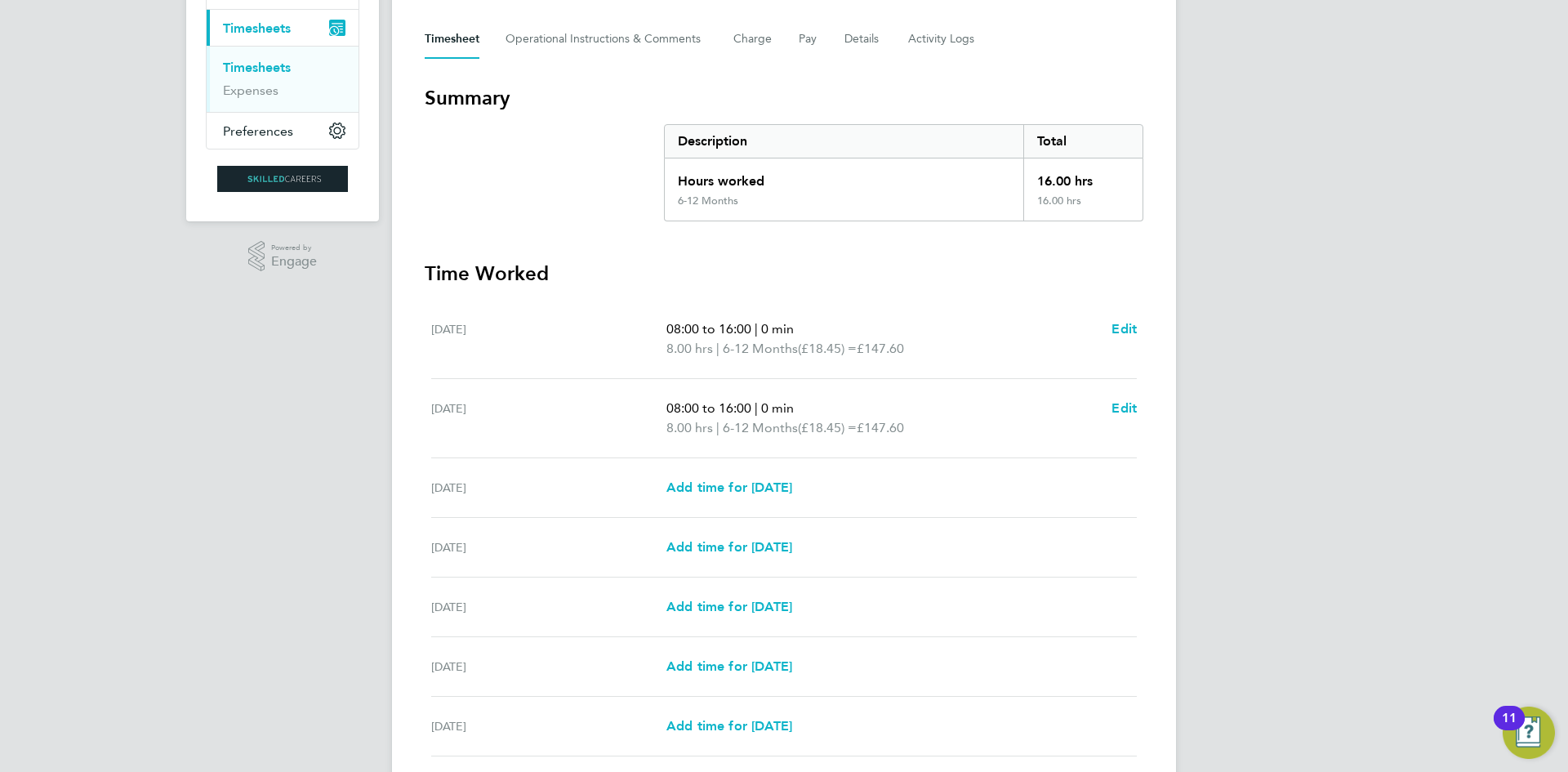
scroll to position [104, 0]
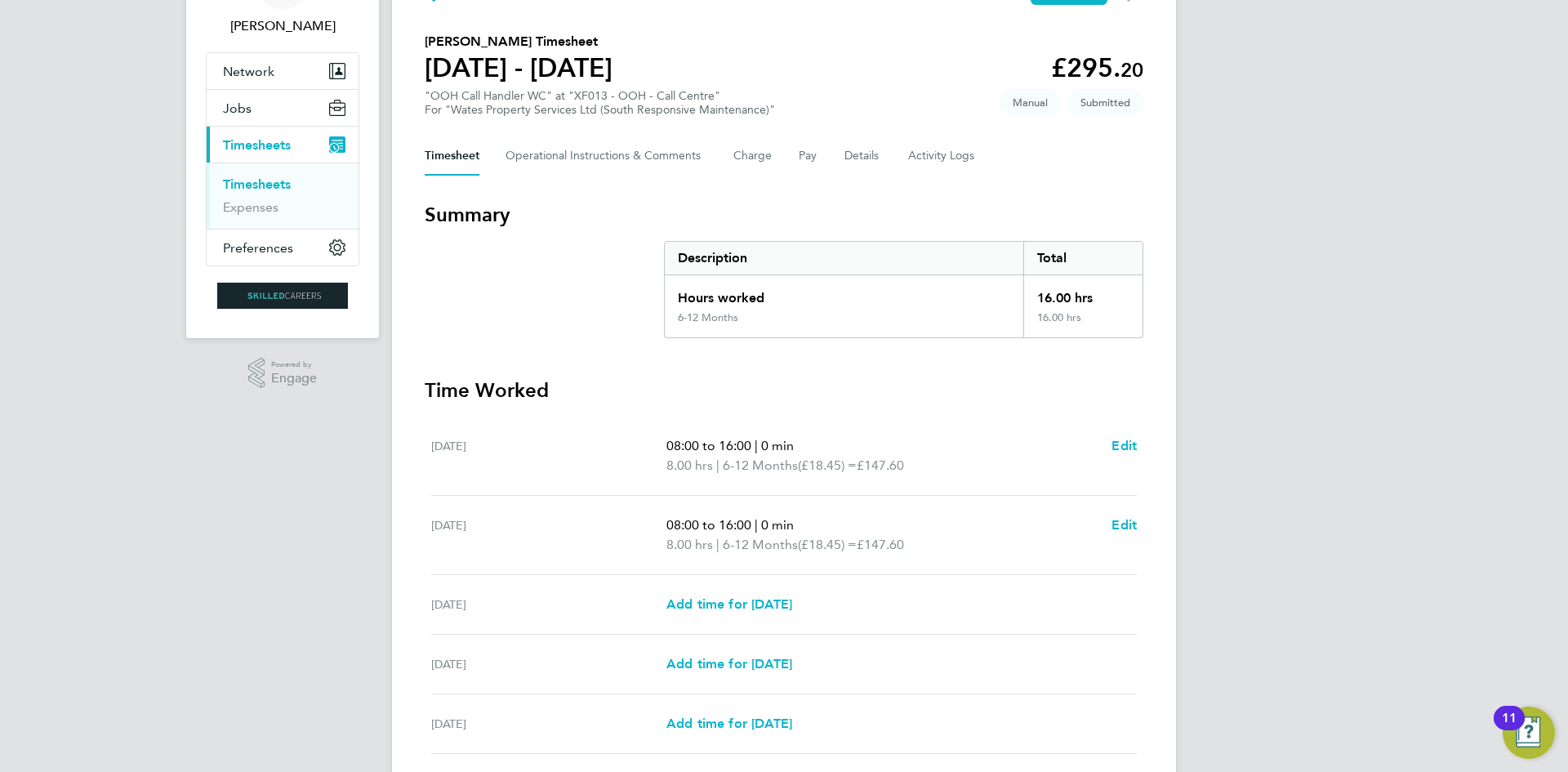
click at [272, 177] on link "Timesheets" at bounding box center [256, 184] width 68 height 15
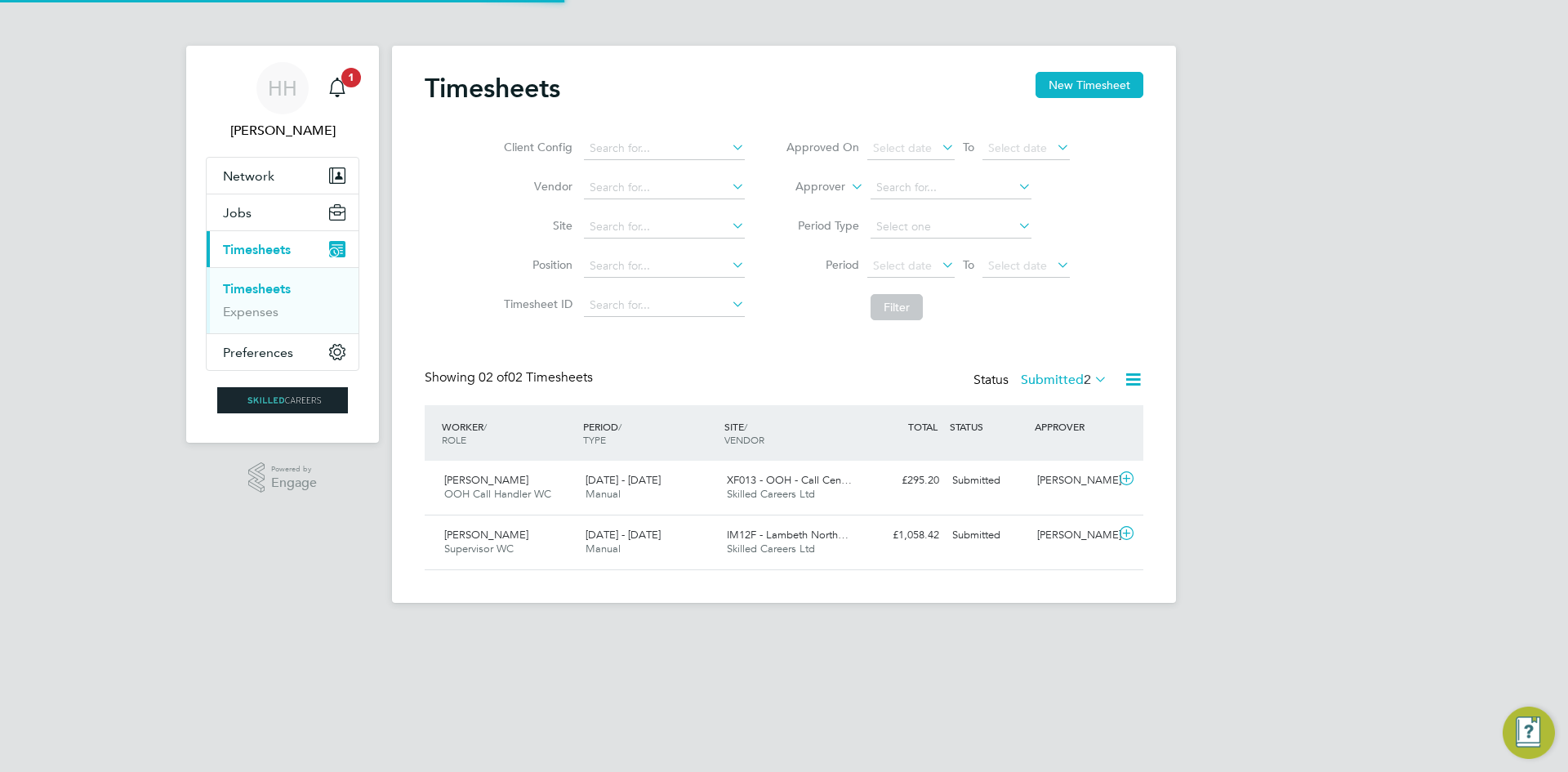
scroll to position [42, 142]
click at [1094, 88] on button "New Timesheet" at bounding box center [1089, 84] width 108 height 26
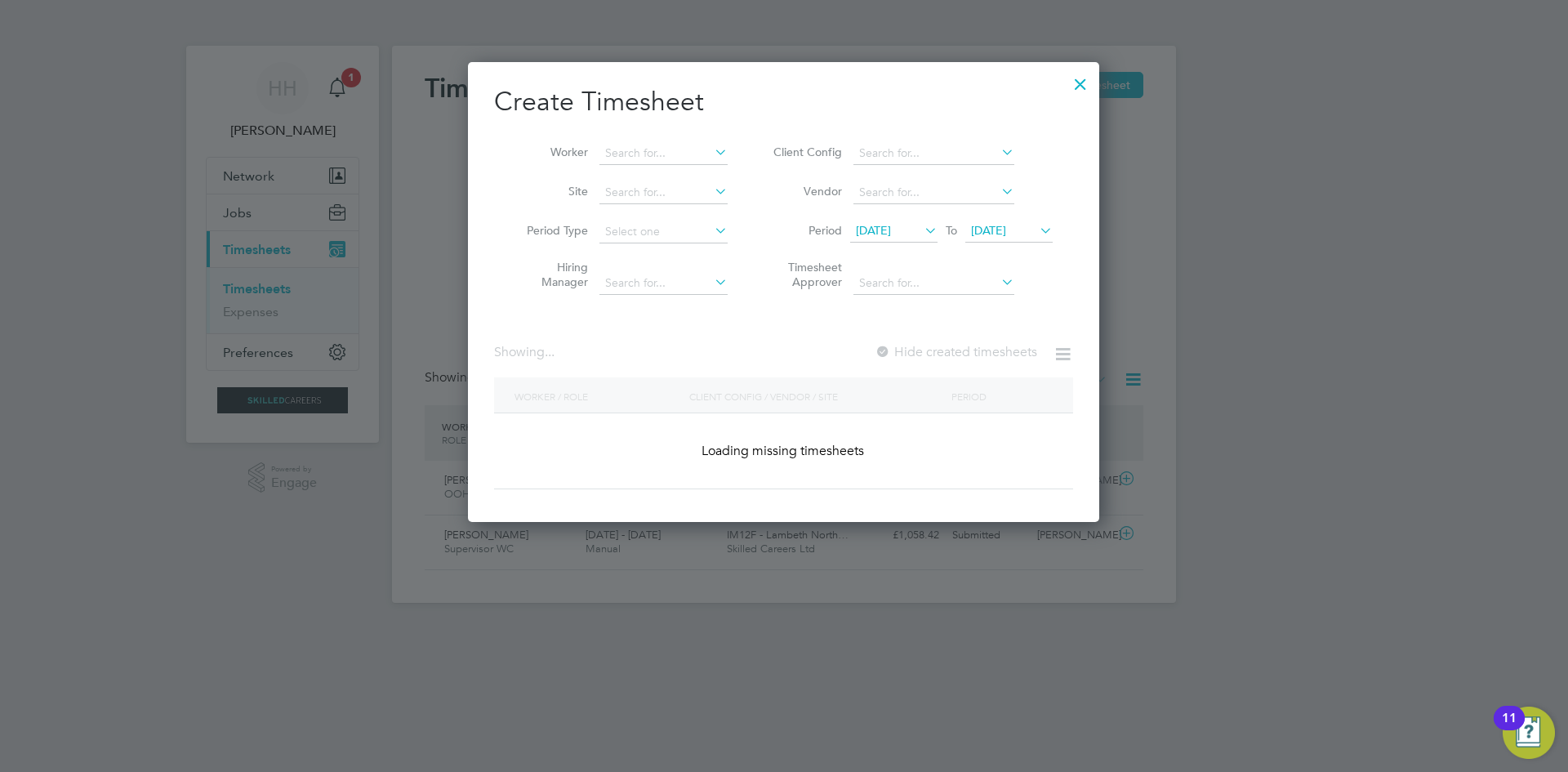
scroll to position [2651, 632]
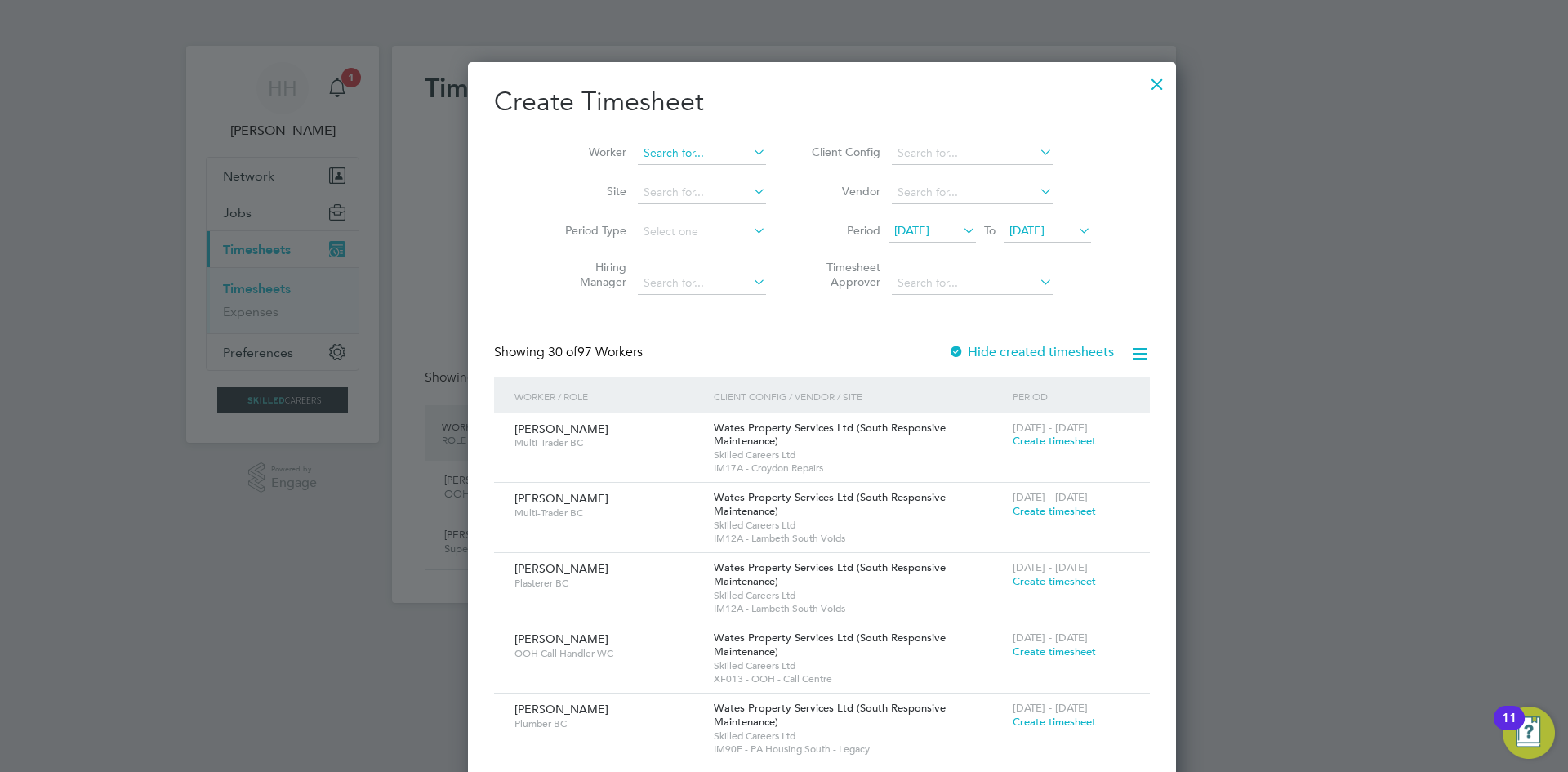
click at [679, 148] on input at bounding box center [702, 154] width 128 height 23
click at [659, 165] on li "[PERSON_NAME]" at bounding box center [673, 175] width 150 height 22
type input "[PERSON_NAME]"
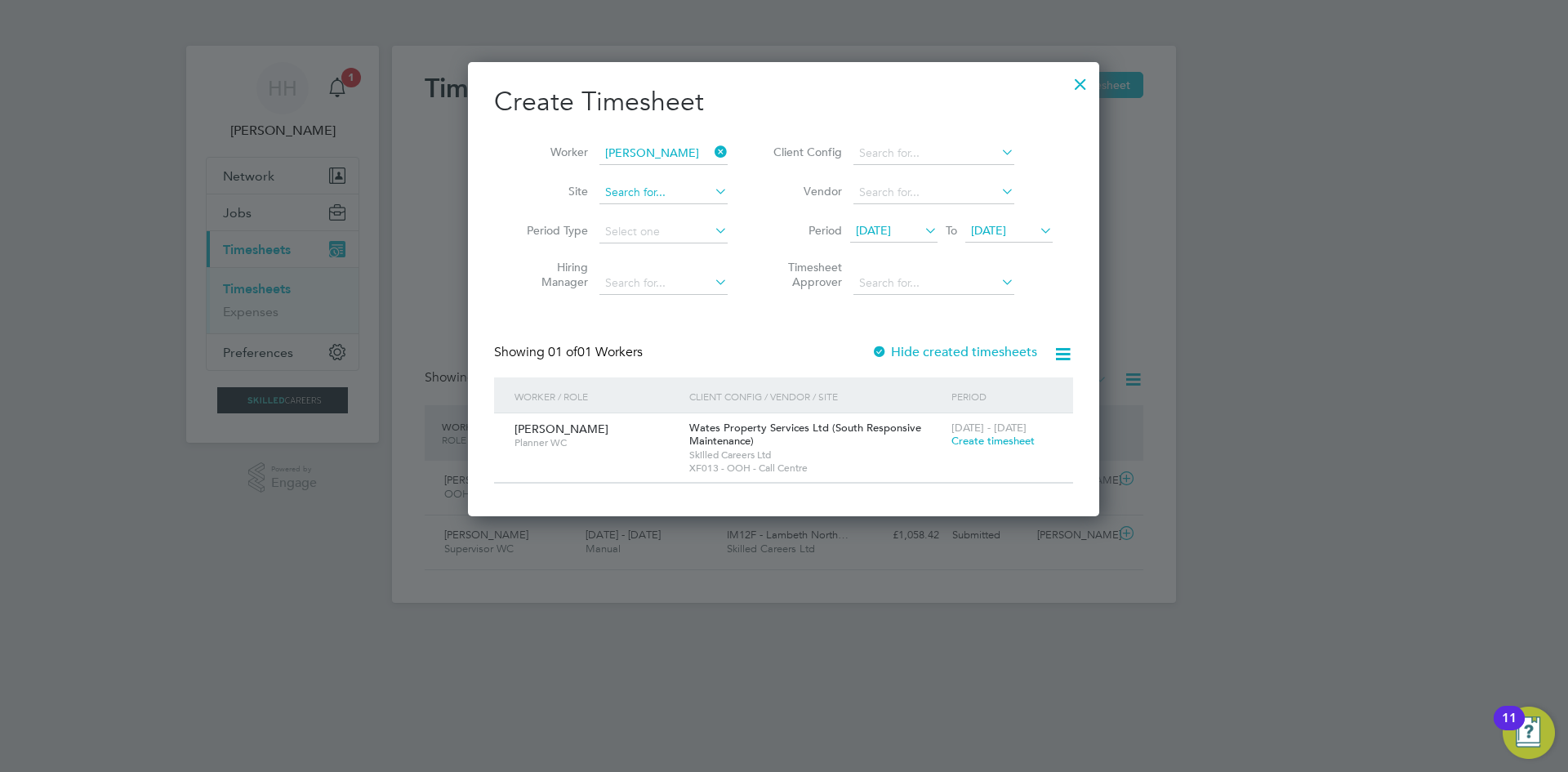
scroll to position [9, 9]
click at [990, 441] on span "Create timesheet" at bounding box center [992, 440] width 83 height 14
